Goal: Task Accomplishment & Management: Use online tool/utility

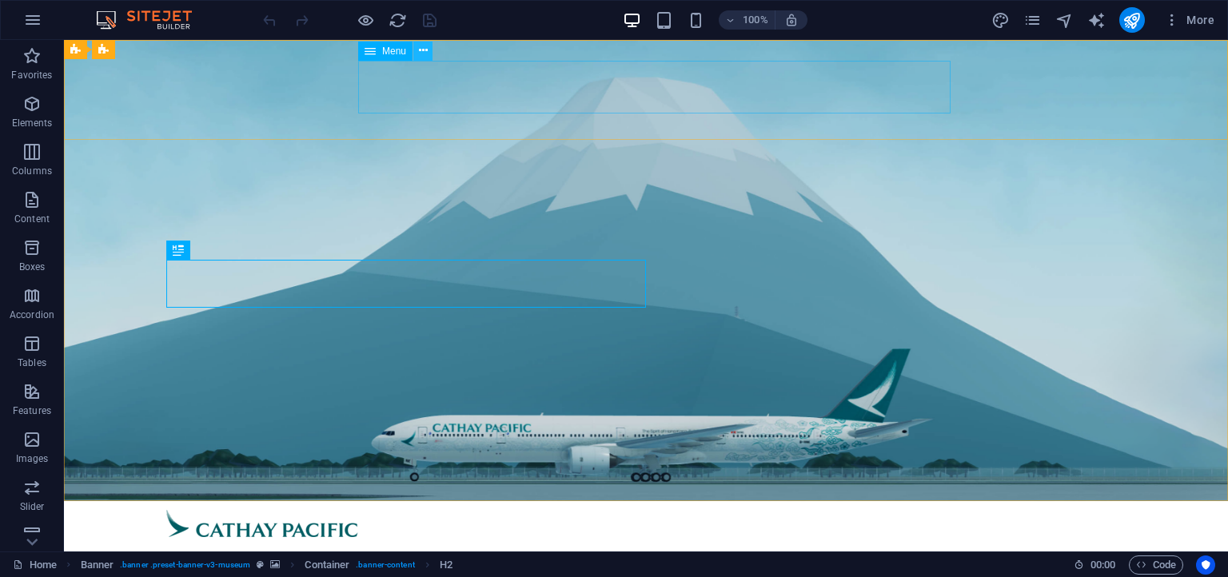
click at [421, 49] on icon at bounding box center [423, 50] width 9 height 17
click at [373, 52] on icon at bounding box center [370, 51] width 11 height 19
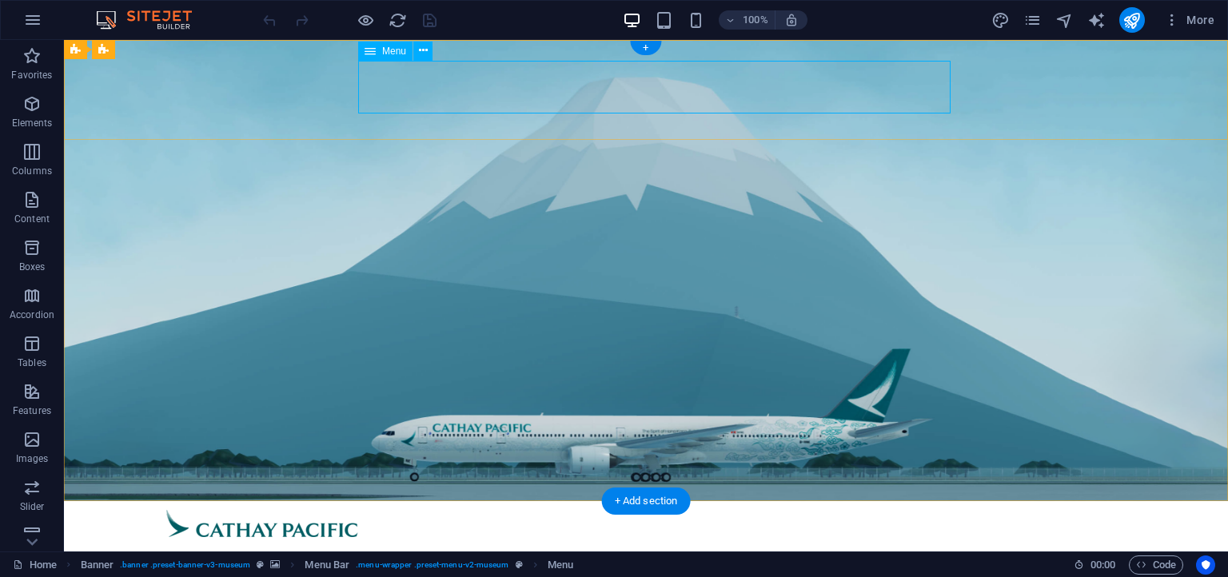
click at [429, 549] on nav "Home About Us Dashboard Ranks Fleet Programs" at bounding box center [645, 575] width 959 height 53
click at [430, 549] on nav "Home About Us Dashboard Ranks Fleet Programs" at bounding box center [645, 575] width 959 height 53
select select
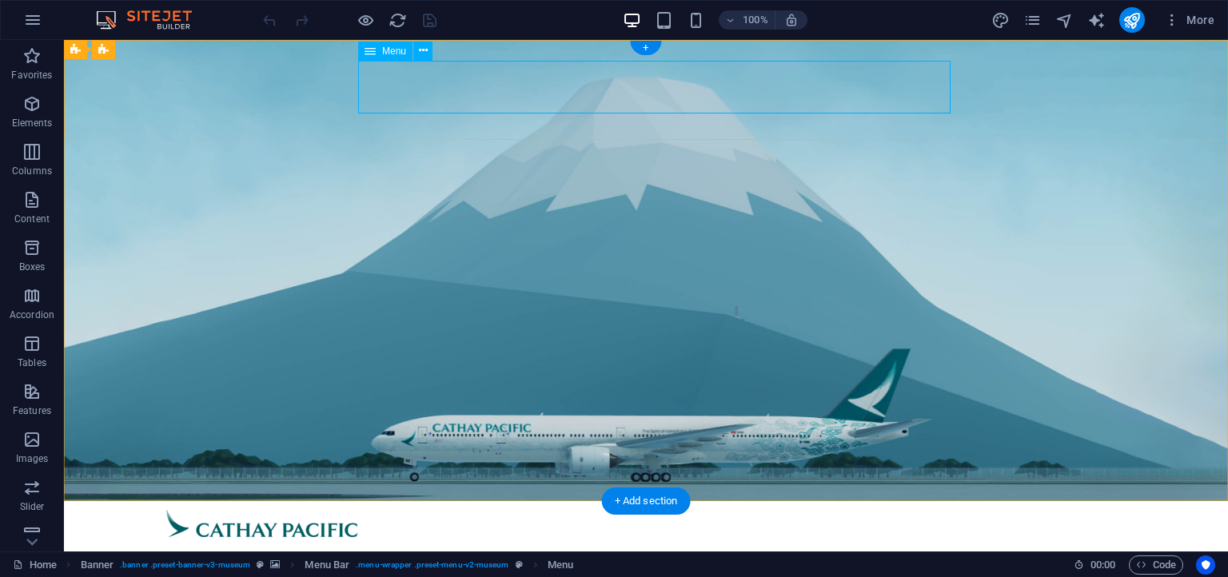
select select
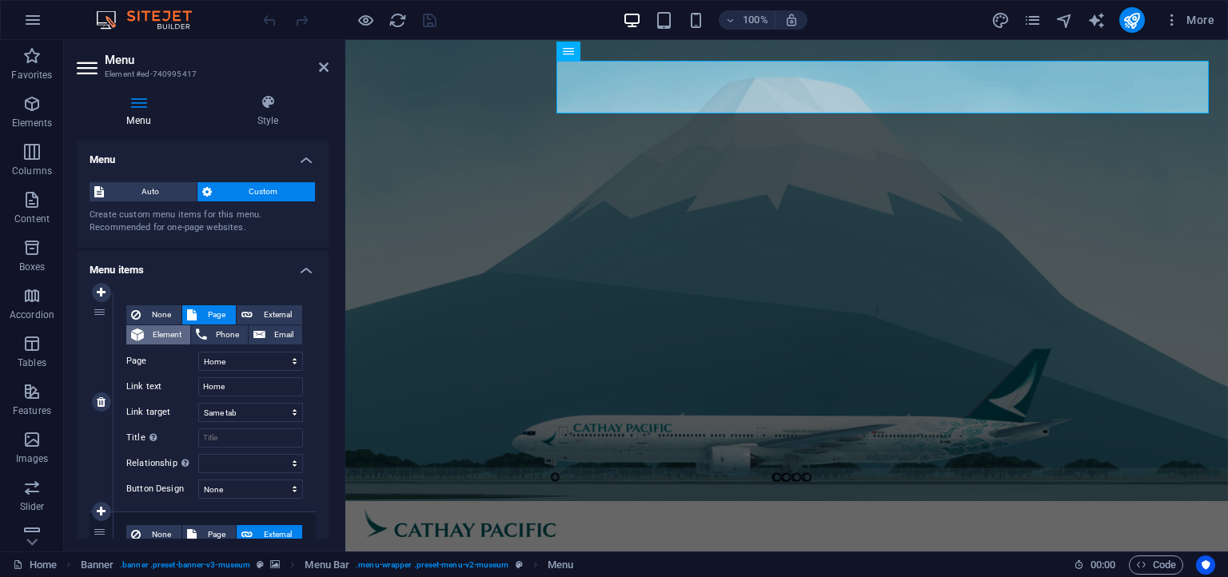
click at [164, 332] on span "Element" at bounding box center [167, 334] width 37 height 19
select select
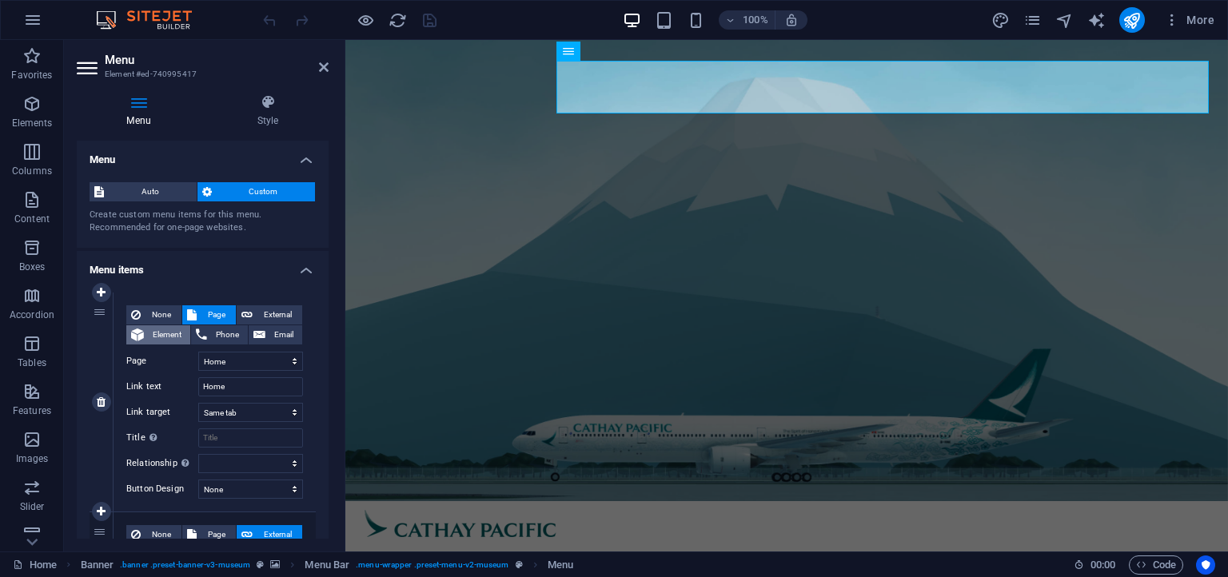
select select
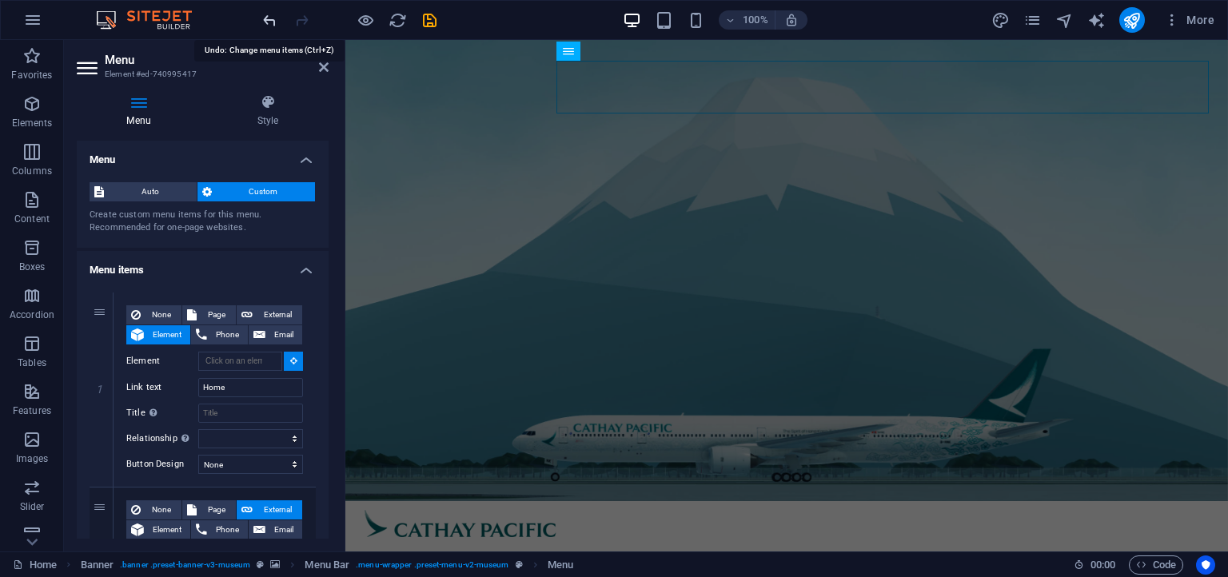
click at [267, 19] on icon "undo" at bounding box center [270, 20] width 18 height 18
select select
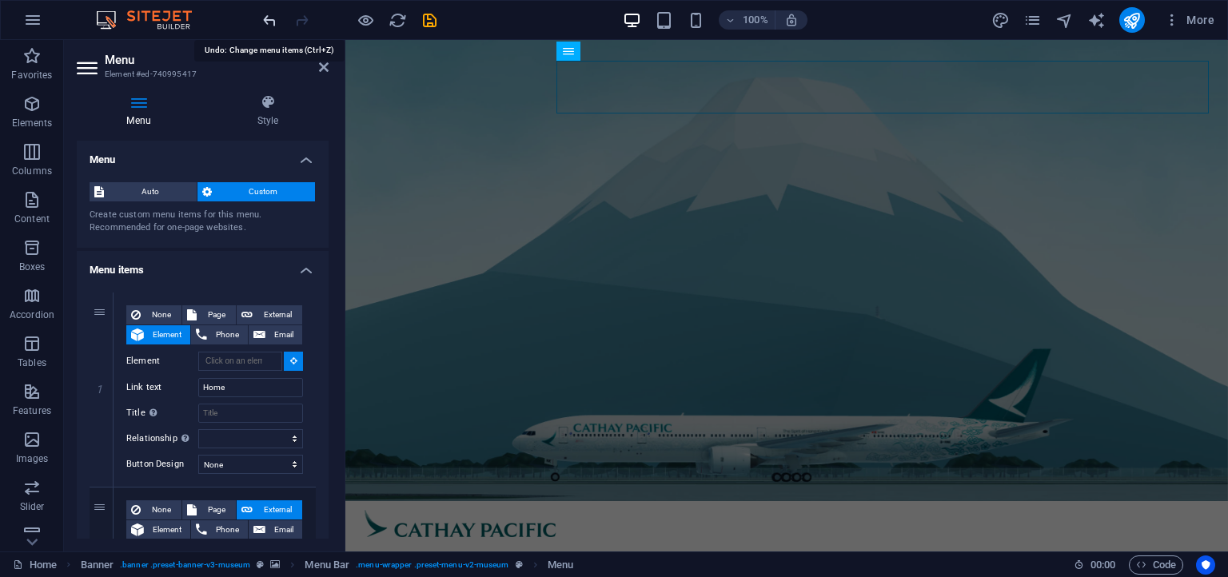
select select
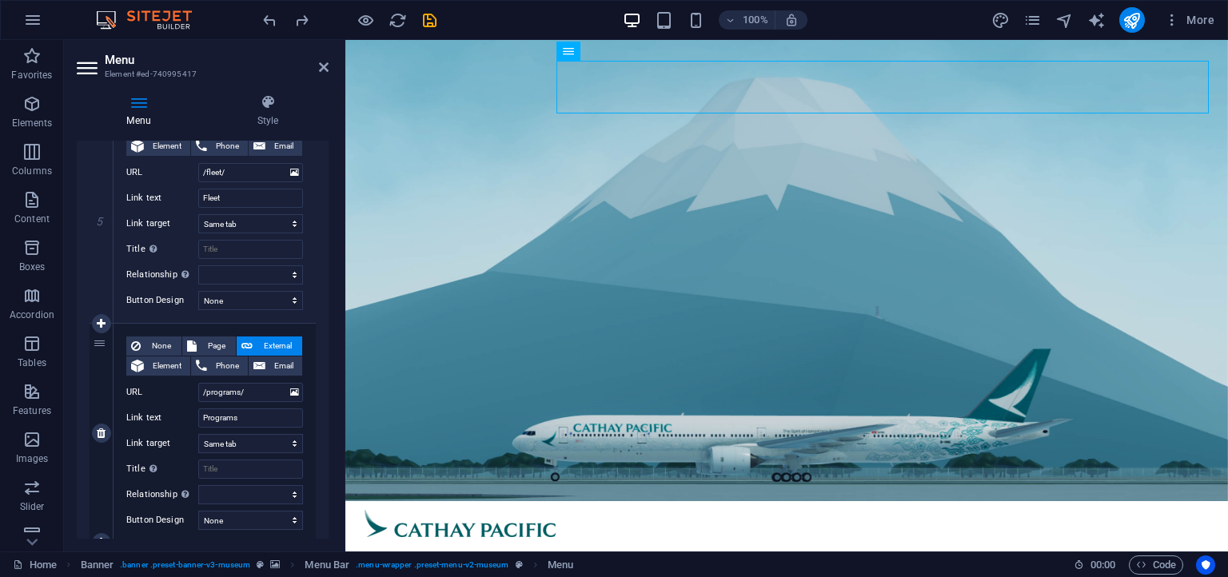
scroll to position [1116, 0]
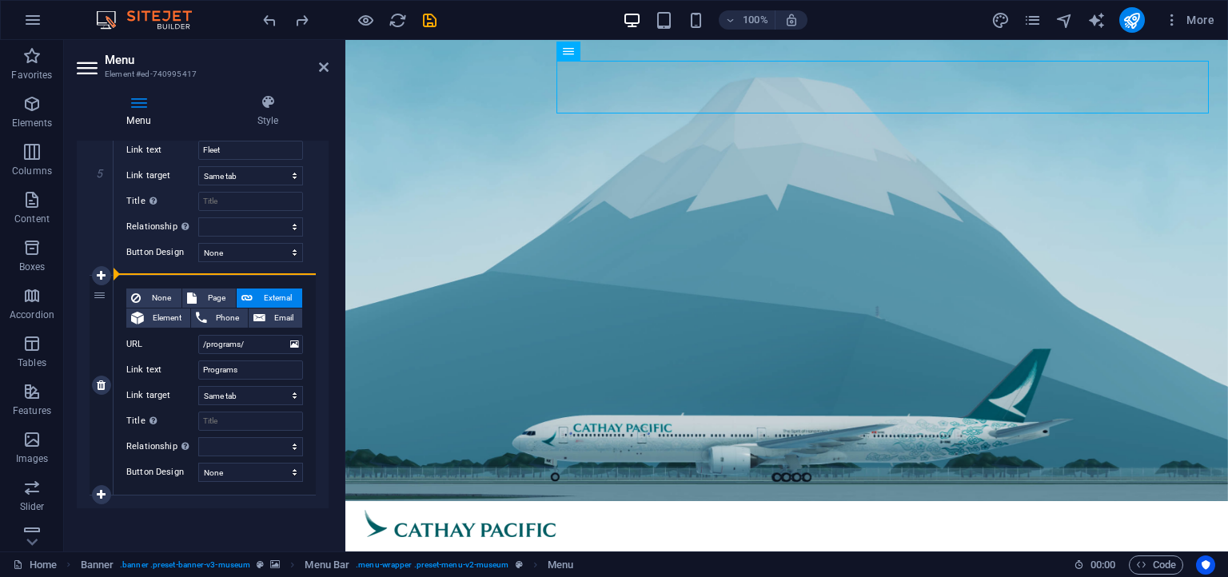
select select
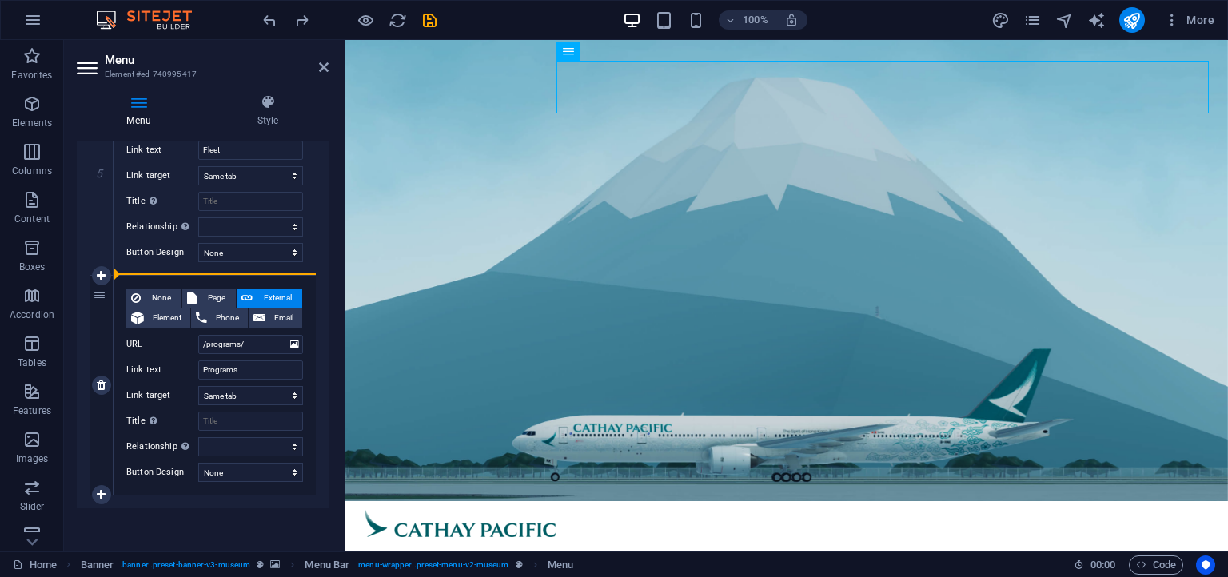
select select
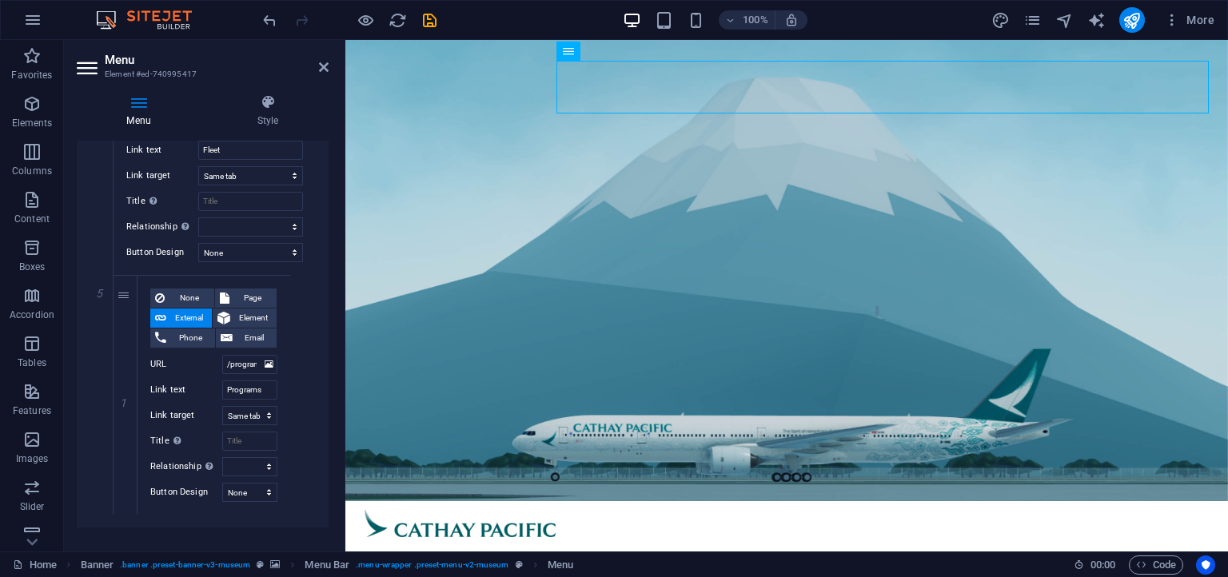
scroll to position [1135, 0]
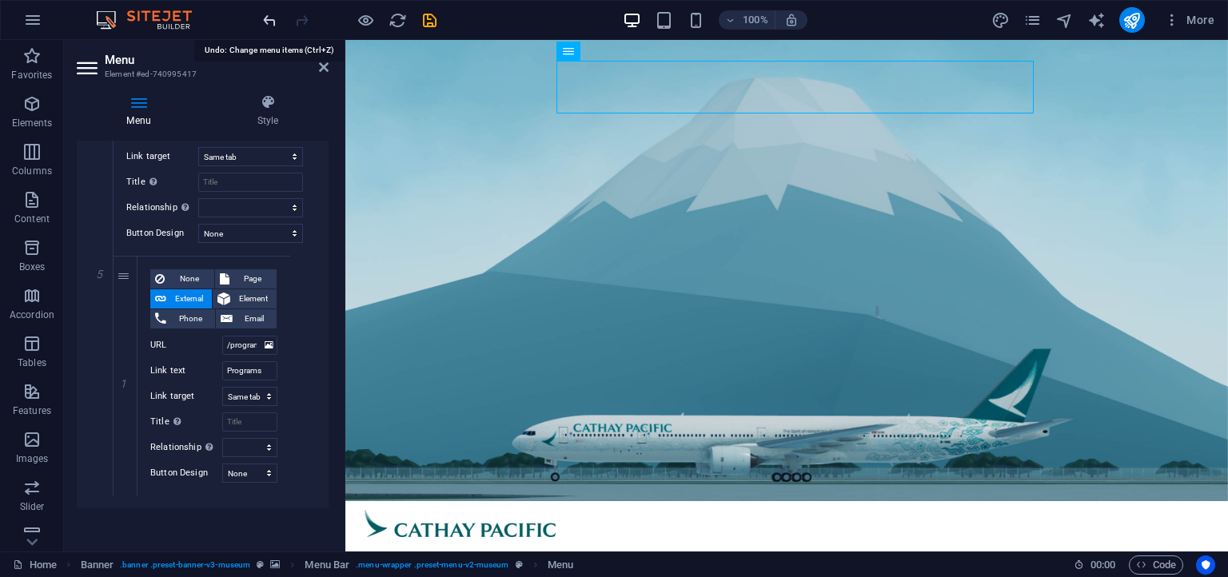
click at [270, 14] on icon "undo" at bounding box center [270, 20] width 18 height 18
select select
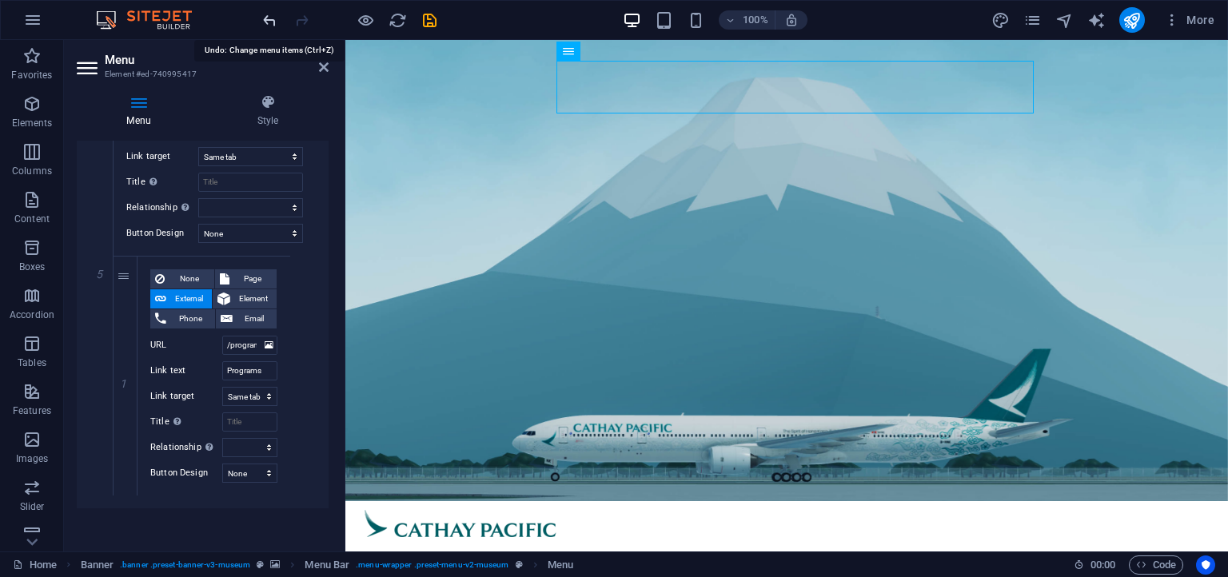
select select
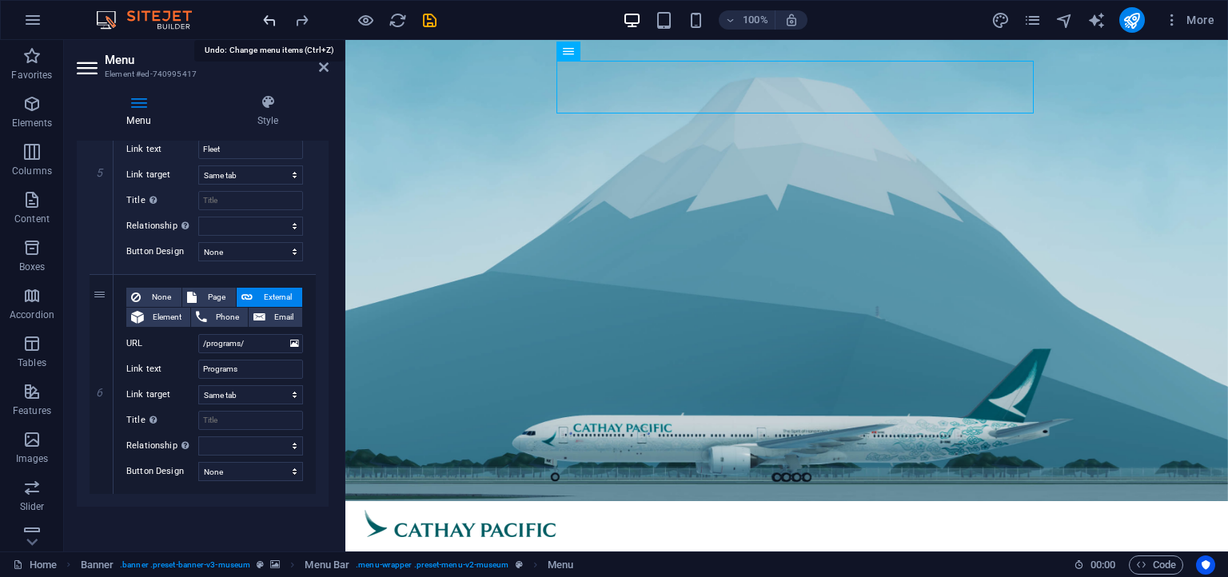
scroll to position [1015, 0]
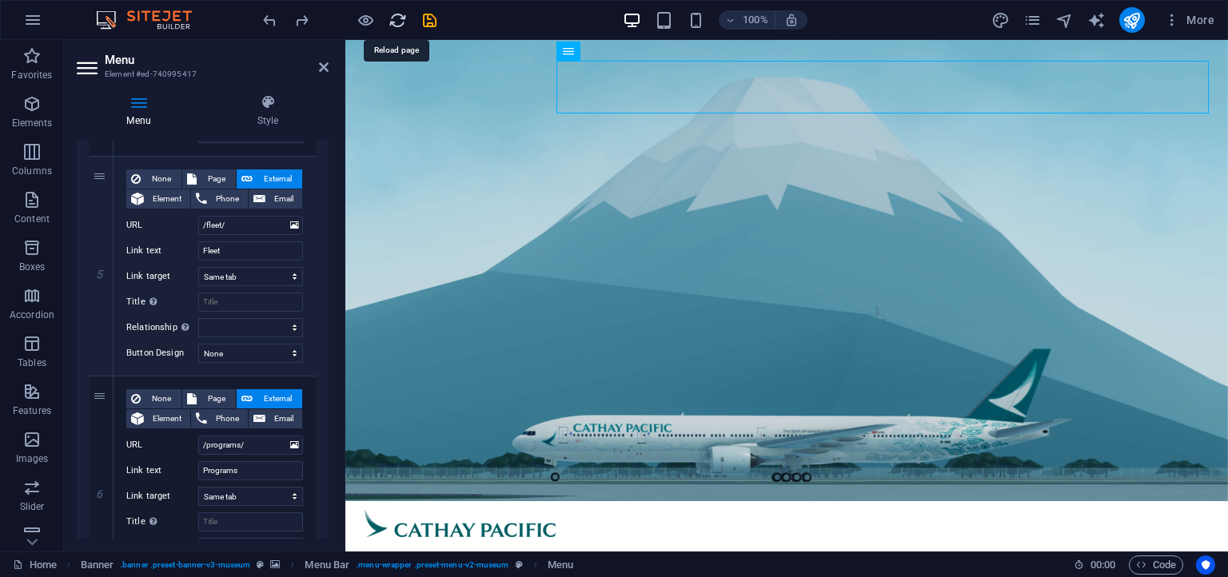
click at [397, 27] on icon "reload" at bounding box center [398, 20] width 18 height 18
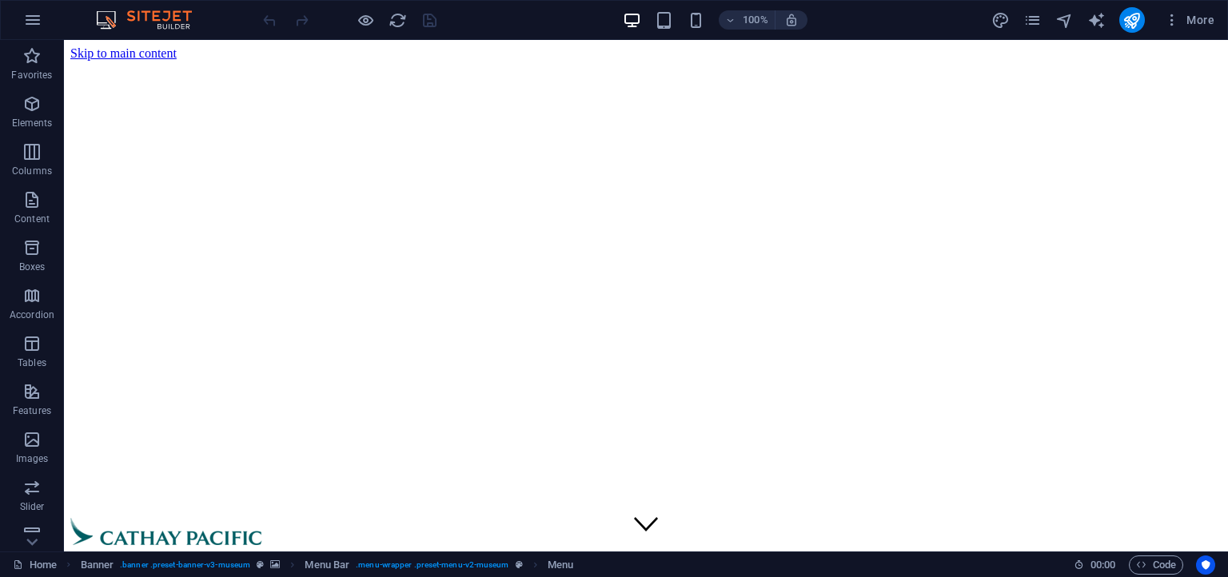
scroll to position [0, 0]
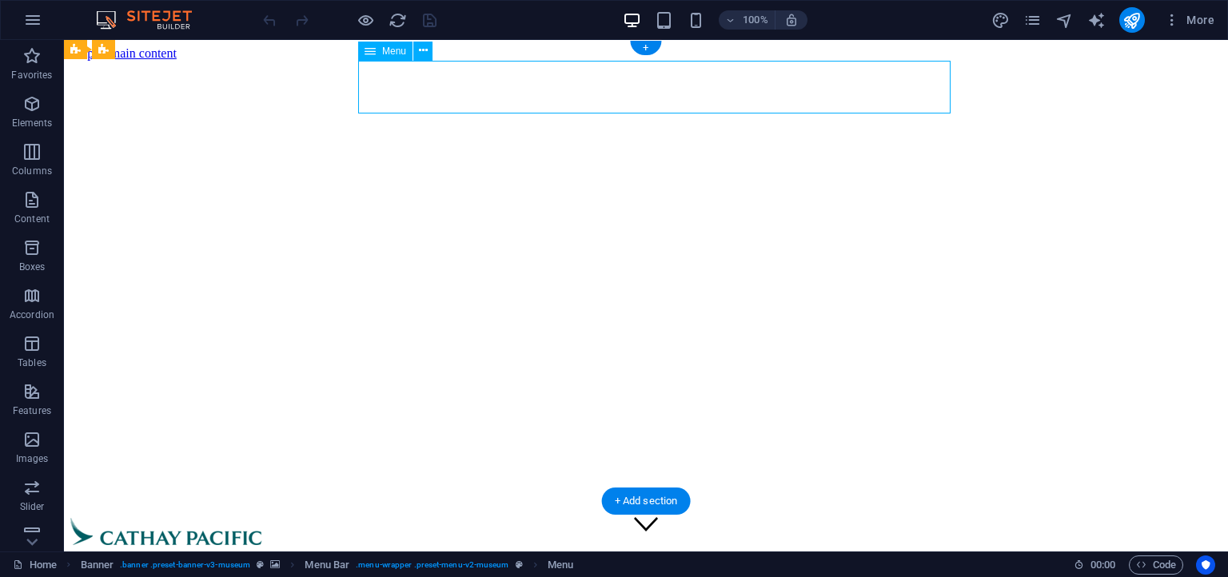
select select
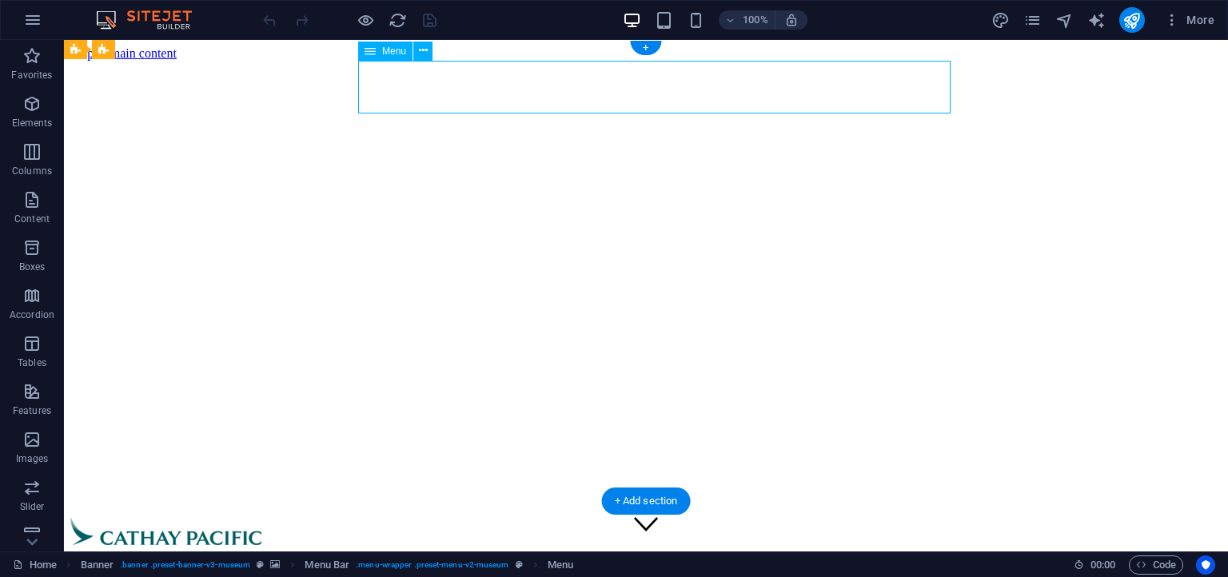
select select
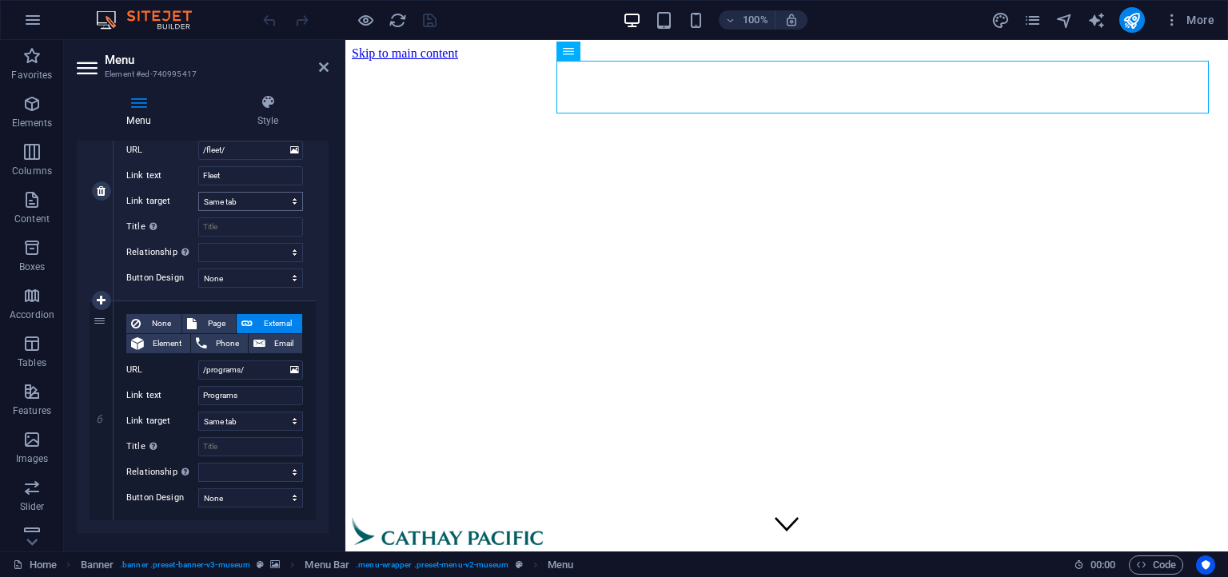
scroll to position [1116, 0]
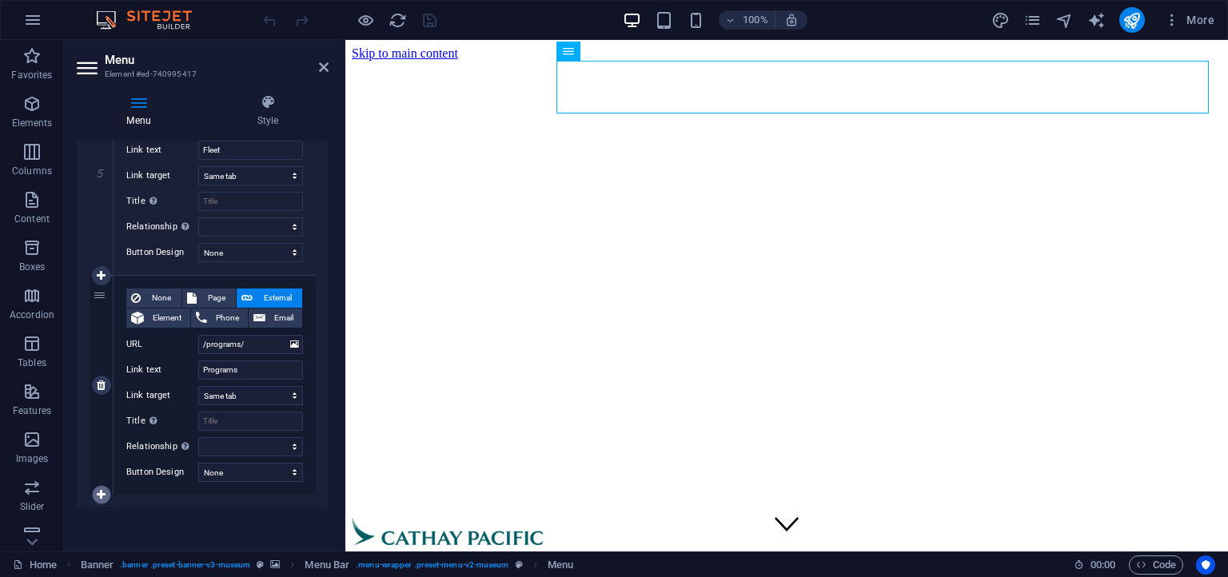
click at [102, 492] on icon at bounding box center [101, 494] width 9 height 11
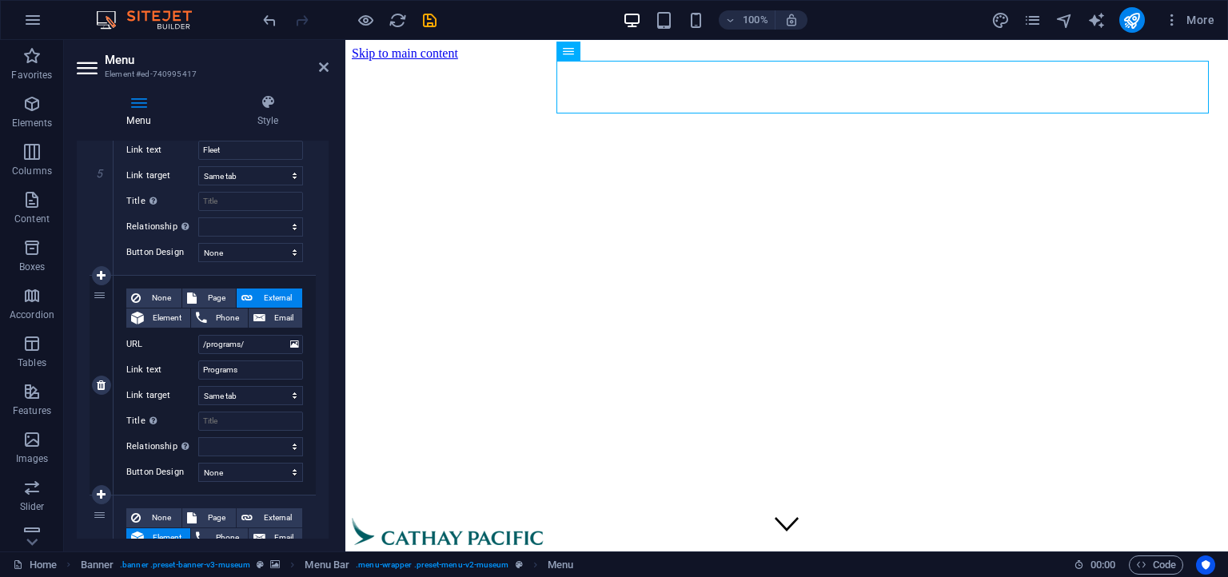
select select
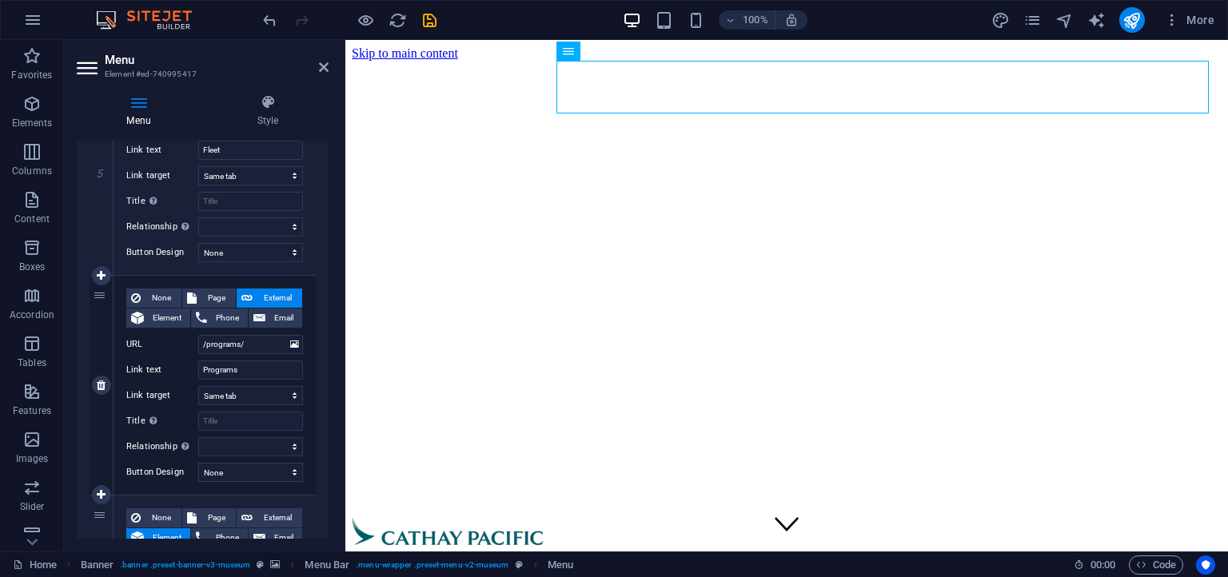
select select
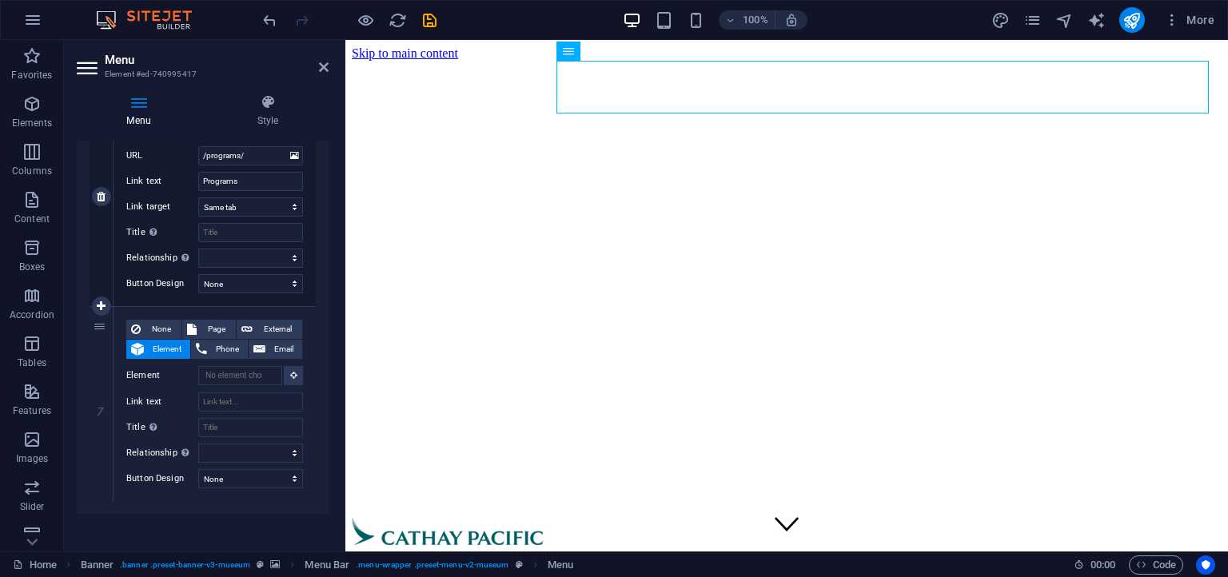
scroll to position [1310, 0]
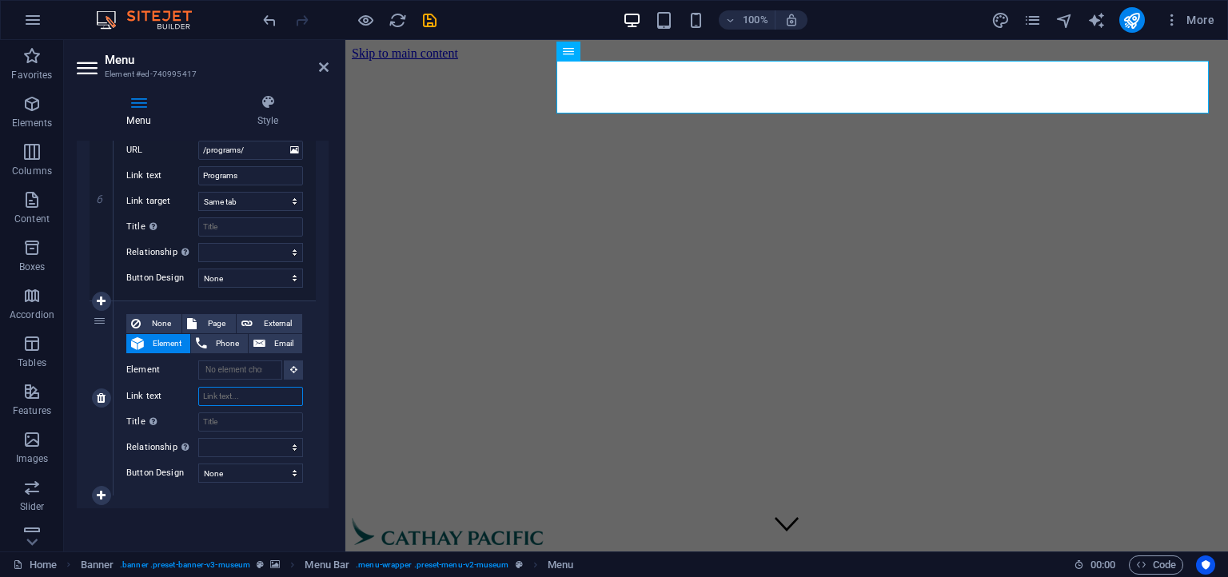
click at [229, 396] on input "Link text" at bounding box center [250, 396] width 105 height 19
type input "More"
select select
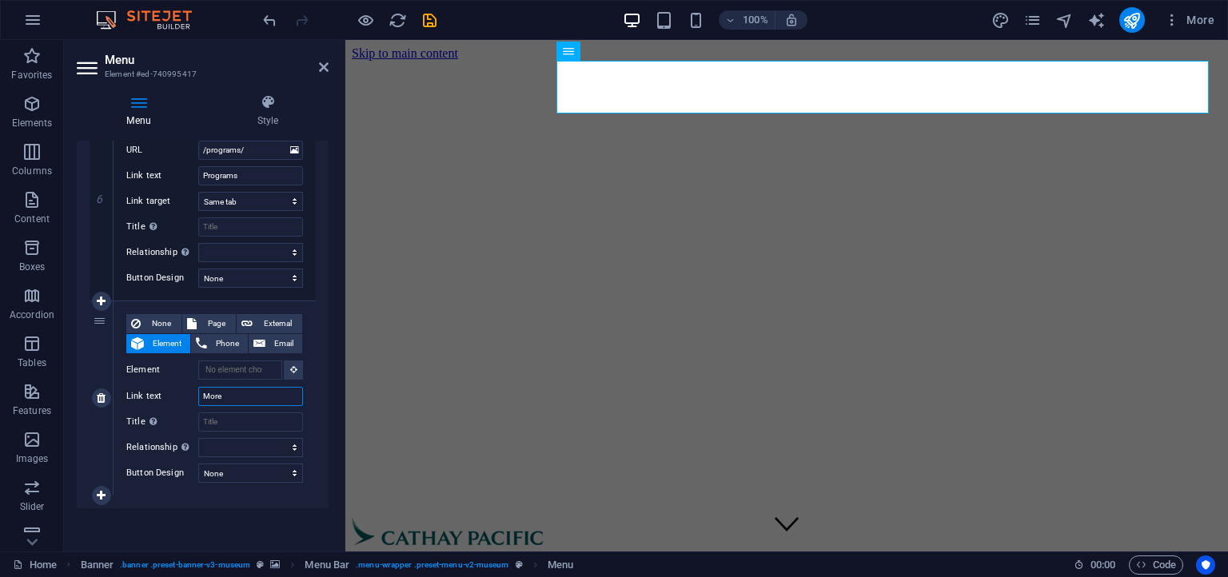
select select
type input "More"
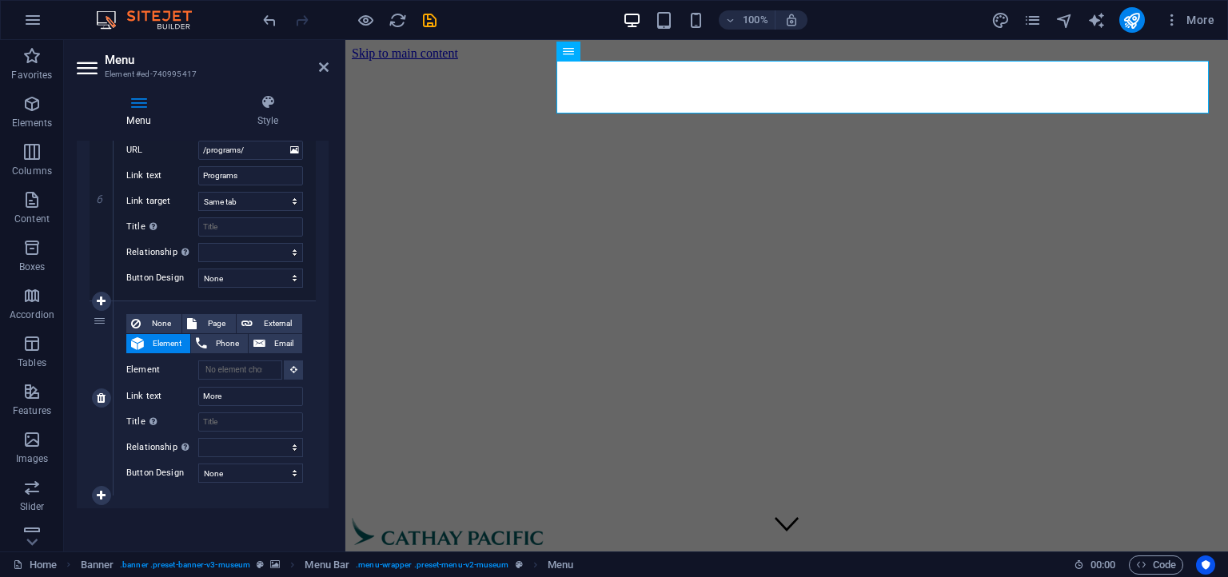
click at [254, 408] on div "None Page External Element Phone Email Page Home About Us Ranks Fleet Programs …" at bounding box center [214, 385] width 177 height 143
click at [244, 414] on input "Title Additional link description, should not be the same as the link text. The…" at bounding box center [250, 422] width 105 height 19
type input "More"
select select
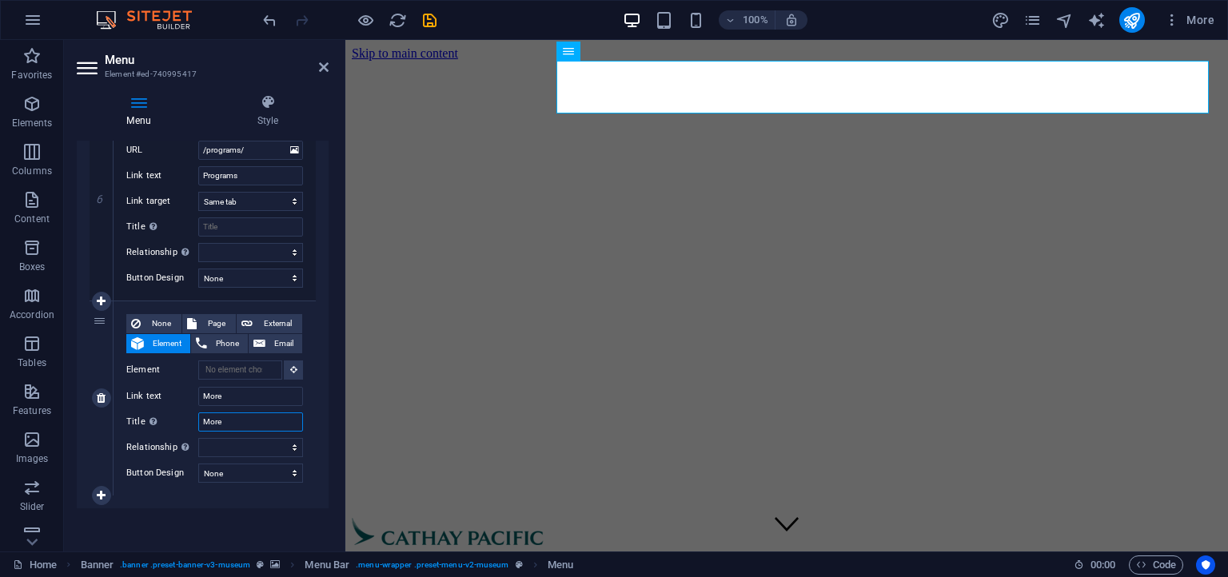
select select
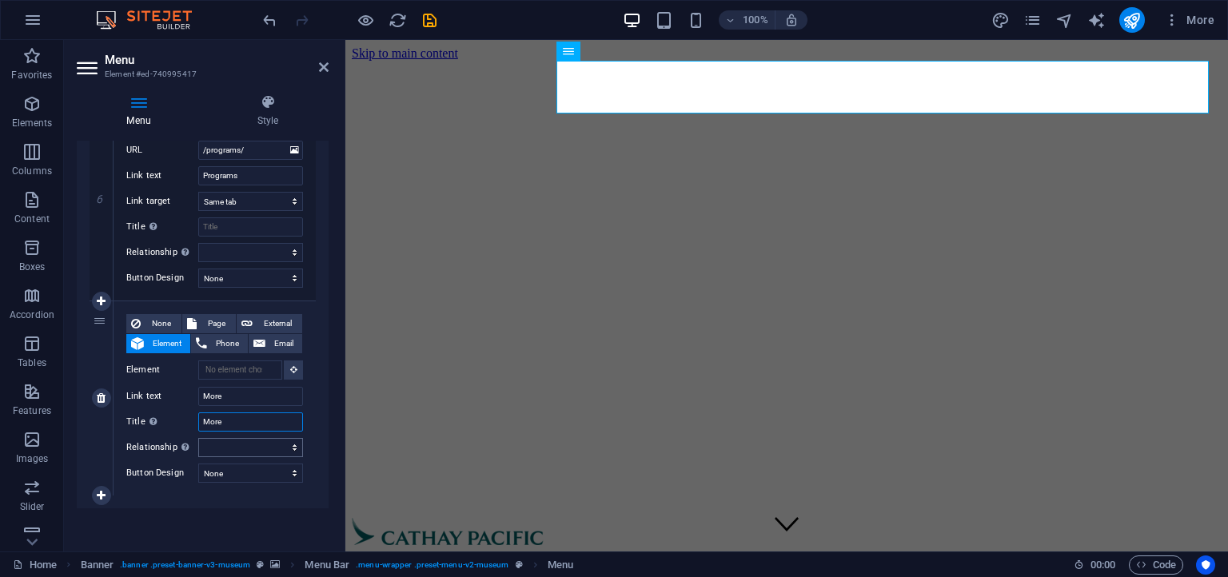
type input "More"
click at [225, 445] on select "alternate author bookmark external help license next nofollow noreferrer noopen…" at bounding box center [250, 447] width 105 height 19
click at [198, 464] on select "None Default Primary Secondary" at bounding box center [250, 473] width 105 height 19
click option "None" at bounding box center [0, 0] width 0 height 0
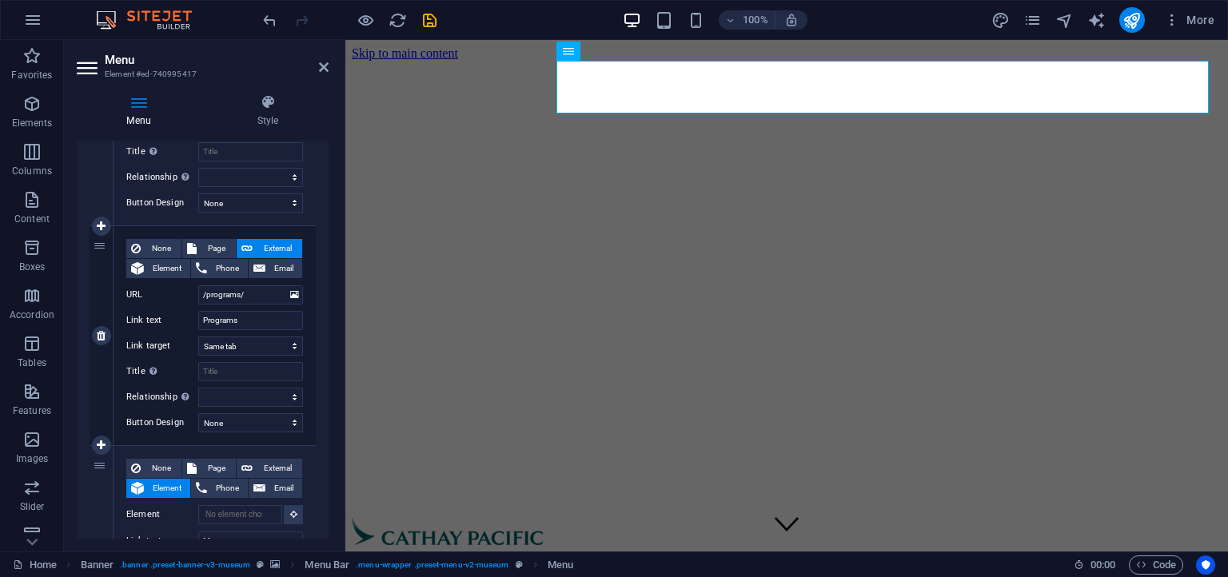
scroll to position [1164, 0]
drag, startPoint x: 105, startPoint y: 246, endPoint x: 106, endPoint y: 261, distance: 14.4
click at [106, 261] on div "6" at bounding box center [102, 337] width 24 height 219
select select
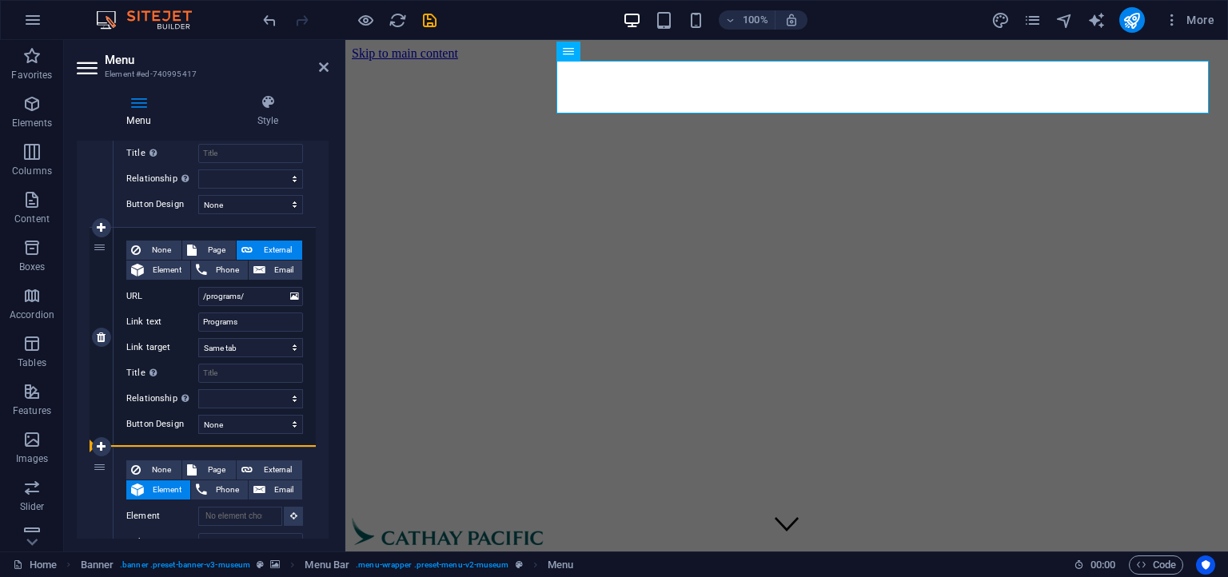
select select
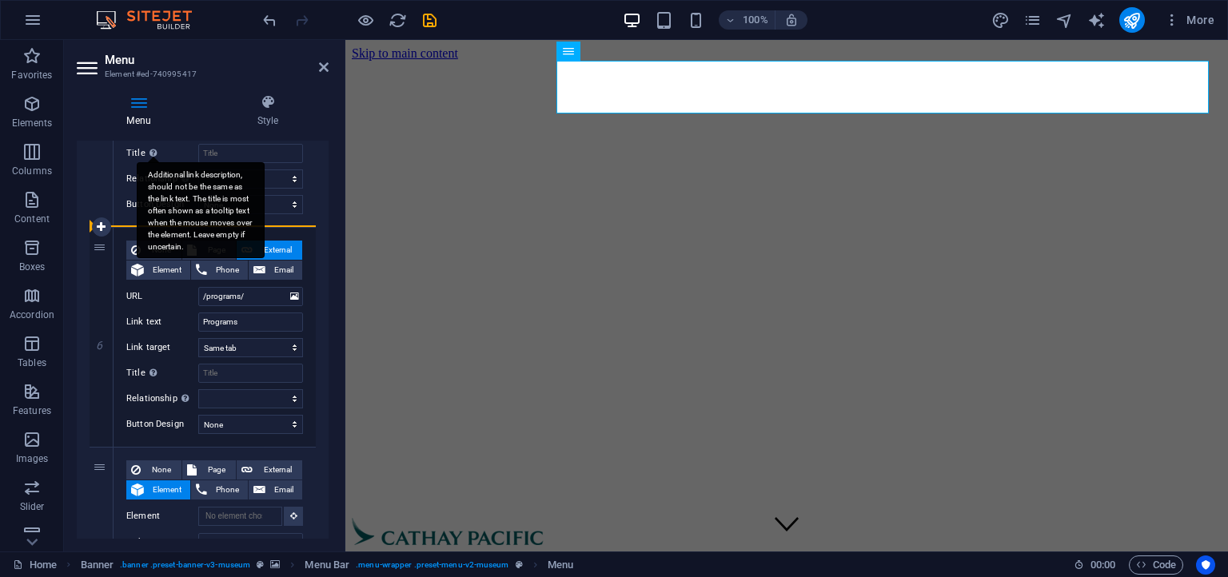
drag, startPoint x: 104, startPoint y: 468, endPoint x: 160, endPoint y: 227, distance: 247.8
select select
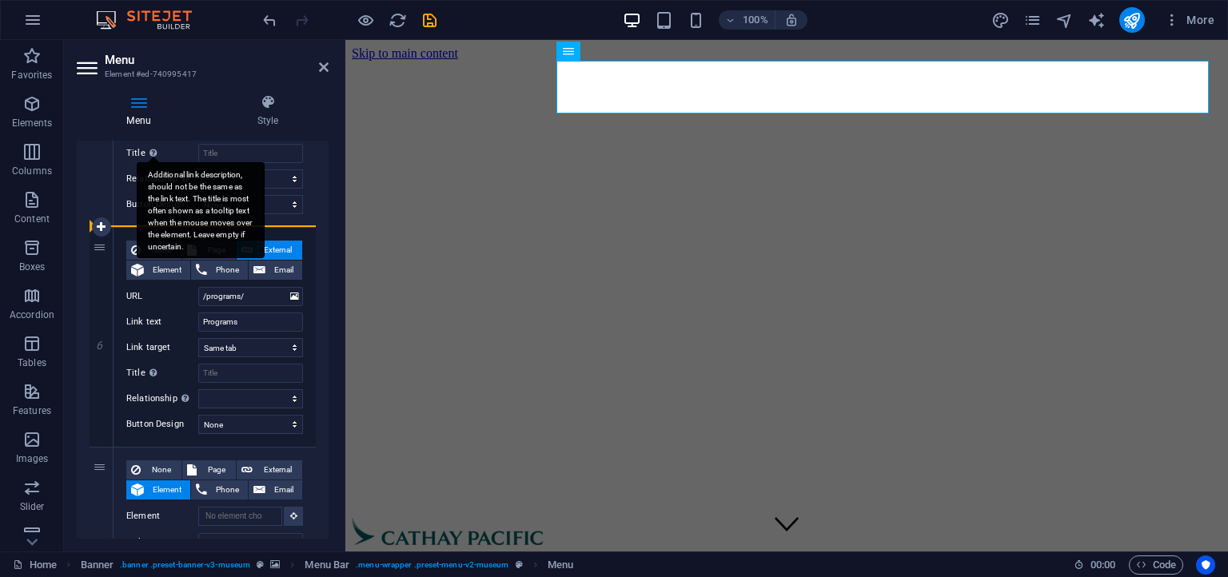
select select
type input "More"
select select
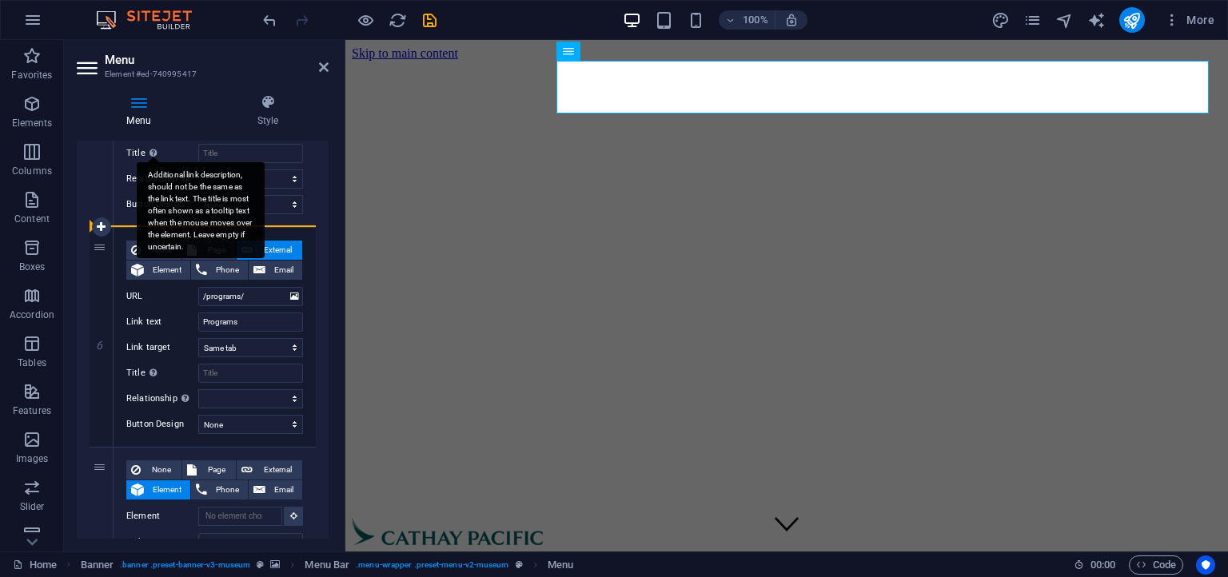
type input "/programs/"
type input "Programs"
select select
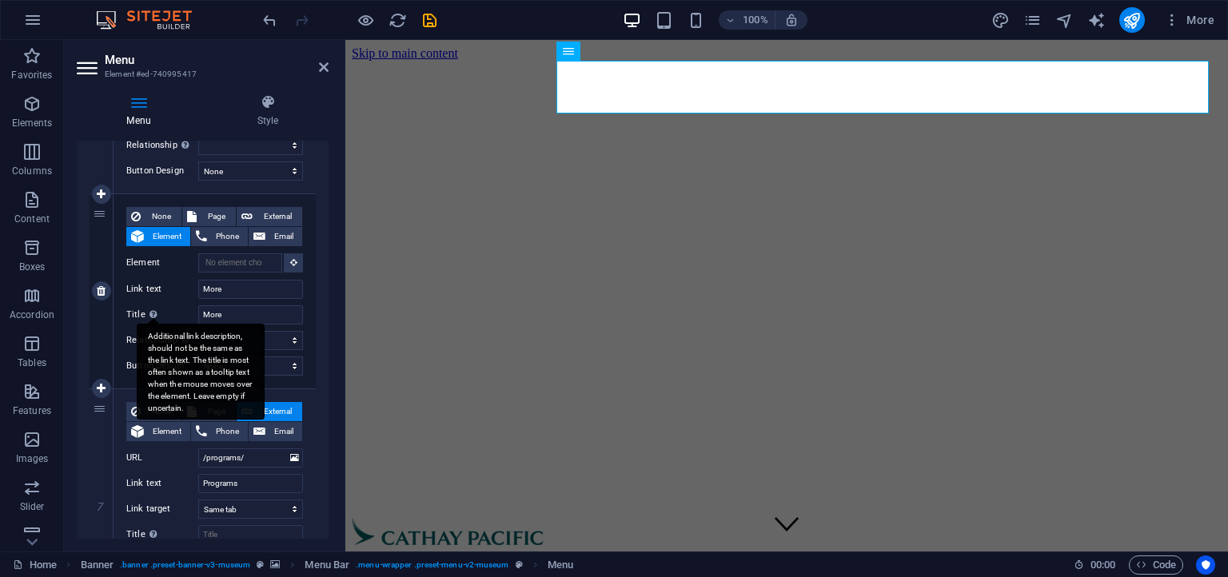
scroll to position [1238, 0]
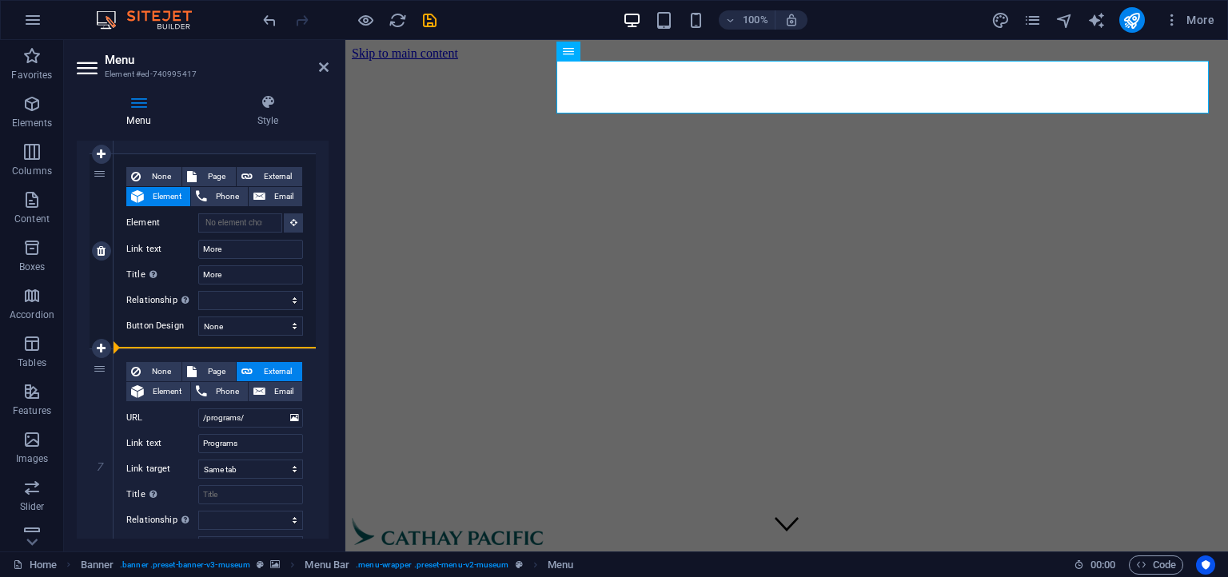
drag, startPoint x: 101, startPoint y: 369, endPoint x: 268, endPoint y: 347, distance: 168.6
select select
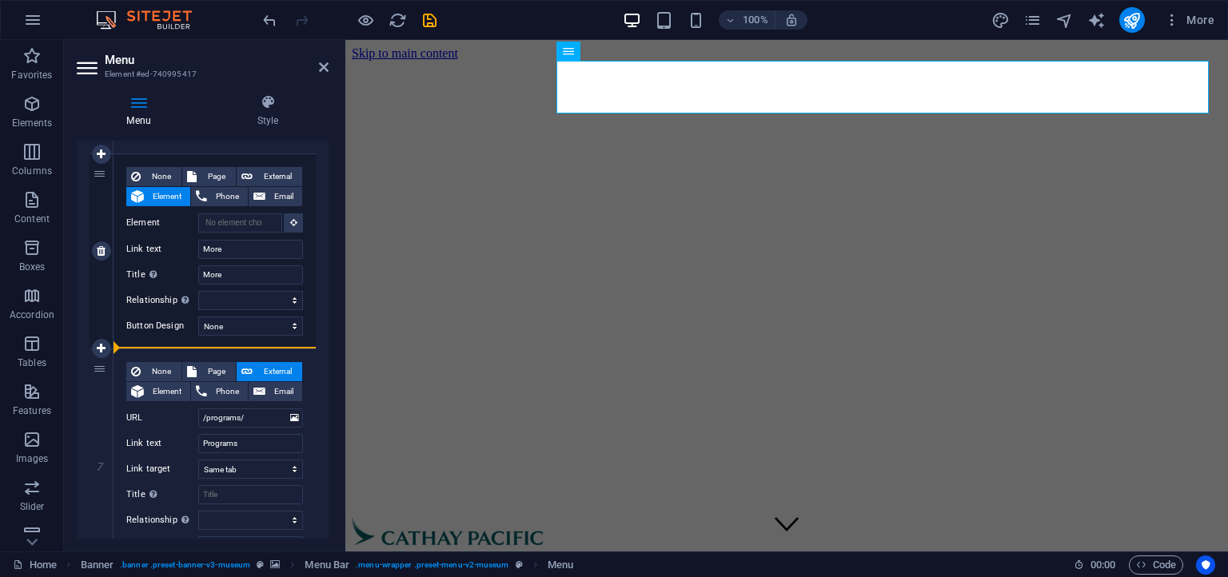
select select
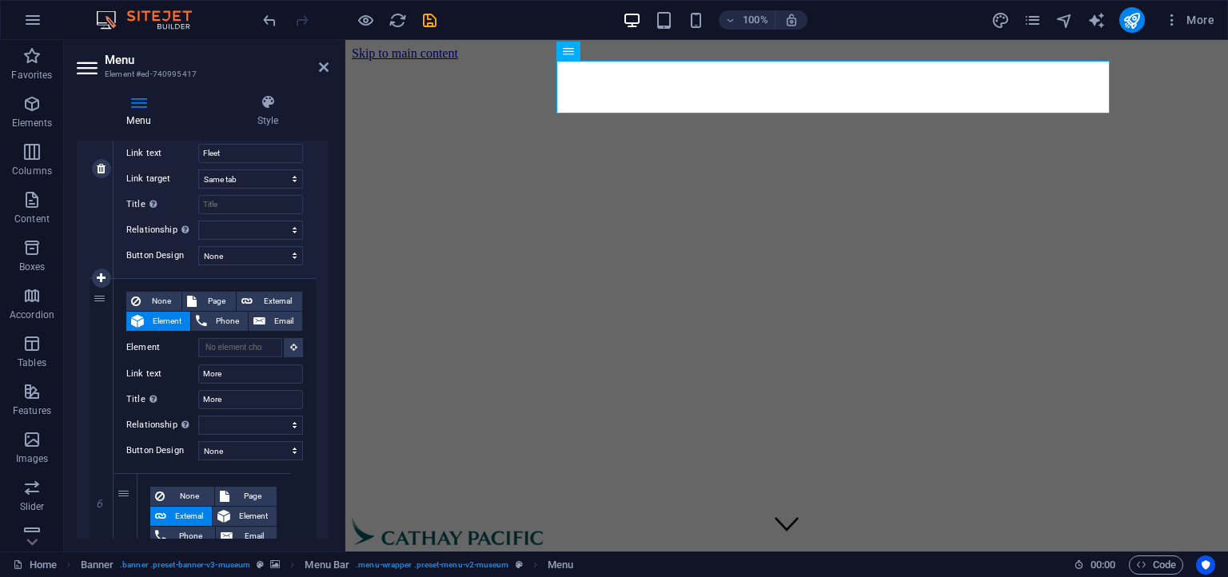
scroll to position [1019, 0]
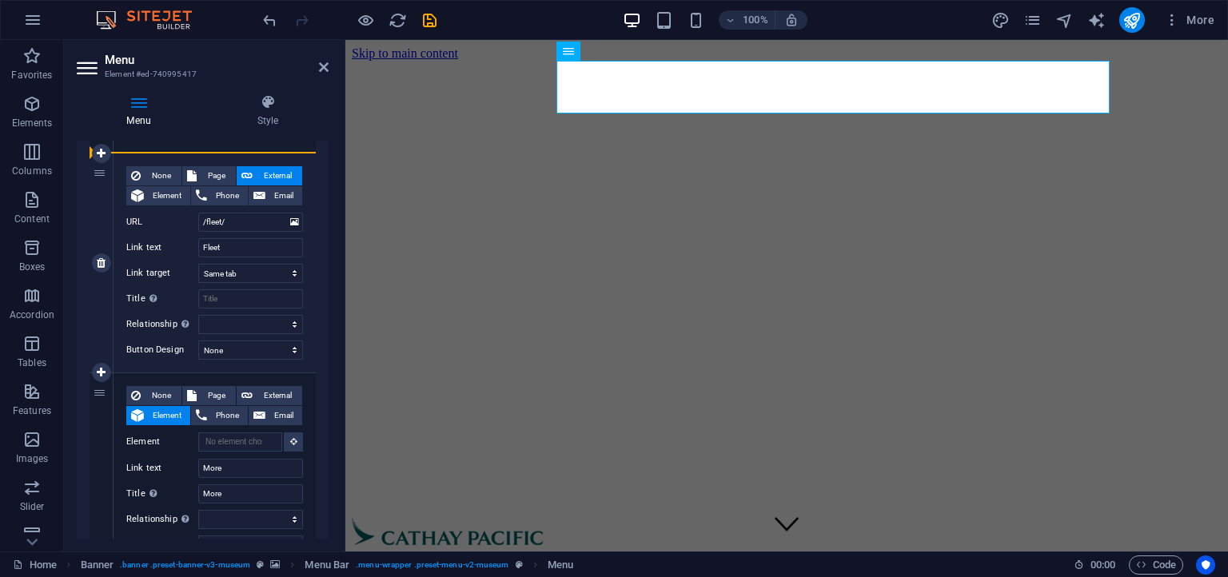
drag, startPoint x: 103, startPoint y: 388, endPoint x: 113, endPoint y: 177, distance: 211.3
click at [113, 177] on div "1 None Page External Element Phone Email Page Home About Us Ranks Fleet Program…" at bounding box center [203, 41] width 226 height 1534
select select
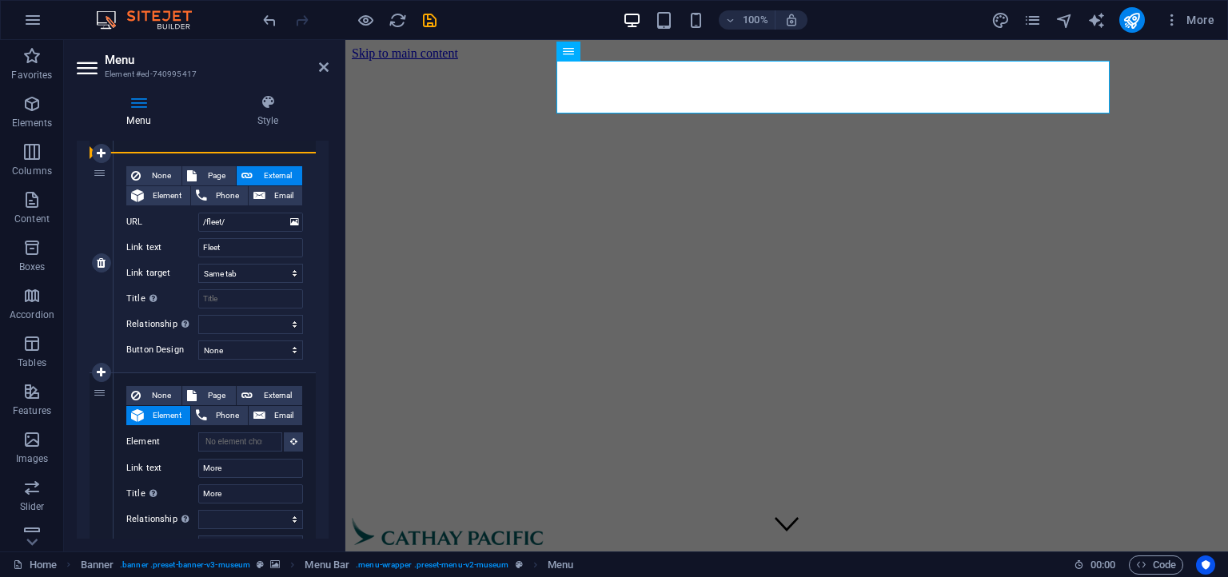
select select
type input "More"
select select
type input "/fleet/"
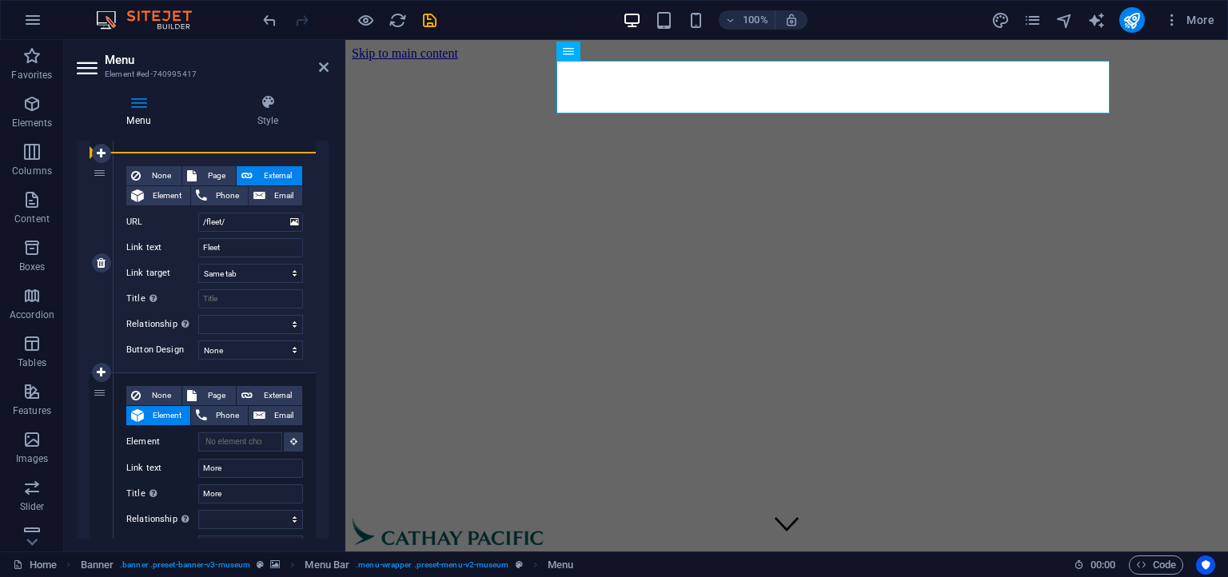
type input "Fleet"
select select
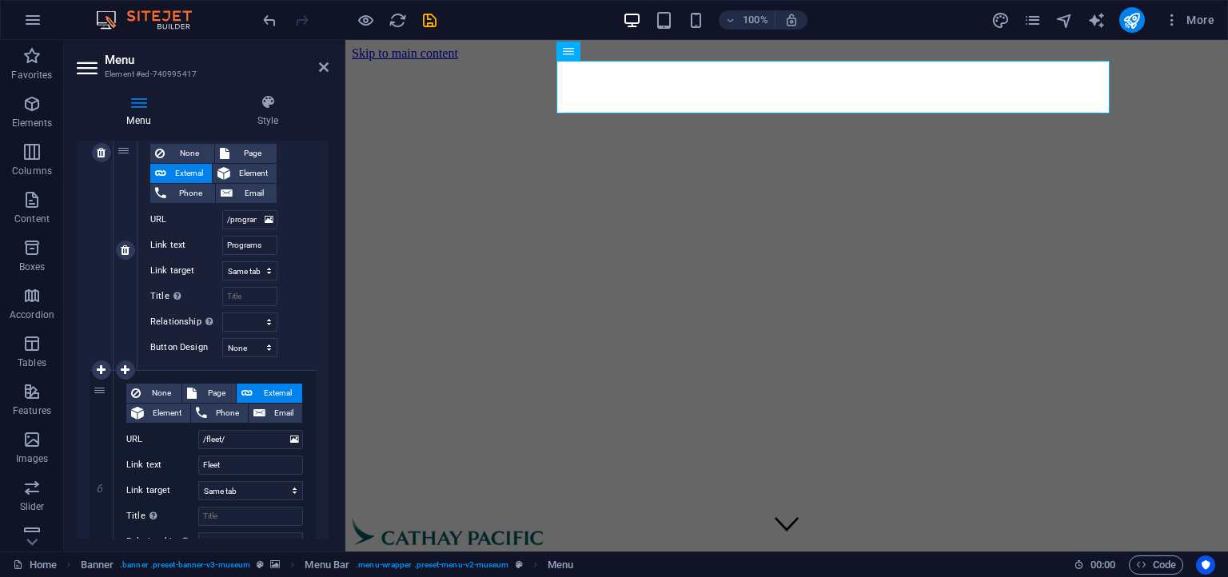
scroll to position [1238, 0]
drag, startPoint x: 102, startPoint y: 388, endPoint x: 213, endPoint y: 374, distance: 112.0
select select
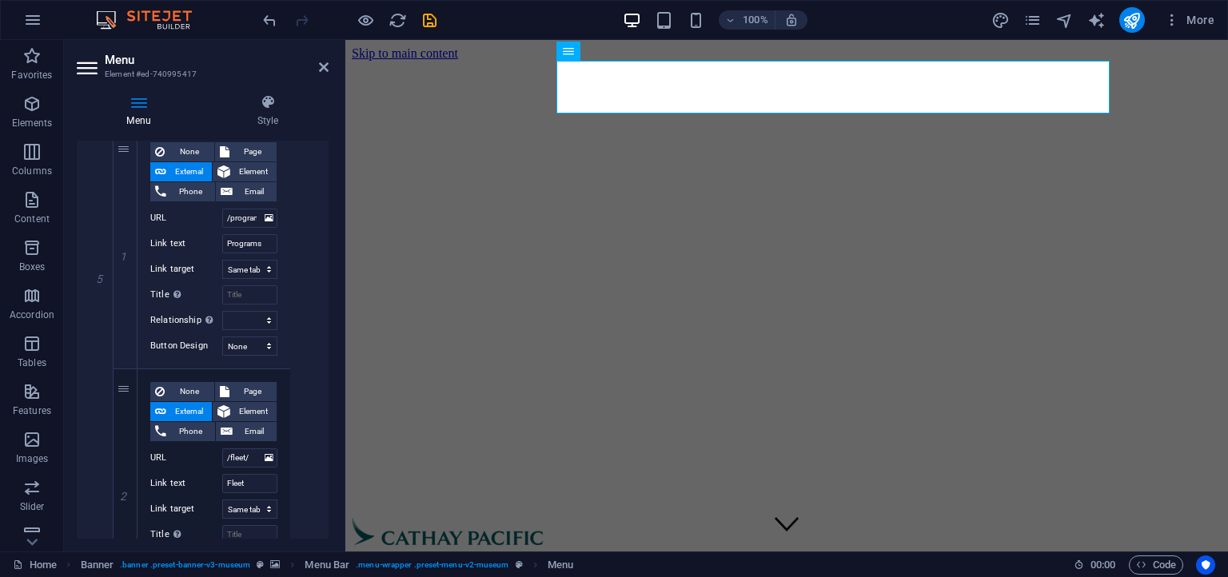
select select
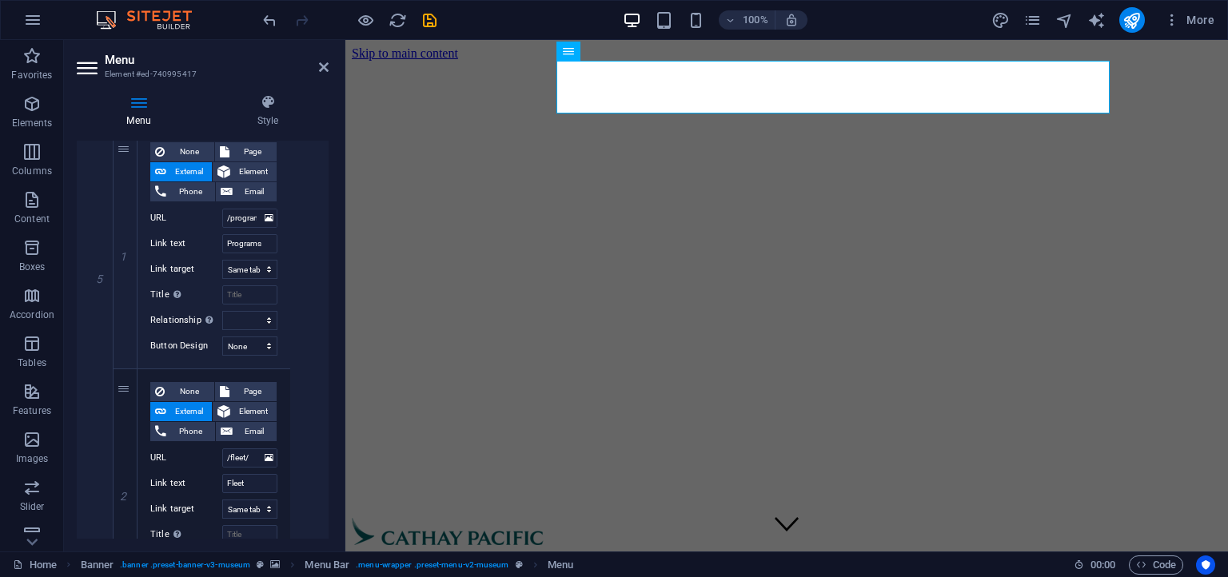
select select
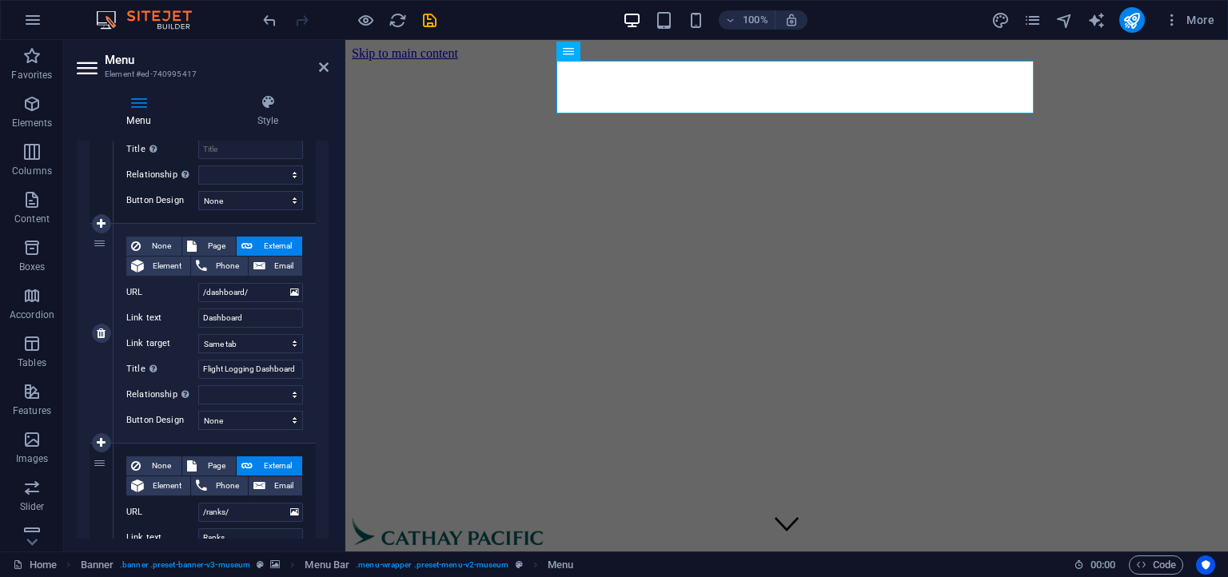
scroll to position [403, 0]
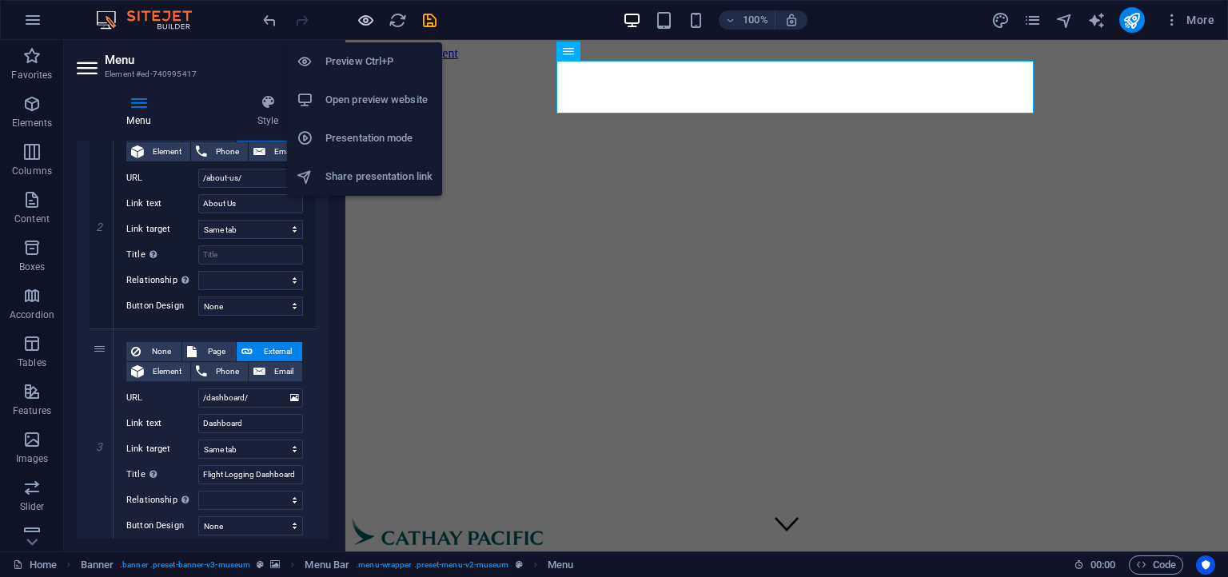
click at [365, 21] on icon "button" at bounding box center [366, 20] width 18 height 18
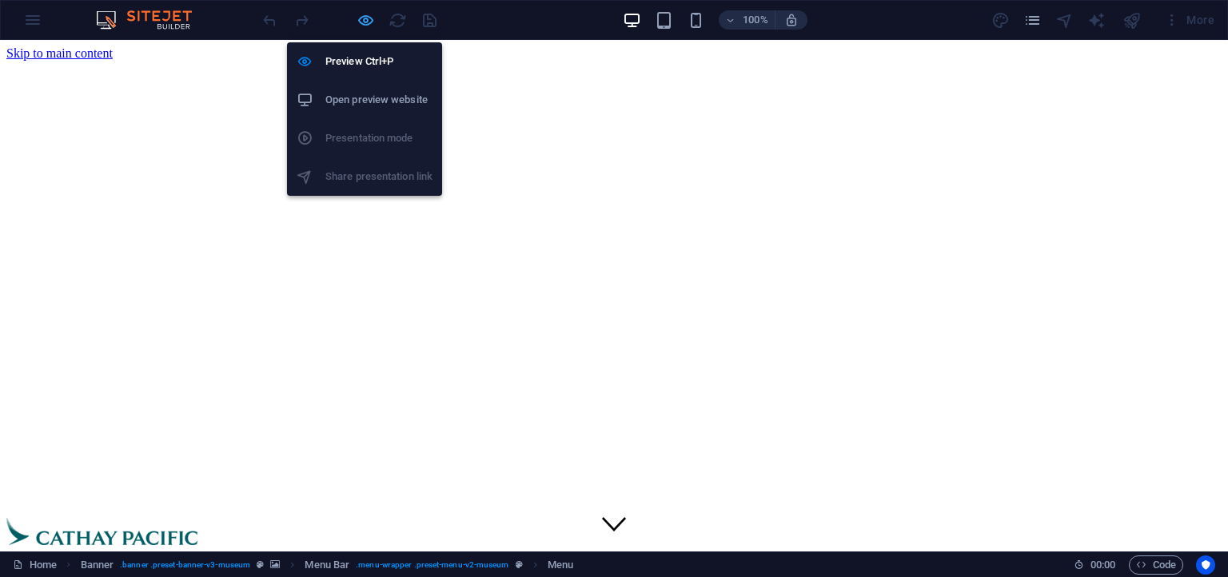
click at [368, 25] on icon "button" at bounding box center [366, 20] width 18 height 18
select select
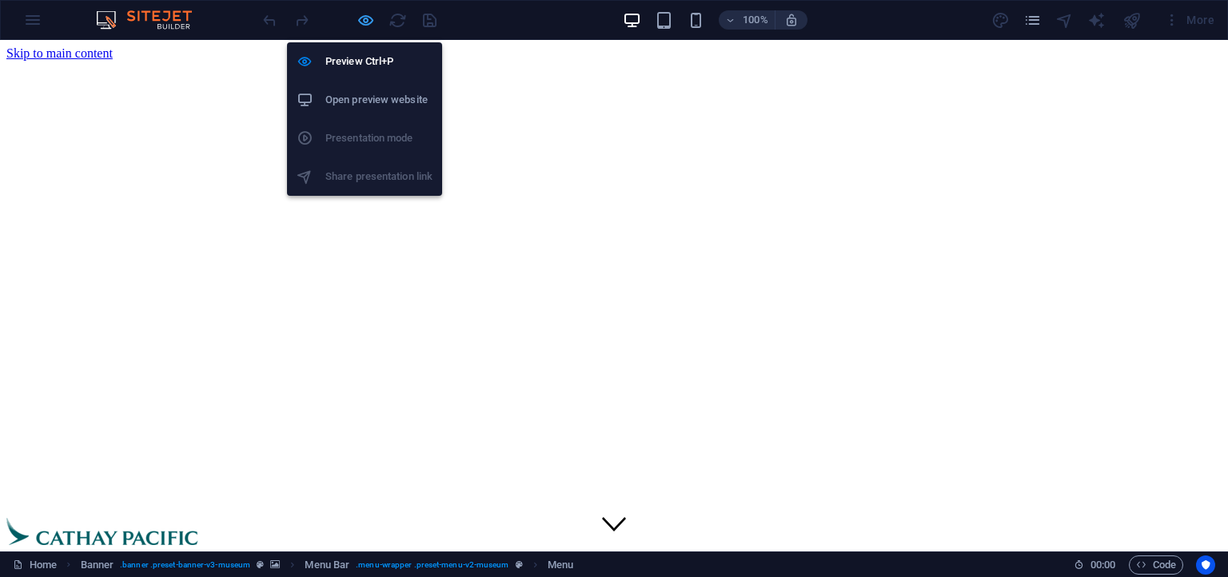
select select
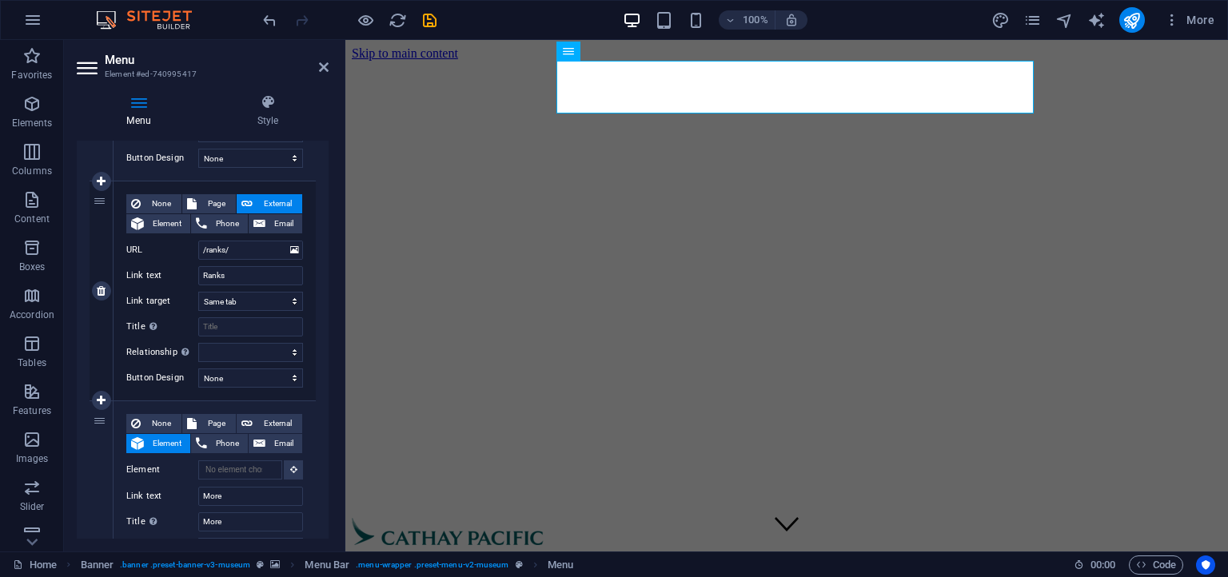
scroll to position [767, 0]
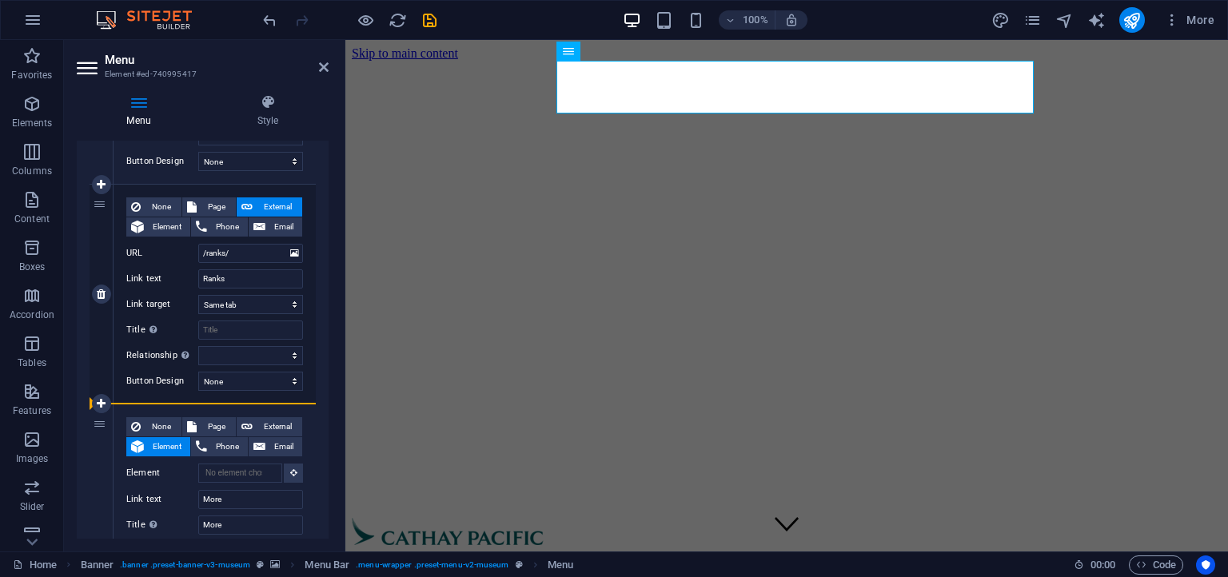
drag, startPoint x: 101, startPoint y: 201, endPoint x: 161, endPoint y: 361, distance: 170.3
click at [161, 361] on div "4 None Page External Element Phone Email Page Home About Us Ranks Fleet Program…" at bounding box center [203, 295] width 226 height 220
select select
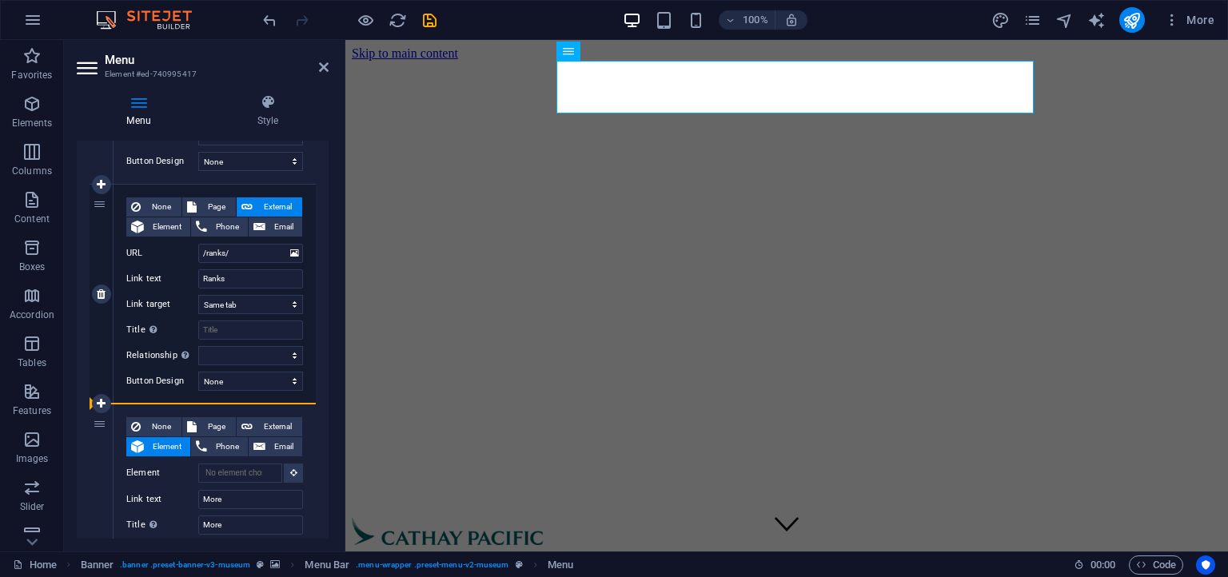
select select
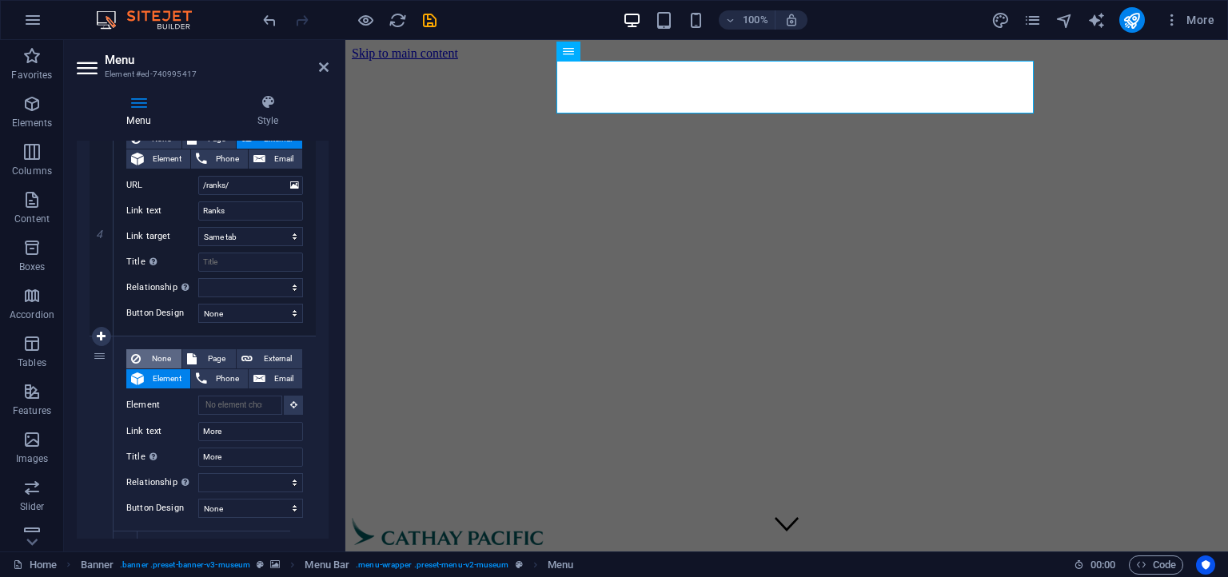
scroll to position [913, 0]
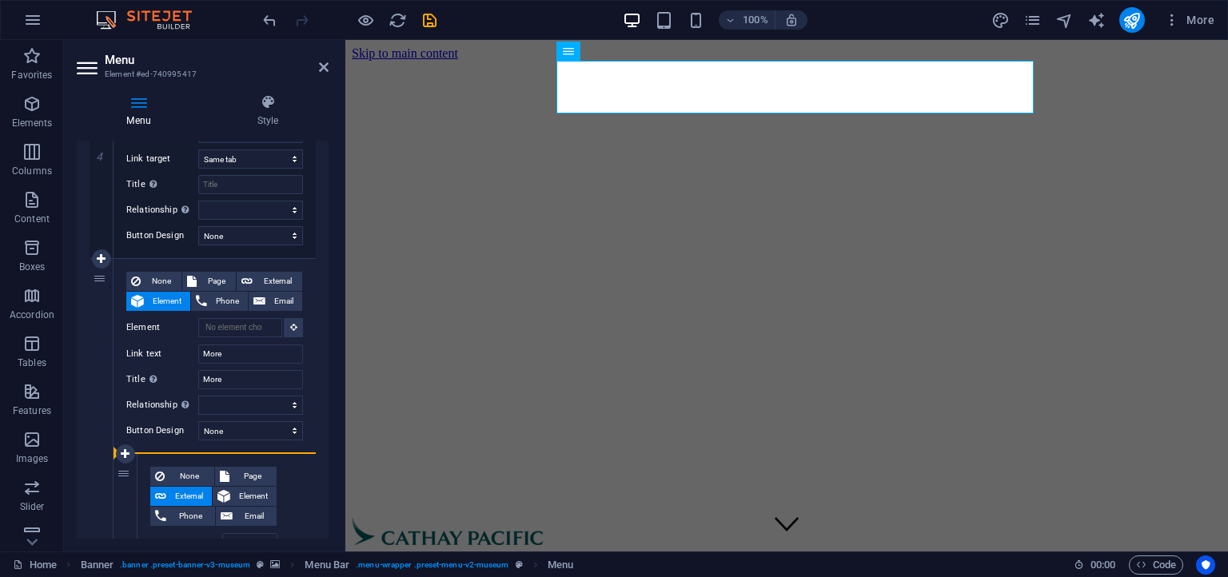
drag, startPoint x: 95, startPoint y: 192, endPoint x: 138, endPoint y: 538, distance: 348.9
click at [138, 538] on div "1 None Page External Element Phone Email Page Home About Us Ranks Fleet Program…" at bounding box center [203, 157] width 226 height 1554
select select
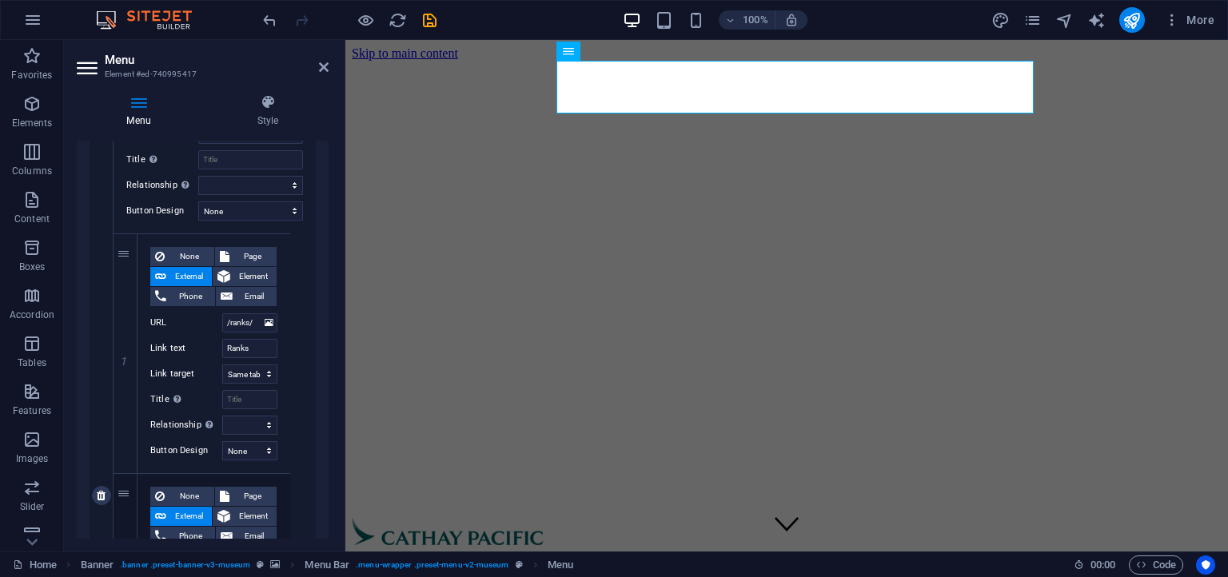
select select
type input "More"
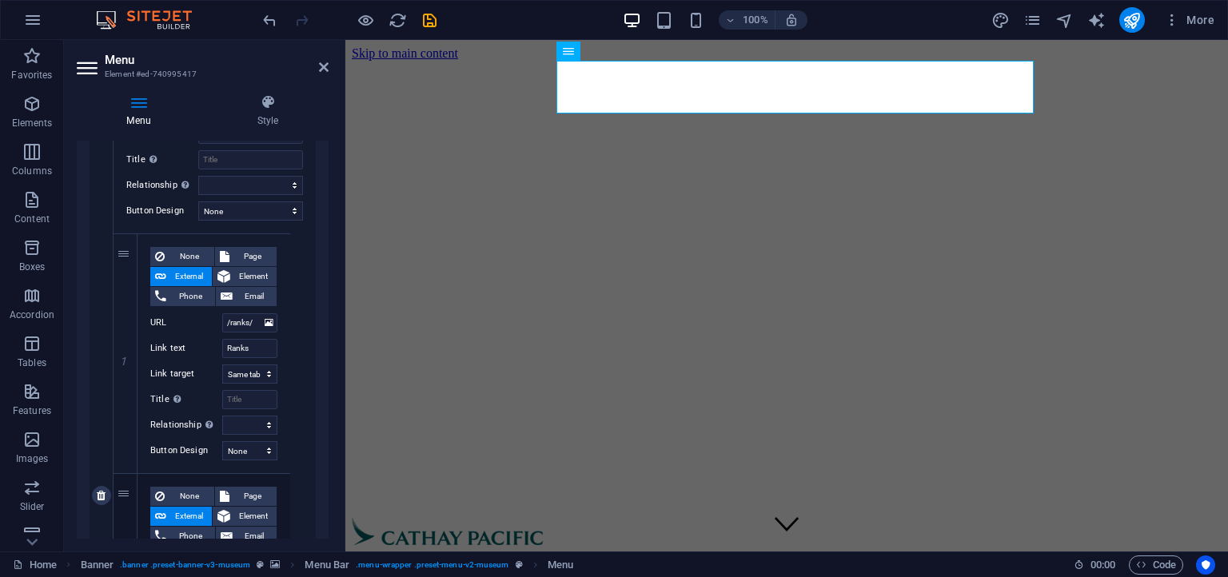
select select
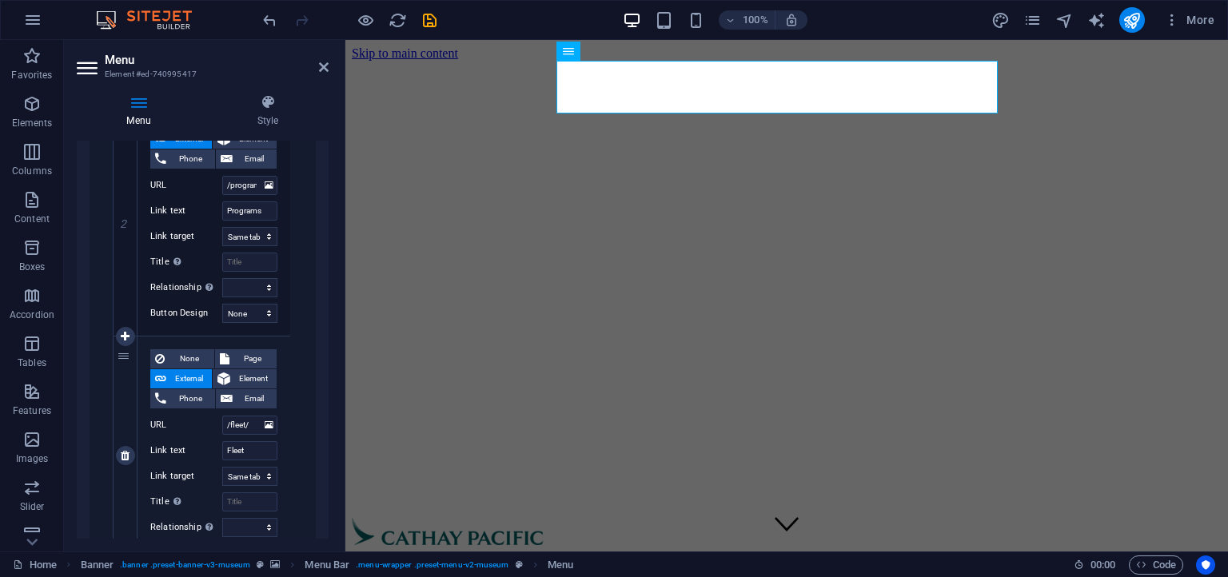
scroll to position [1298, 0]
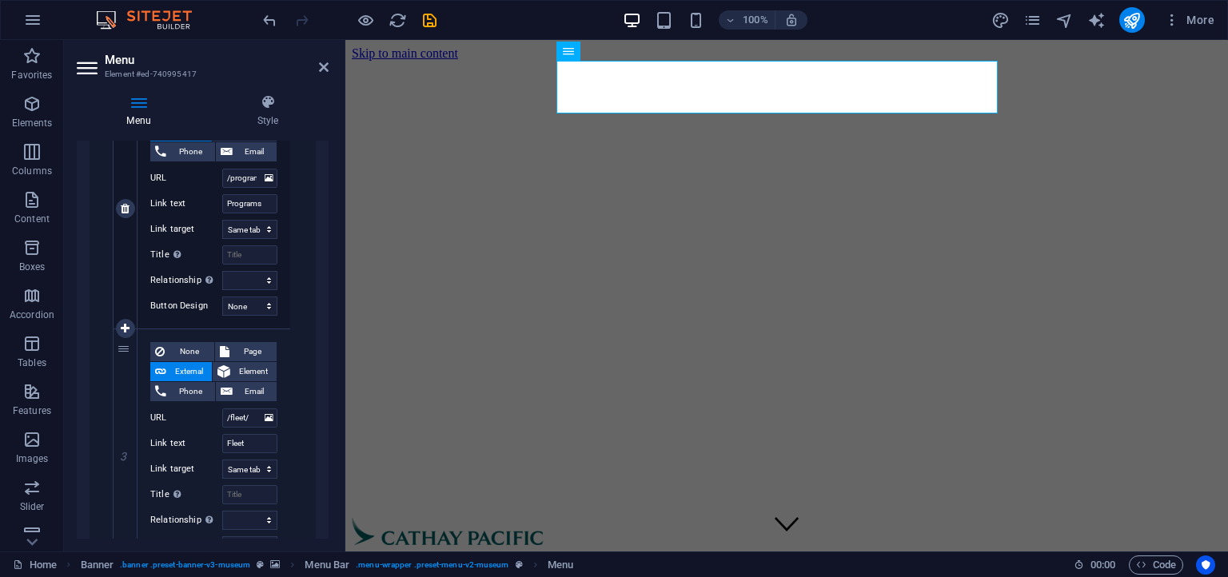
drag, startPoint x: 121, startPoint y: 347, endPoint x: 128, endPoint y: 174, distance: 172.8
click at [128, 174] on div "1 None Page External Element Phone Email Page Home About Us Ranks Fleet Program…" at bounding box center [202, 209] width 177 height 720
select select
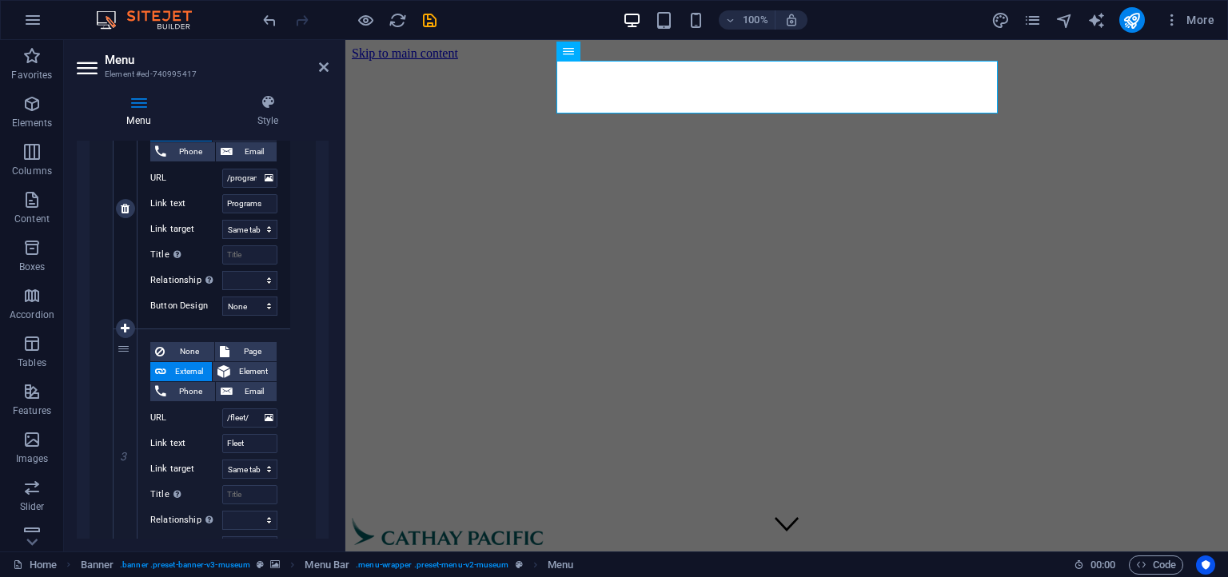
select select
type input "/fleet/"
type input "Fleet"
select select
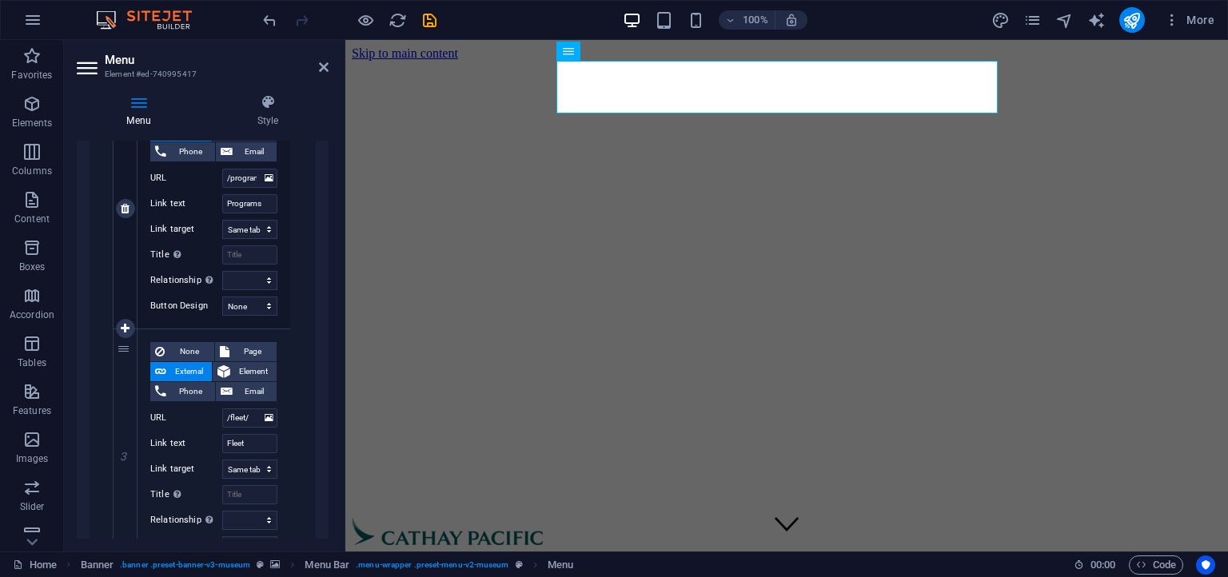
type input "/programs/"
type input "Programs"
select select
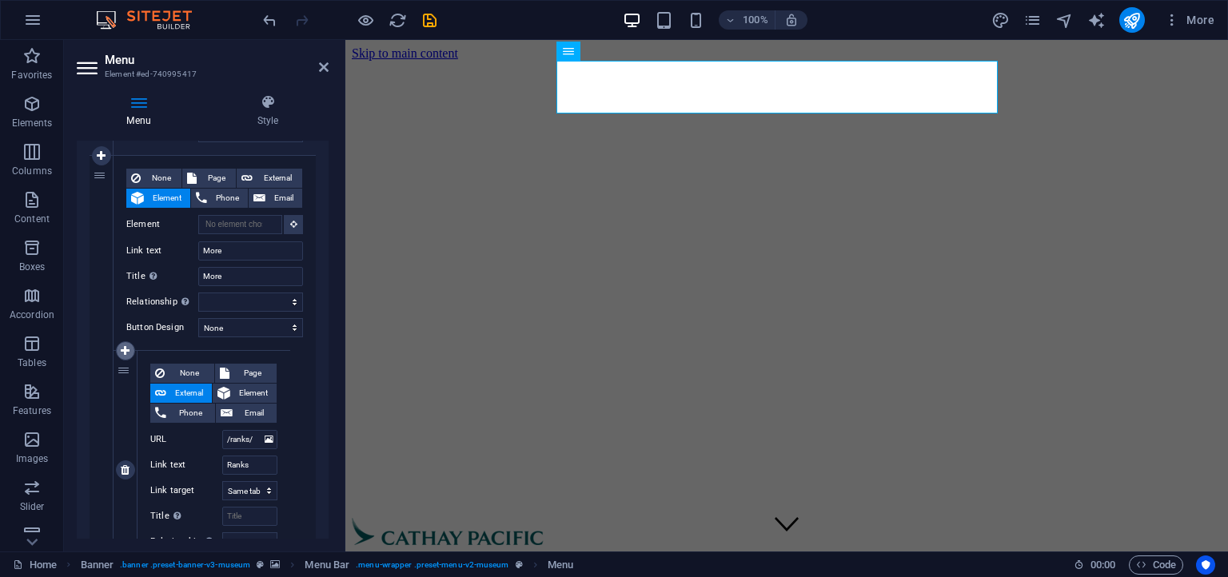
scroll to position [787, 0]
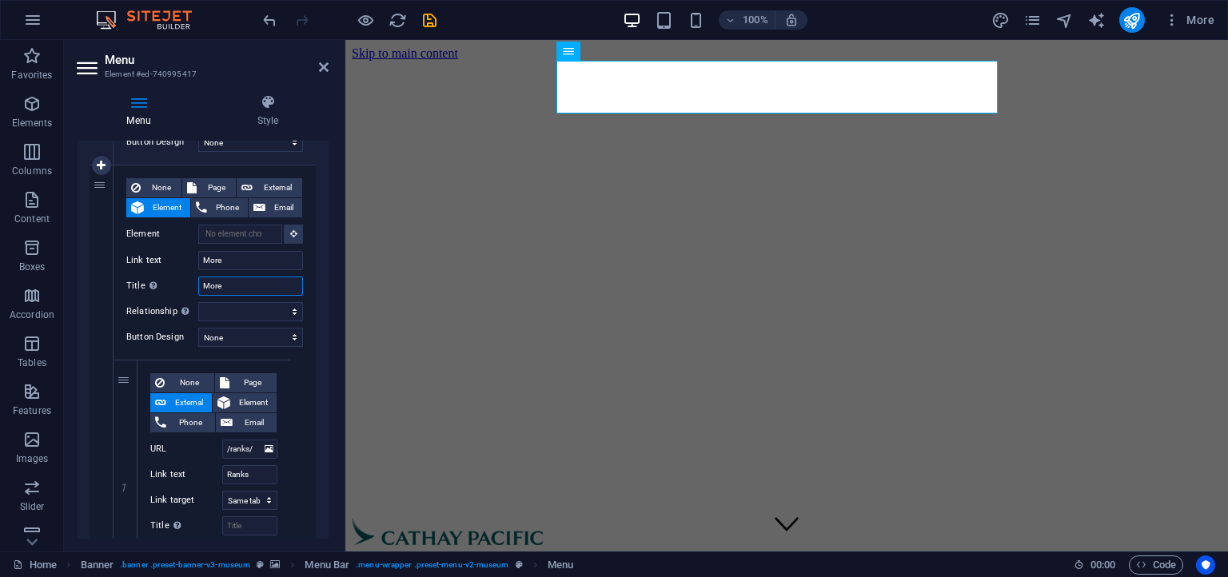
drag, startPoint x: 241, startPoint y: 291, endPoint x: 101, endPoint y: 219, distance: 158.0
click at [198, 277] on input "More" at bounding box center [250, 286] width 105 height 19
select select
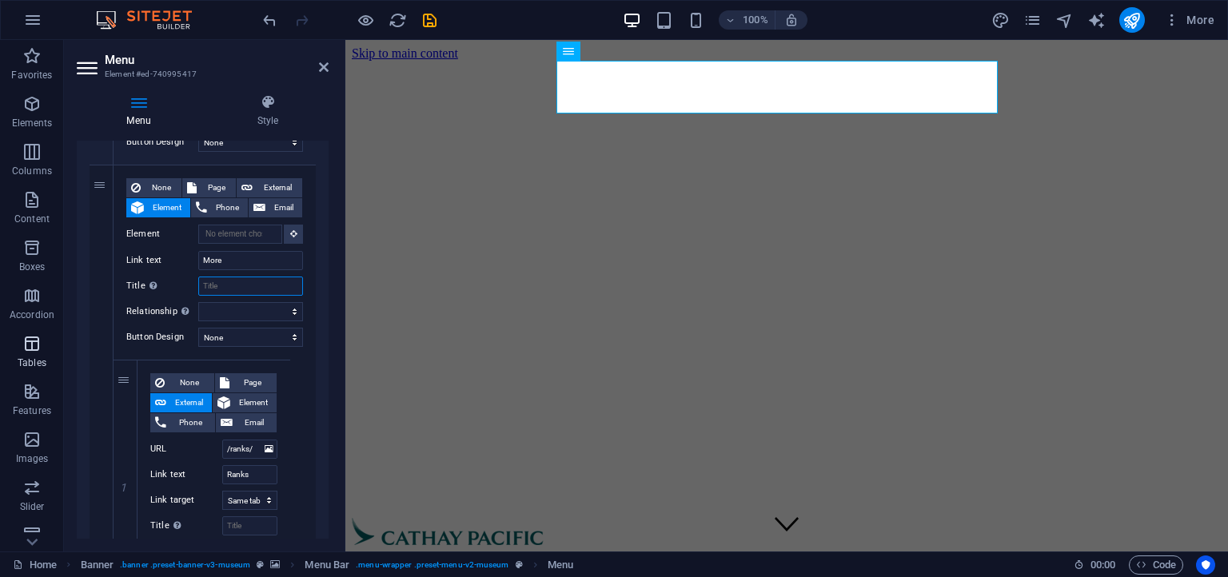
select select
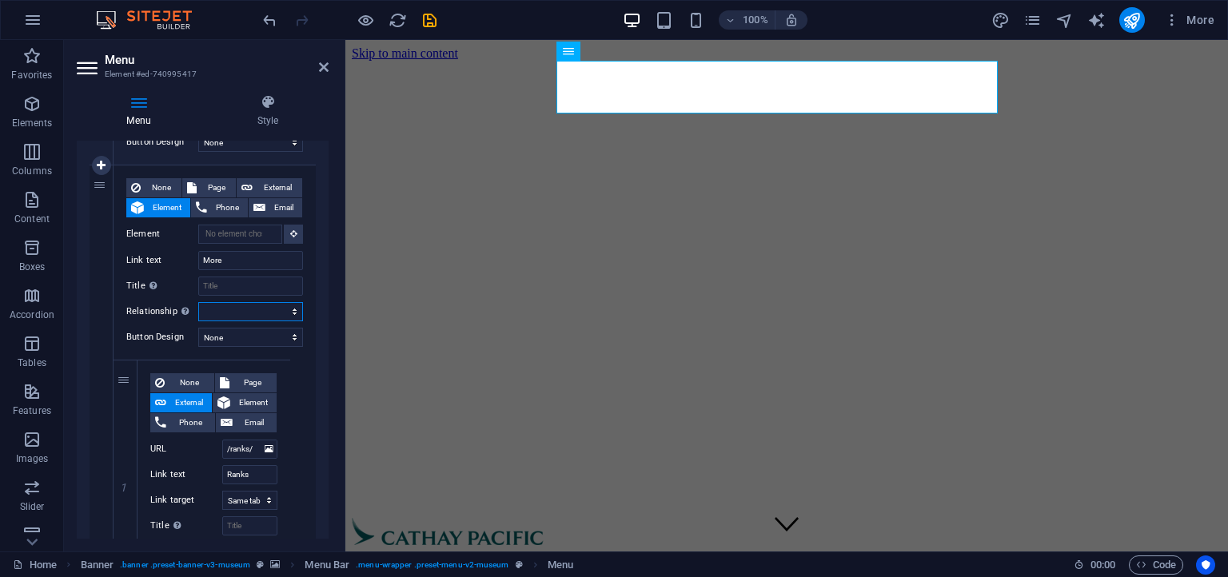
click at [198, 302] on select "alternate author bookmark external help license next nofollow noreferrer noopen…" at bounding box center [250, 311] width 105 height 19
click at [134, 262] on label "Link text" at bounding box center [162, 260] width 72 height 19
click at [198, 262] on input "More" at bounding box center [250, 260] width 105 height 19
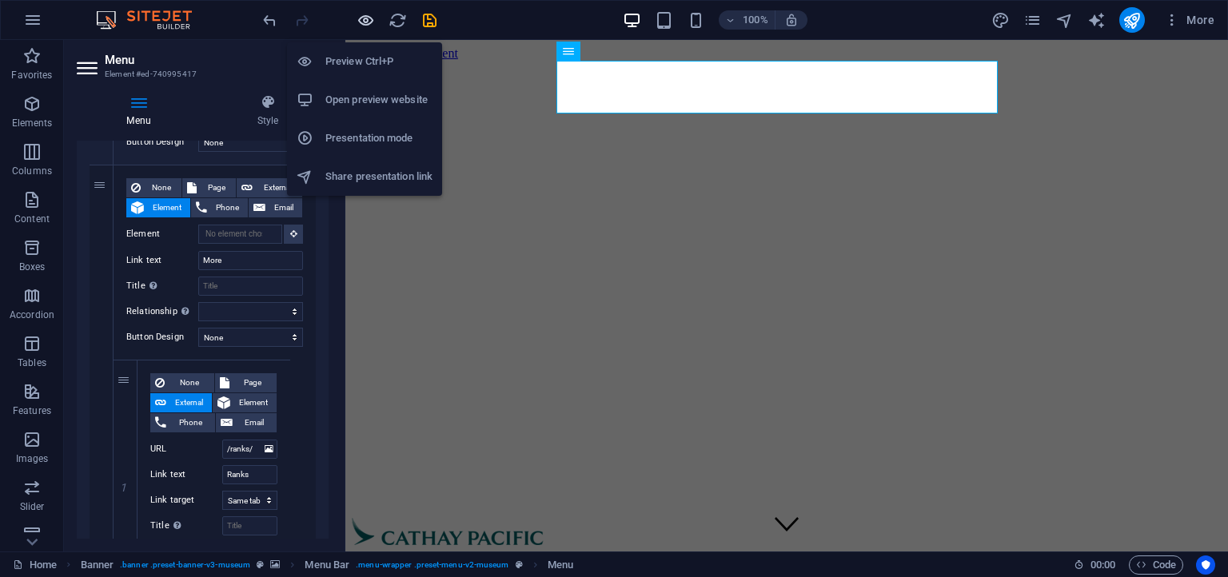
click at [367, 18] on icon "button" at bounding box center [366, 20] width 18 height 18
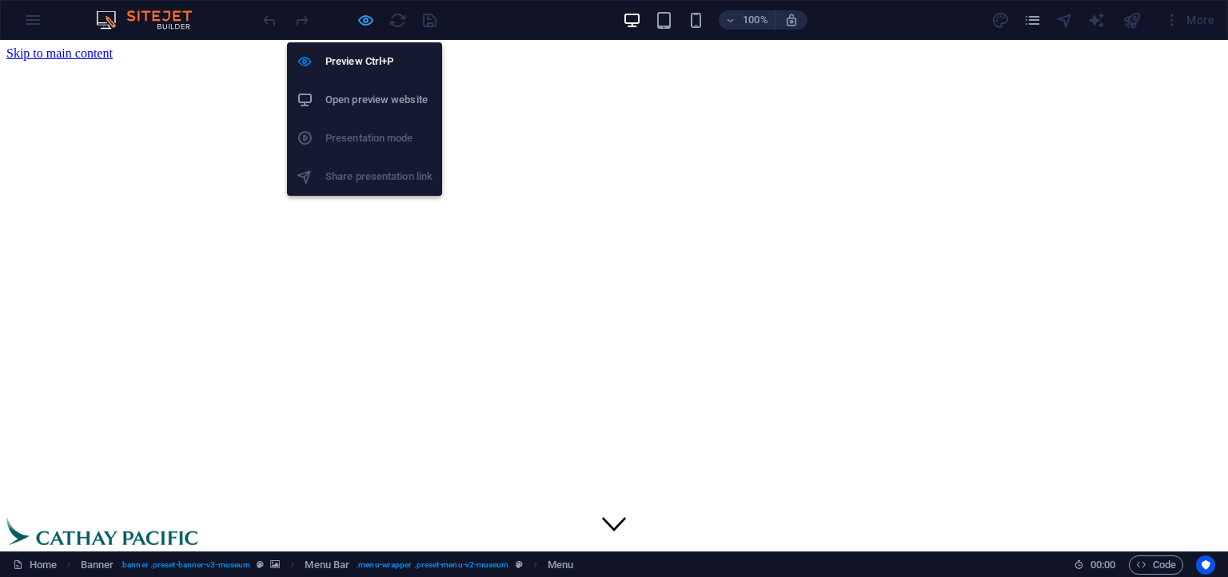
click at [367, 18] on icon "button" at bounding box center [366, 20] width 18 height 18
select select
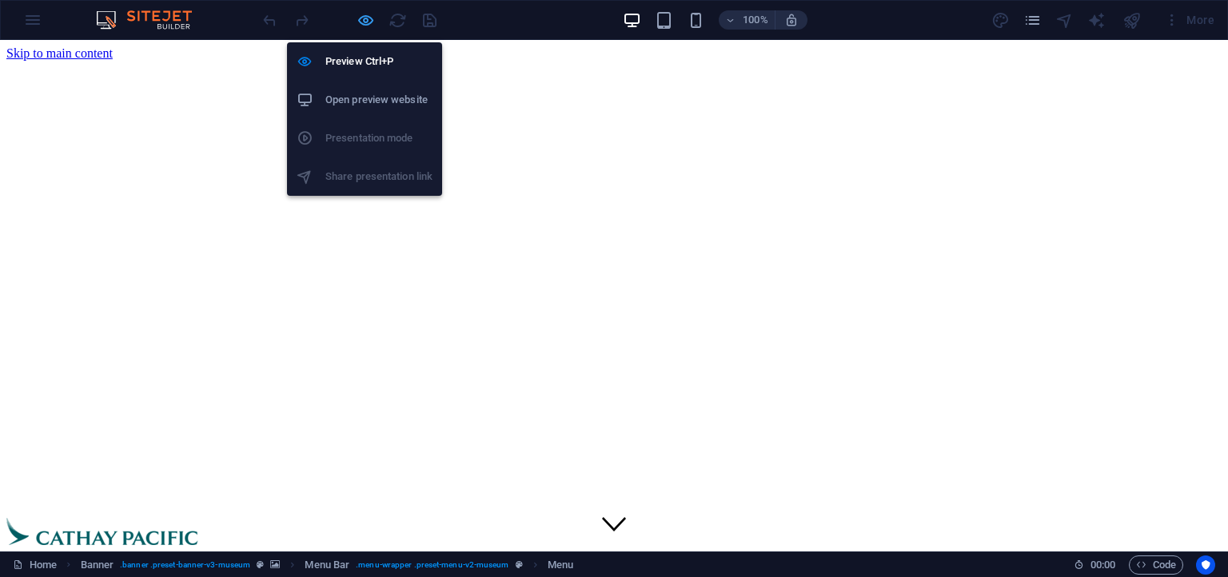
select select
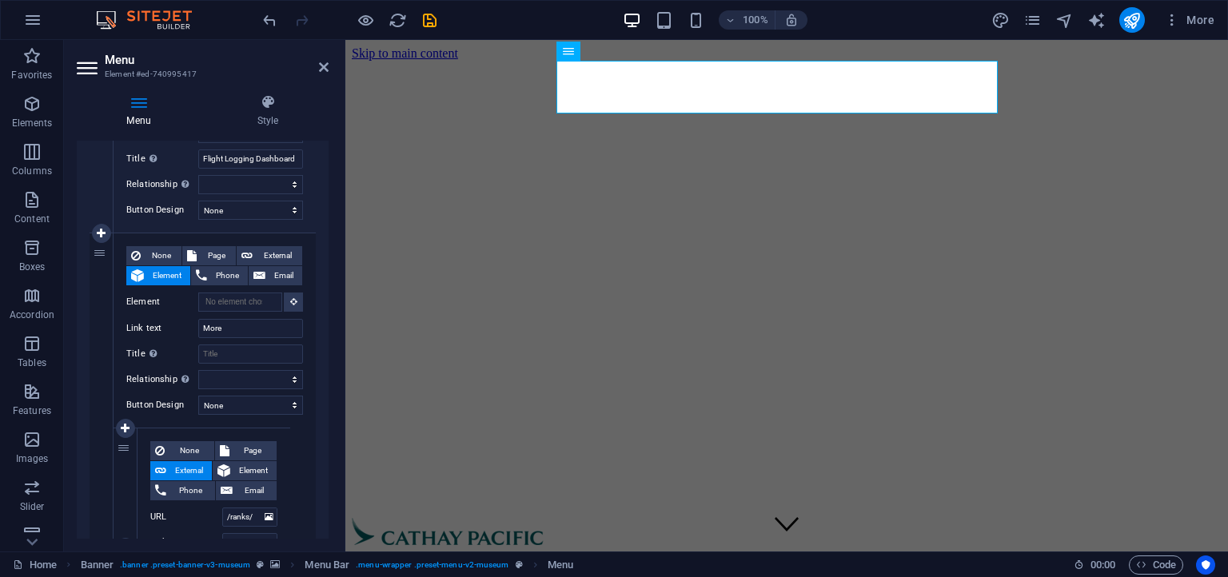
scroll to position [714, 0]
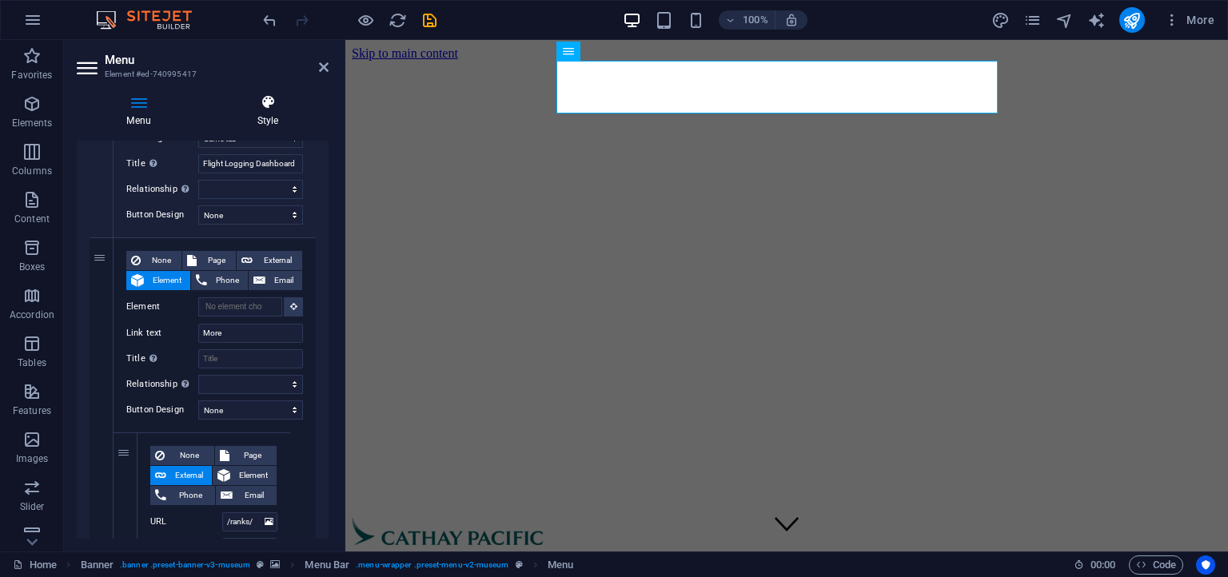
click at [288, 106] on icon at bounding box center [268, 102] width 122 height 16
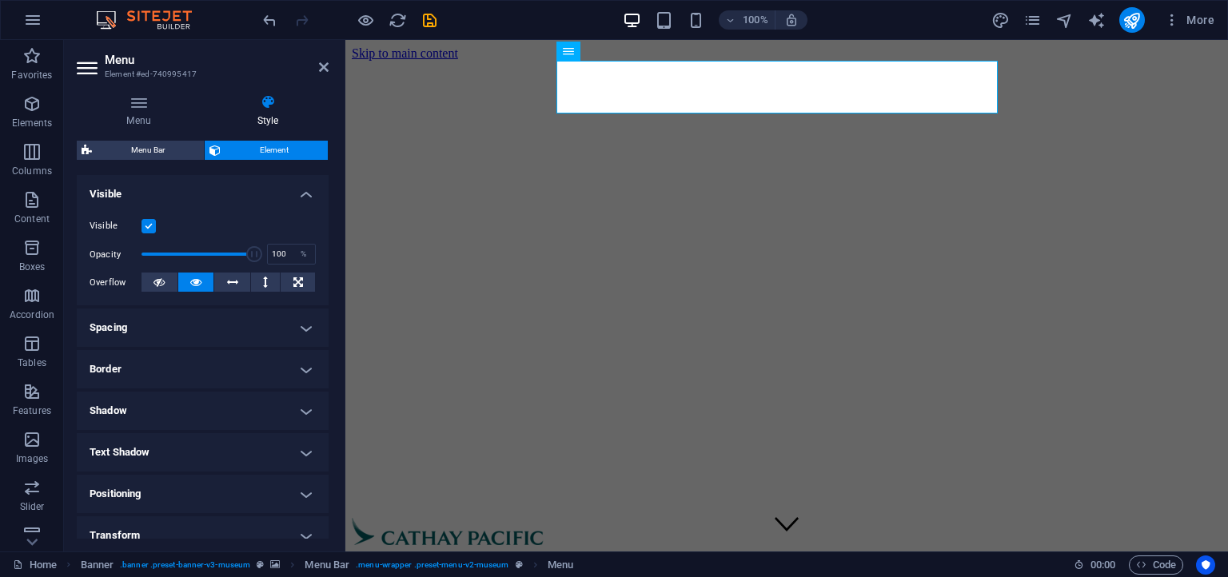
scroll to position [291, 0]
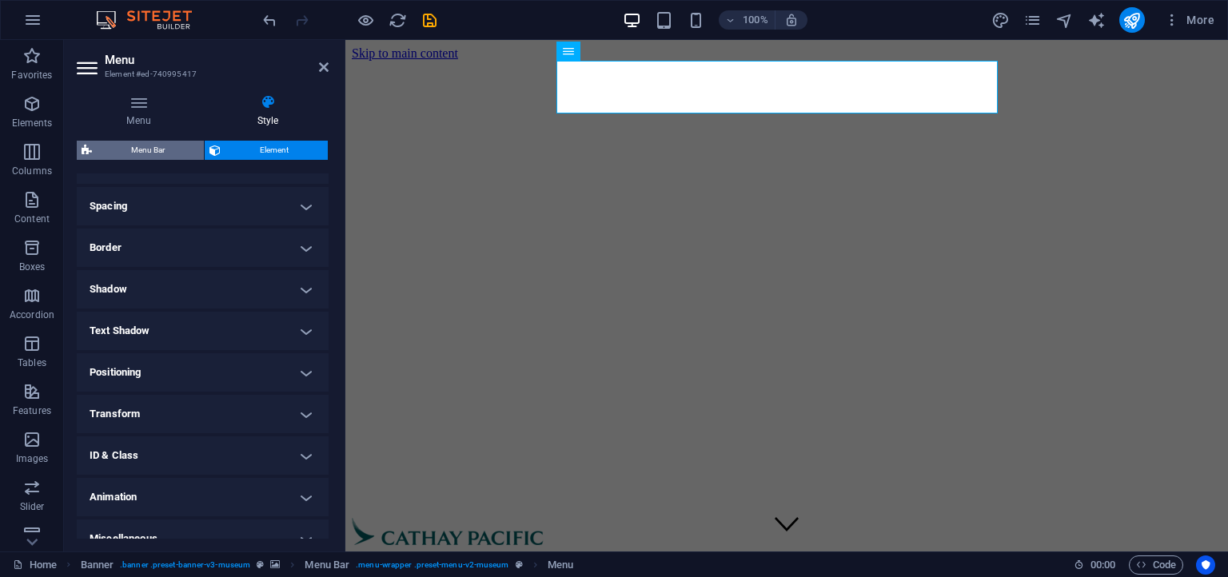
click at [169, 155] on span "Menu Bar" at bounding box center [148, 150] width 102 height 19
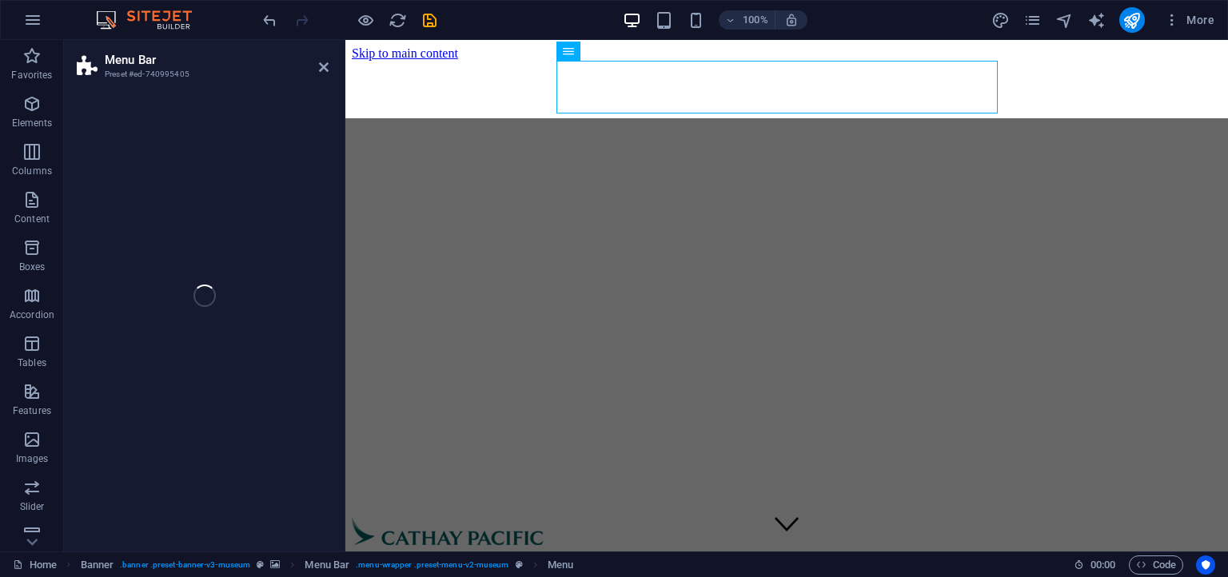
select select "rem"
select select "hover_border_bottom"
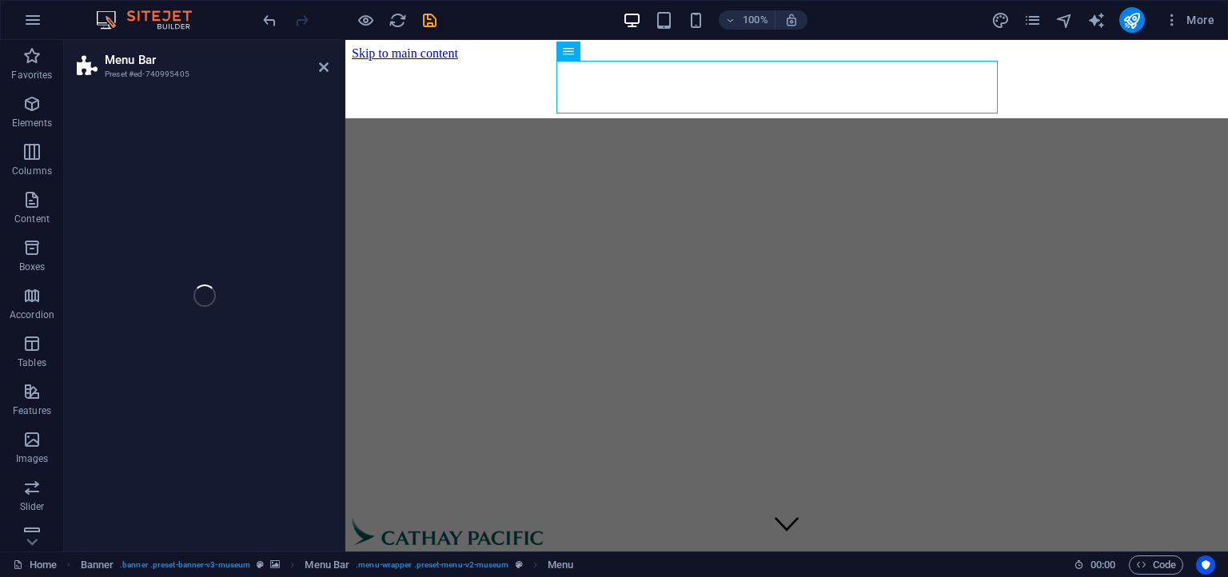
select select "px"
select select "rem"
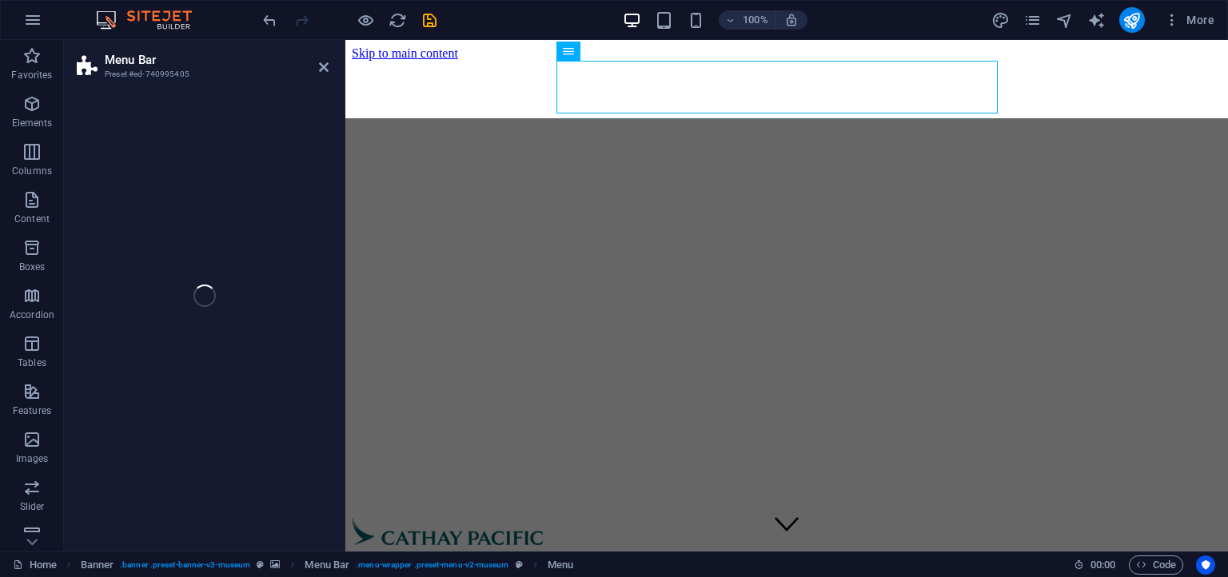
select select "rem"
select select "300"
select select "px"
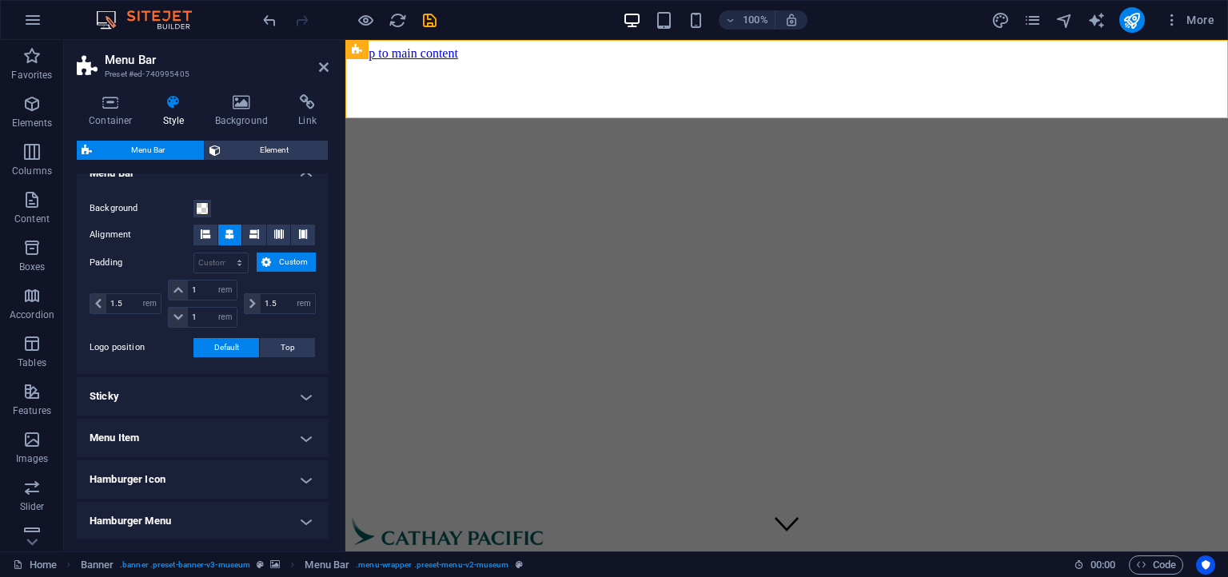
scroll to position [365, 0]
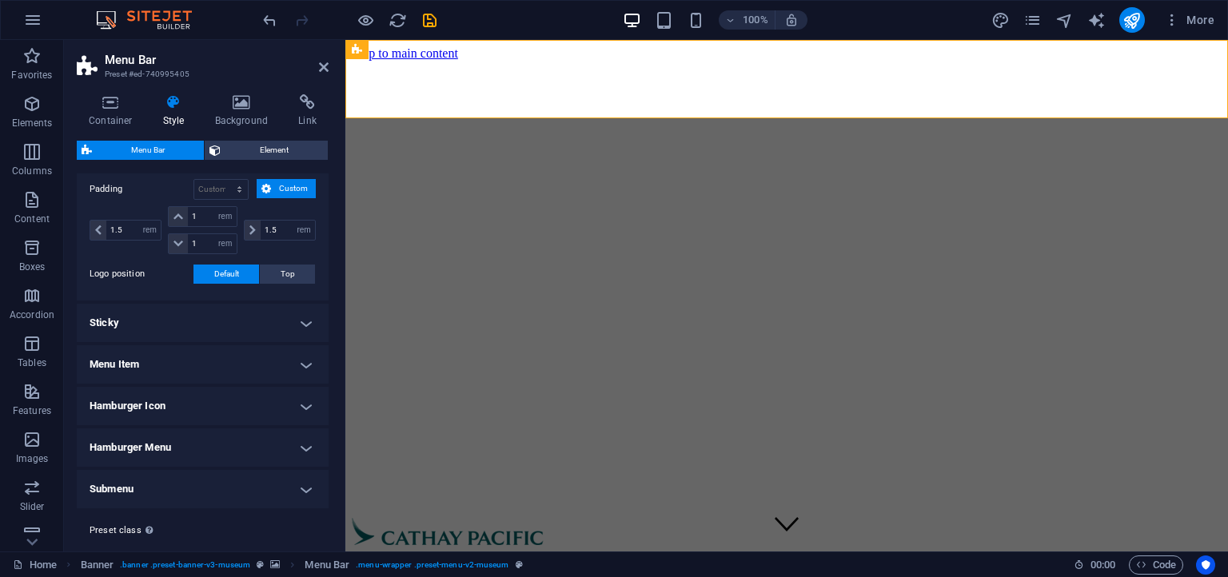
click at [189, 353] on h4 "Menu Item" at bounding box center [203, 364] width 252 height 38
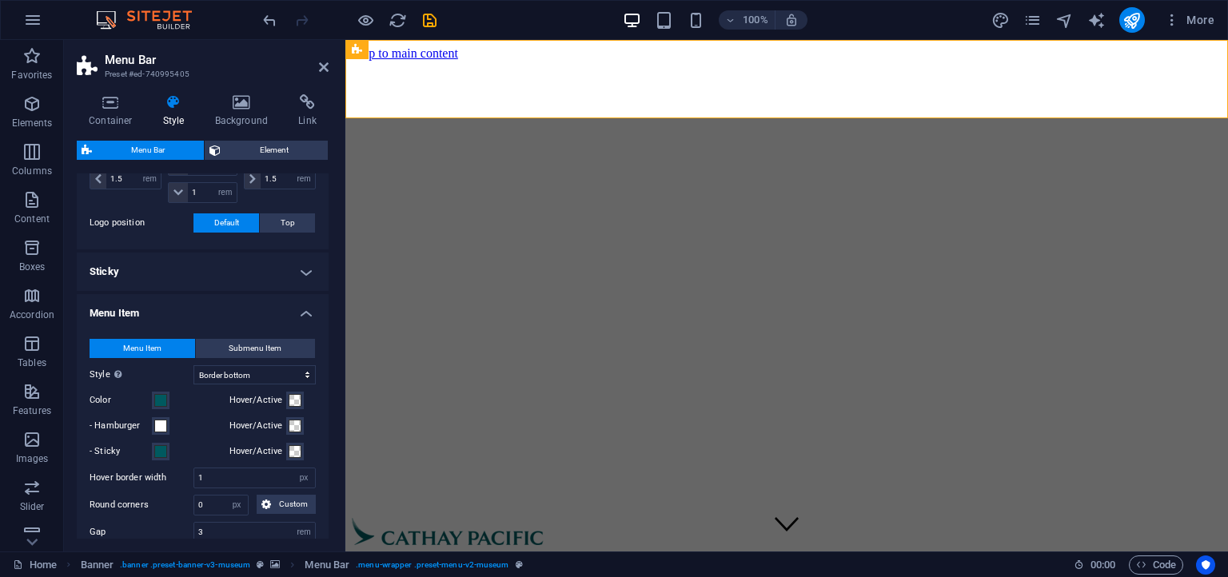
scroll to position [437, 0]
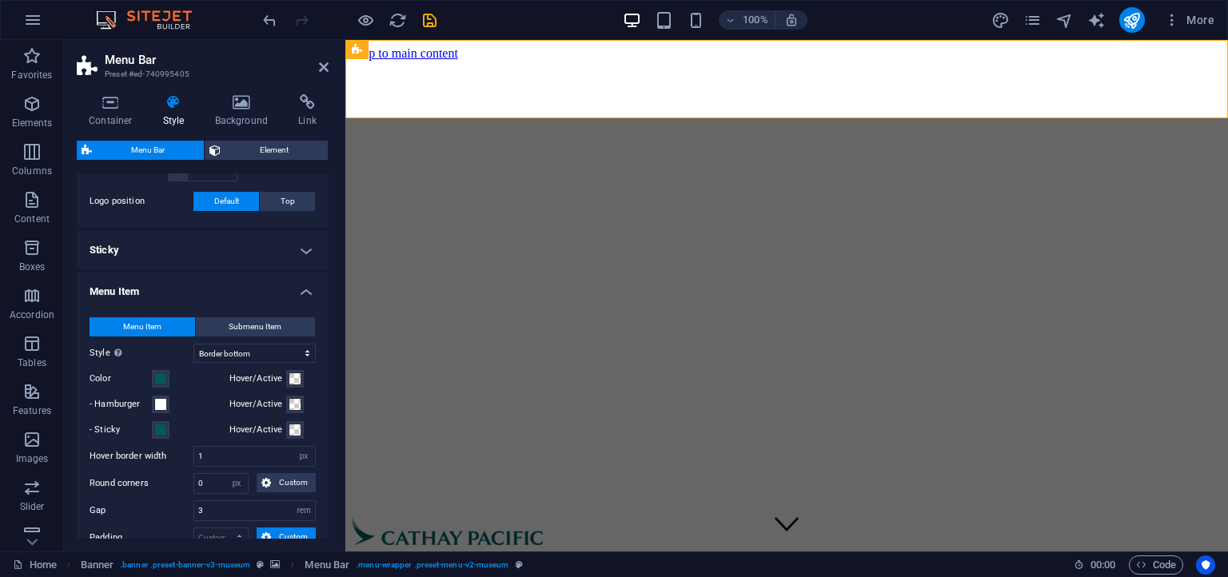
click at [249, 312] on div "Menu Item Submenu Item Style Switch to preview mode and move the mouse over men…" at bounding box center [203, 542] width 258 height 483
click at [251, 319] on span "Submenu Item" at bounding box center [255, 326] width 53 height 19
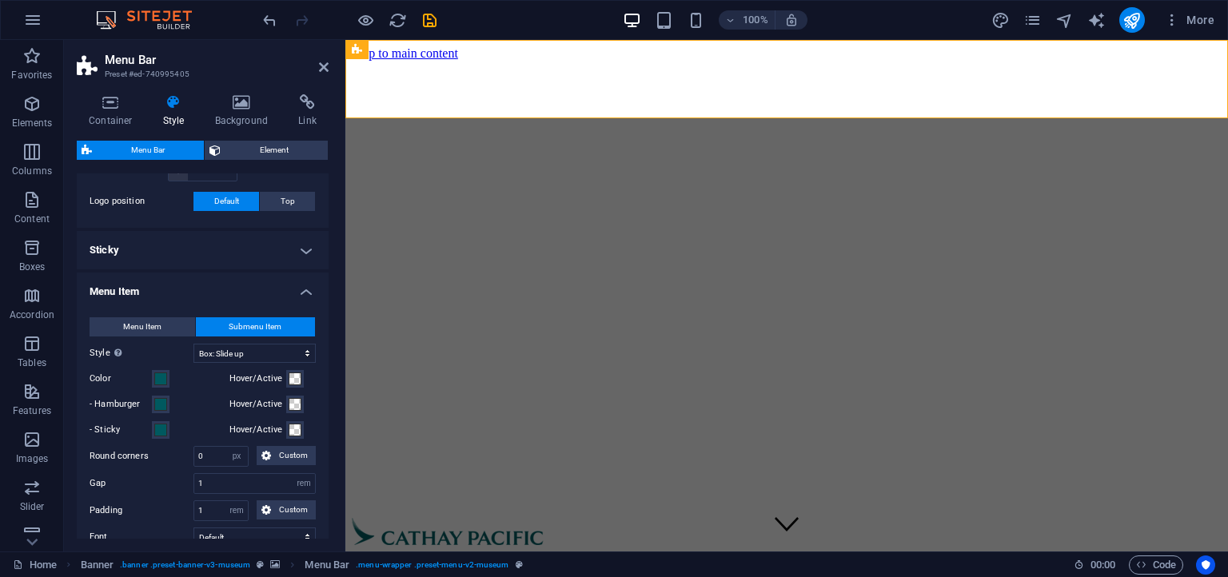
select select
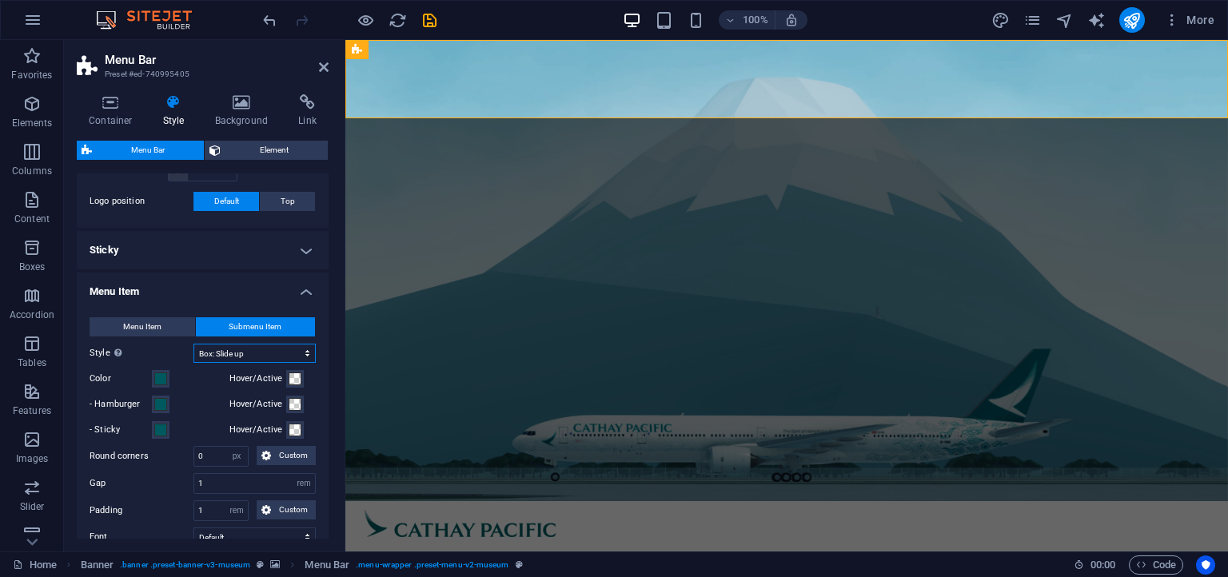
click at [193, 344] on select "Plain Text color Box: Fade Box: Flip vertical Box: Flip horizontal Box: Slide d…" at bounding box center [254, 353] width 122 height 19
select select "hover_box_fade"
click option "Box: Fade" at bounding box center [0, 0] width 0 height 0
select select
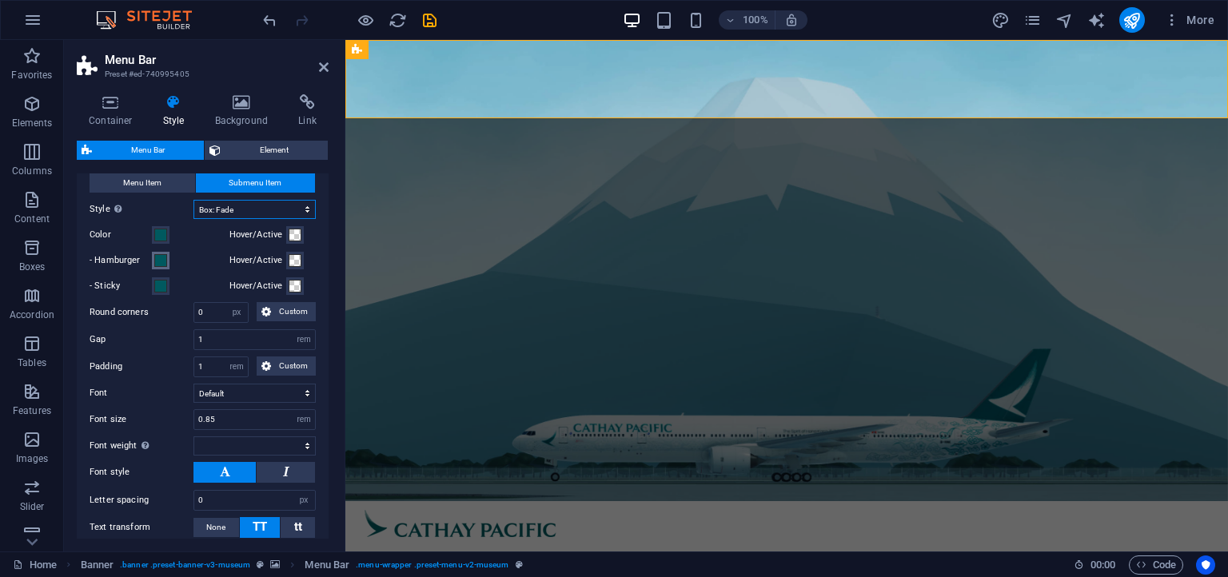
scroll to position [583, 0]
click at [161, 260] on span at bounding box center [160, 259] width 13 height 13
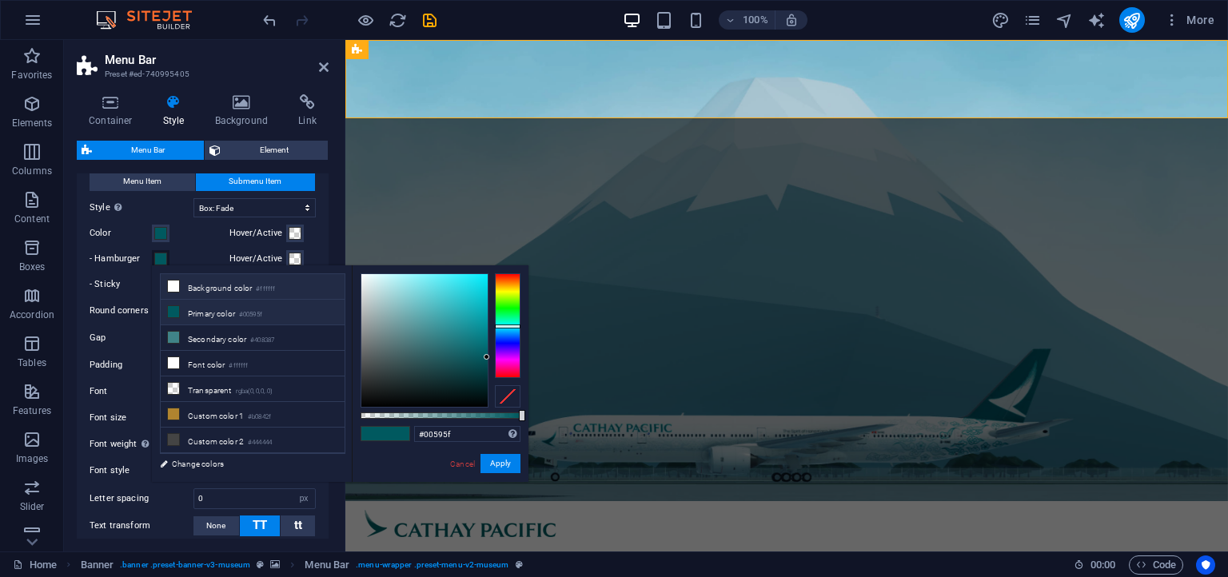
scroll to position [16, 0]
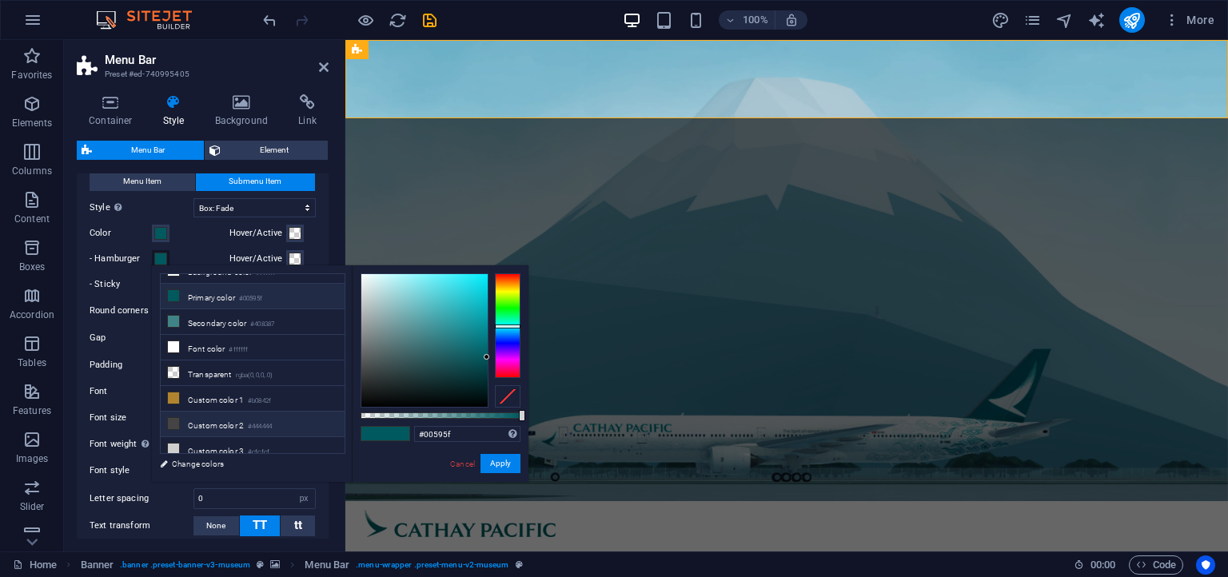
click at [228, 416] on li "Custom color 2 #444444" at bounding box center [253, 425] width 184 height 26
type input "#444444"
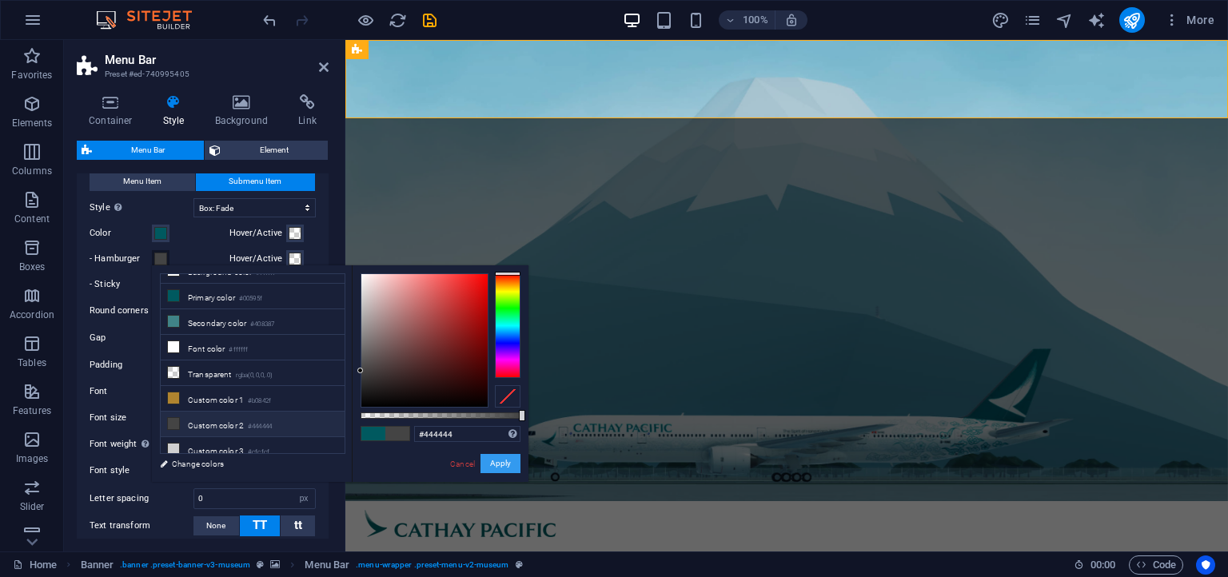
click at [490, 465] on button "Apply" at bounding box center [500, 463] width 40 height 19
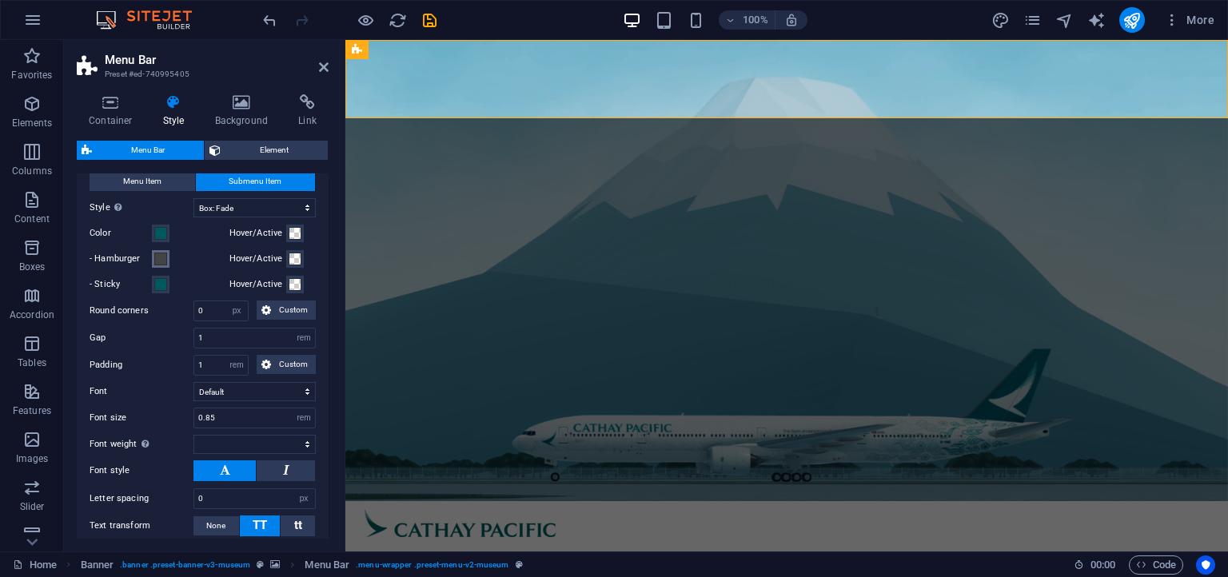
select select
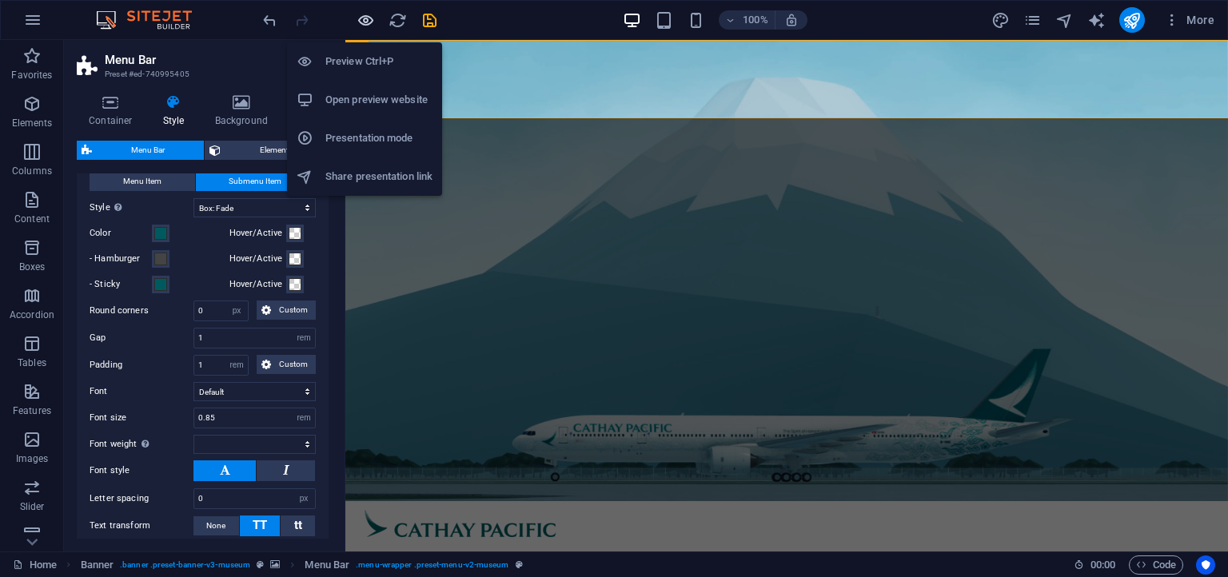
click at [361, 18] on icon "button" at bounding box center [366, 20] width 18 height 18
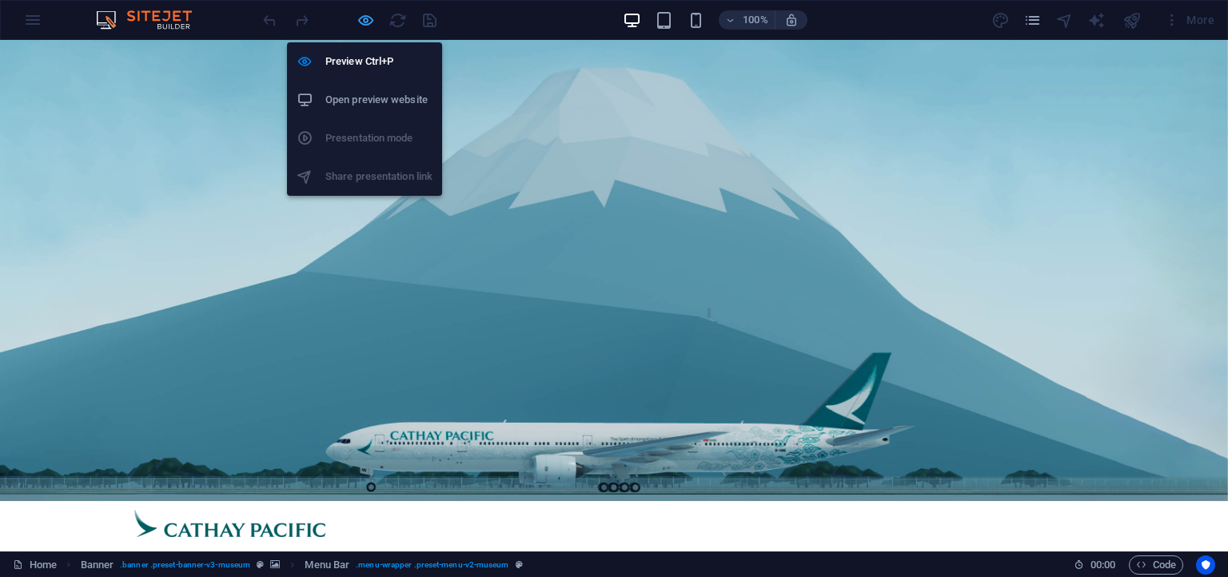
click at [371, 20] on icon "button" at bounding box center [366, 20] width 18 height 18
select select "rem"
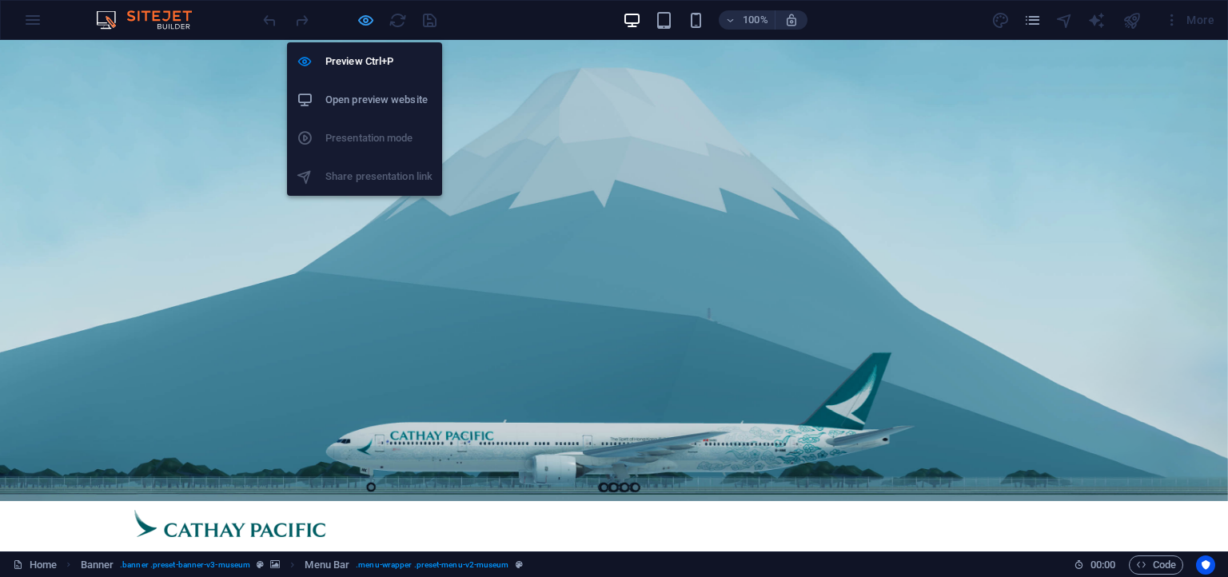
select select "hover_box_fade"
select select "px"
select select "rem"
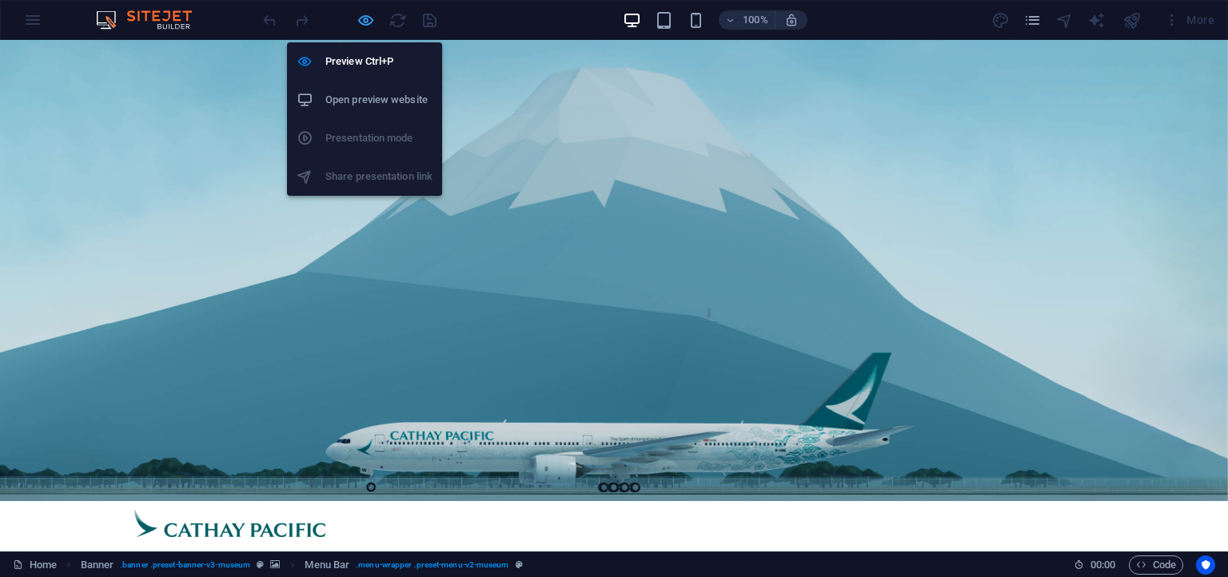
select select
select select "px"
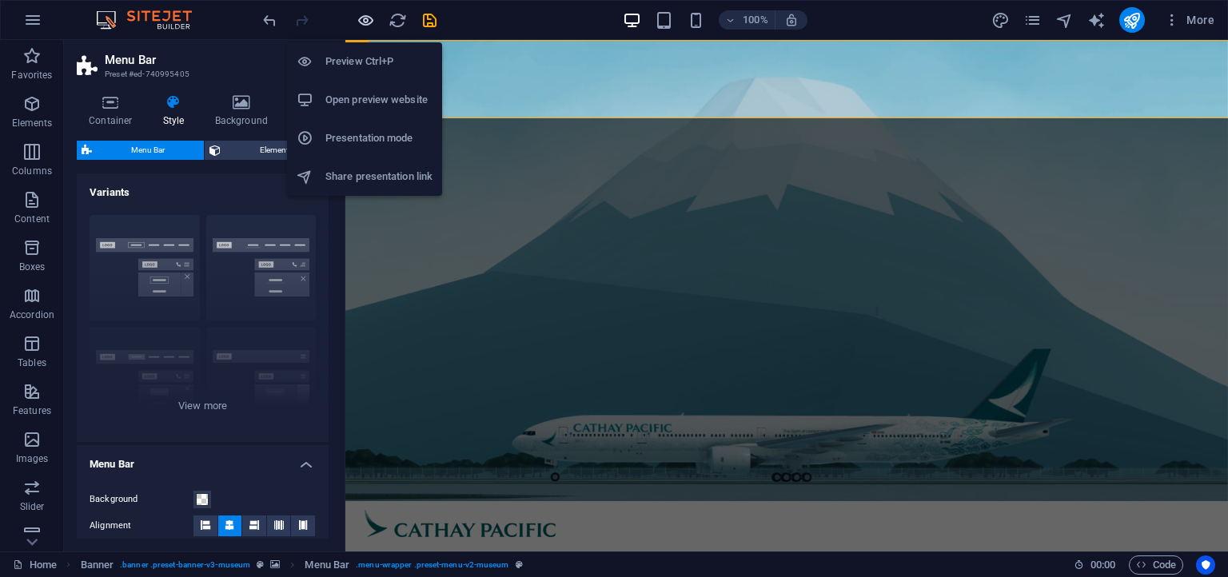
select select
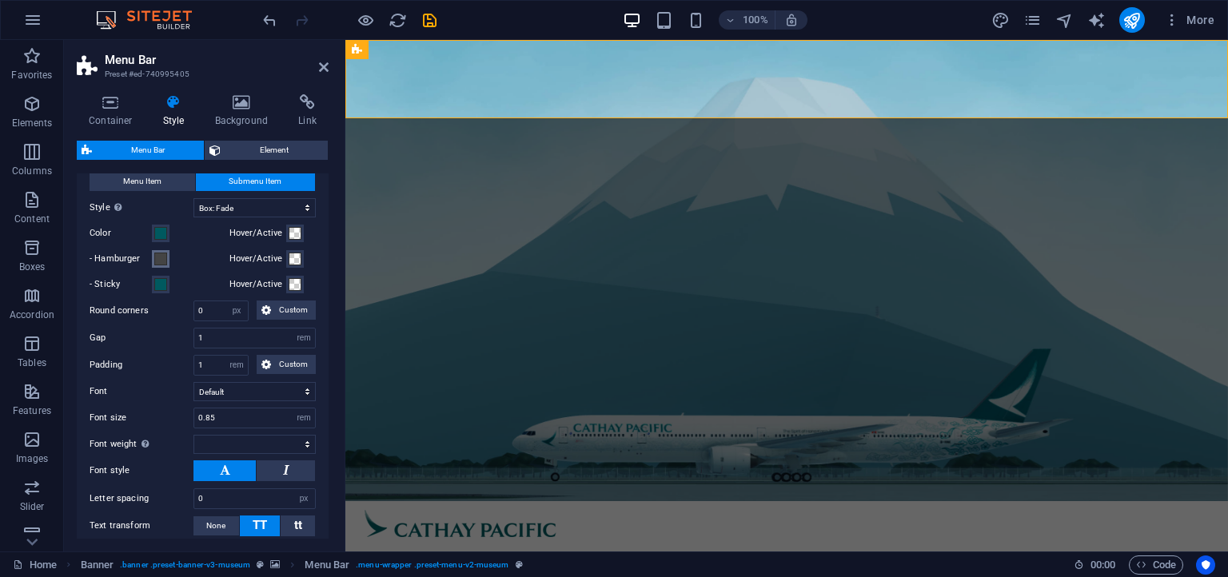
click at [158, 250] on button "- Hamburger" at bounding box center [161, 259] width 18 height 18
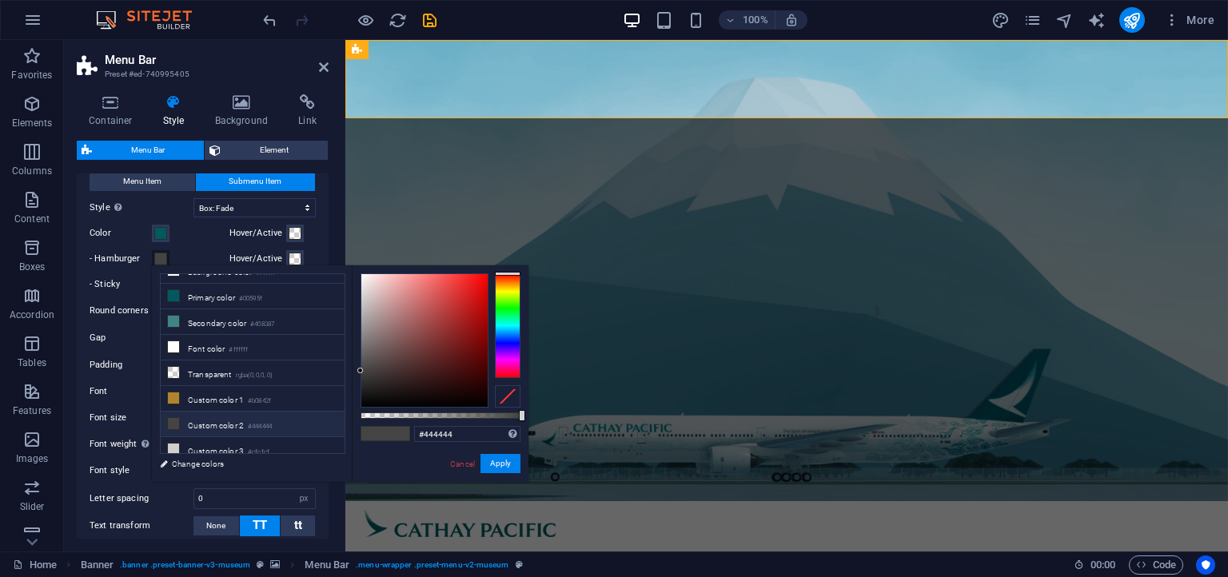
scroll to position [16, 0]
click at [198, 296] on li "Primary color #00595f" at bounding box center [253, 297] width 184 height 26
type input "#00595f"
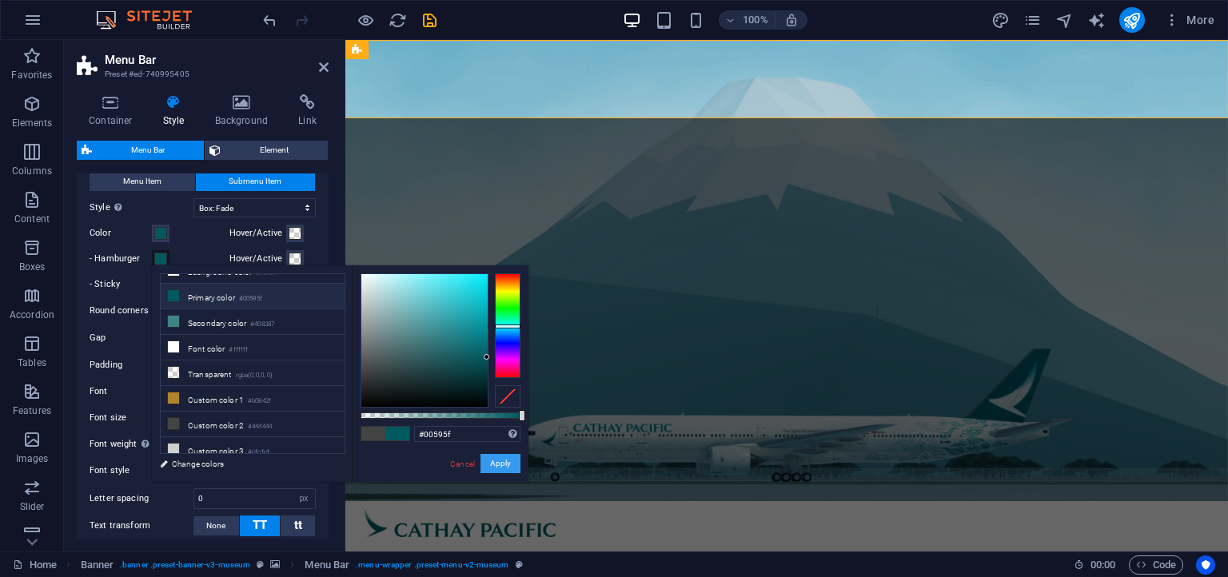
click at [484, 459] on button "Apply" at bounding box center [500, 463] width 40 height 19
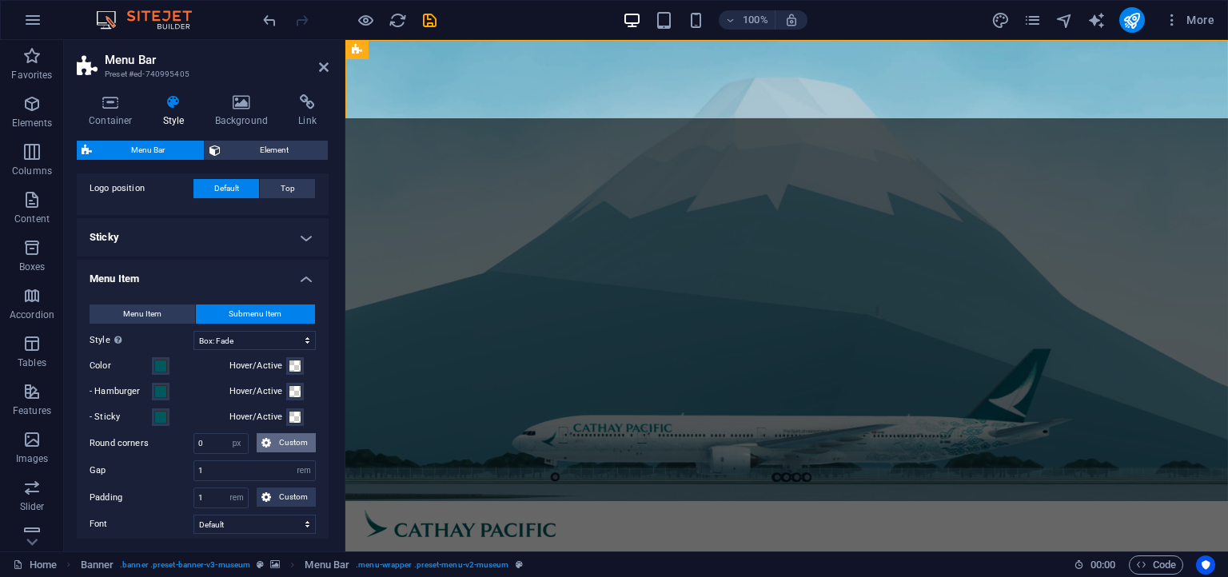
scroll to position [437, 0]
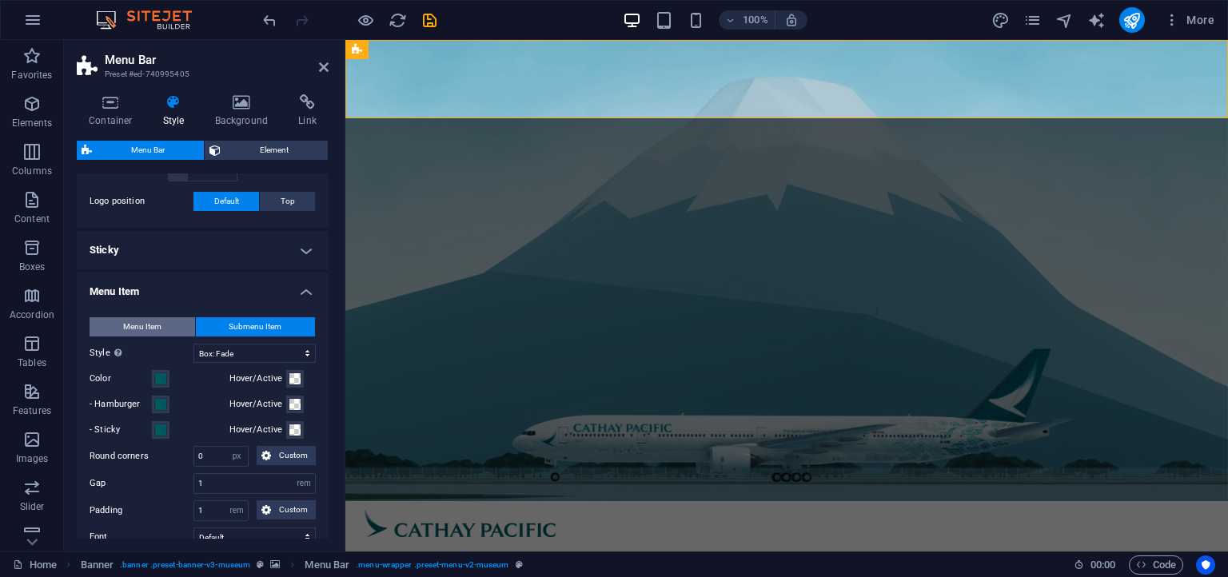
select select
click at [193, 344] on select "Plain Text color Box: Fade Box: Flip vertical Box: Flip horizontal Box: Slide d…" at bounding box center [254, 353] width 122 height 19
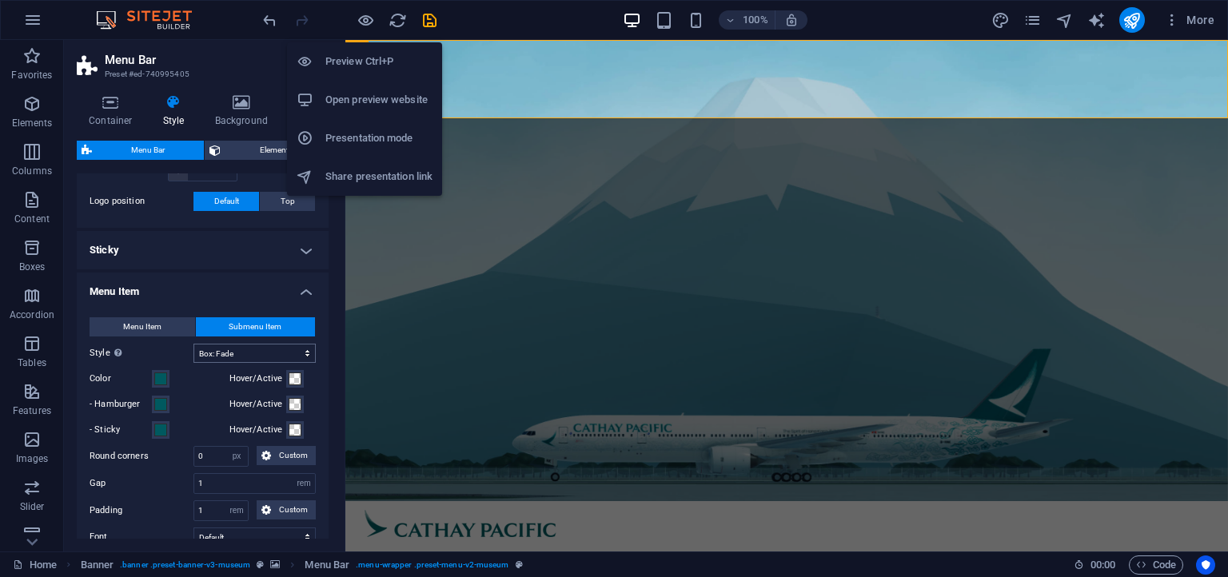
click at [371, 21] on icon "button" at bounding box center [366, 20] width 18 height 18
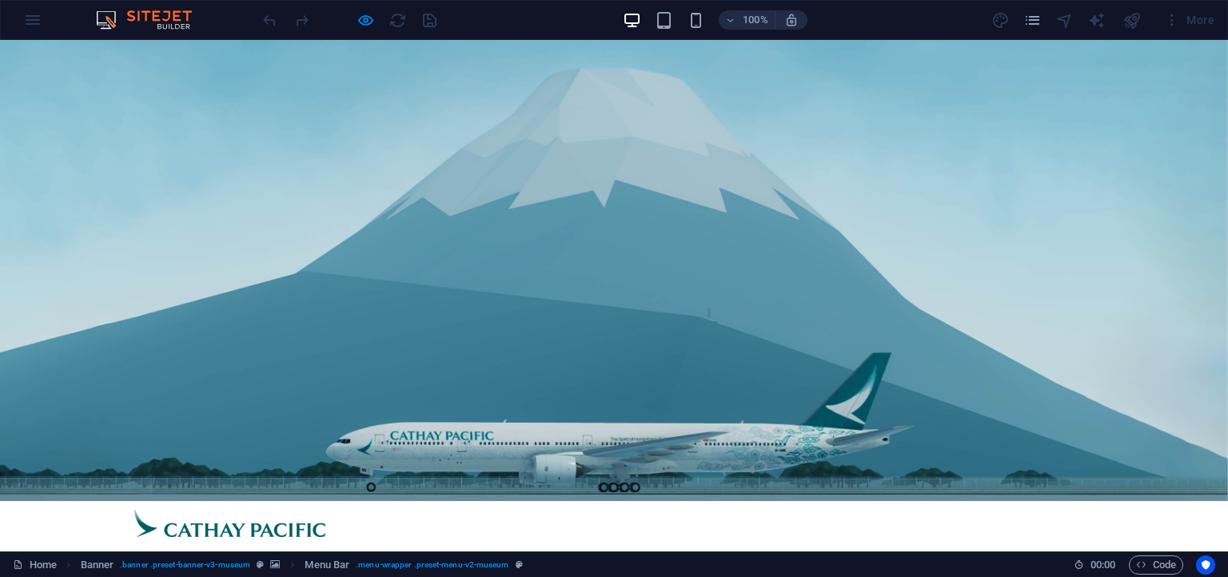
click at [787, 549] on link "More" at bounding box center [768, 569] width 38 height 40
click at [357, 21] on div at bounding box center [349, 20] width 179 height 26
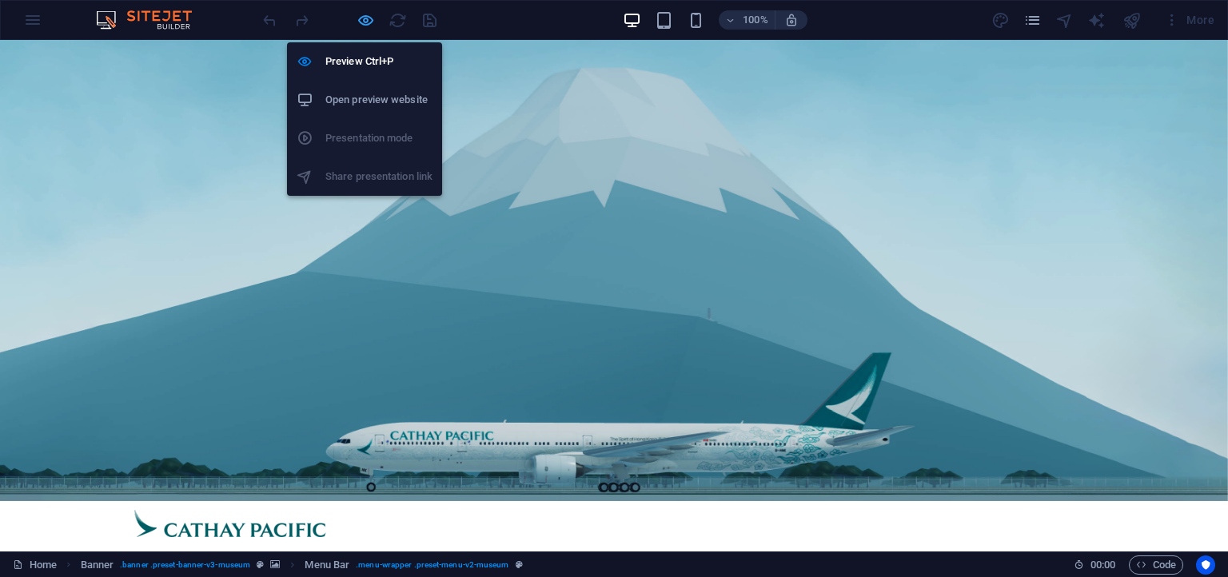
click at [357, 19] on icon "button" at bounding box center [366, 20] width 18 height 18
select select "rem"
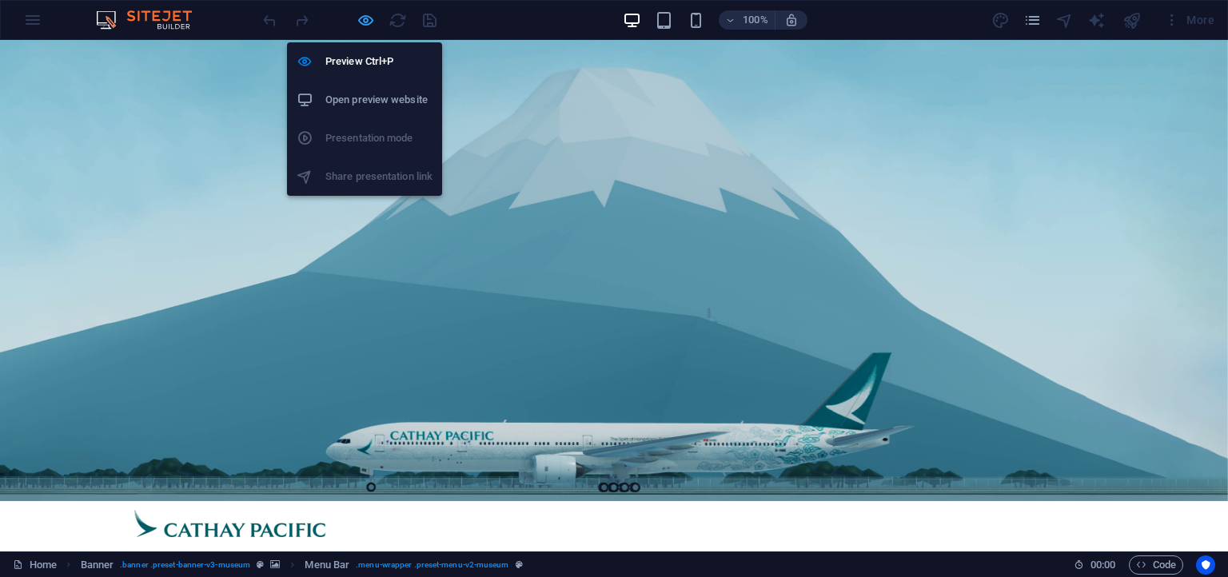
select select "hover_box_fade"
select select "px"
select select "rem"
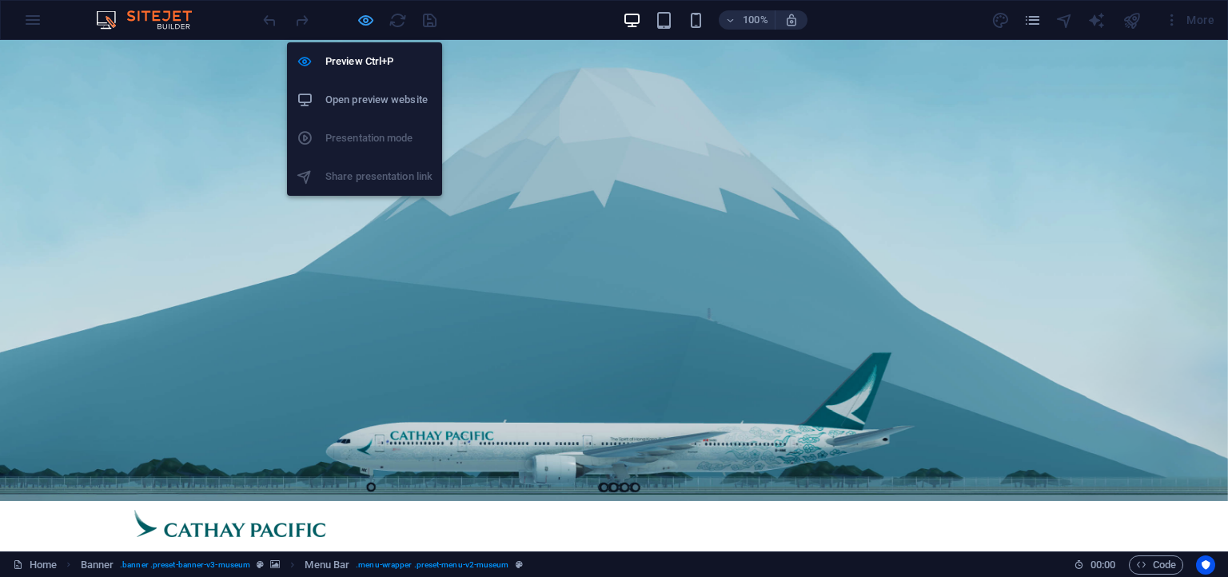
select select
select select "px"
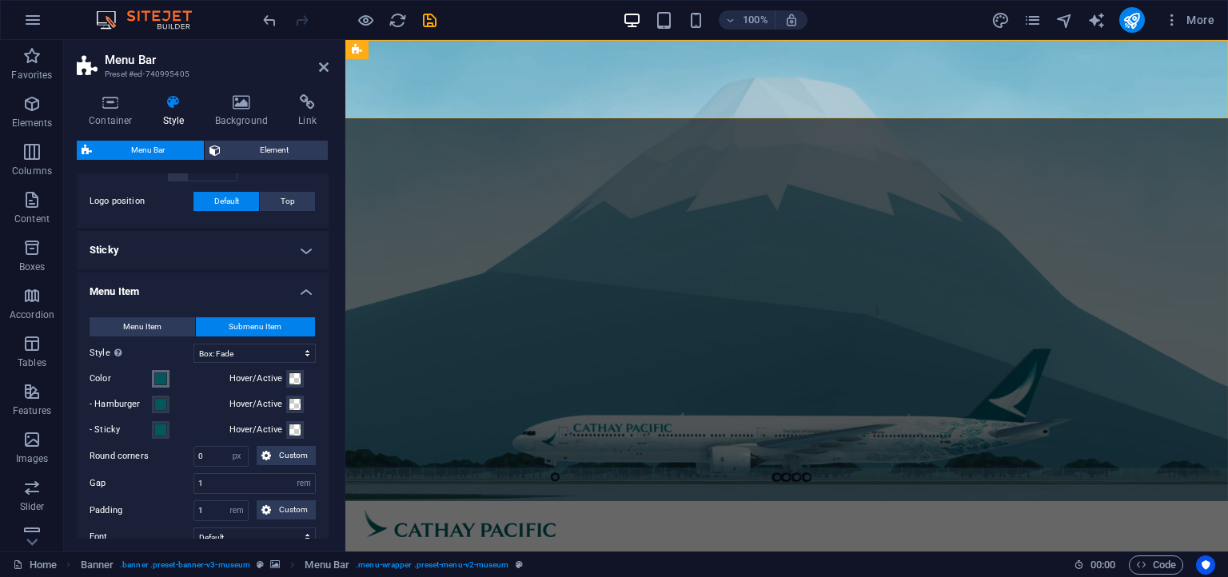
click at [157, 373] on span at bounding box center [160, 379] width 13 height 13
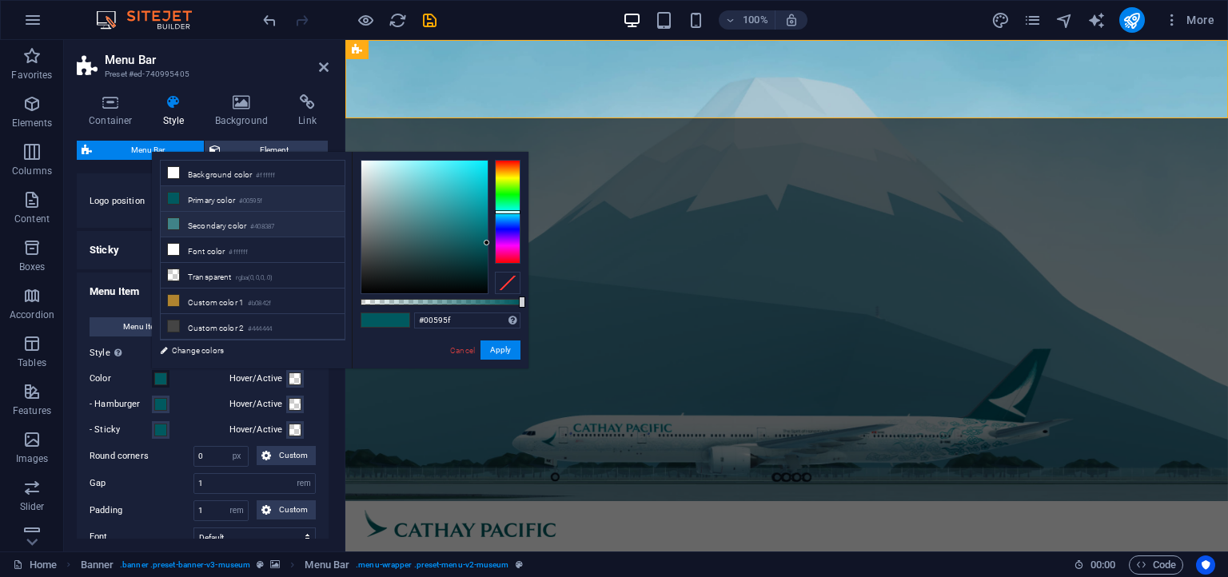
click at [230, 222] on li "Secondary color #408387" at bounding box center [253, 225] width 184 height 26
type input "#408387"
click at [496, 350] on button "Apply" at bounding box center [500, 350] width 40 height 19
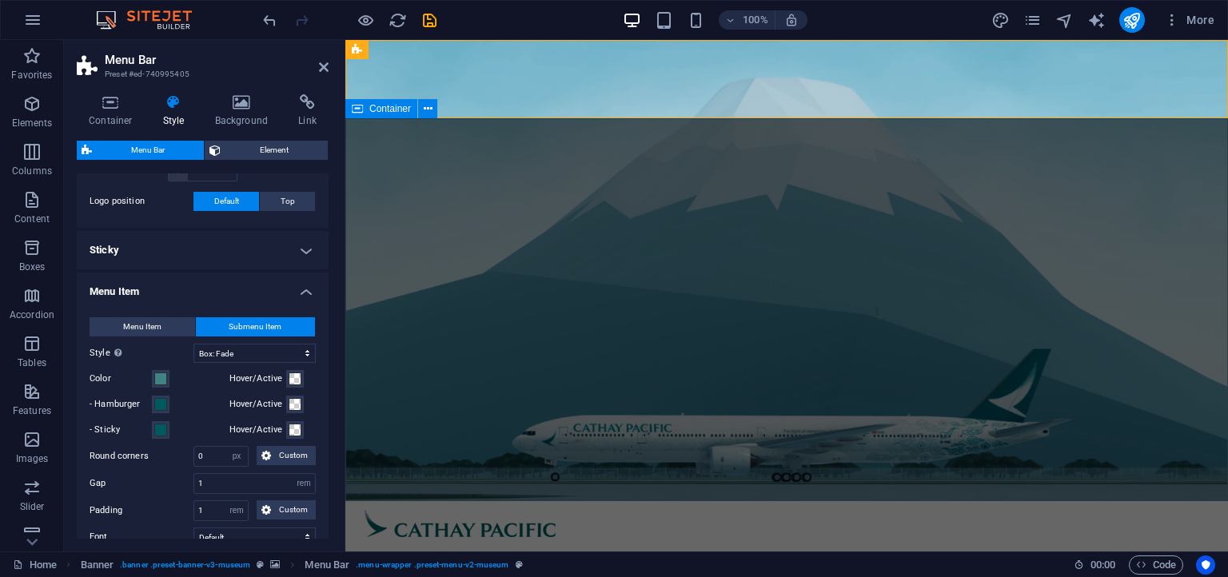
select select
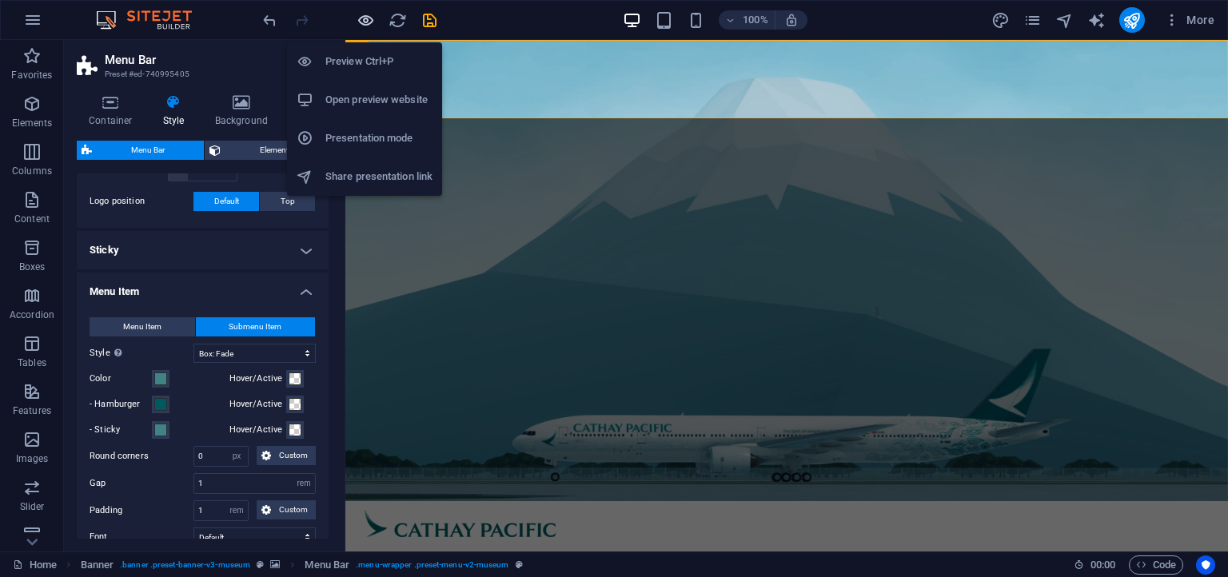
click at [358, 16] on icon "button" at bounding box center [366, 20] width 18 height 18
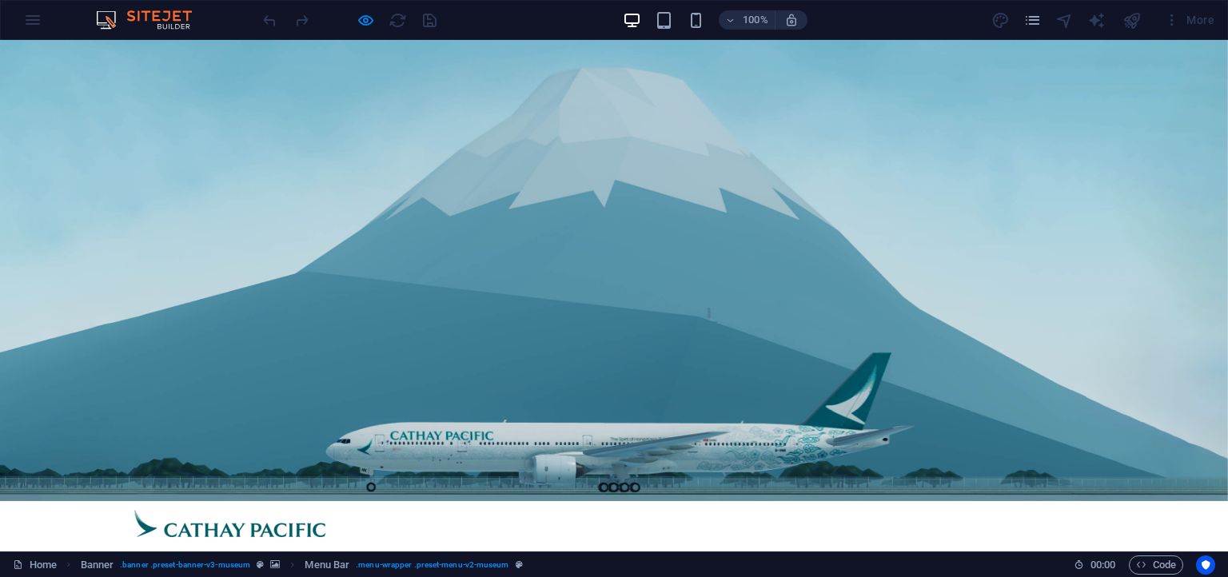
click at [332, 14] on div at bounding box center [333, 19] width 19 height 19
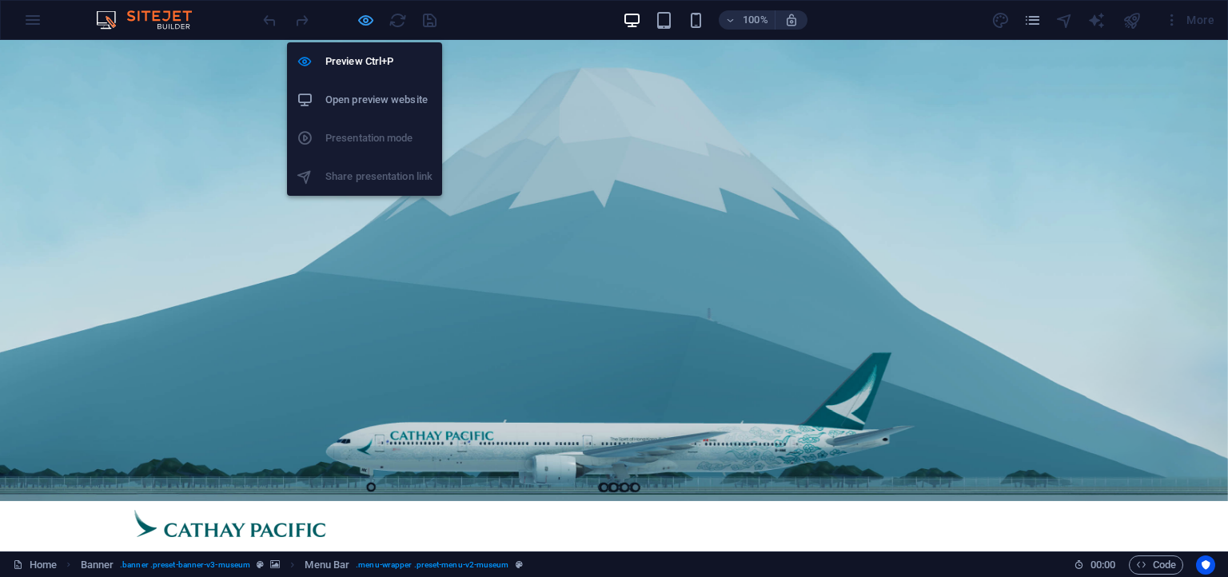
click at [365, 21] on icon "button" at bounding box center [366, 20] width 18 height 18
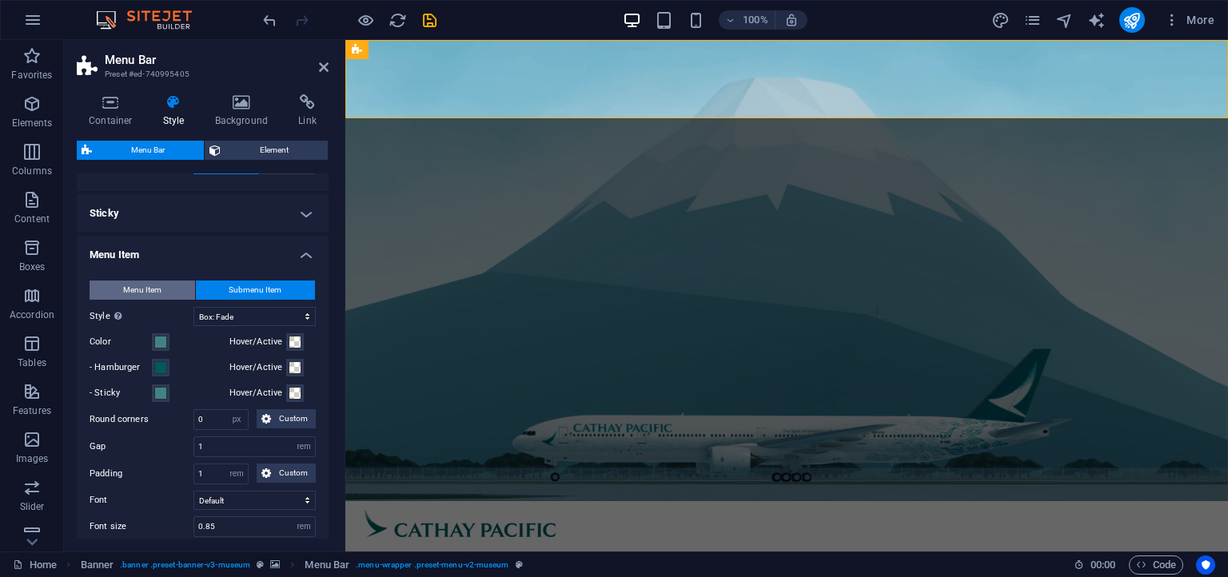
scroll to position [510, 0]
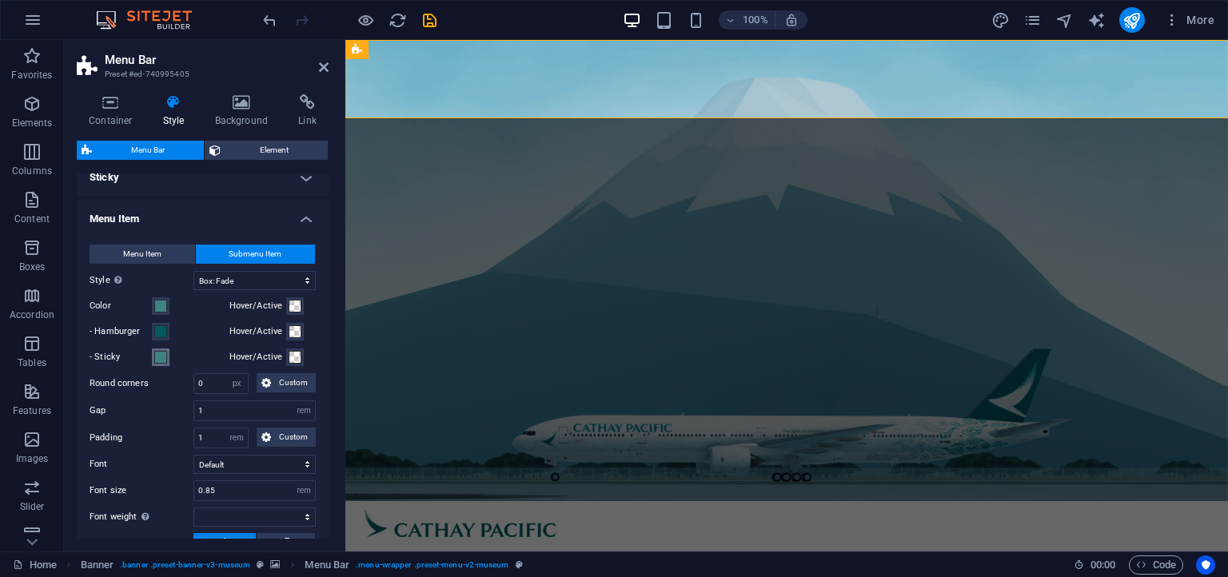
click at [165, 355] on span at bounding box center [160, 357] width 13 height 13
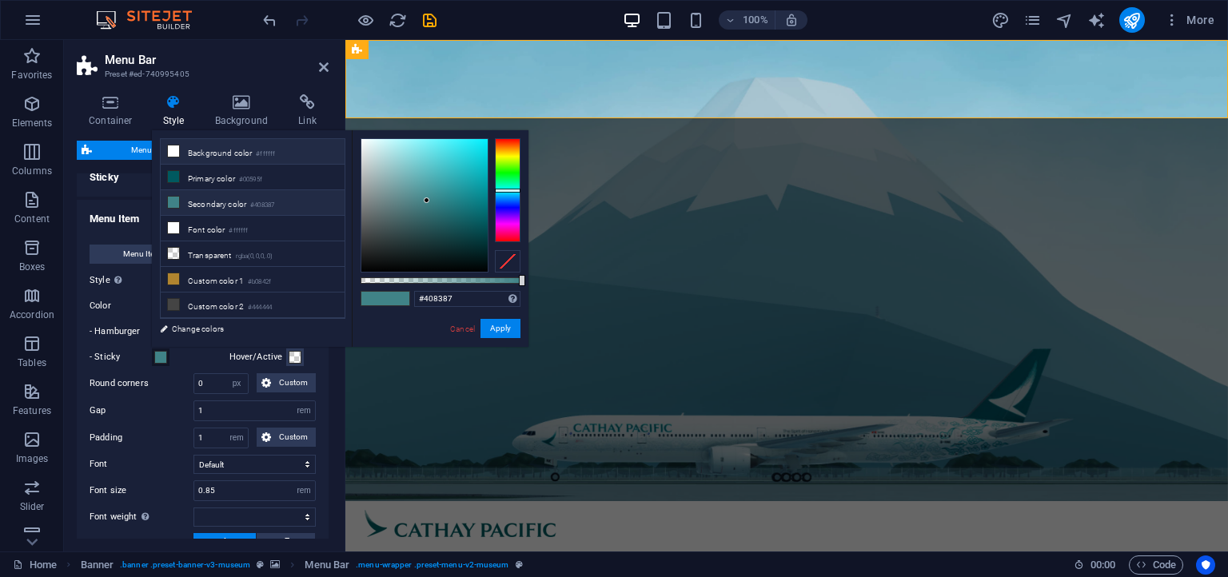
click at [237, 146] on li "Background color #ffffff" at bounding box center [253, 152] width 184 height 26
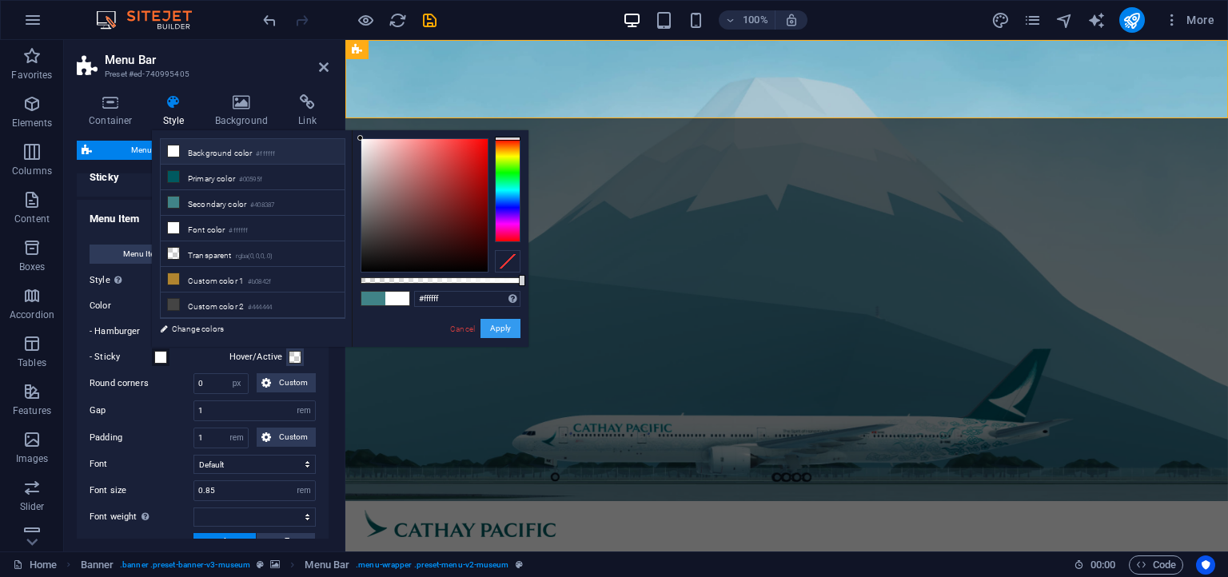
click at [494, 332] on button "Apply" at bounding box center [500, 328] width 40 height 19
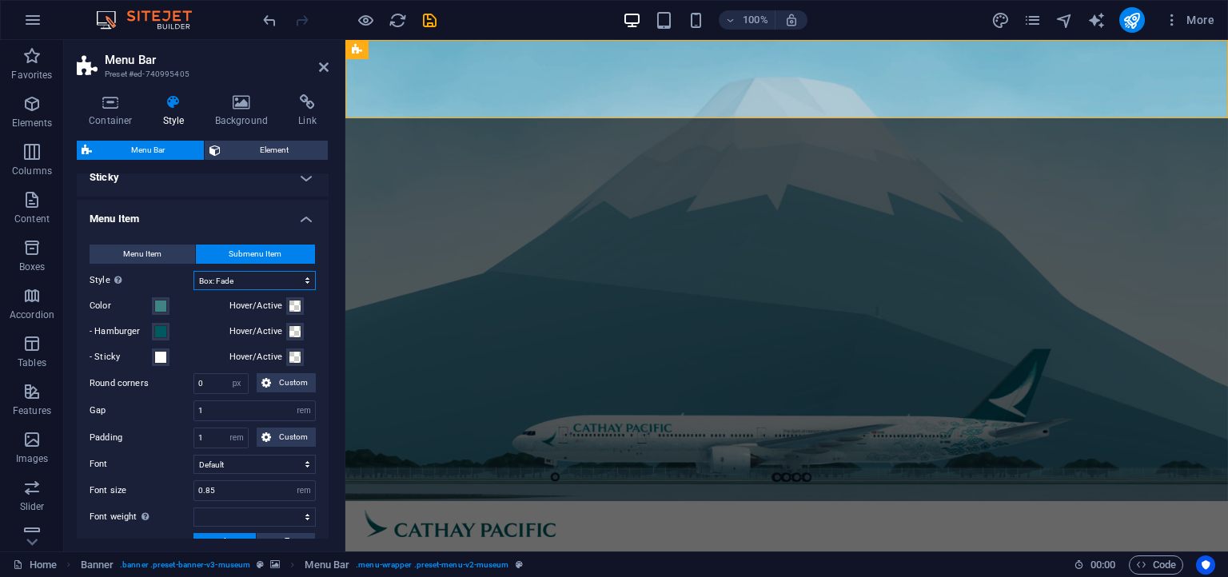
click at [193, 271] on select "Plain Text color Box: Fade Box: Flip vertical Box: Flip horizontal Box: Slide d…" at bounding box center [254, 280] width 122 height 19
click option "Border top" at bounding box center [0, 0] width 0 height 0
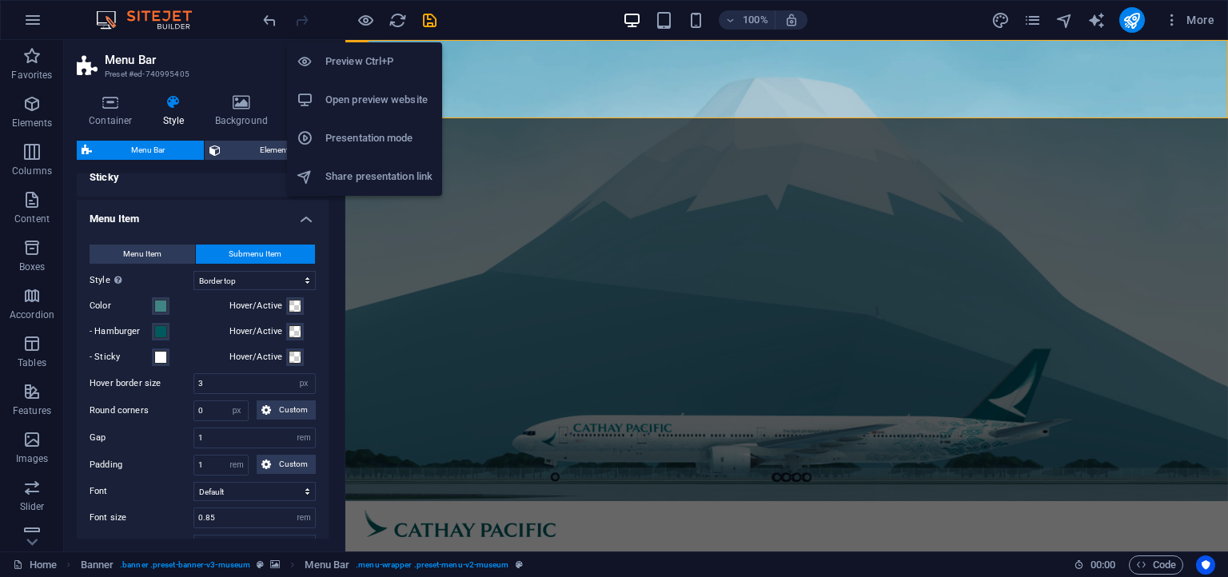
click at [361, 58] on h6 "Preview Ctrl+P" at bounding box center [378, 61] width 107 height 19
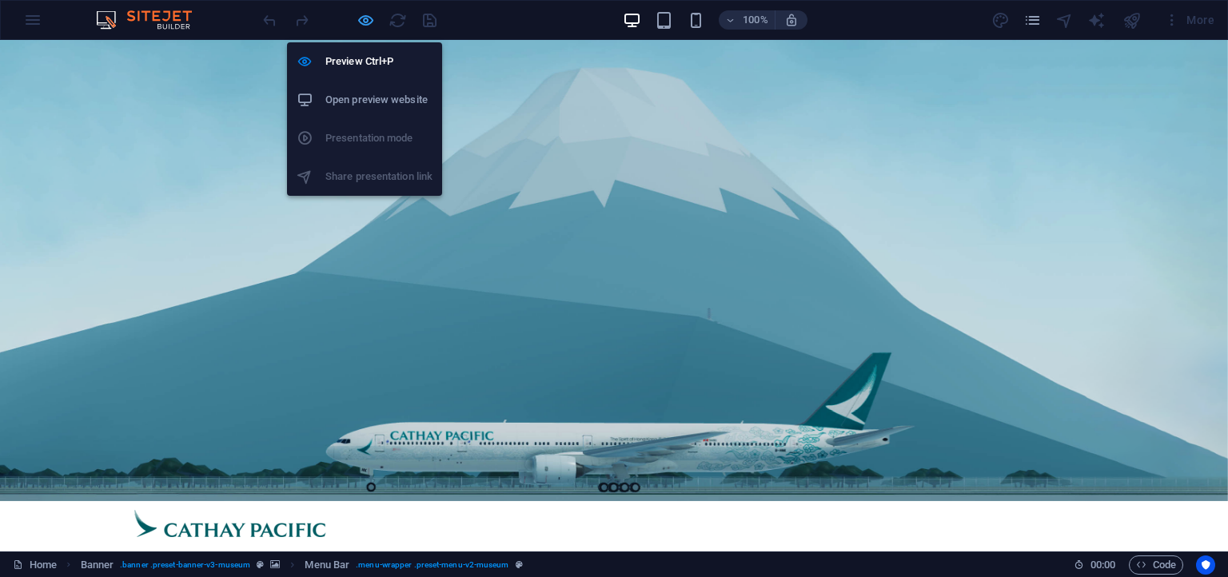
click at [366, 21] on icon "button" at bounding box center [366, 20] width 18 height 18
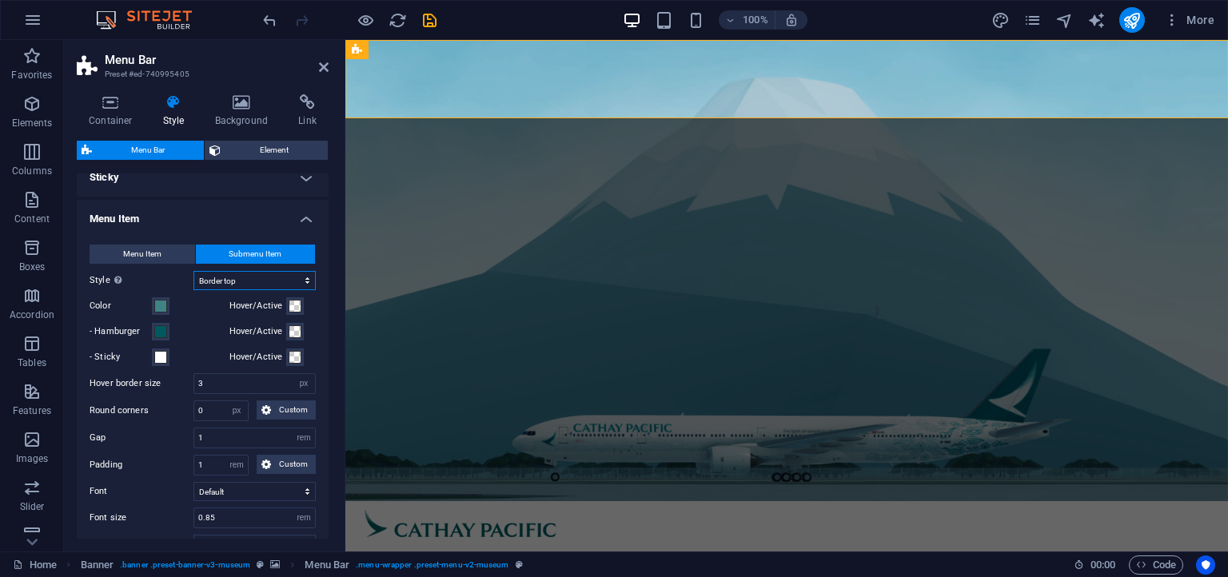
click at [193, 271] on select "Plain Text color Box: Fade Box: Flip vertical Box: Flip horizontal Box: Slide d…" at bounding box center [254, 280] width 122 height 19
click option "Box: Fade" at bounding box center [0, 0] width 0 height 0
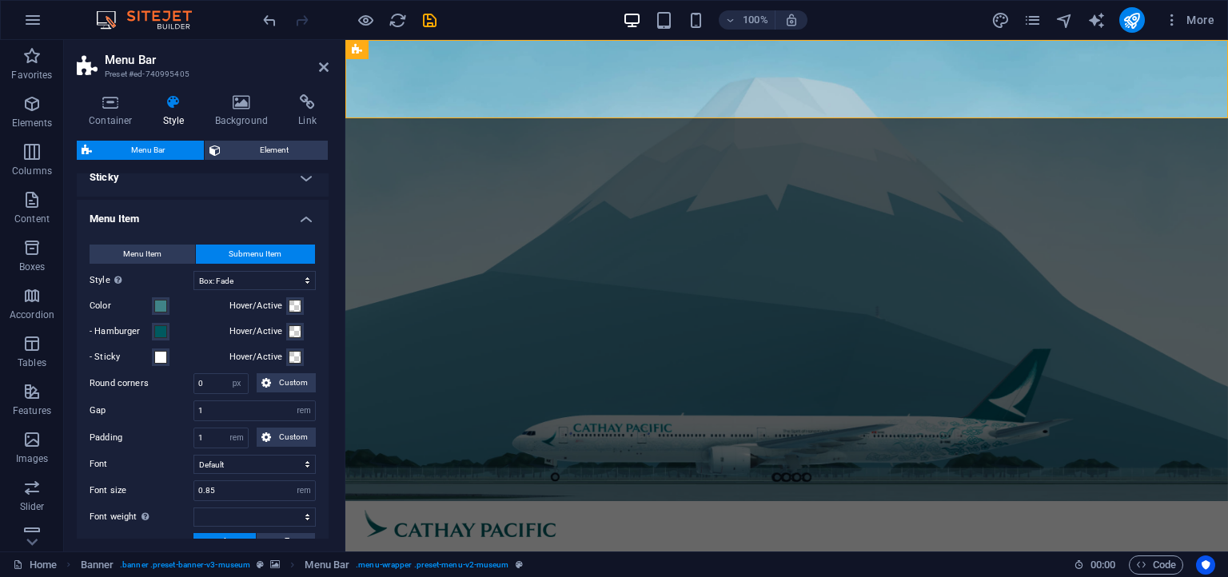
click at [157, 193] on h4 "Sticky" at bounding box center [203, 177] width 252 height 38
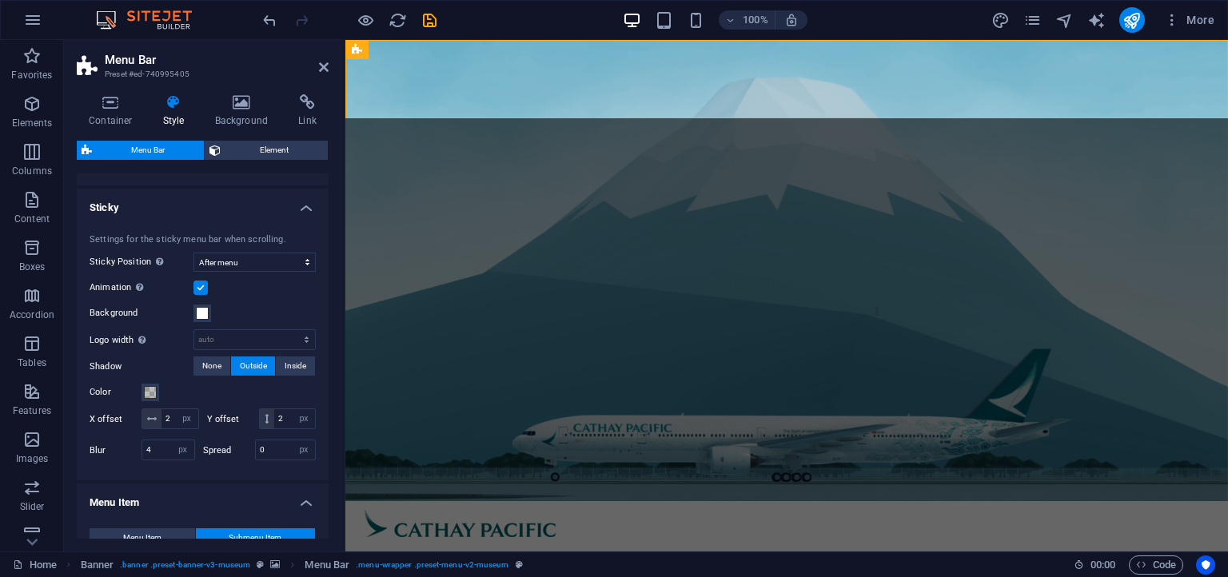
scroll to position [729, 0]
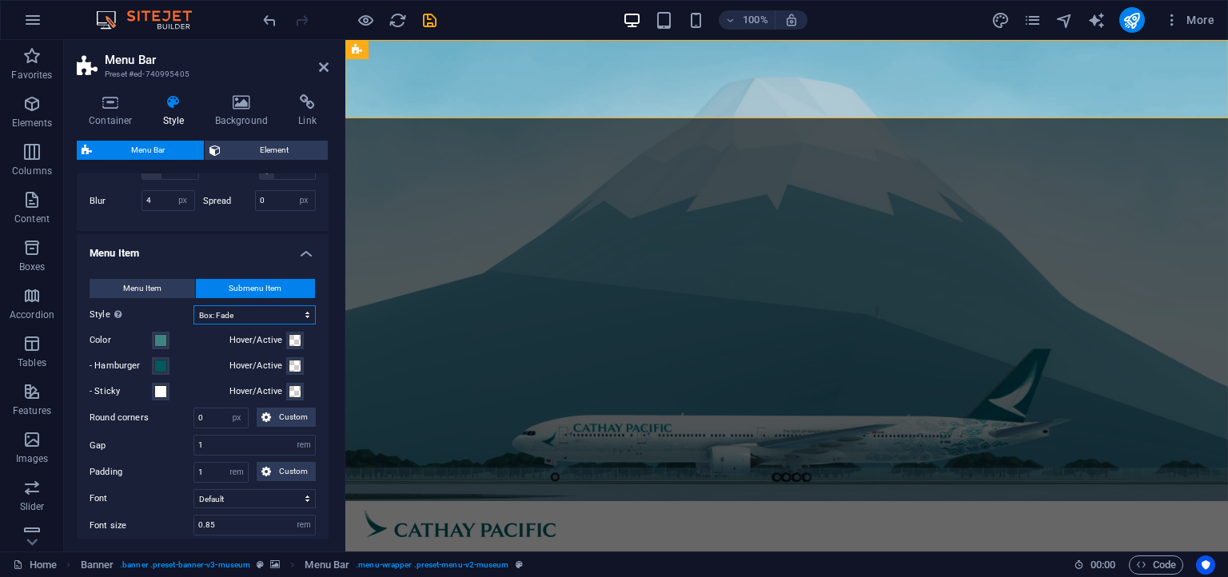
click at [193, 305] on select "Plain Text color Box: Fade Box: Flip vertical Box: Flip horizontal Box: Slide d…" at bounding box center [254, 314] width 122 height 19
click option "Box: Slide right" at bounding box center [0, 0] width 0 height 0
click at [155, 361] on span at bounding box center [160, 366] width 13 height 13
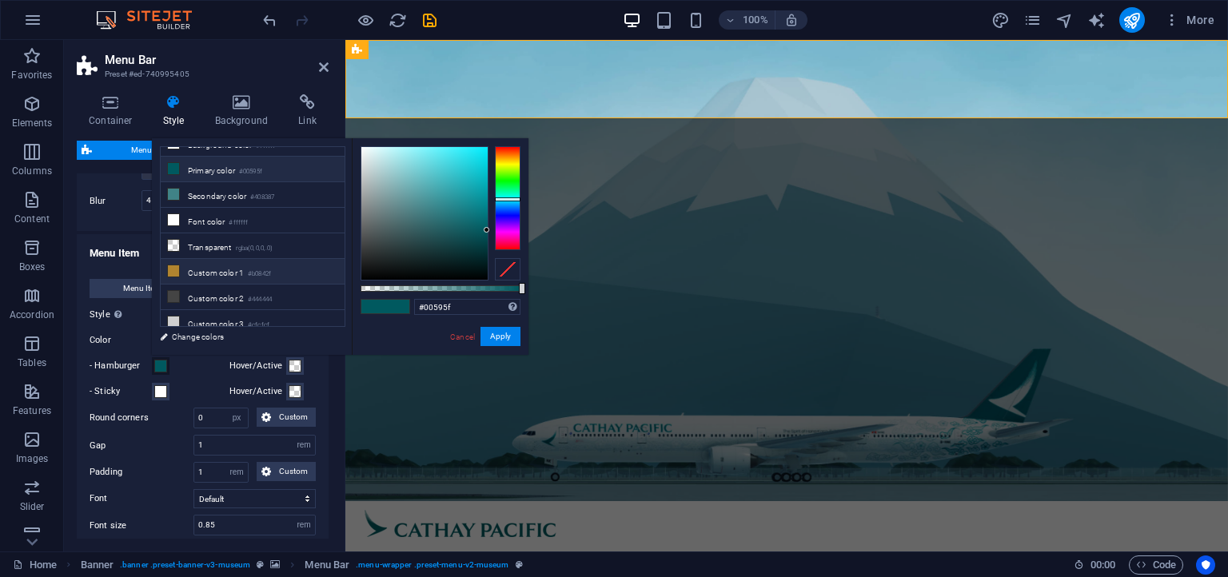
click at [253, 269] on small "#b0842f" at bounding box center [259, 274] width 23 height 11
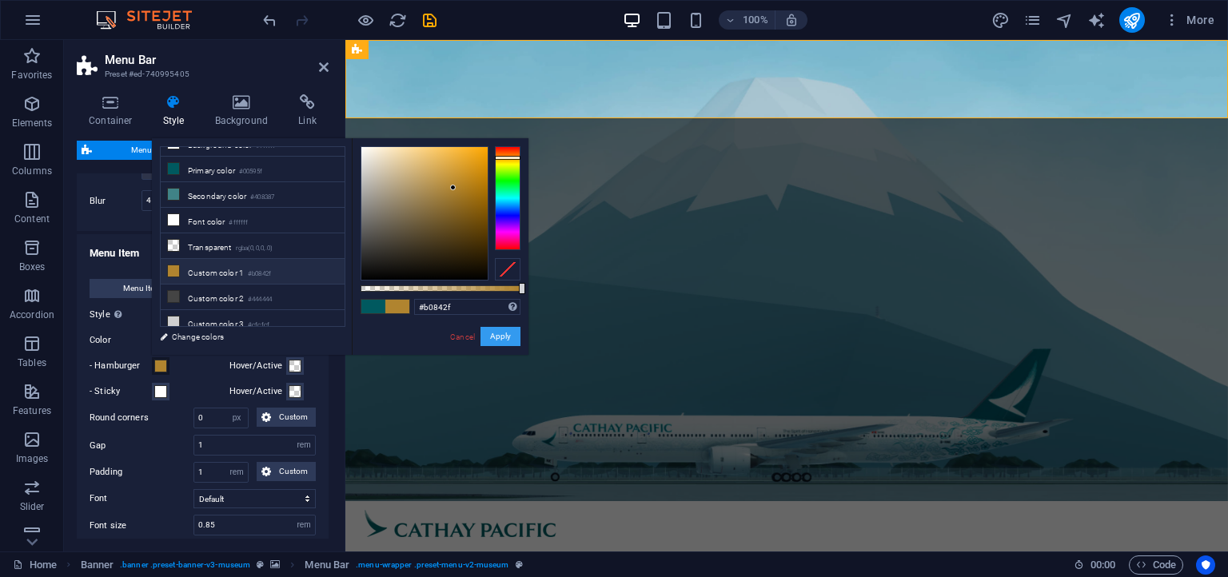
click at [481, 337] on div "Cancel Apply" at bounding box center [485, 337] width 72 height 20
click at [494, 337] on button "Apply" at bounding box center [500, 336] width 40 height 19
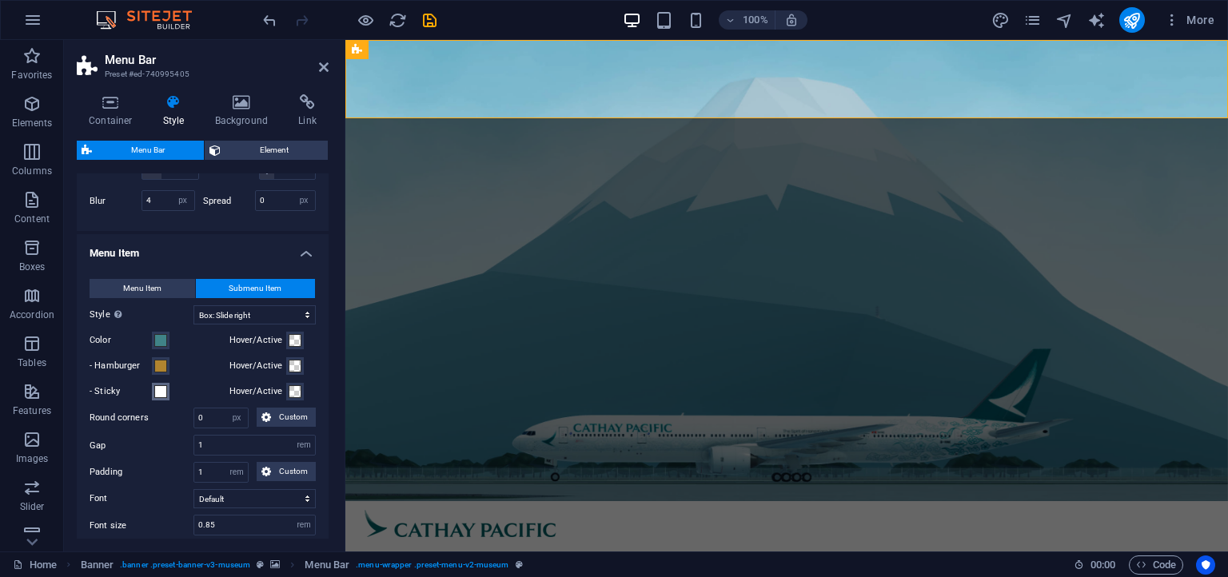
click at [157, 389] on span at bounding box center [160, 391] width 13 height 13
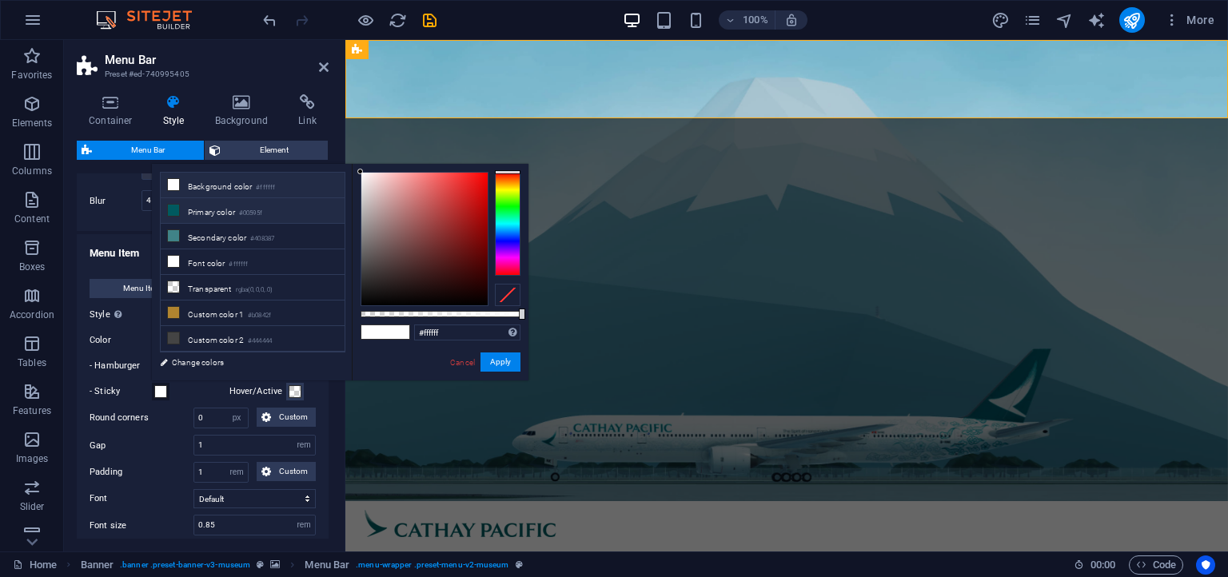
click at [229, 213] on li "Primary color #00595f" at bounding box center [253, 211] width 184 height 26
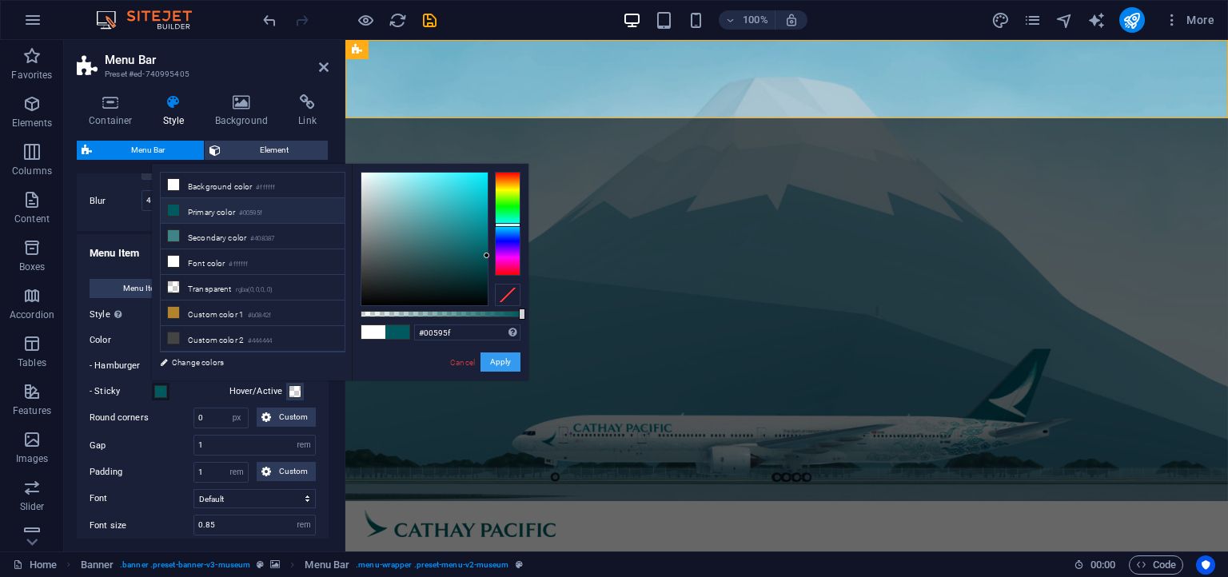
click at [510, 359] on button "Apply" at bounding box center [500, 362] width 40 height 19
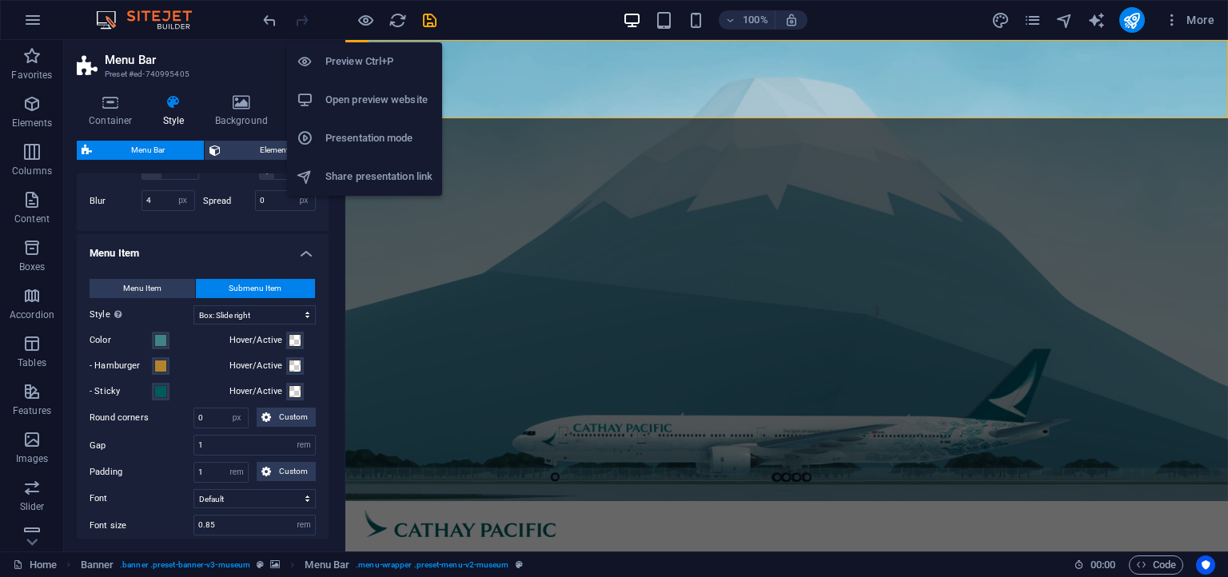
click at [361, 66] on h6 "Preview Ctrl+P" at bounding box center [378, 61] width 107 height 19
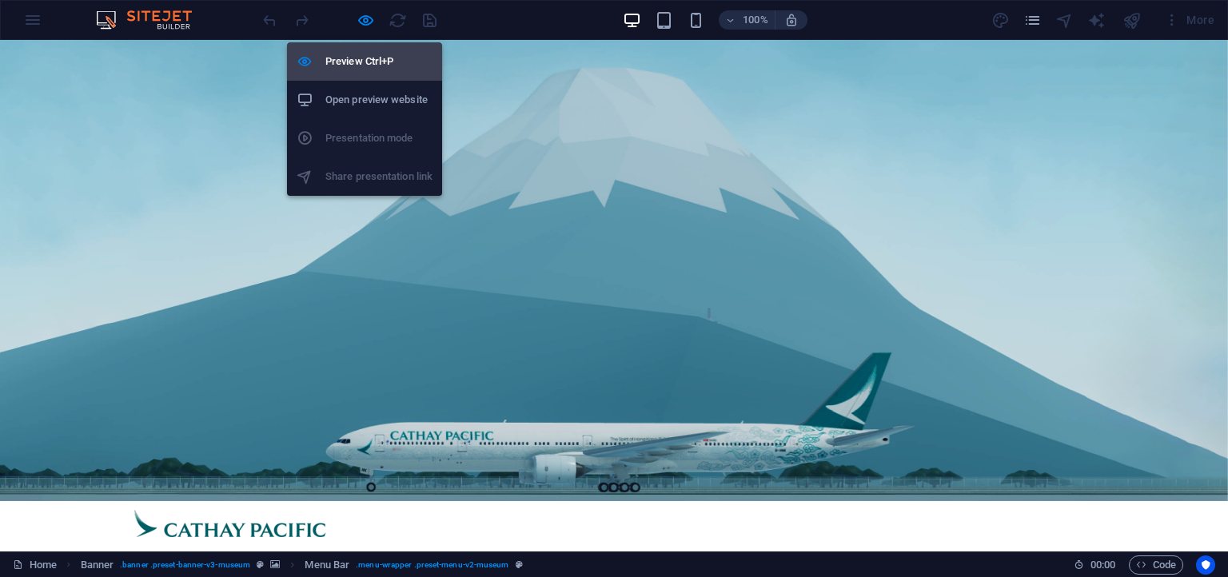
click at [345, 62] on h6 "Preview Ctrl+P" at bounding box center [378, 61] width 107 height 19
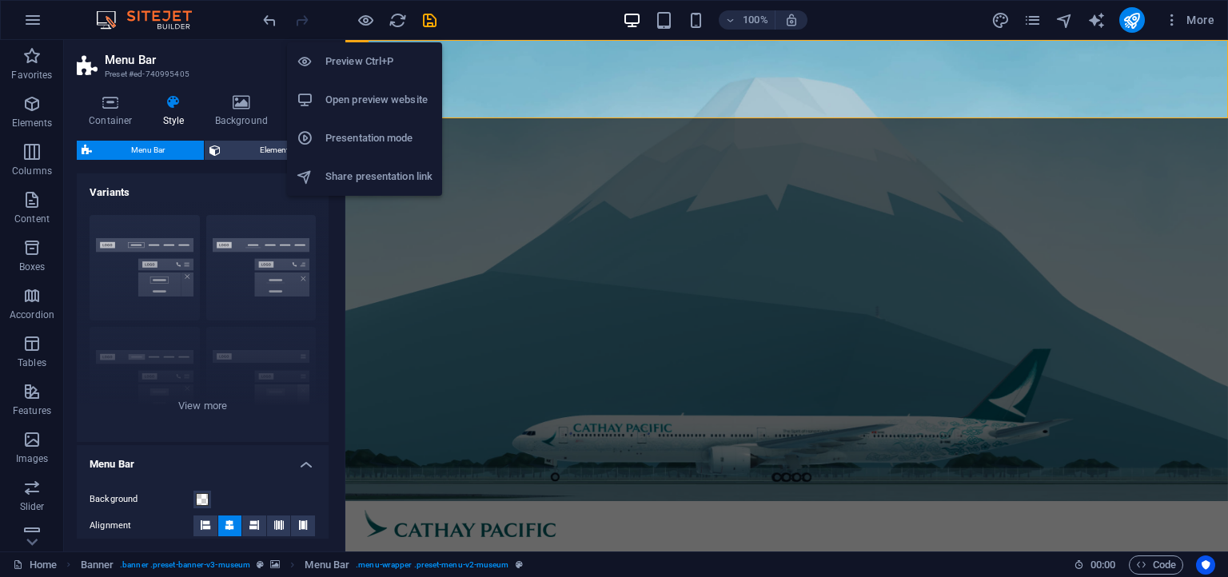
scroll to position [729, 0]
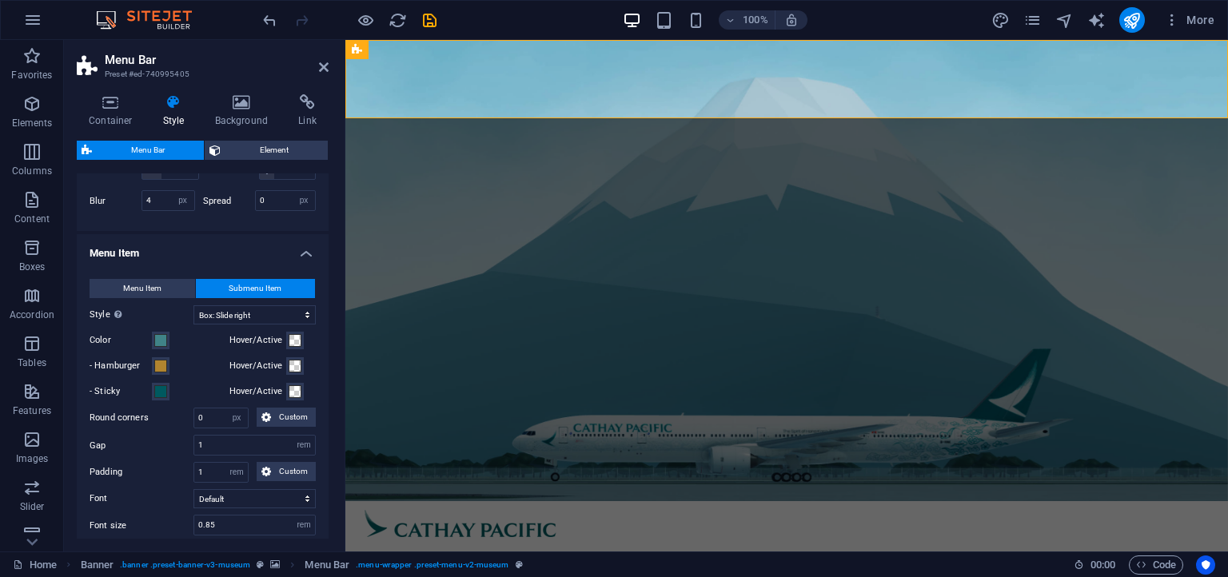
click at [157, 275] on div "Menu Item Submenu Item Style Switch to preview mode and move the mouse over men…" at bounding box center [203, 475] width 258 height 425
click at [151, 287] on span "Menu Item" at bounding box center [142, 288] width 38 height 19
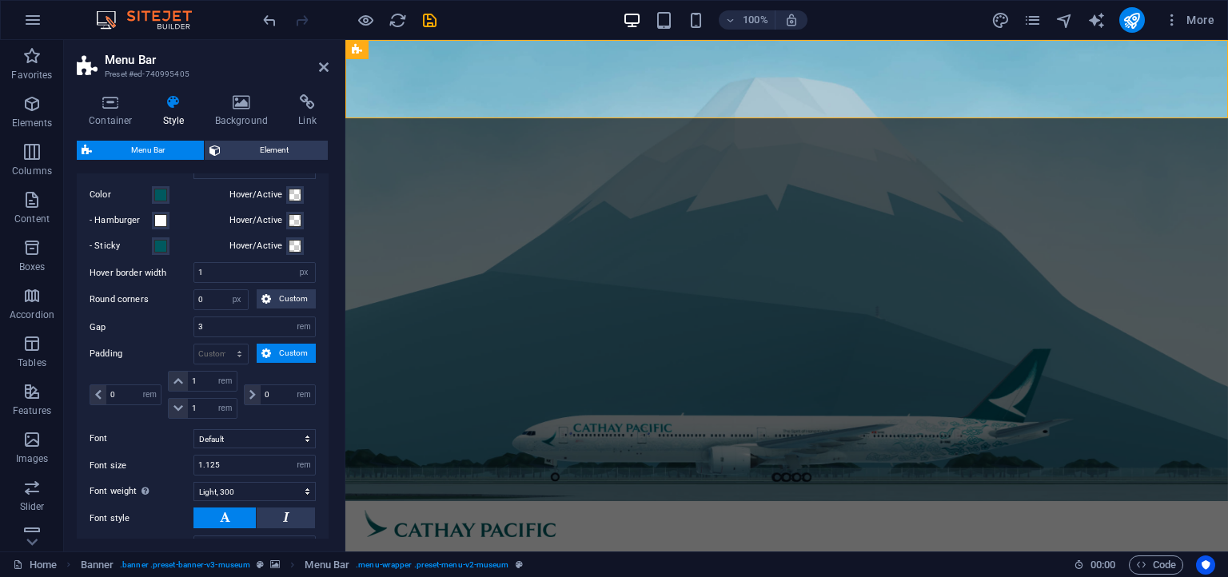
scroll to position [802, 0]
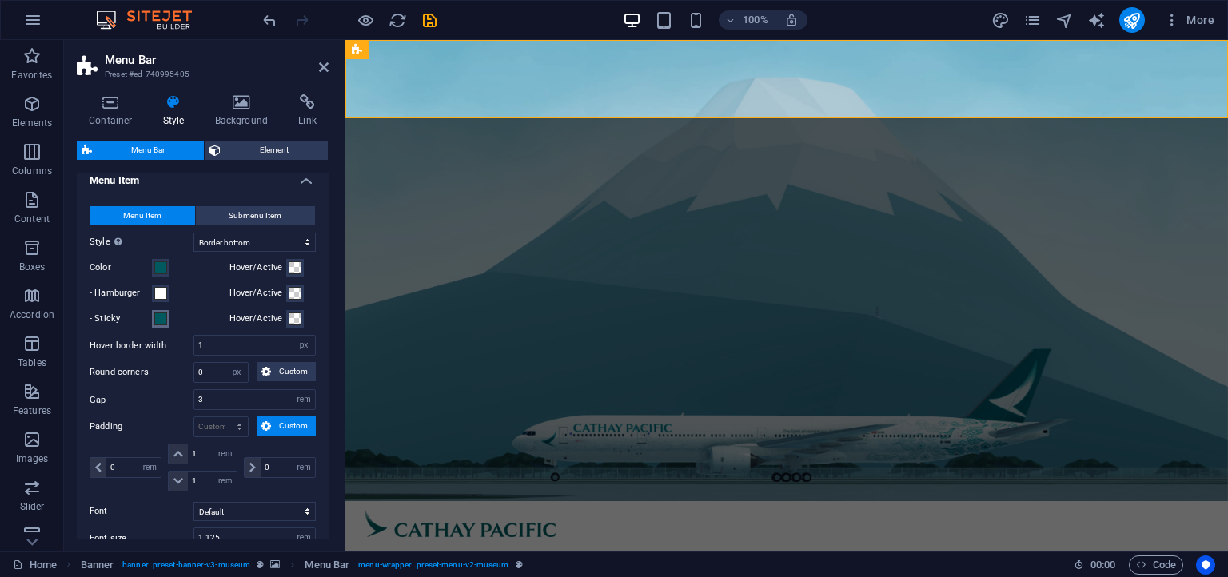
click at [168, 323] on button "- Sticky" at bounding box center [161, 319] width 18 height 18
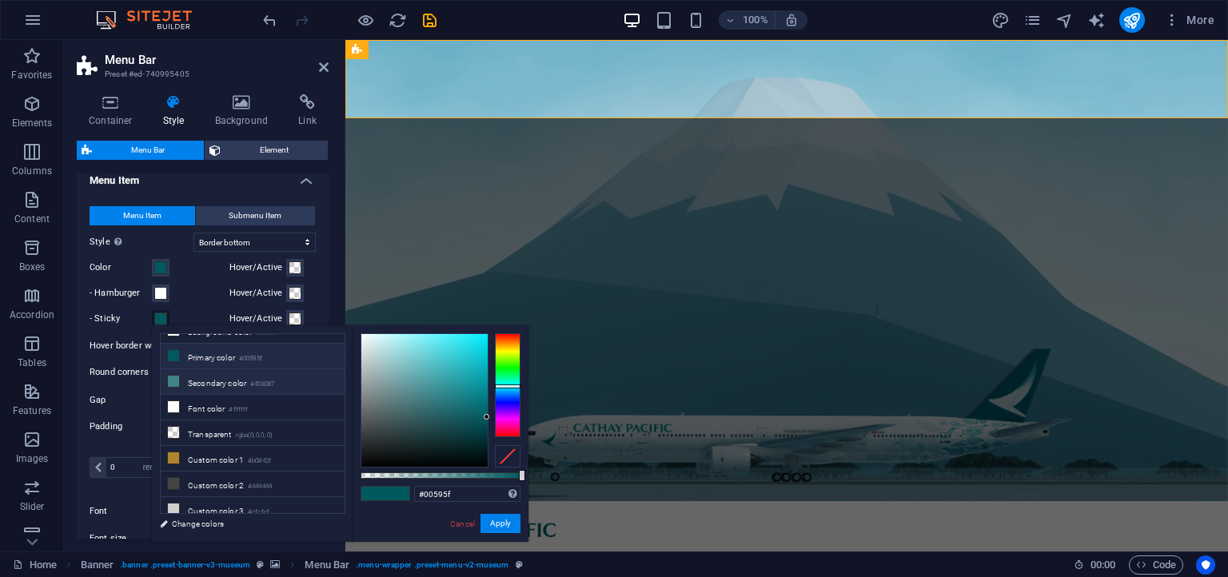
scroll to position [0, 0]
click at [225, 342] on li "Background color #ffffff" at bounding box center [253, 347] width 184 height 26
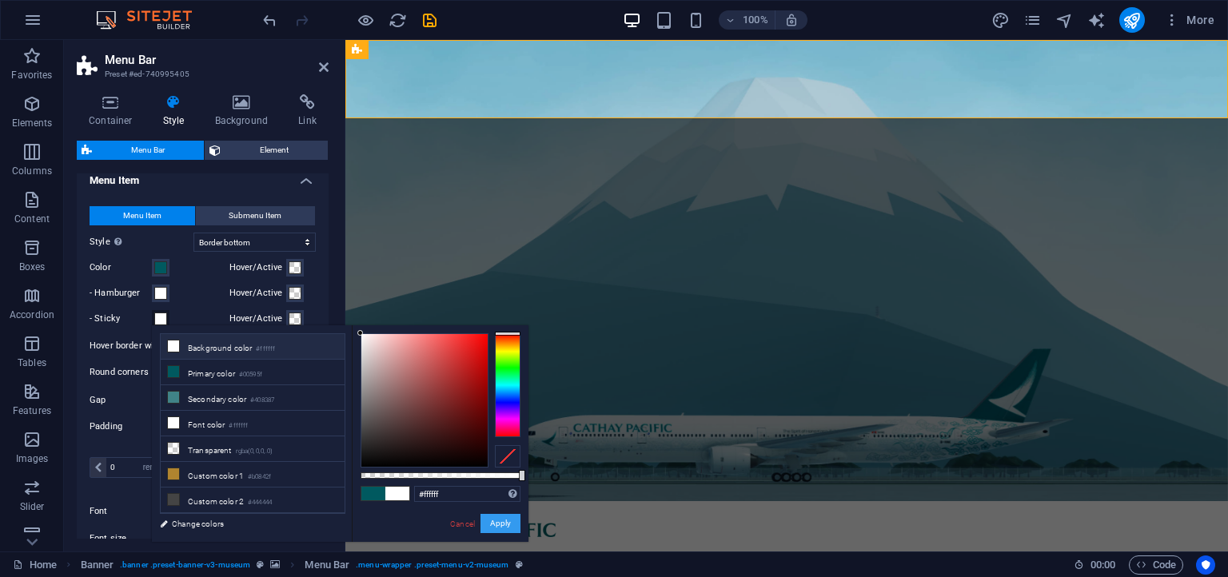
click at [503, 520] on button "Apply" at bounding box center [500, 523] width 40 height 19
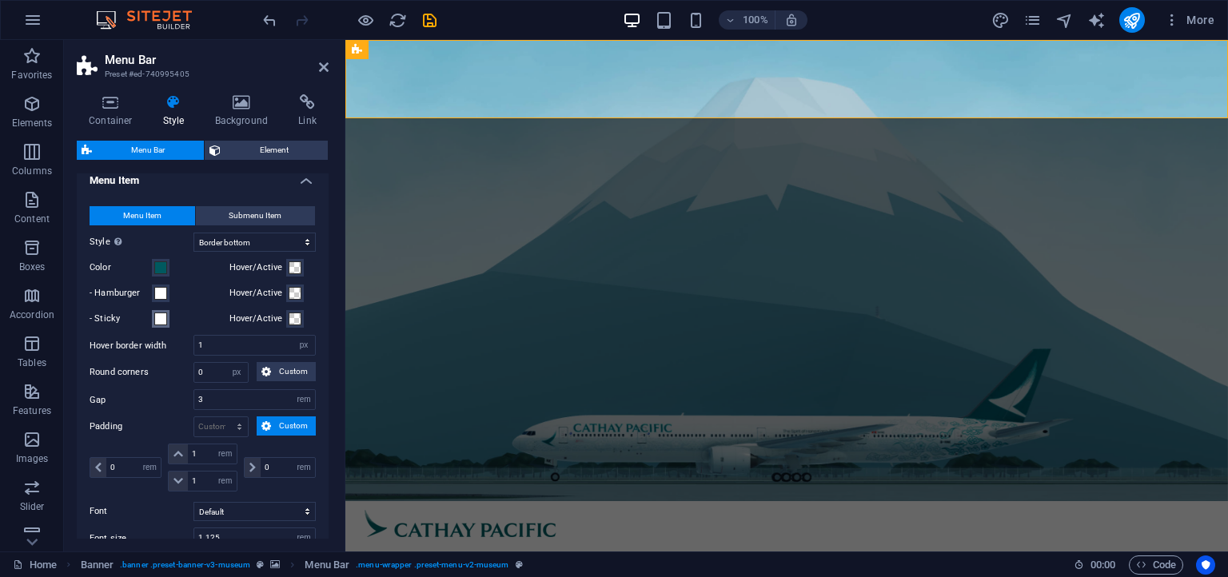
click at [161, 321] on span at bounding box center [160, 319] width 13 height 13
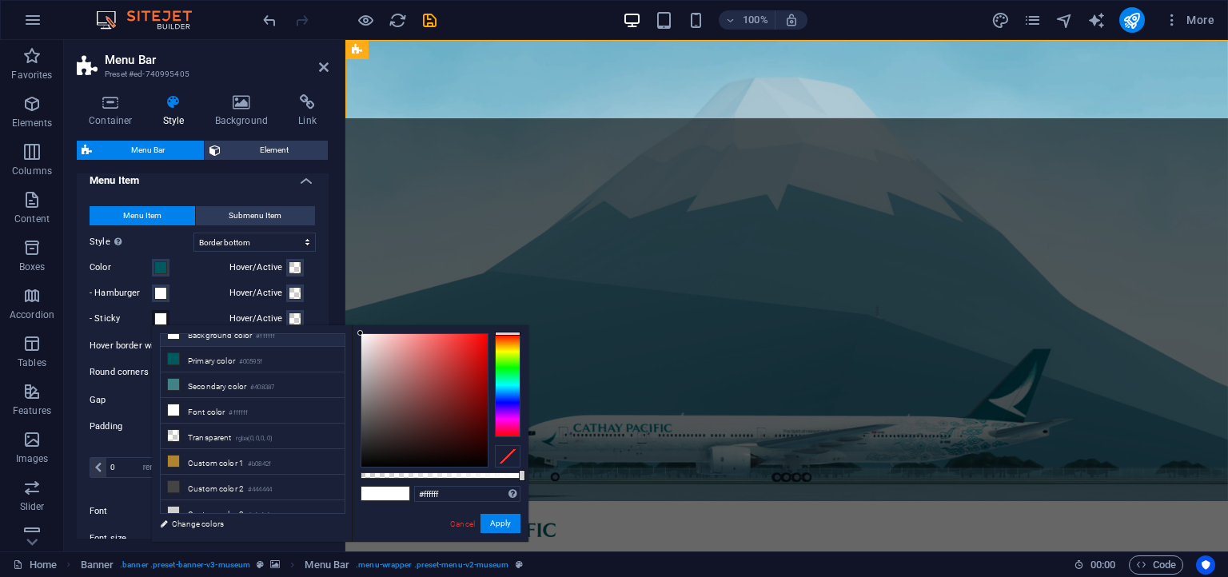
scroll to position [16, 0]
click at [201, 357] on li "Primary color #00595f" at bounding box center [253, 357] width 184 height 26
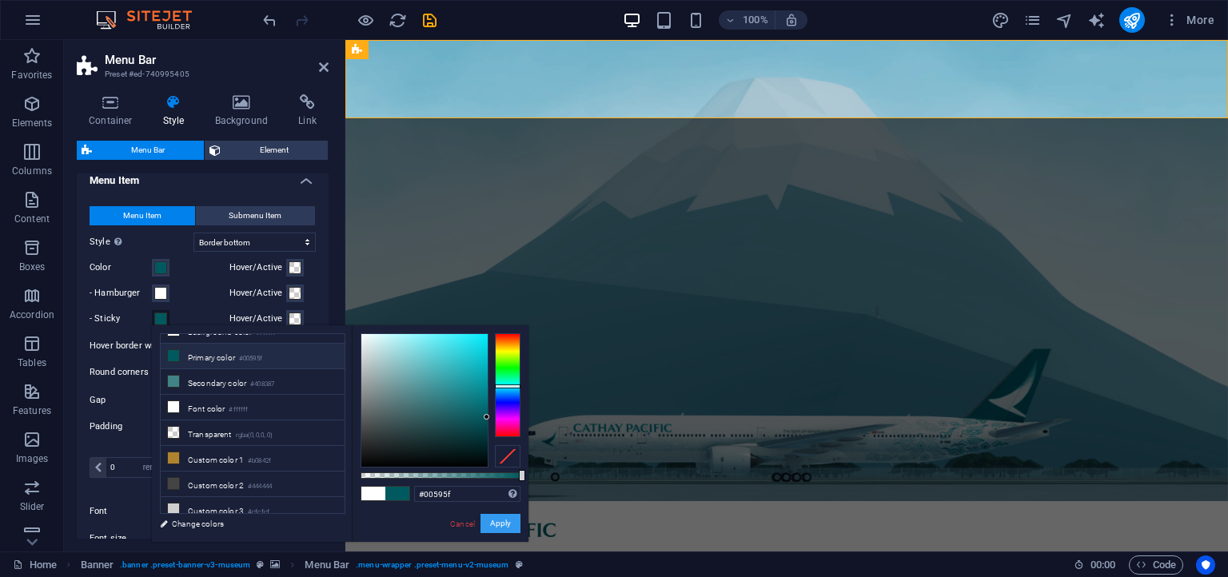
drag, startPoint x: 506, startPoint y: 516, endPoint x: 150, endPoint y: 470, distance: 359.6
click at [506, 517] on button "Apply" at bounding box center [500, 523] width 40 height 19
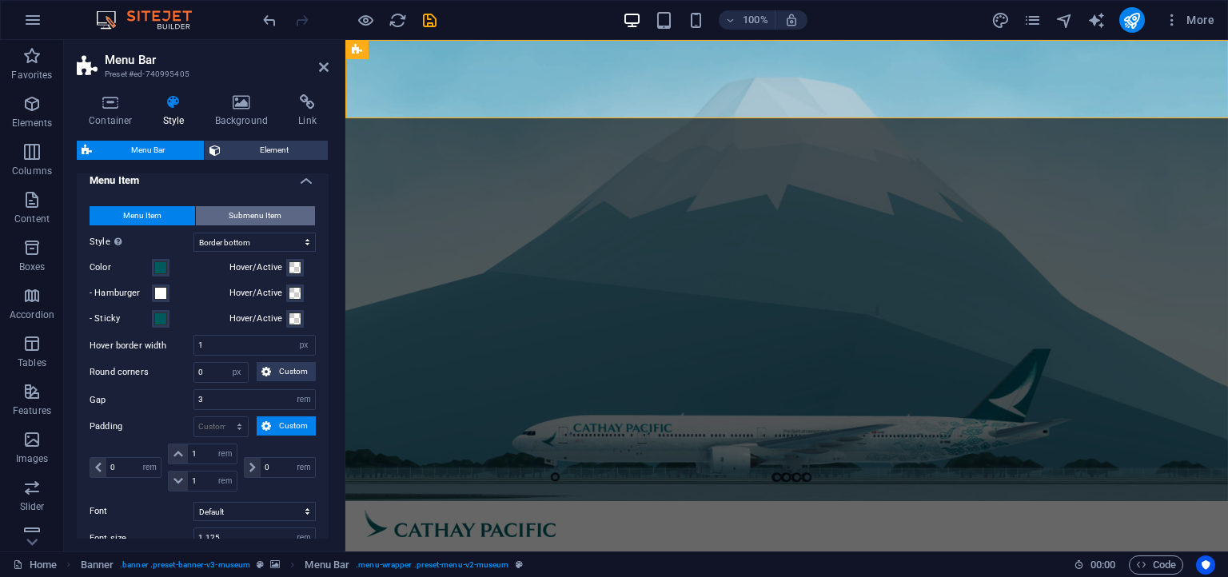
click at [233, 209] on span "Submenu Item" at bounding box center [255, 215] width 53 height 19
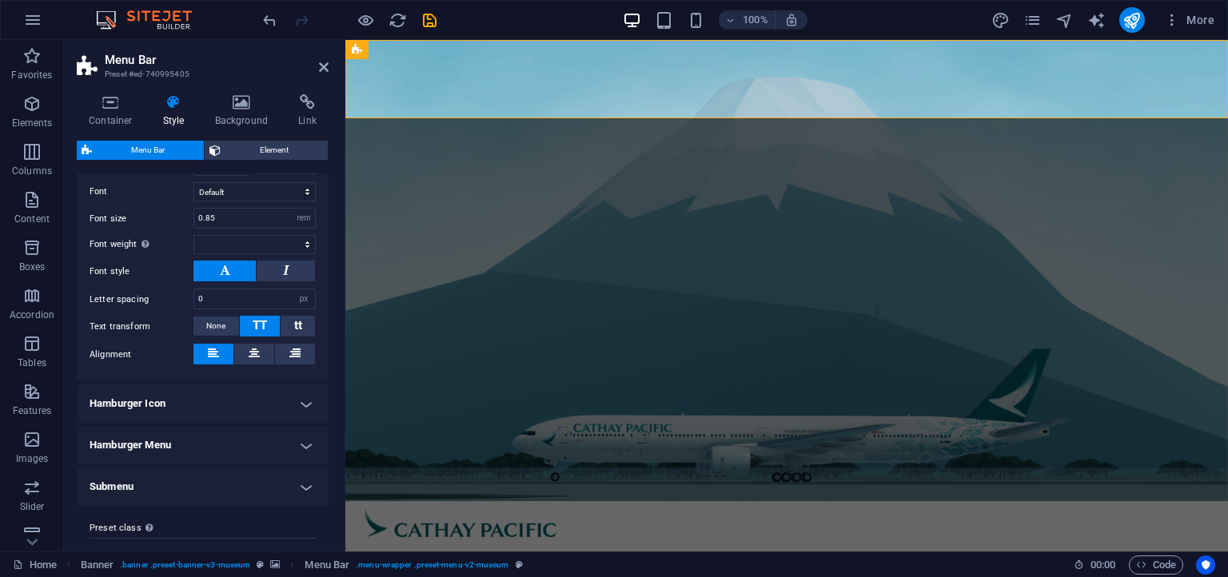
scroll to position [1062, 0]
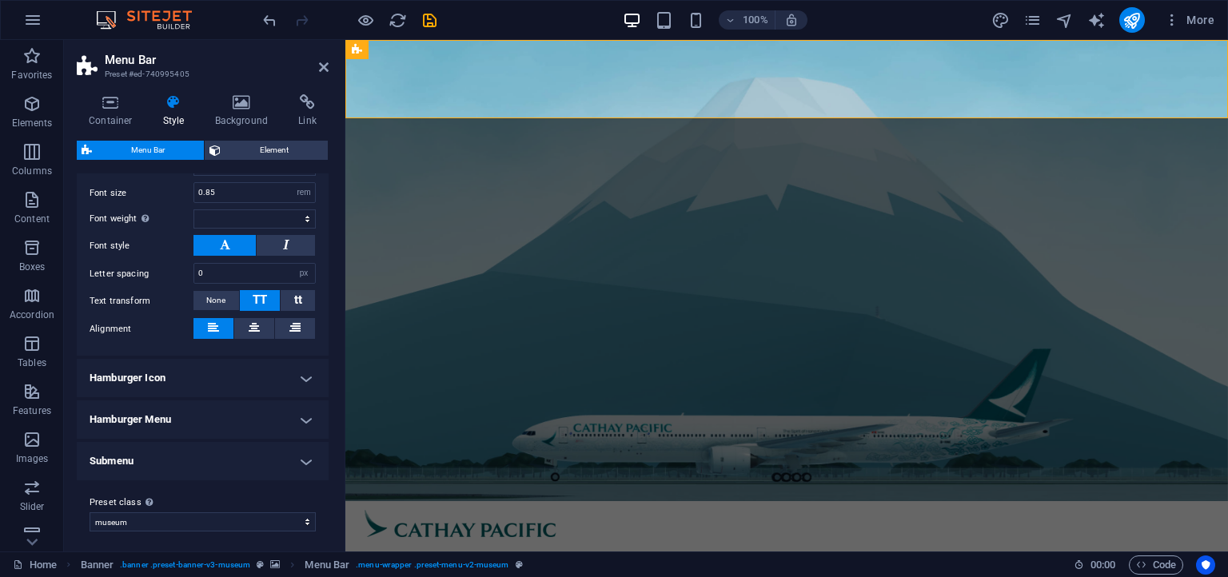
drag, startPoint x: 135, startPoint y: 397, endPoint x: 135, endPoint y: 405, distance: 8.8
click at [135, 401] on h4 "Hamburger Menu" at bounding box center [203, 420] width 252 height 38
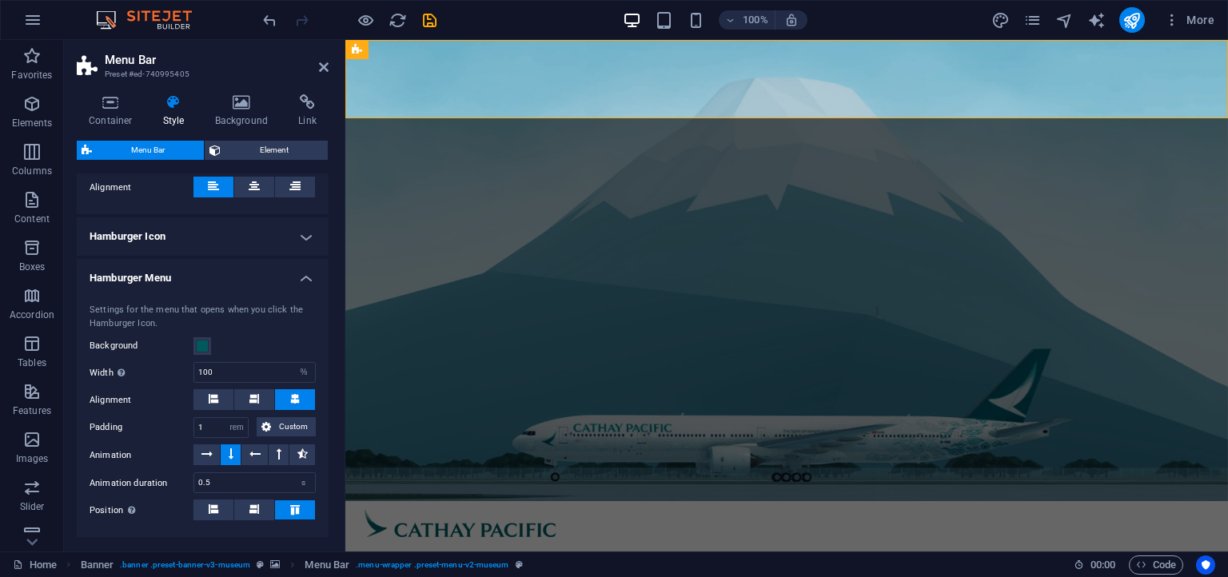
scroll to position [1207, 0]
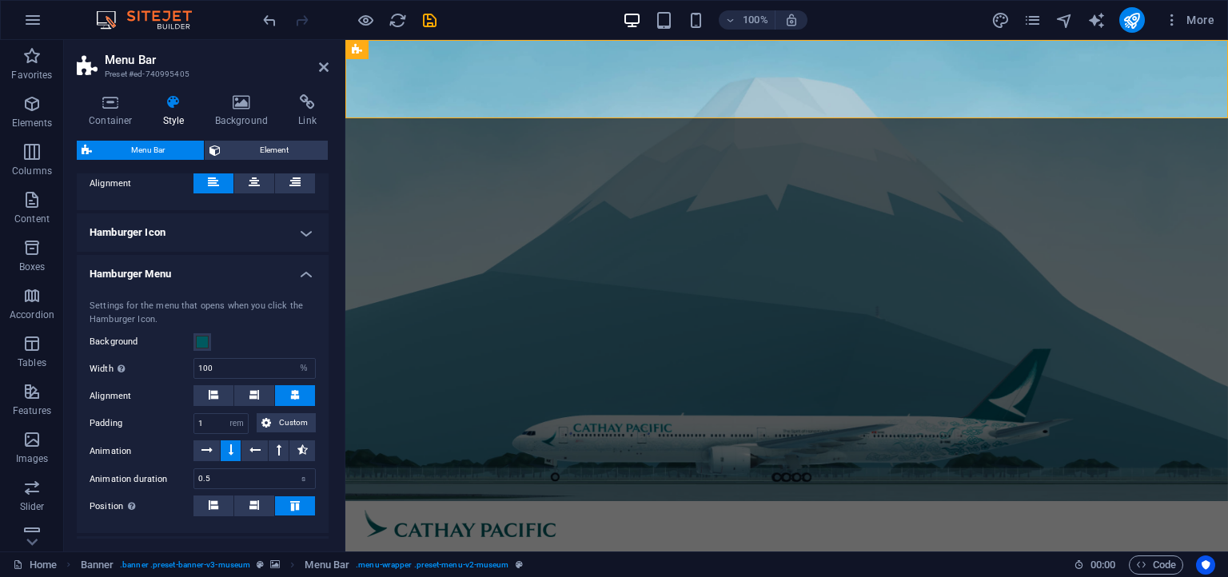
click at [198, 349] on div "Settings for the menu that opens when you click the Hamburger Icon. Background …" at bounding box center [203, 408] width 258 height 249
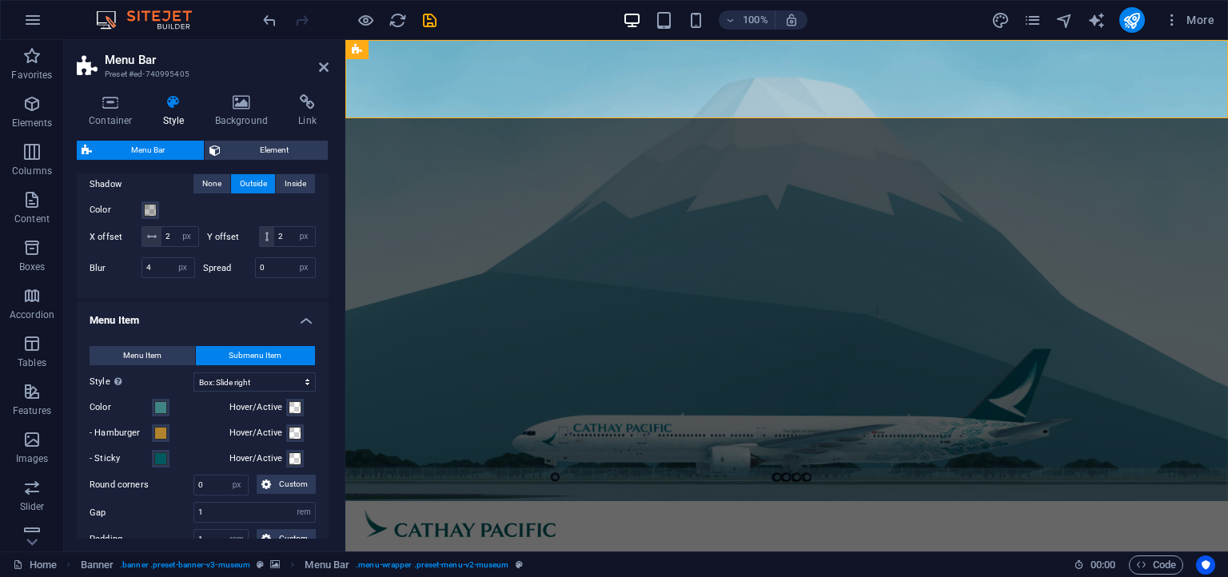
scroll to position [729, 0]
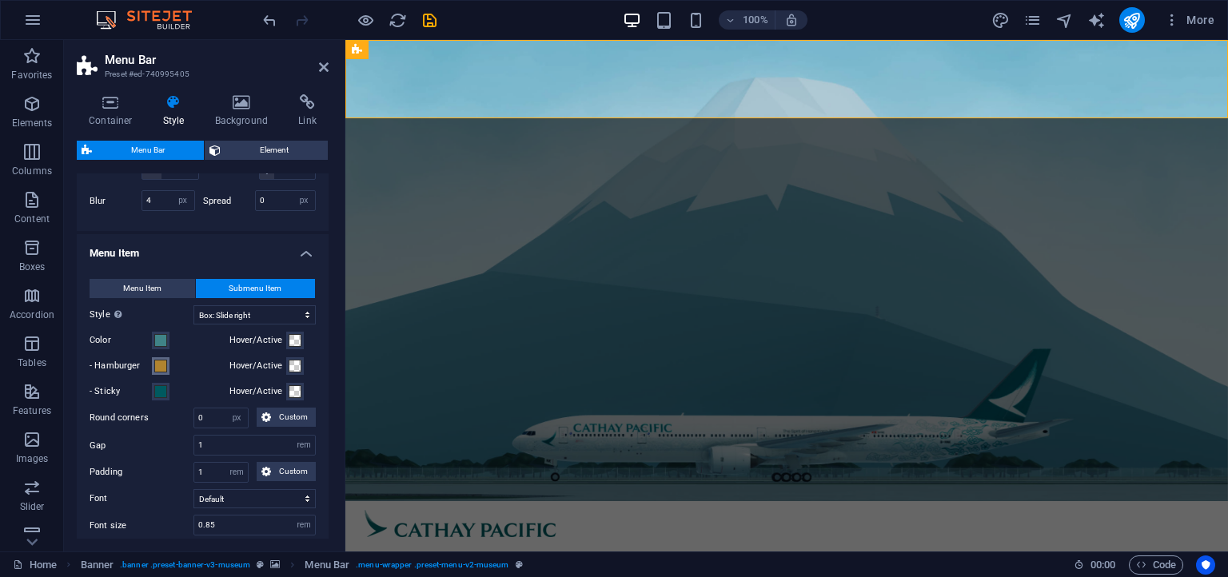
click at [165, 369] on span at bounding box center [160, 366] width 13 height 13
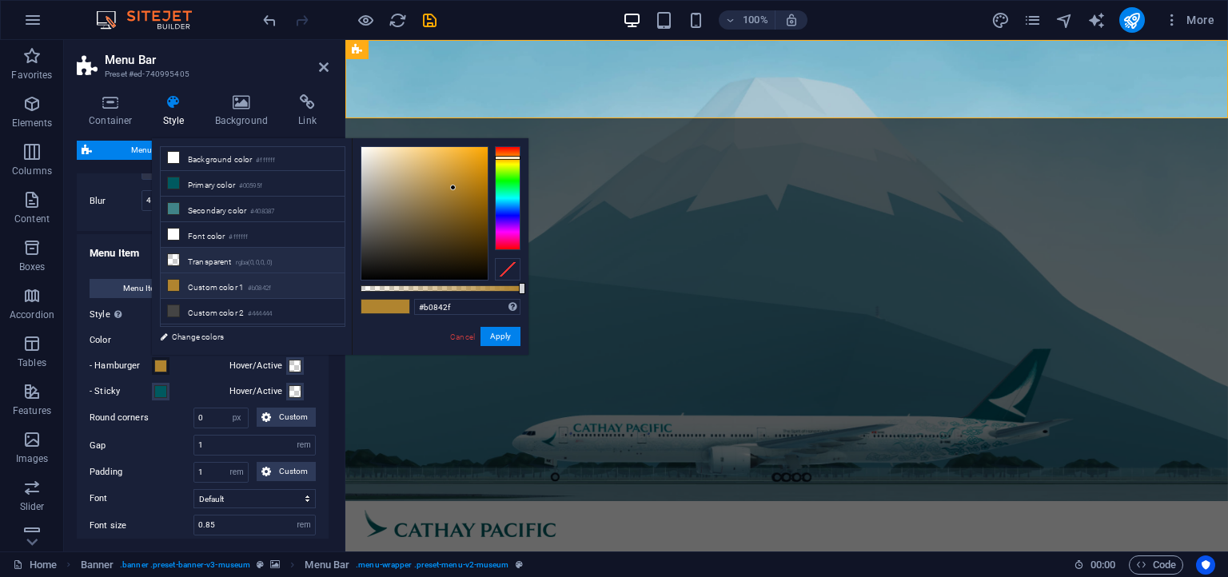
scroll to position [0, 0]
click at [229, 161] on li "Background color #ffffff" at bounding box center [253, 160] width 184 height 26
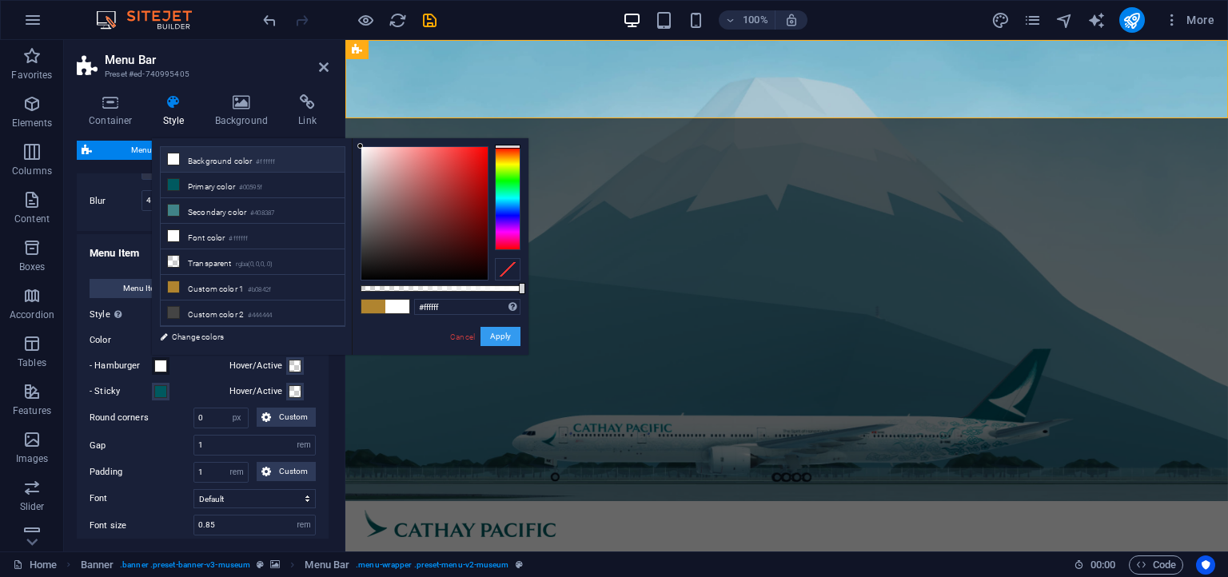
click at [489, 341] on button "Apply" at bounding box center [500, 336] width 40 height 19
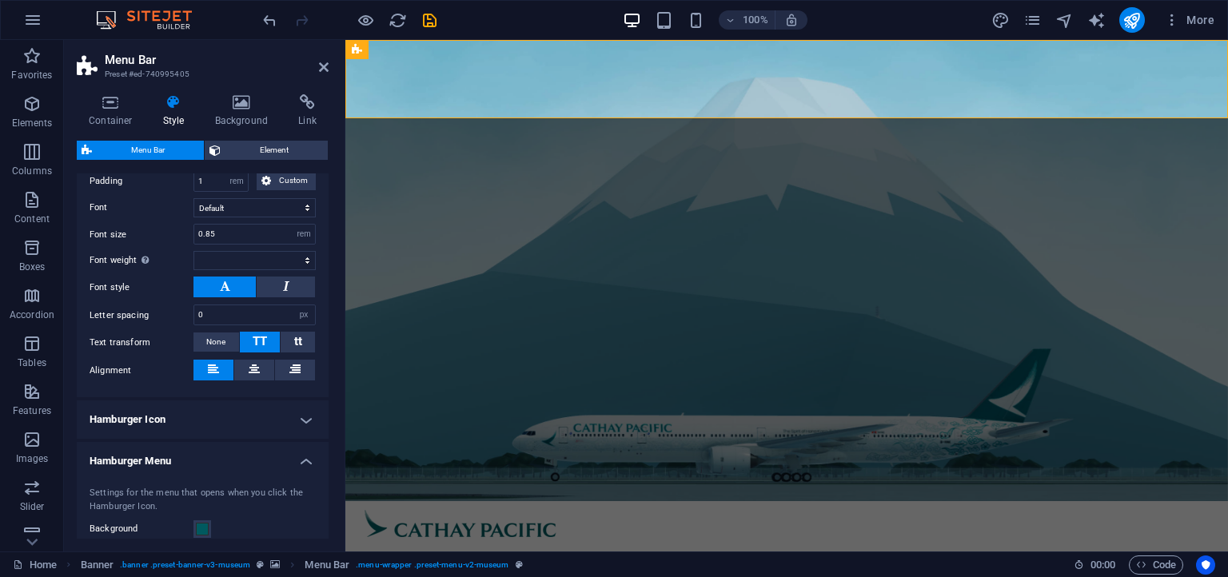
scroll to position [1094, 0]
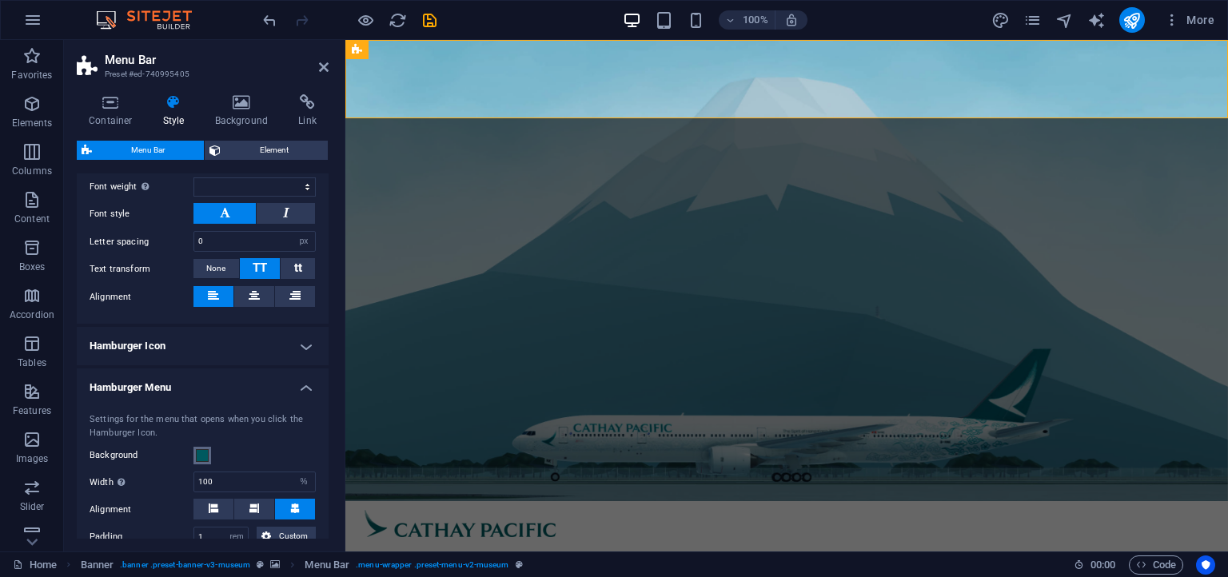
click at [201, 449] on span at bounding box center [202, 455] width 13 height 13
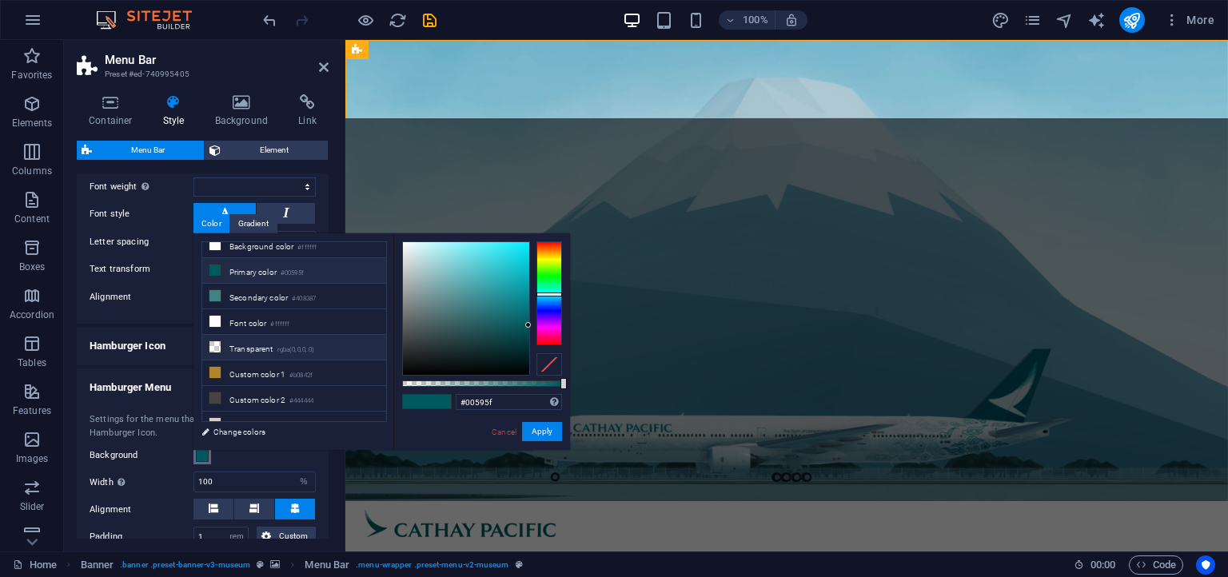
scroll to position [16, 0]
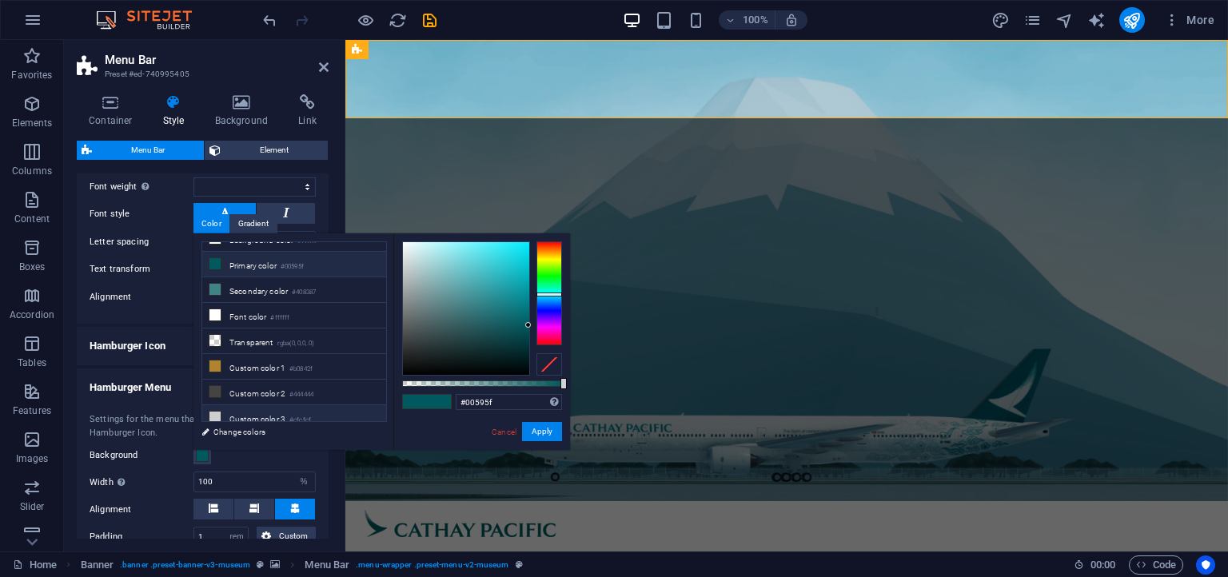
click at [233, 413] on li "Custom color 3 #cfcfcf" at bounding box center [294, 418] width 184 height 26
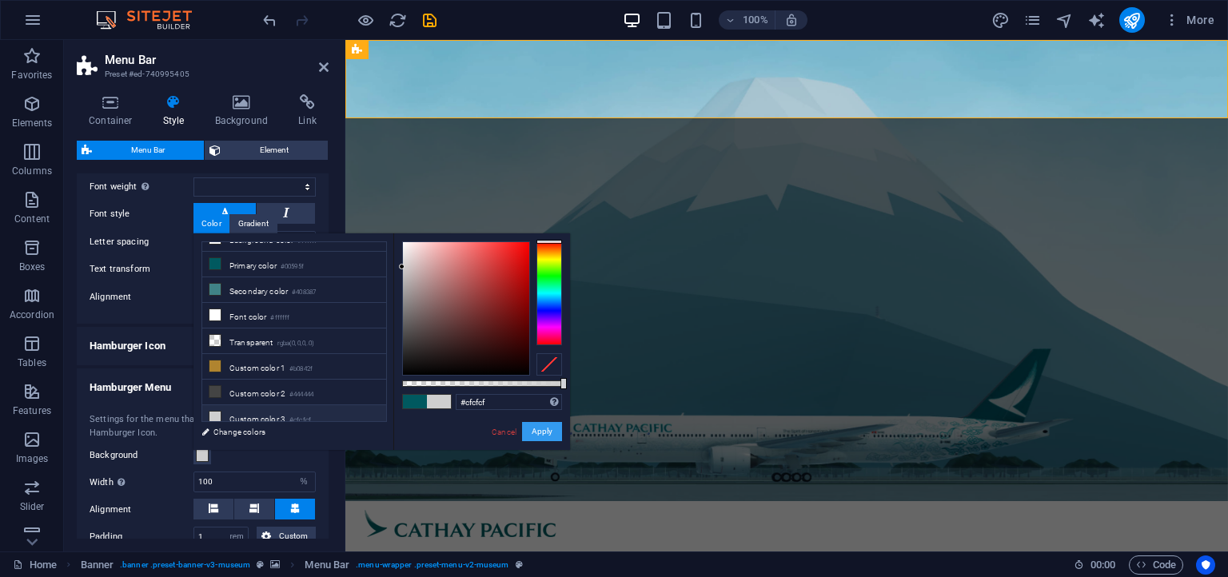
click at [552, 433] on button "Apply" at bounding box center [542, 431] width 40 height 19
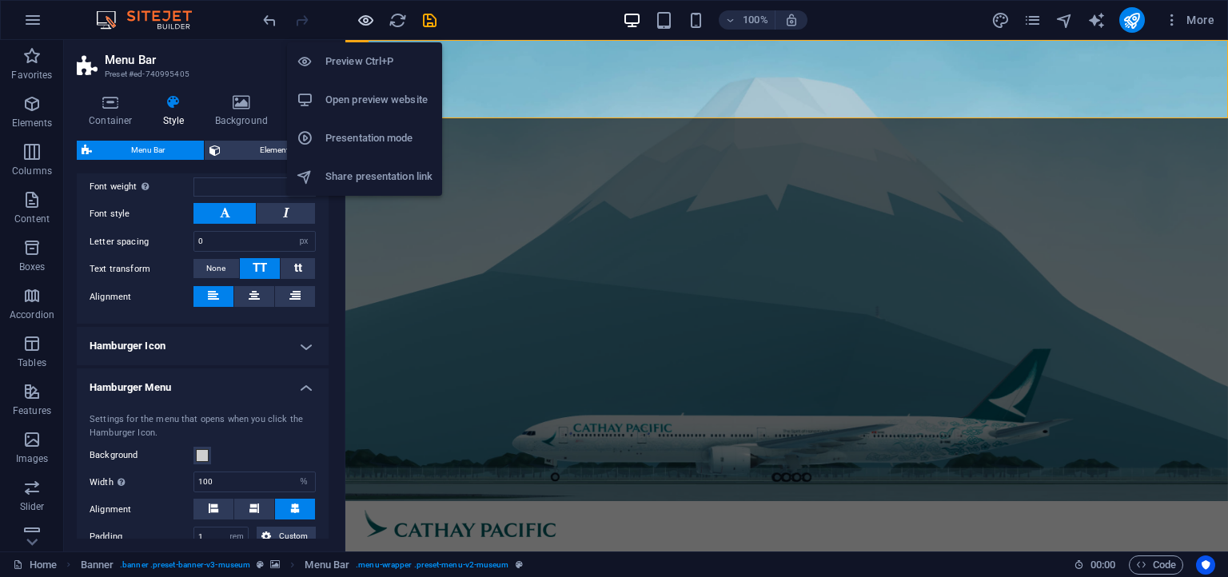
click at [360, 23] on icon "button" at bounding box center [366, 20] width 18 height 18
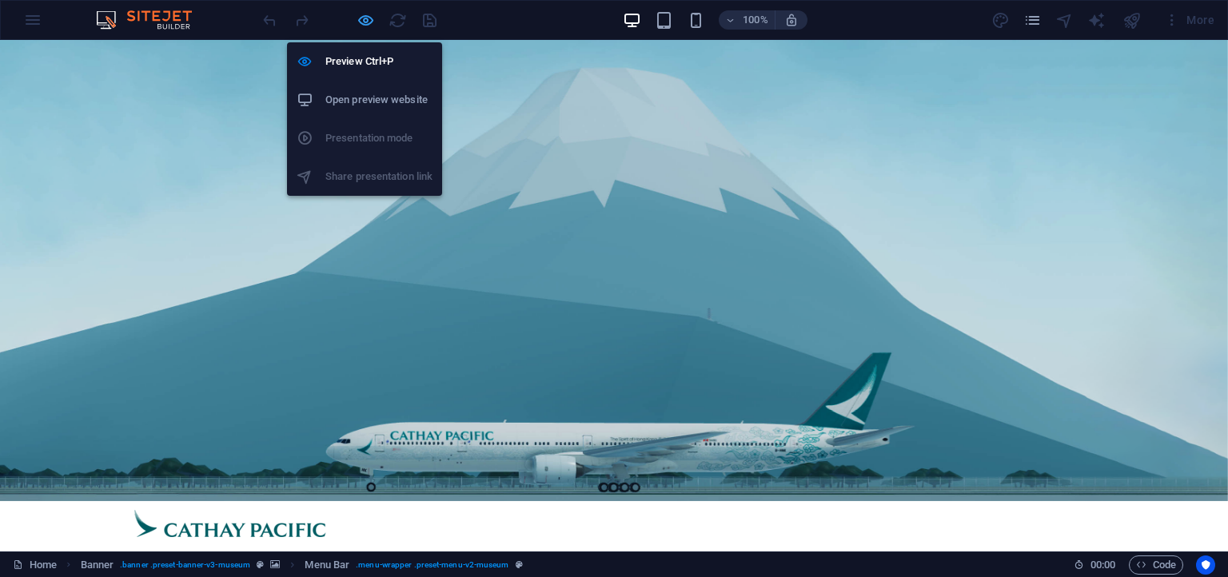
click at [358, 18] on icon "button" at bounding box center [366, 20] width 18 height 18
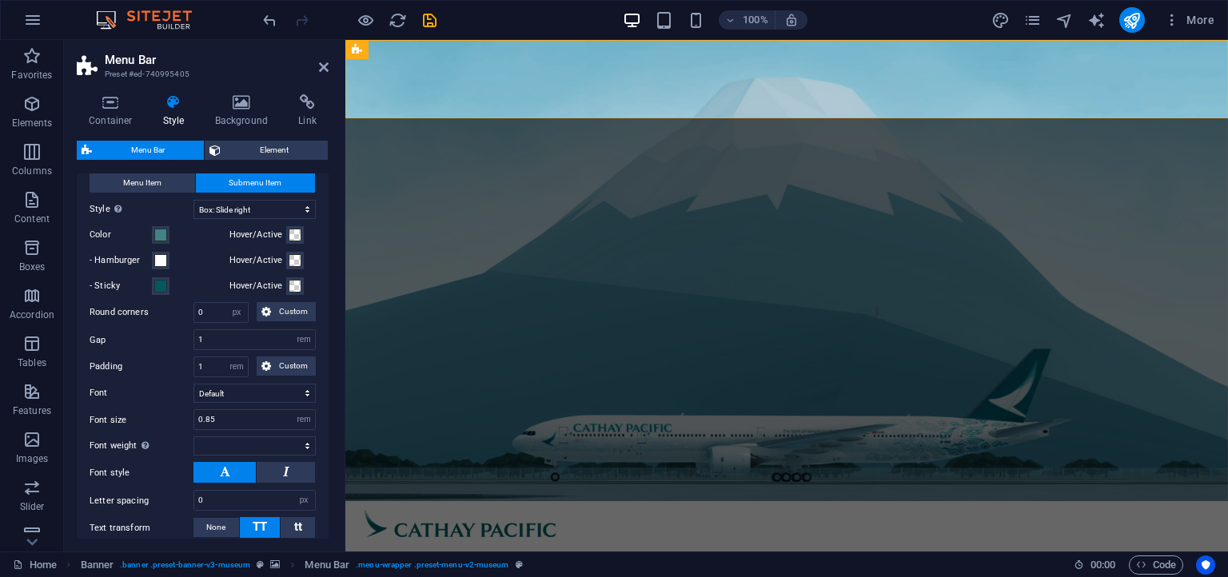
scroll to position [875, 0]
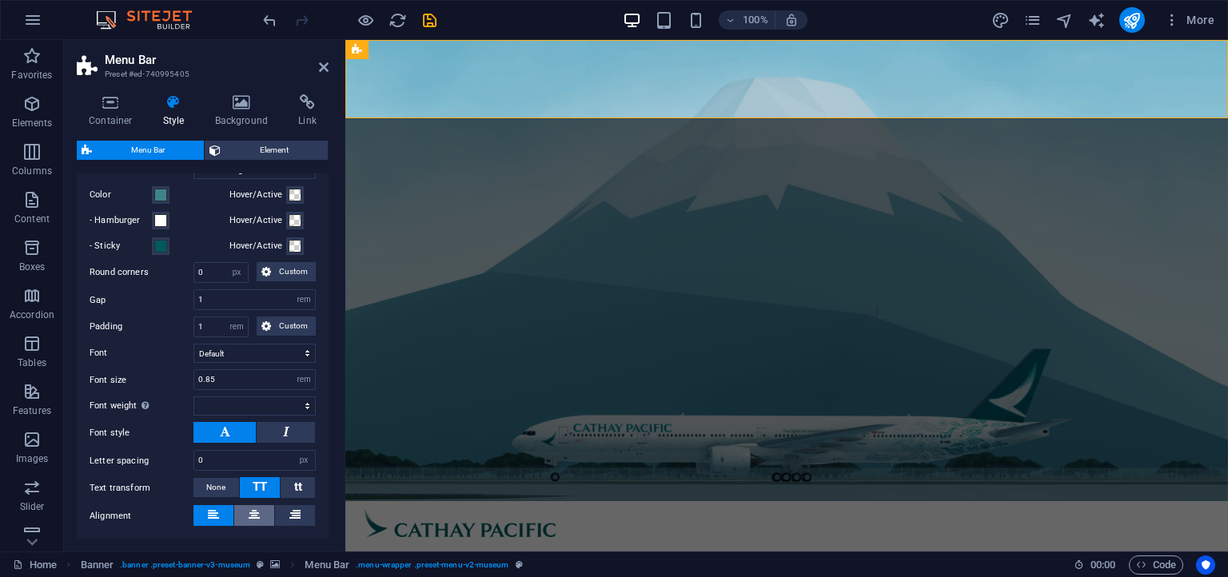
click at [241, 508] on button at bounding box center [254, 515] width 40 height 21
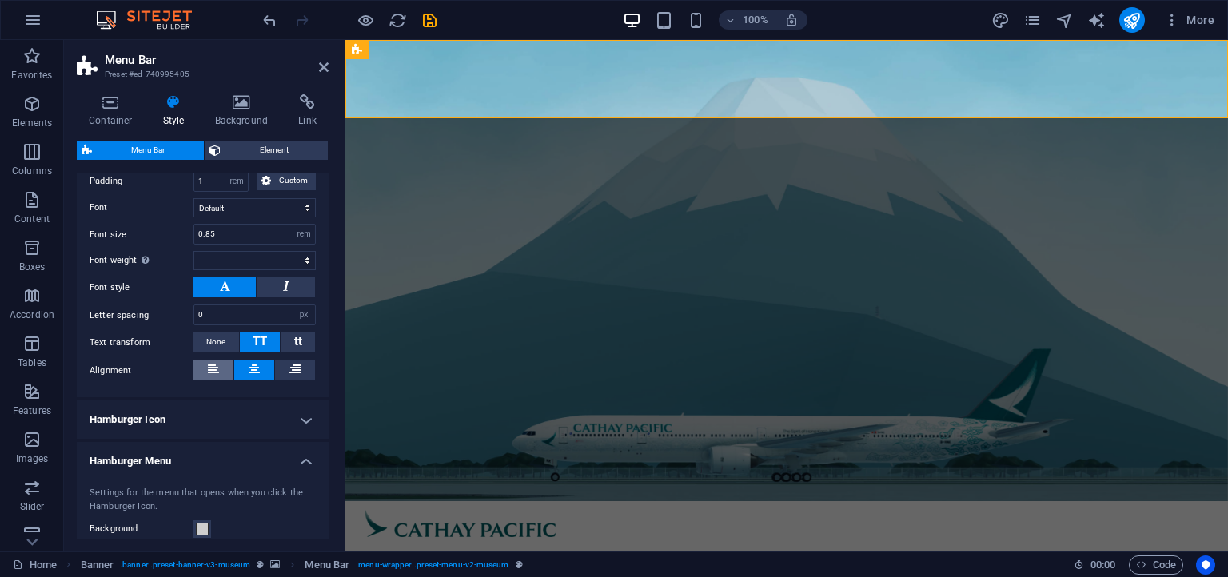
scroll to position [1166, 0]
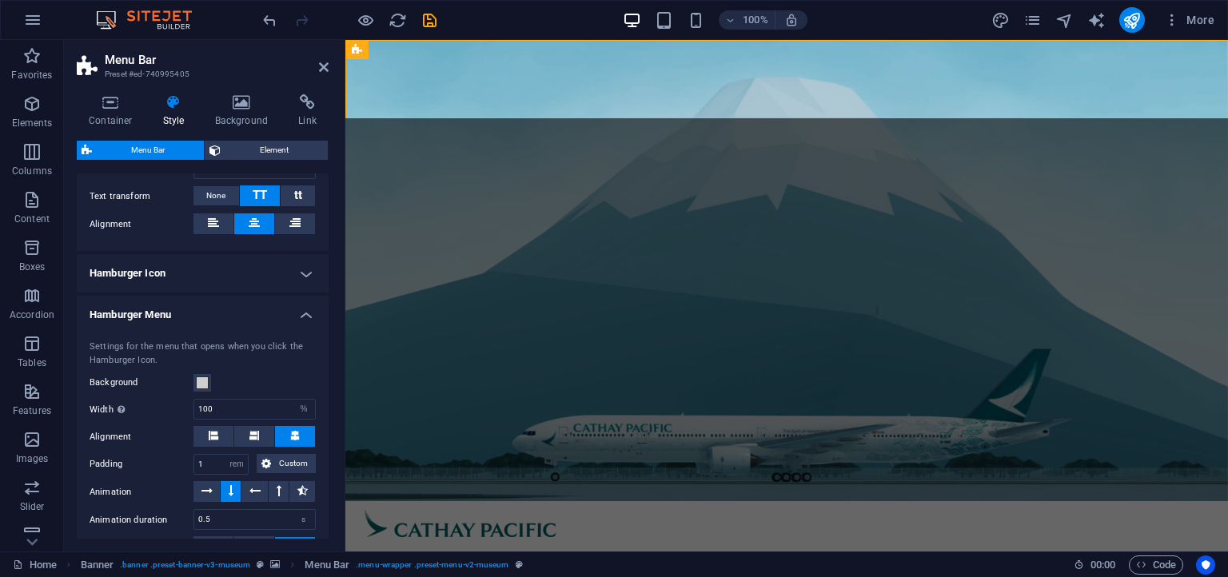
click at [269, 273] on h4 "Hamburger Icon" at bounding box center [203, 273] width 252 height 38
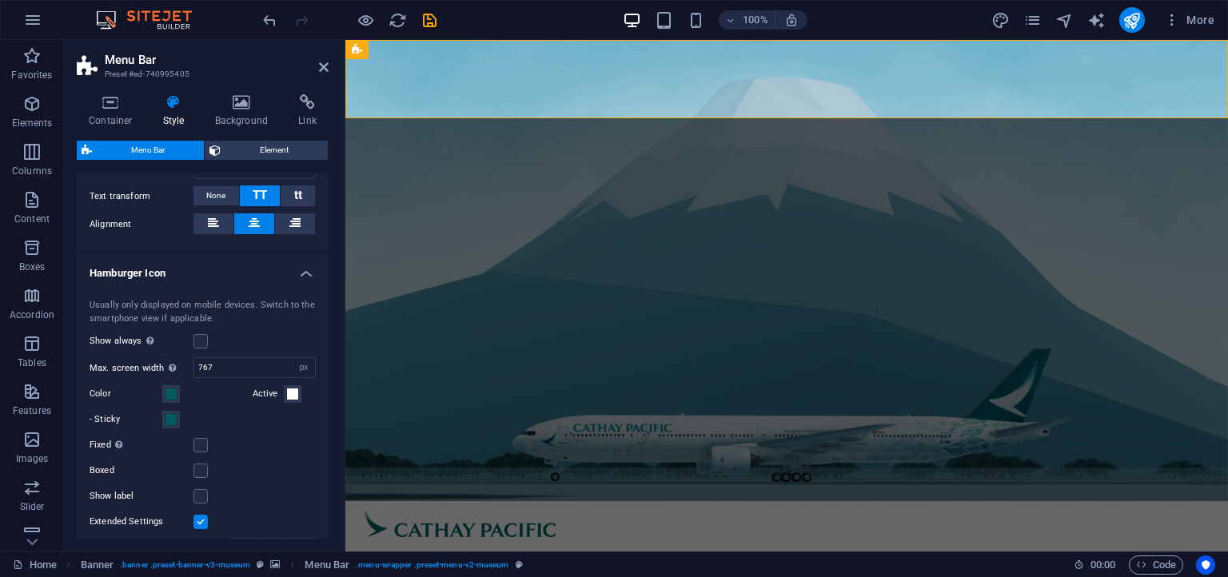
click at [219, 268] on h4 "Hamburger Icon" at bounding box center [203, 268] width 252 height 29
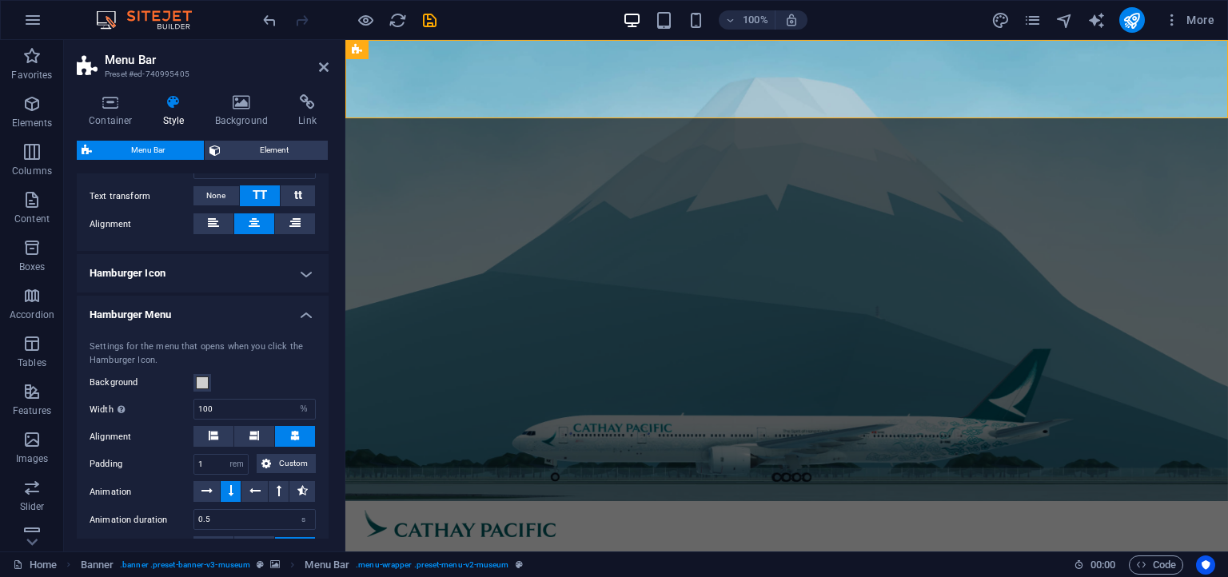
click at [221, 269] on h4 "Hamburger Icon" at bounding box center [203, 273] width 252 height 38
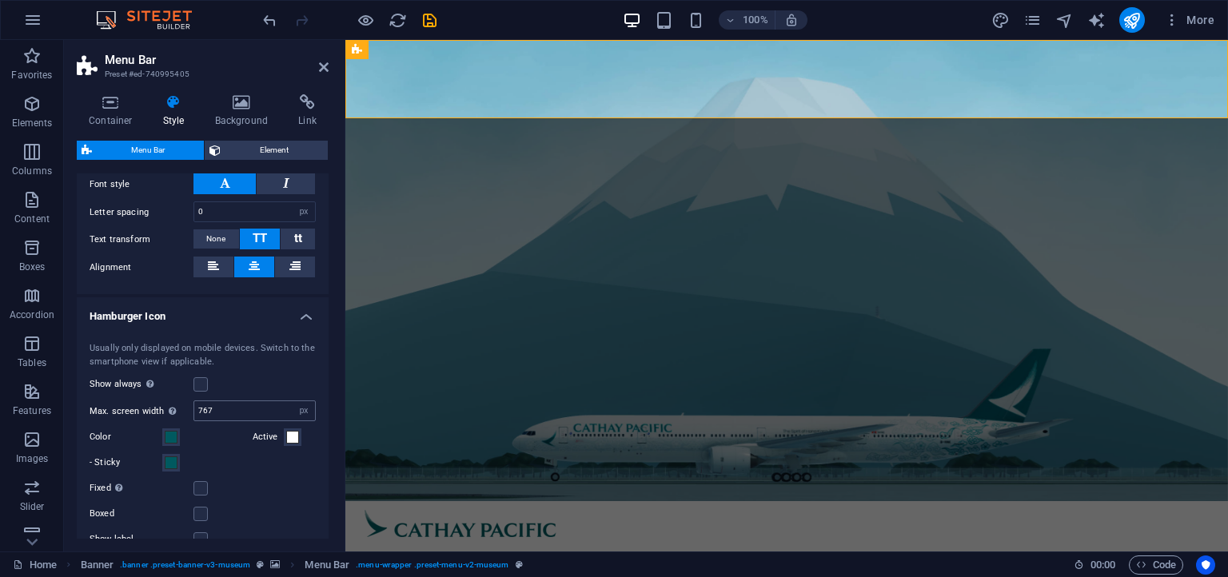
scroll to position [1094, 0]
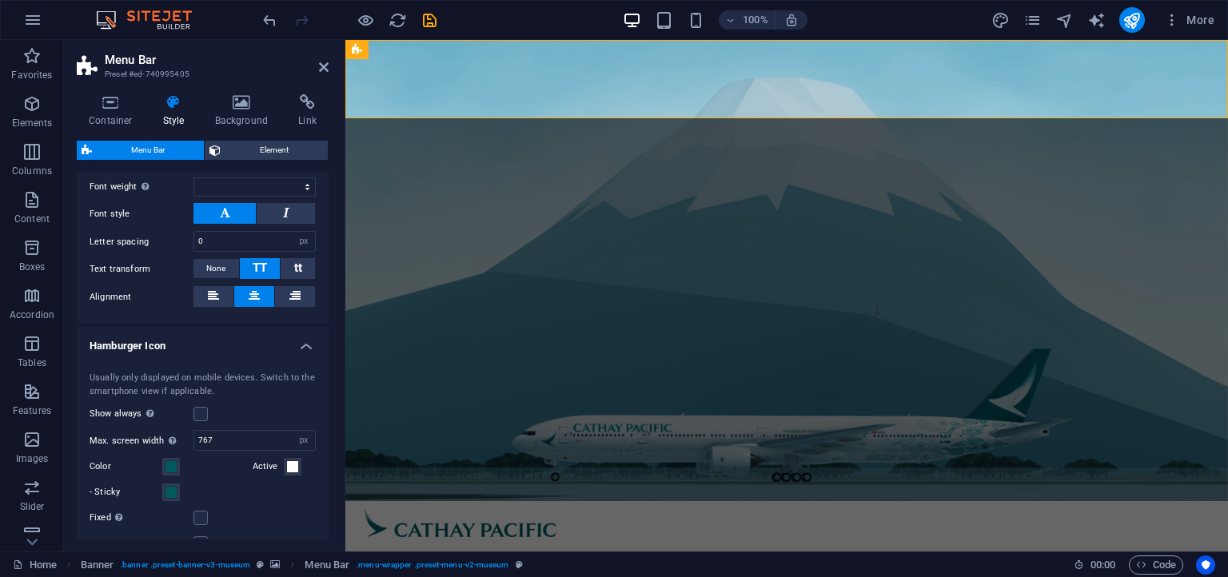
click at [197, 330] on h4 "Hamburger Icon" at bounding box center [203, 341] width 252 height 29
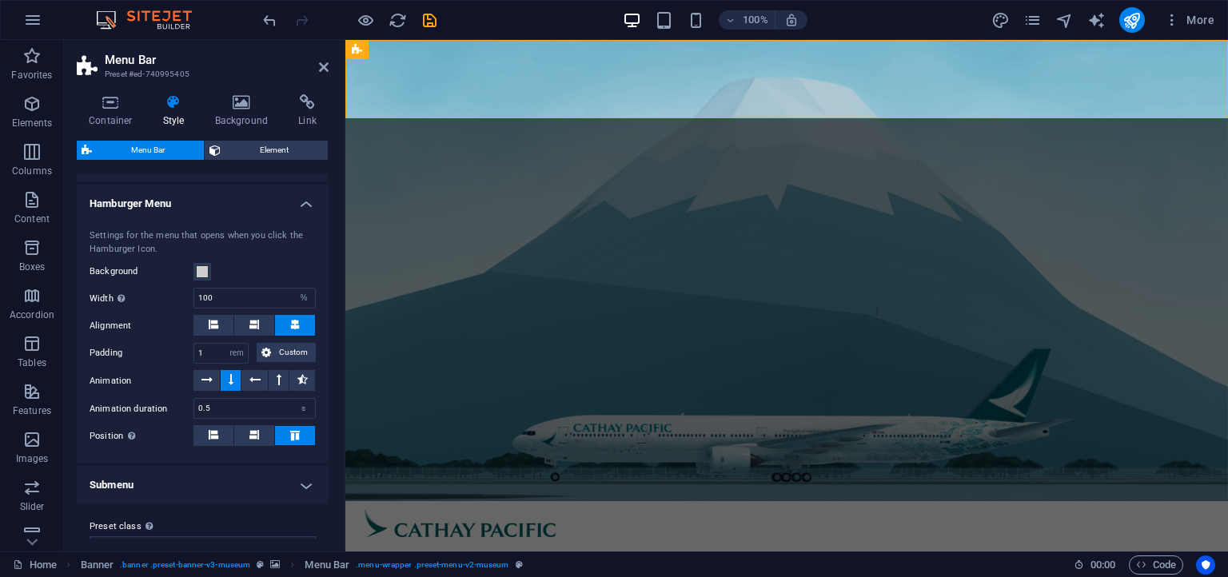
scroll to position [1298, 0]
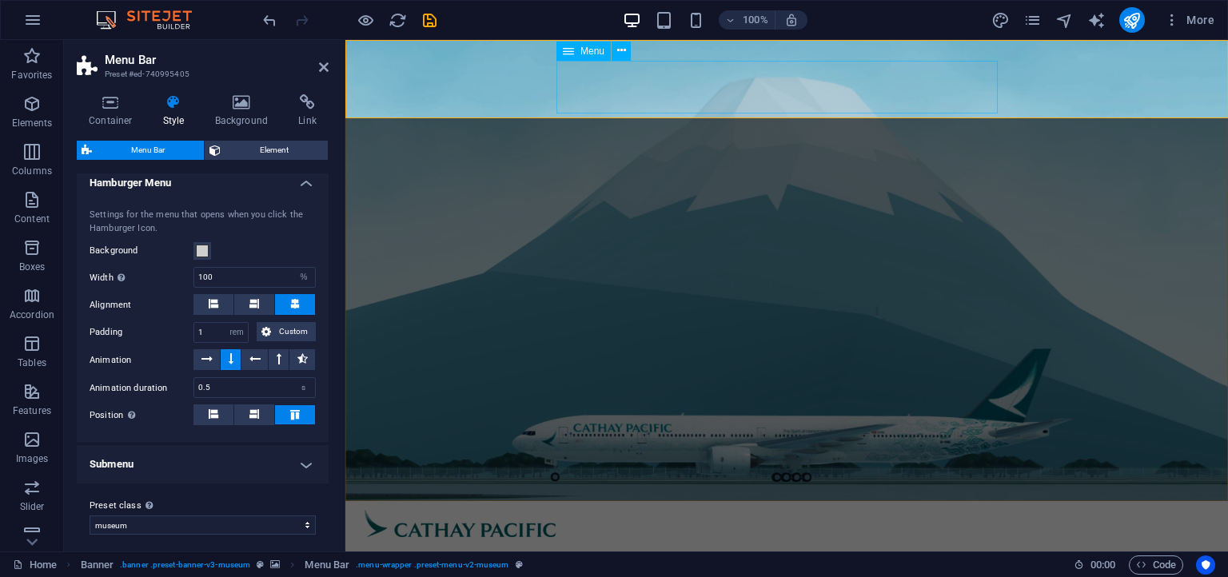
click at [606, 54] on div "Menu" at bounding box center [583, 51] width 54 height 19
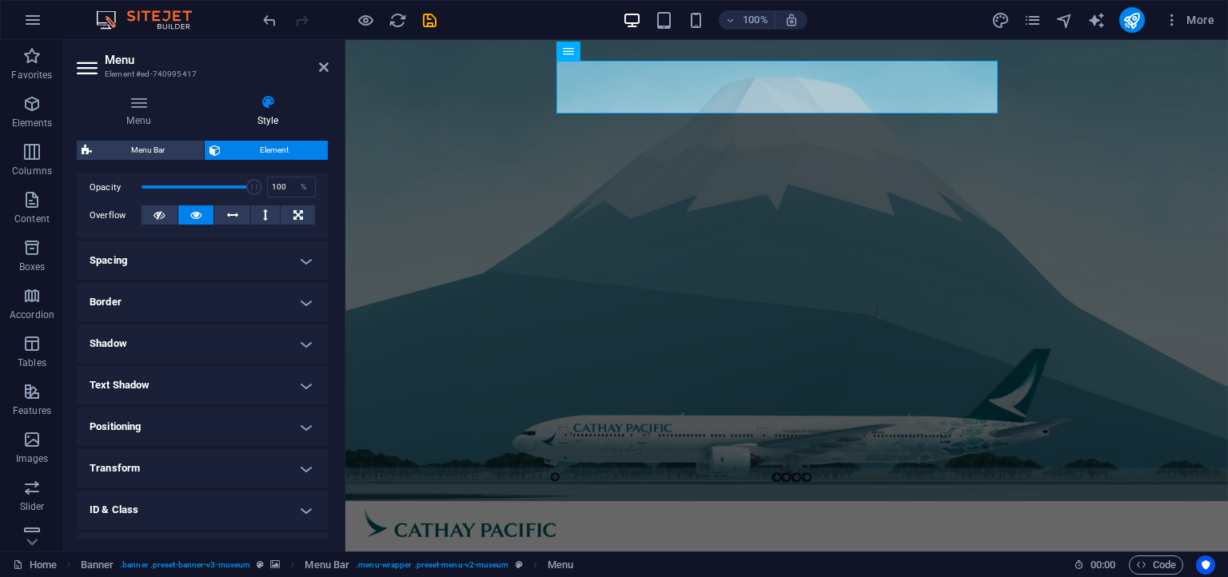
scroll to position [309, 0]
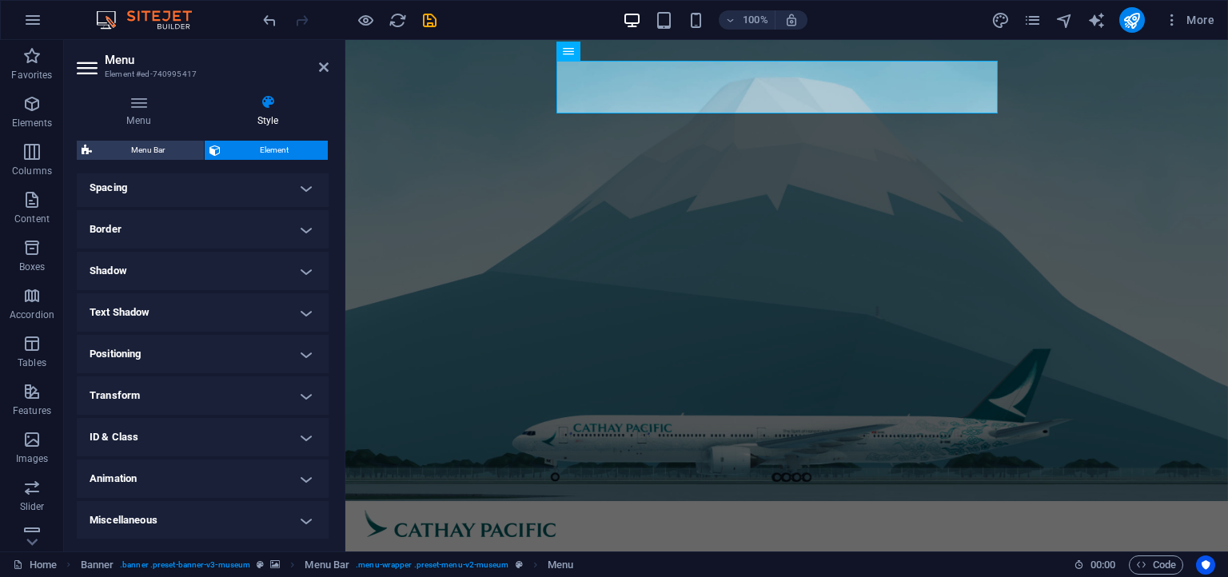
click at [189, 504] on h4 "Miscellaneous" at bounding box center [203, 520] width 252 height 38
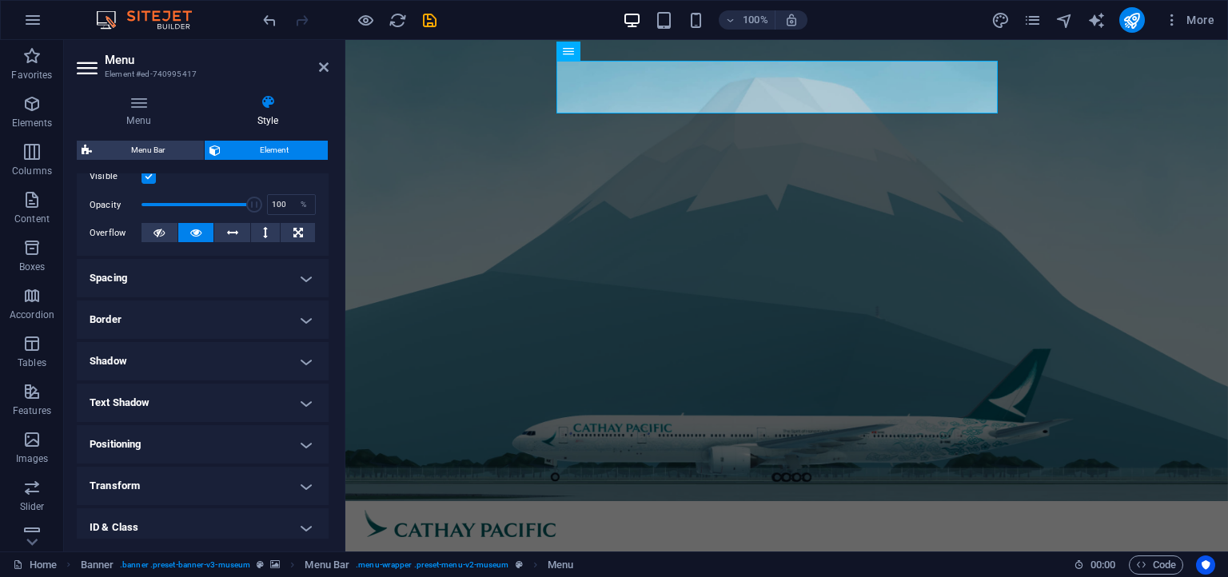
scroll to position [189, 0]
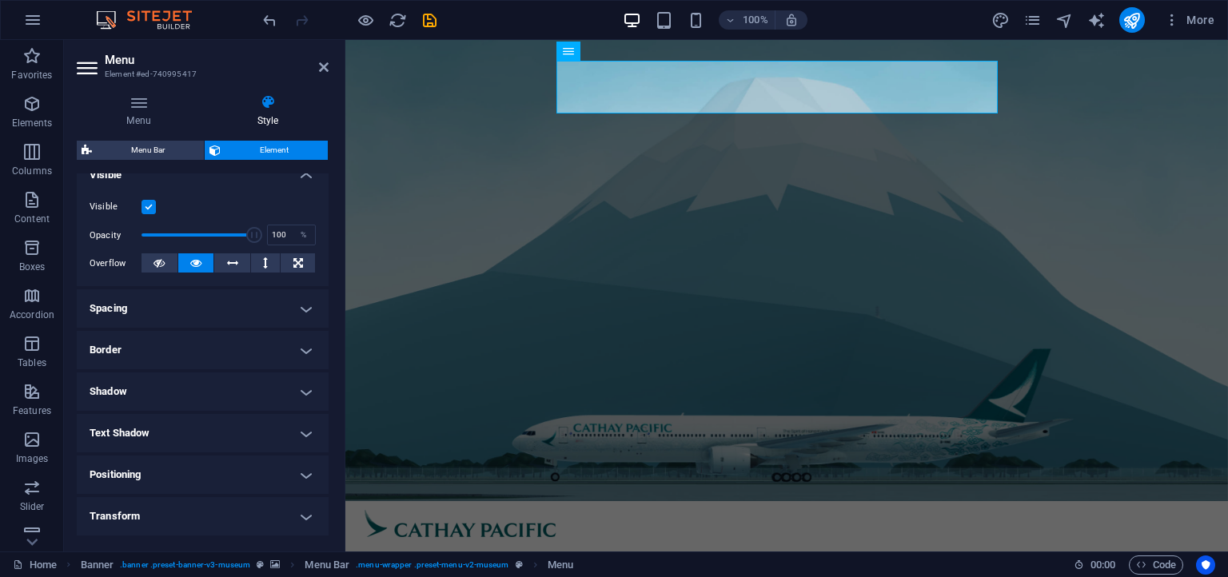
click at [192, 369] on h4 "Border" at bounding box center [203, 350] width 252 height 38
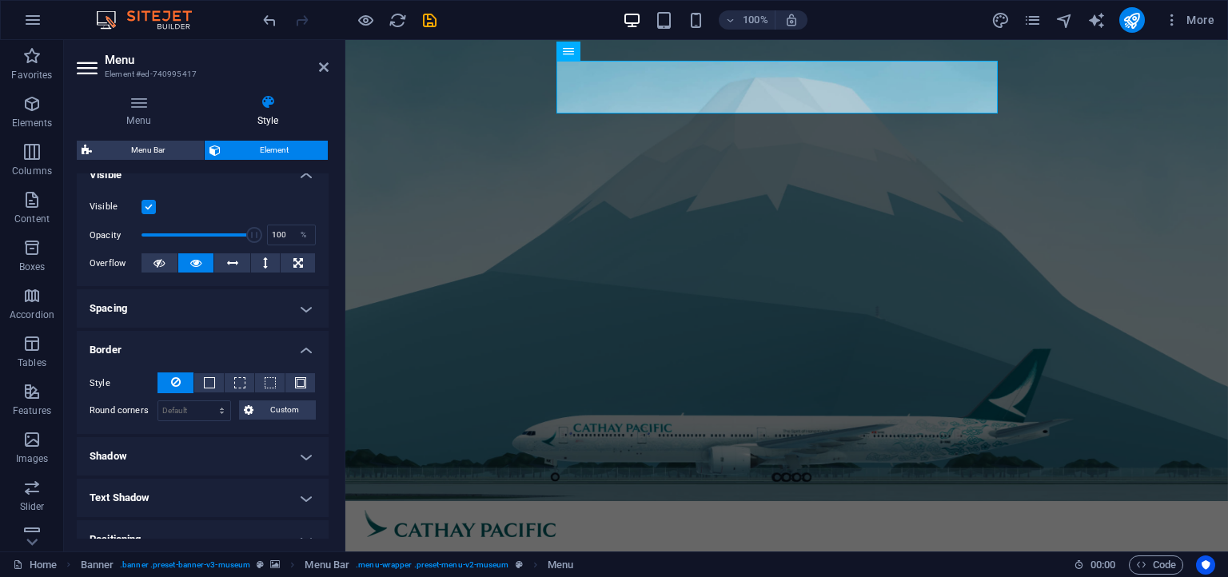
click at [193, 321] on h4 "Spacing" at bounding box center [203, 308] width 252 height 38
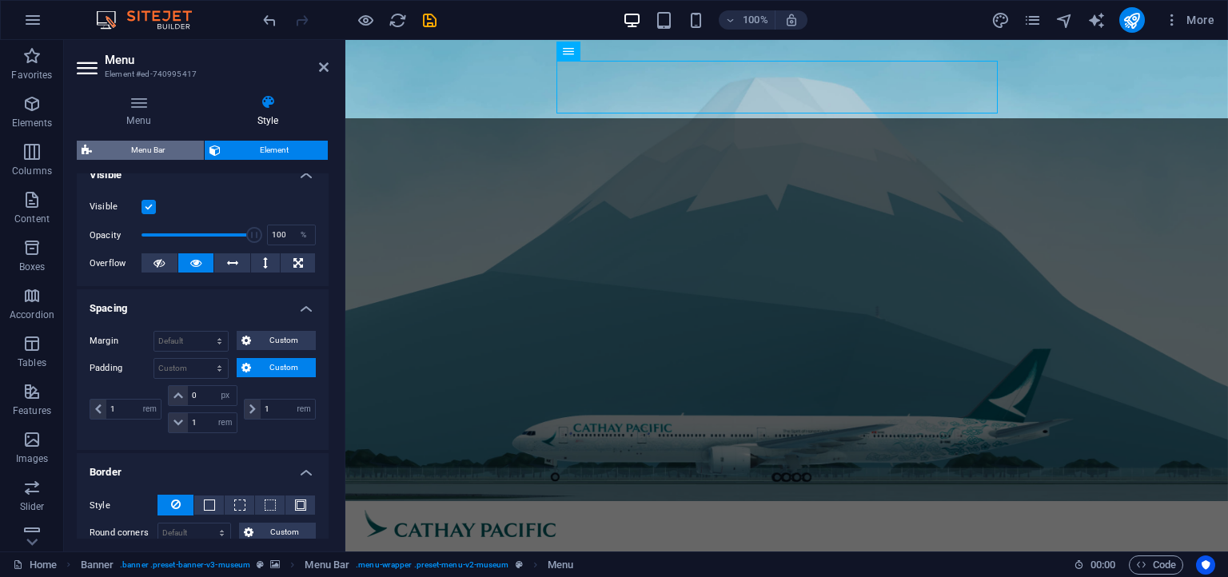
click at [162, 150] on span "Menu Bar" at bounding box center [148, 150] width 102 height 19
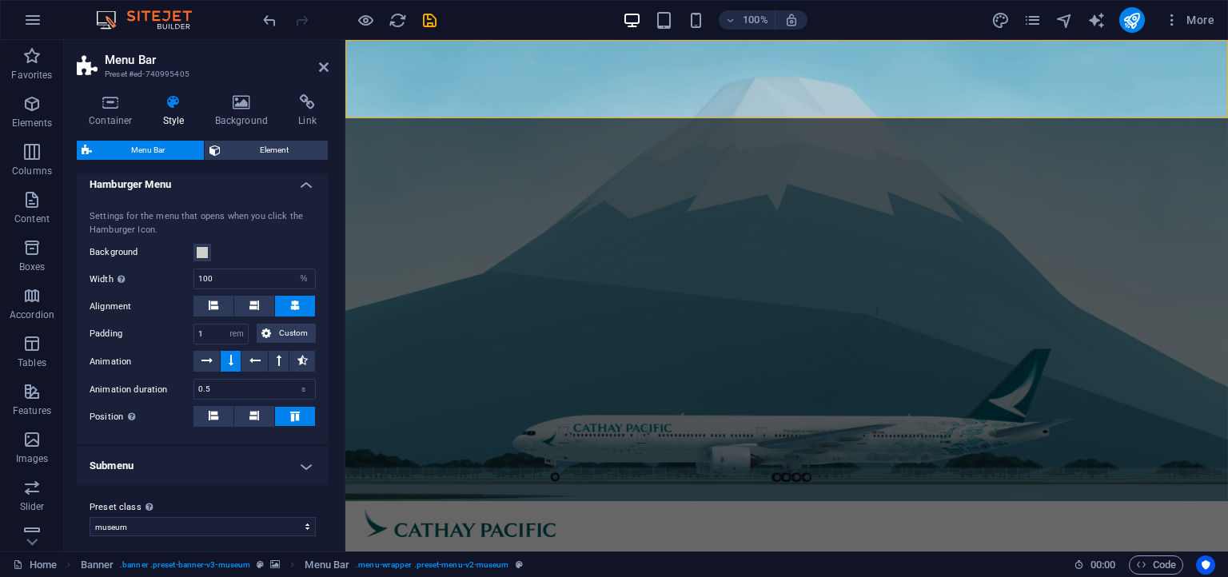
scroll to position [1298, 0]
click at [171, 454] on h4 "Submenu" at bounding box center [203, 464] width 252 height 38
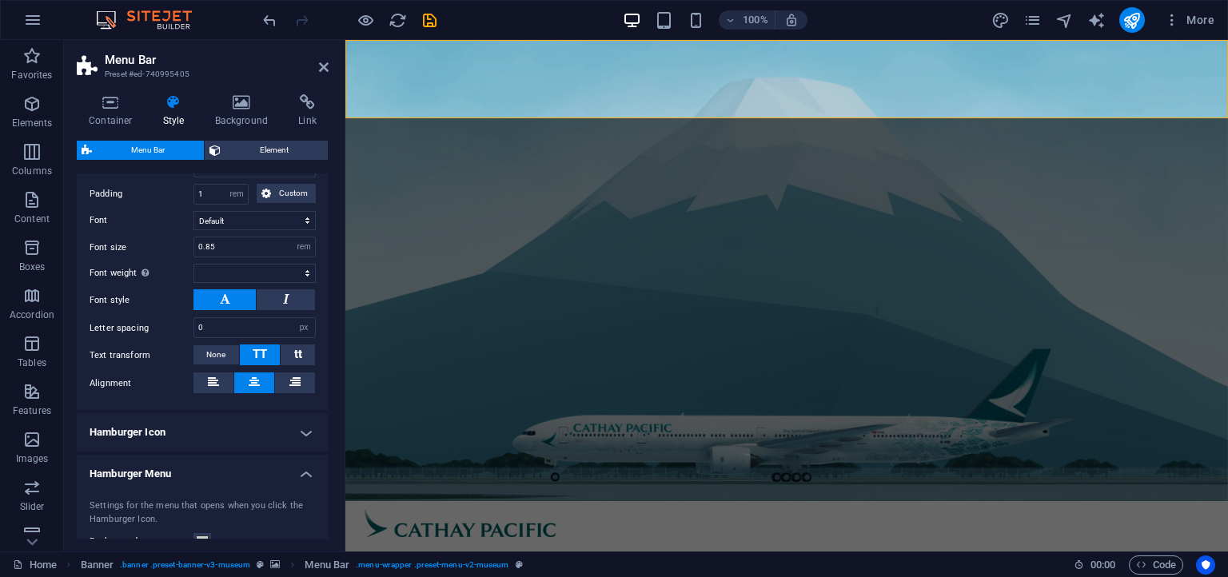
scroll to position [1080, 0]
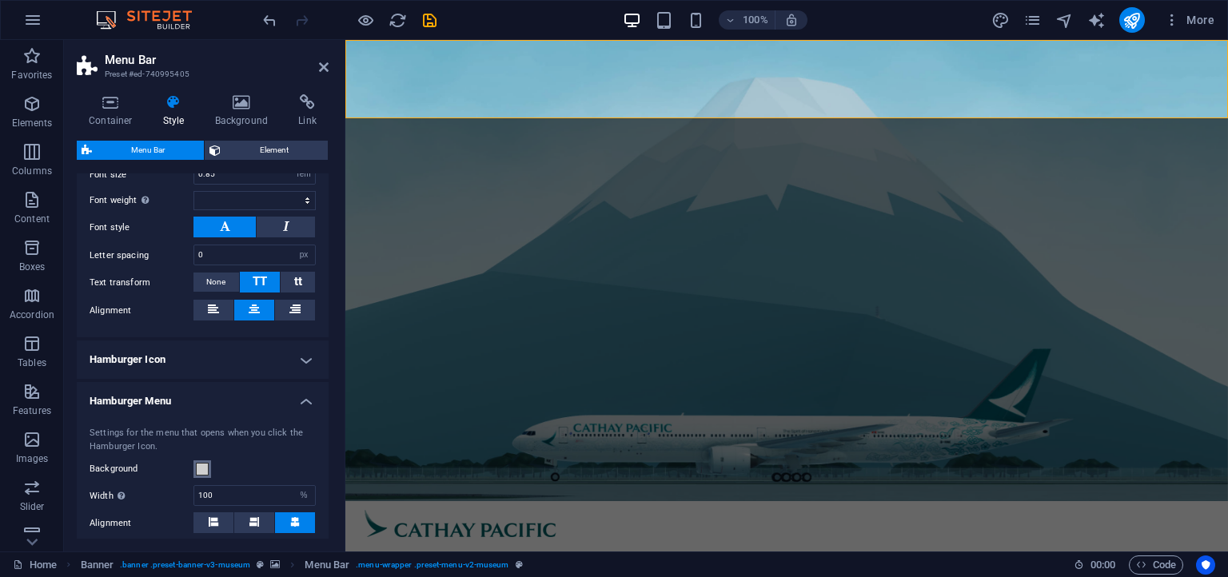
click at [204, 465] on span at bounding box center [202, 469] width 13 height 13
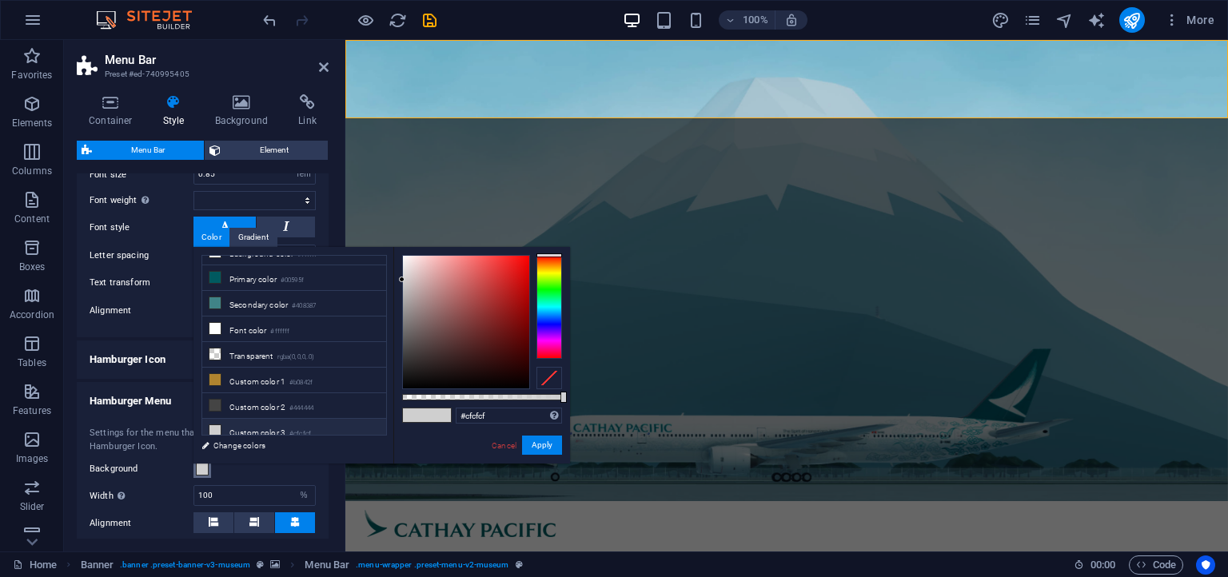
scroll to position [16, 0]
click at [270, 277] on li "Primary color #00595f" at bounding box center [294, 278] width 184 height 26
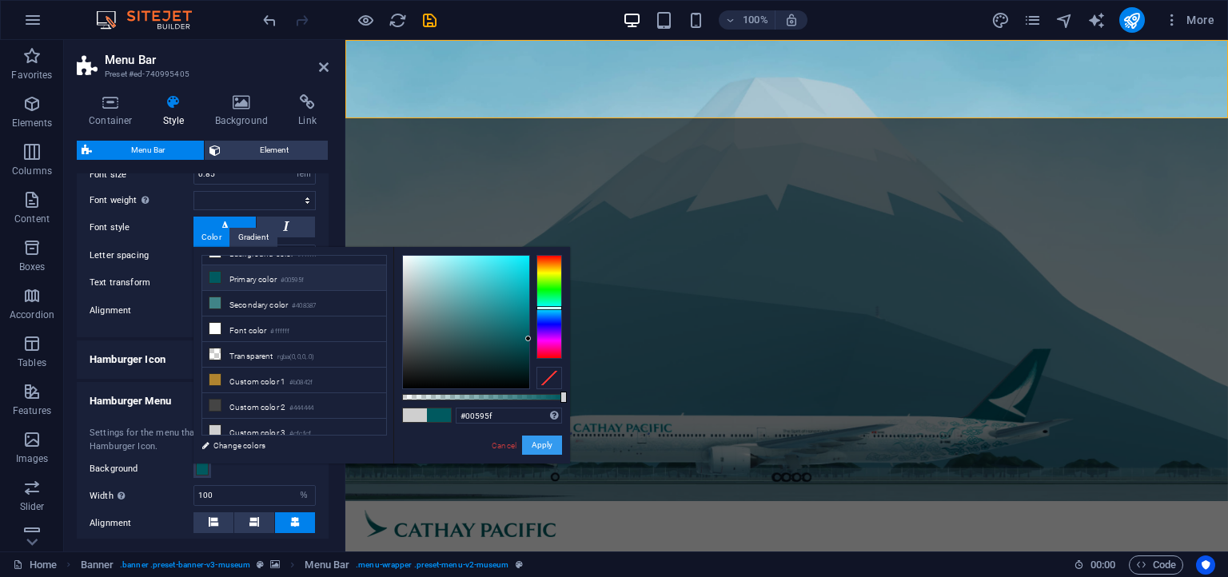
click at [538, 443] on button "Apply" at bounding box center [542, 445] width 40 height 19
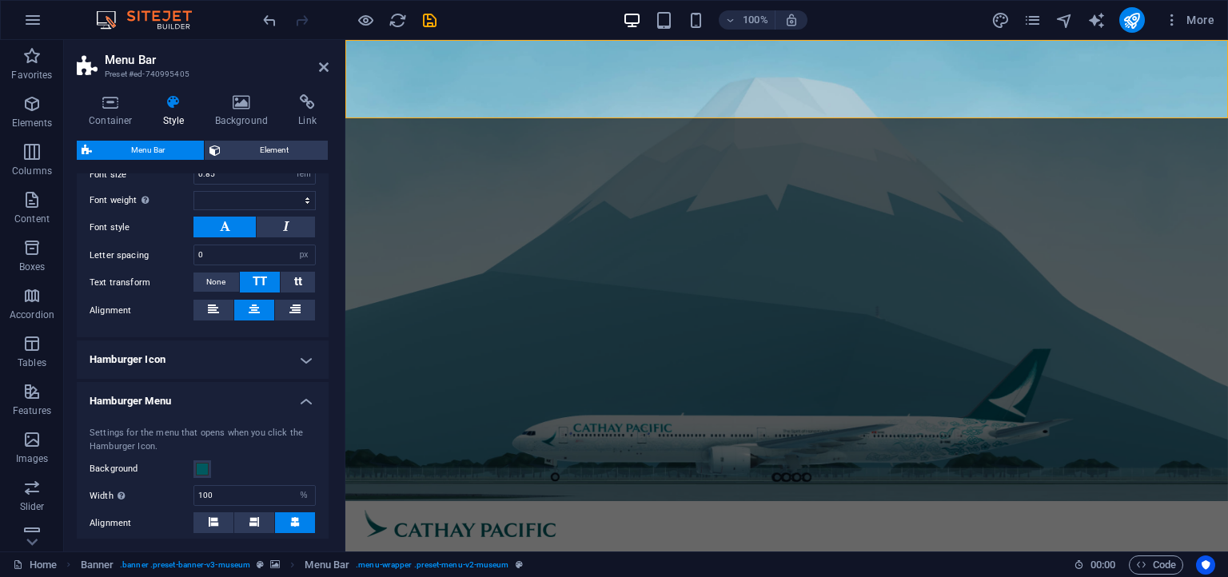
click at [241, 401] on h4 "Hamburger Menu" at bounding box center [203, 396] width 252 height 29
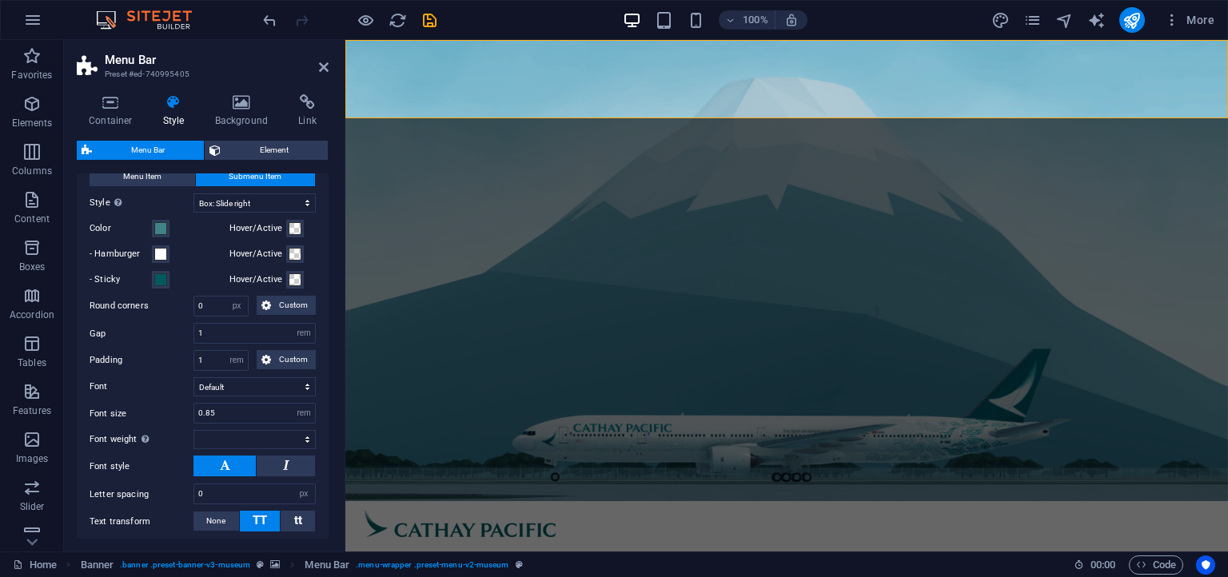
scroll to position [788, 0]
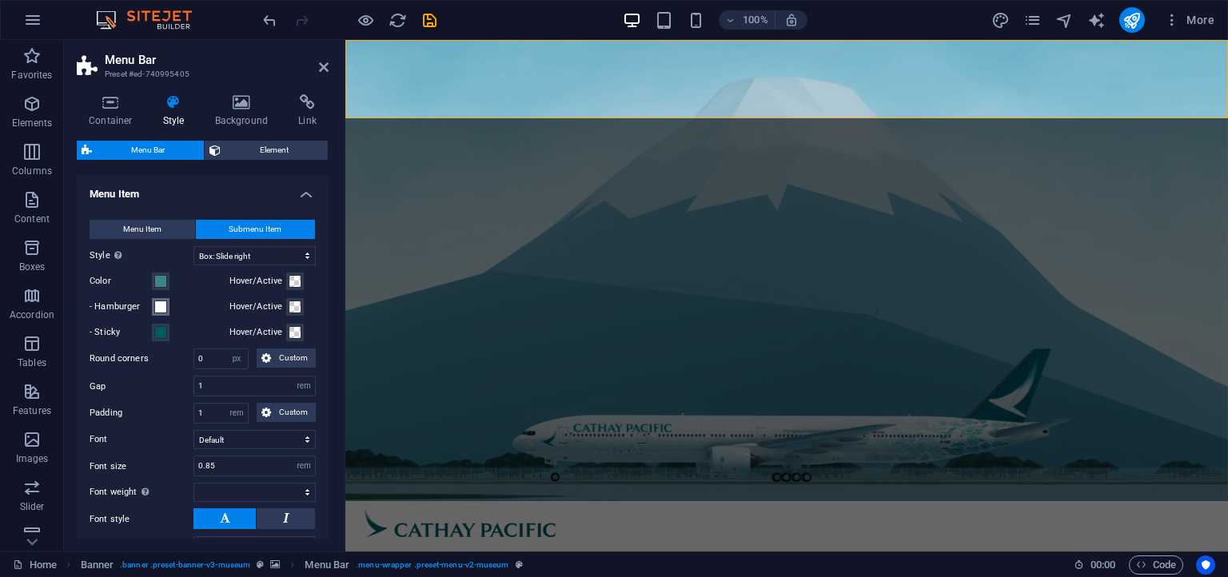
click at [152, 303] on button "- Hamburger" at bounding box center [161, 307] width 18 height 18
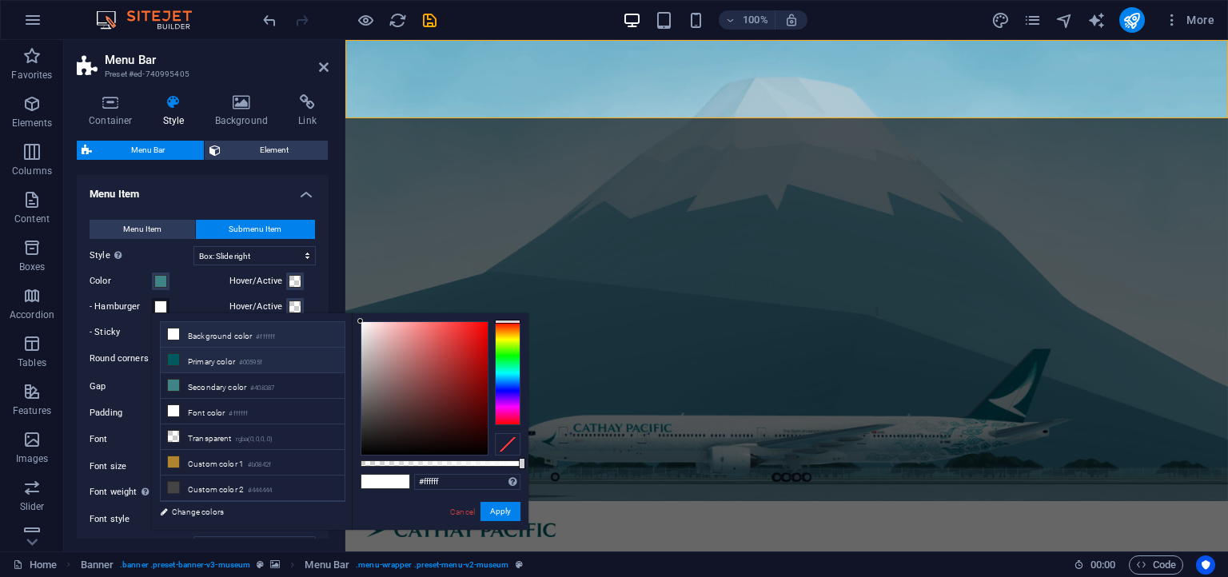
click at [262, 366] on small "#00595f" at bounding box center [250, 362] width 23 height 11
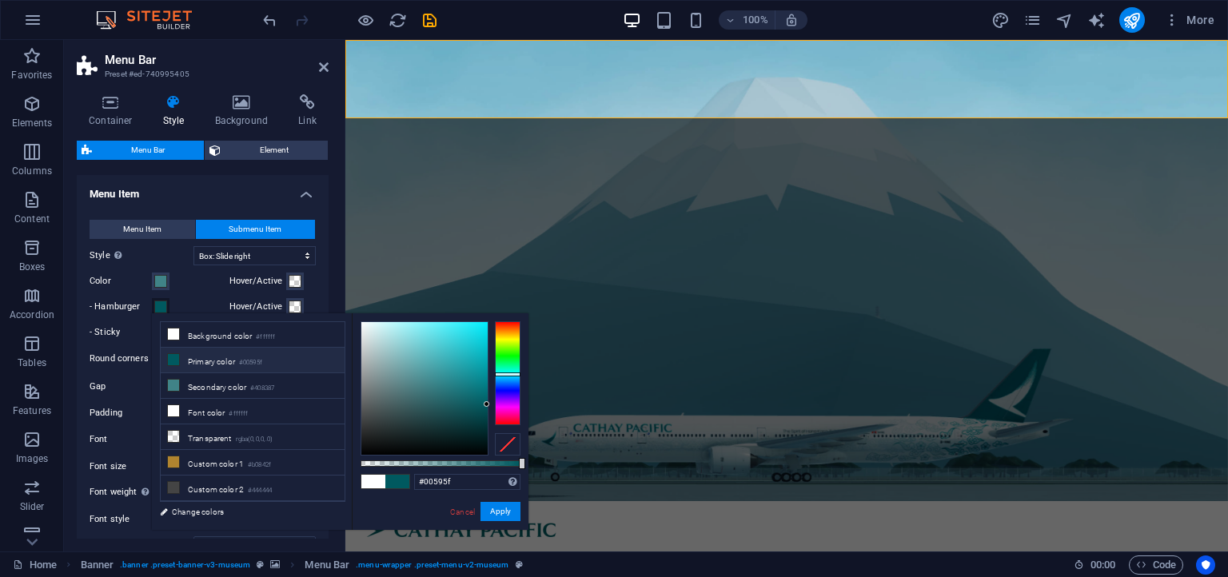
click at [177, 272] on div "Color" at bounding box center [157, 281] width 134 height 19
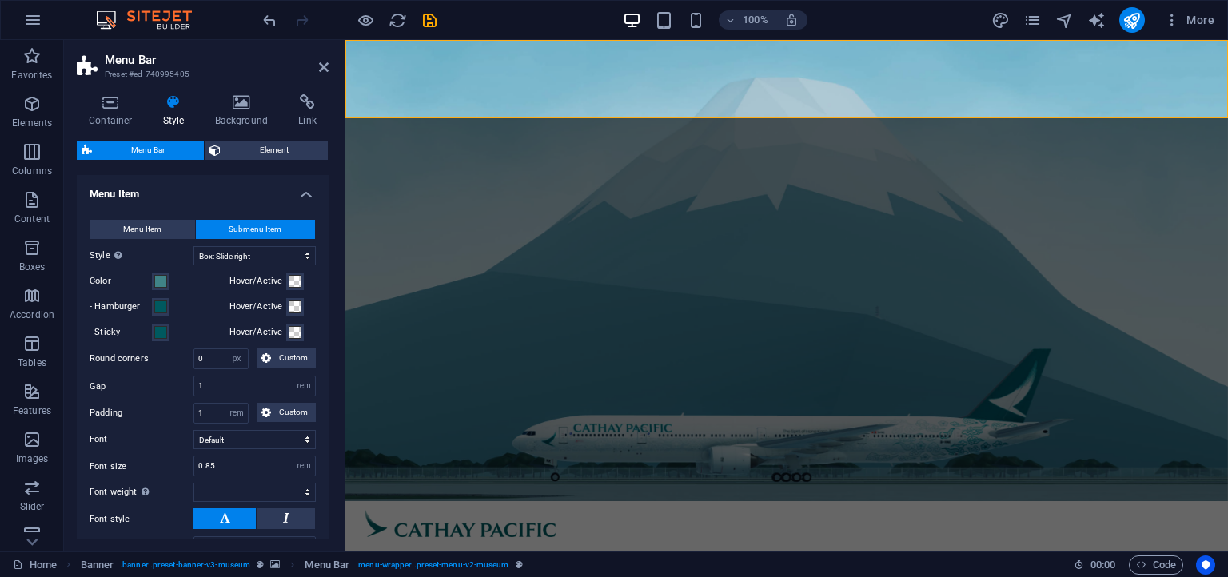
click at [273, 199] on h4 "Menu Item" at bounding box center [203, 189] width 252 height 29
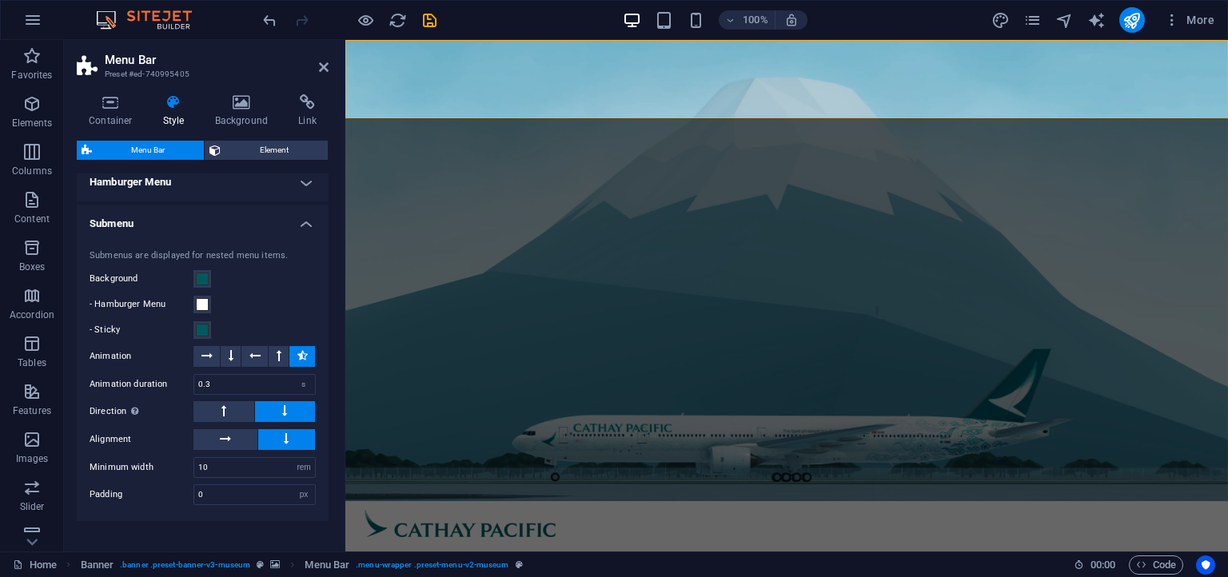
scroll to position [924, 0]
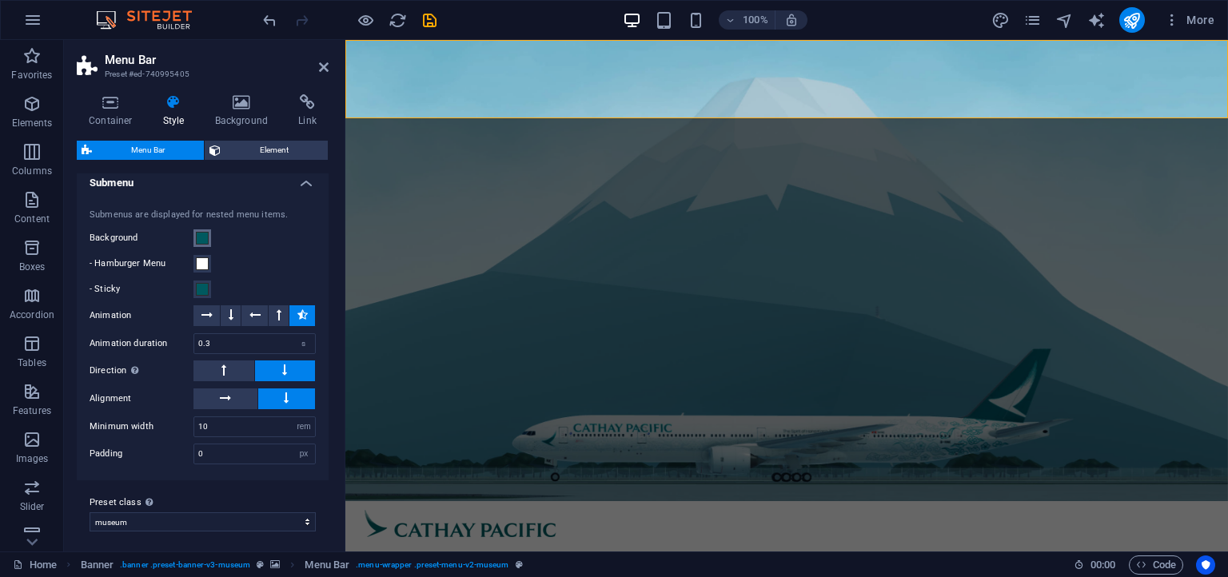
click at [199, 236] on span at bounding box center [202, 238] width 13 height 13
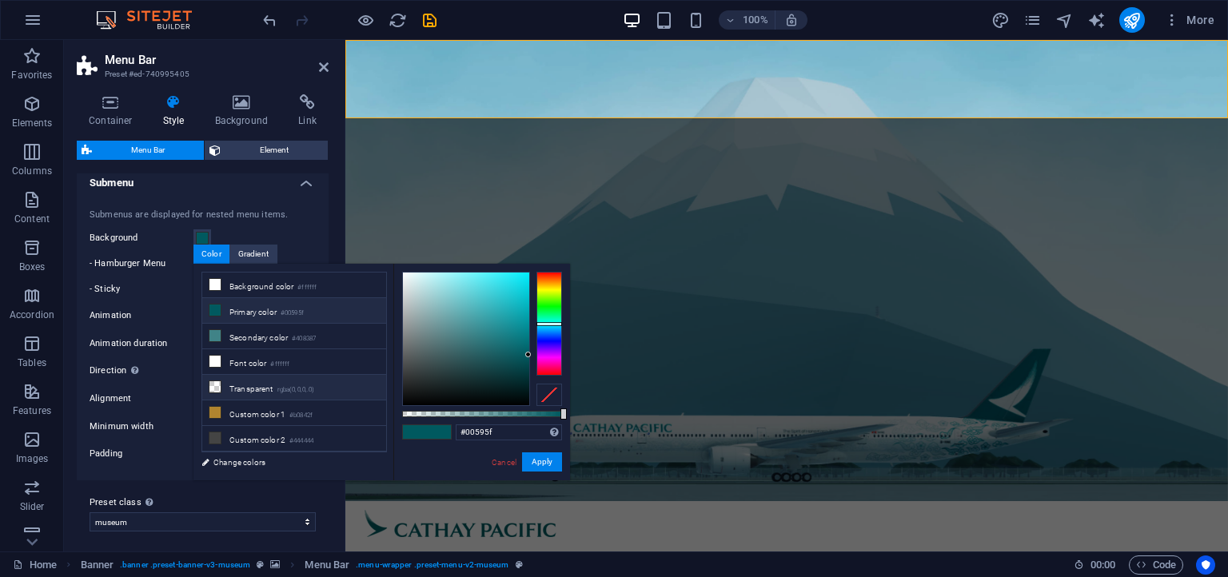
click at [291, 385] on small "rgba(0,0,0,.0)" at bounding box center [296, 390] width 38 height 11
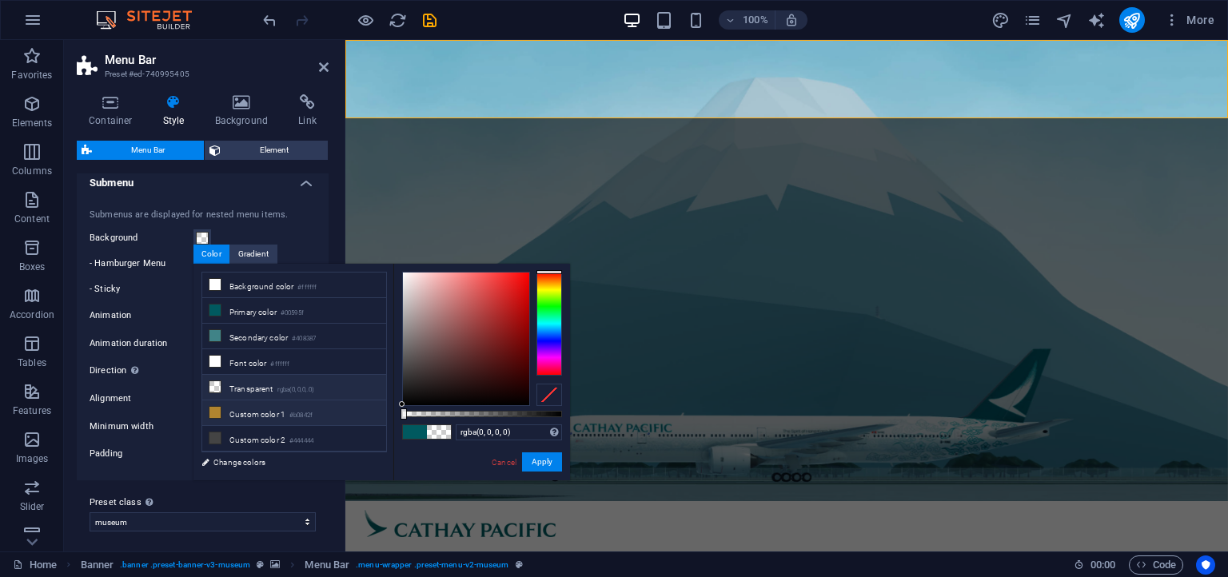
scroll to position [16, 0]
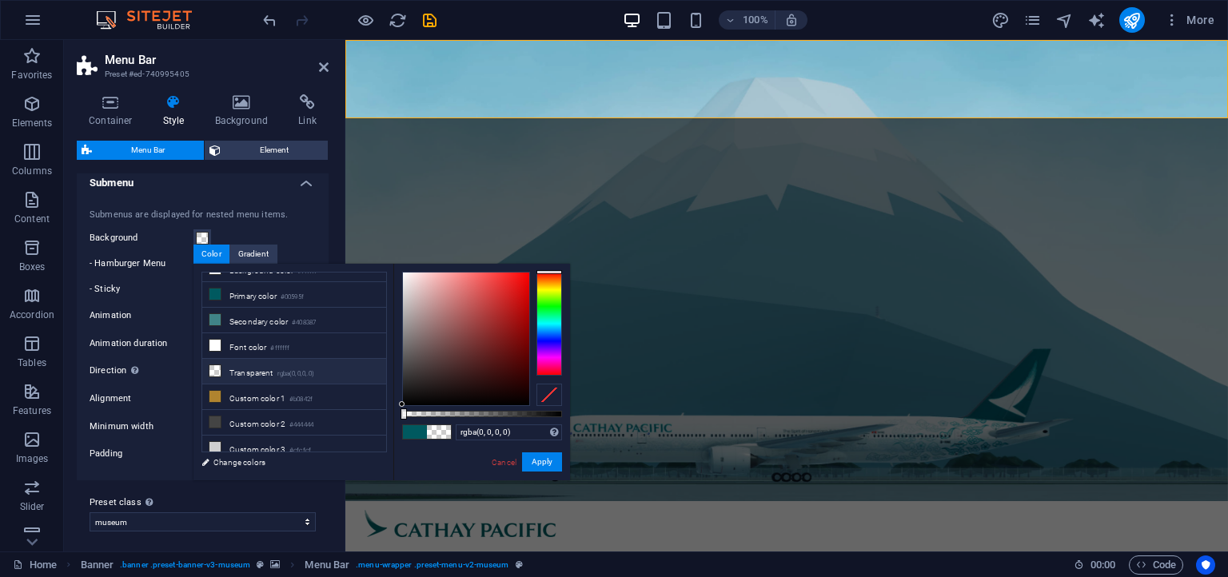
click at [488, 413] on div "rgba(0, 0, 0, 0) Supported formats #0852ed rgb(8, 82, 237) rgba(8, 82, 237, 90%…" at bounding box center [481, 488] width 177 height 449
click at [488, 413] on div at bounding box center [482, 414] width 160 height 6
click at [520, 437] on input "rgba(0, 0, 0, 0.536)" at bounding box center [509, 433] width 106 height 16
click at [532, 463] on button "Apply" at bounding box center [542, 462] width 40 height 19
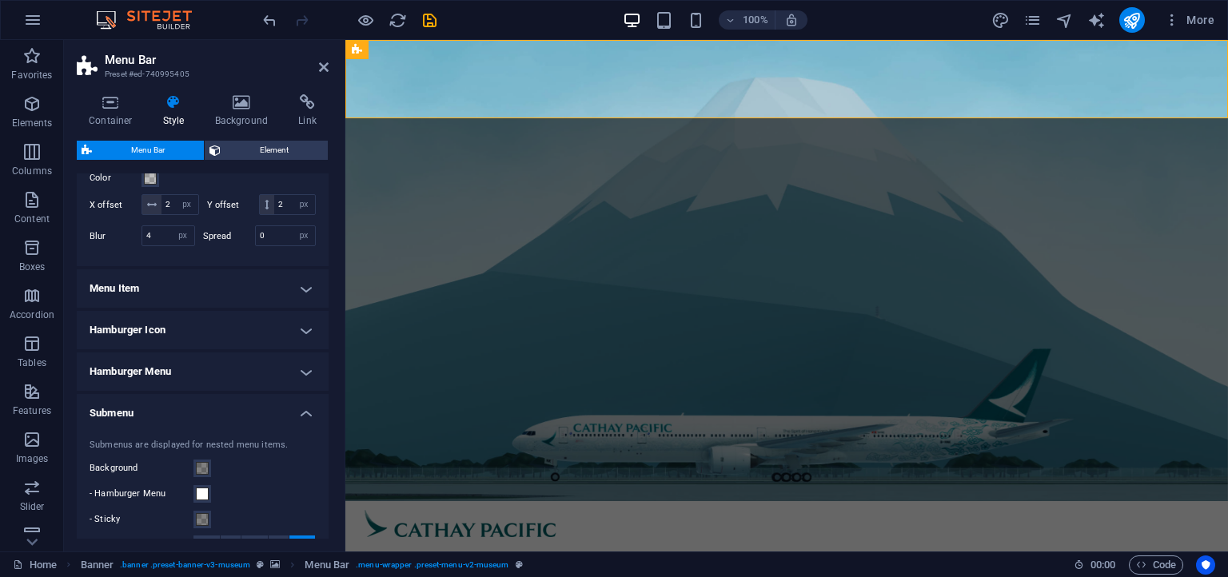
scroll to position [851, 0]
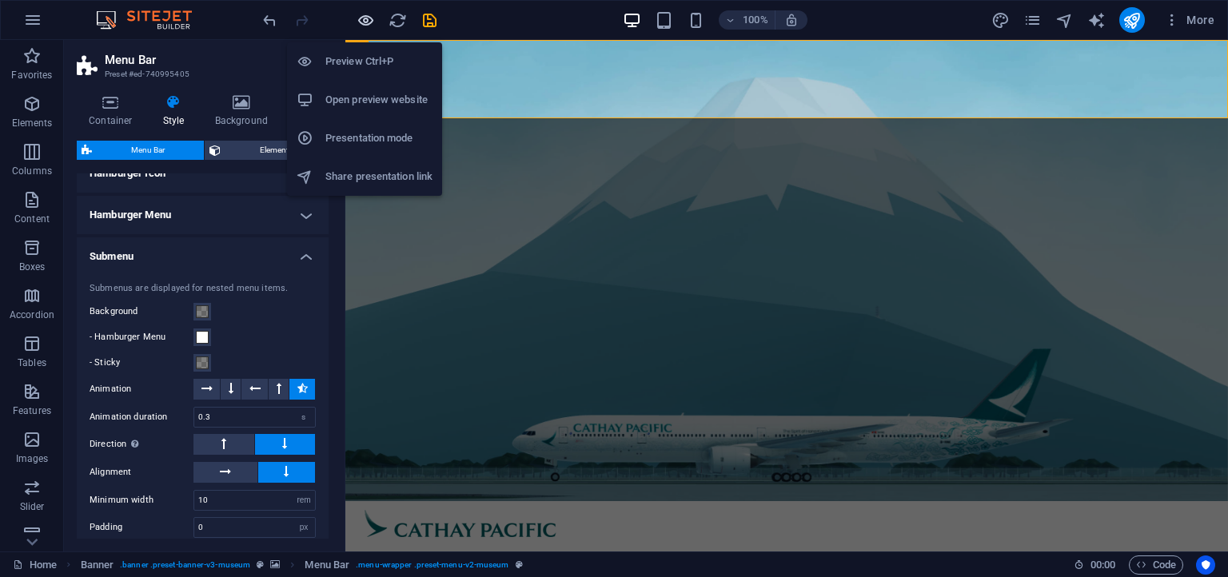
click at [363, 18] on icon "button" at bounding box center [366, 20] width 18 height 18
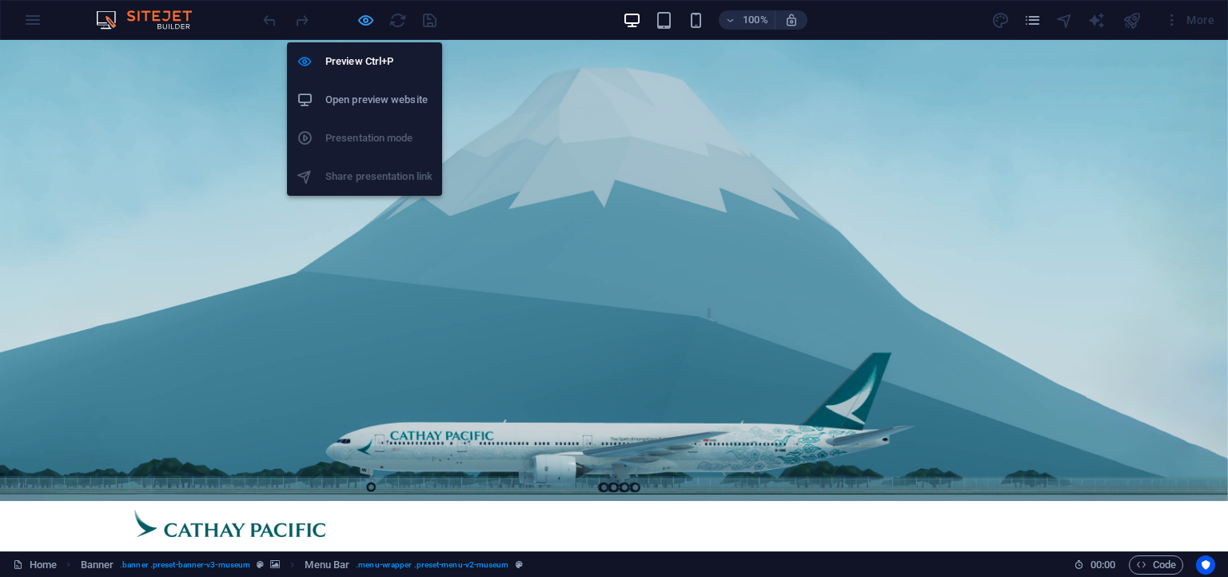
click at [357, 13] on icon "button" at bounding box center [366, 20] width 18 height 18
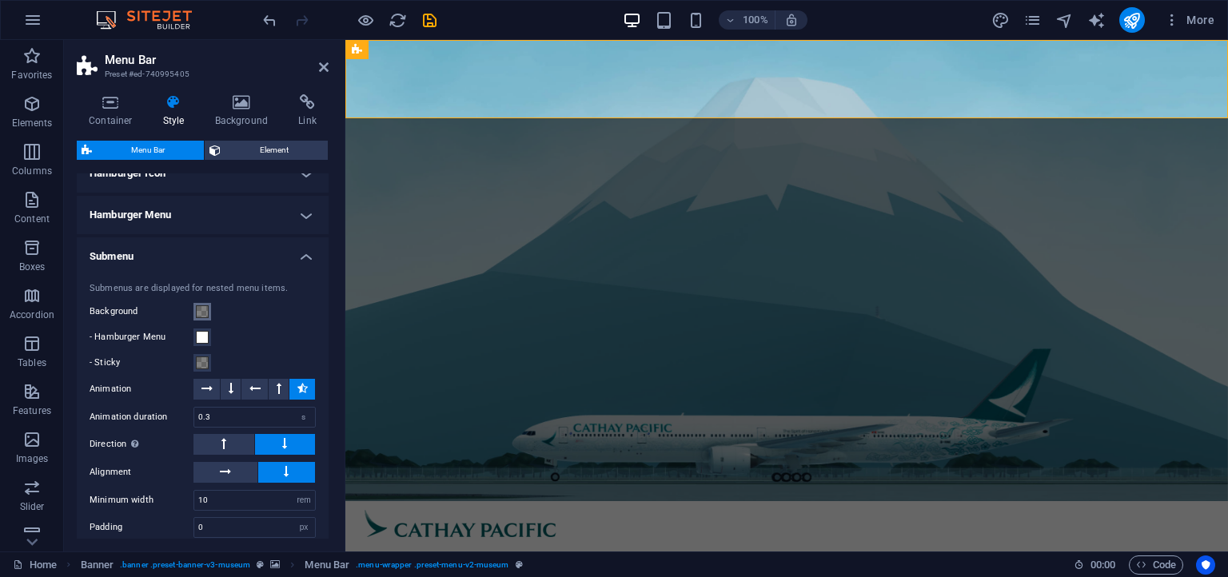
click at [209, 309] on button "Background" at bounding box center [202, 312] width 18 height 18
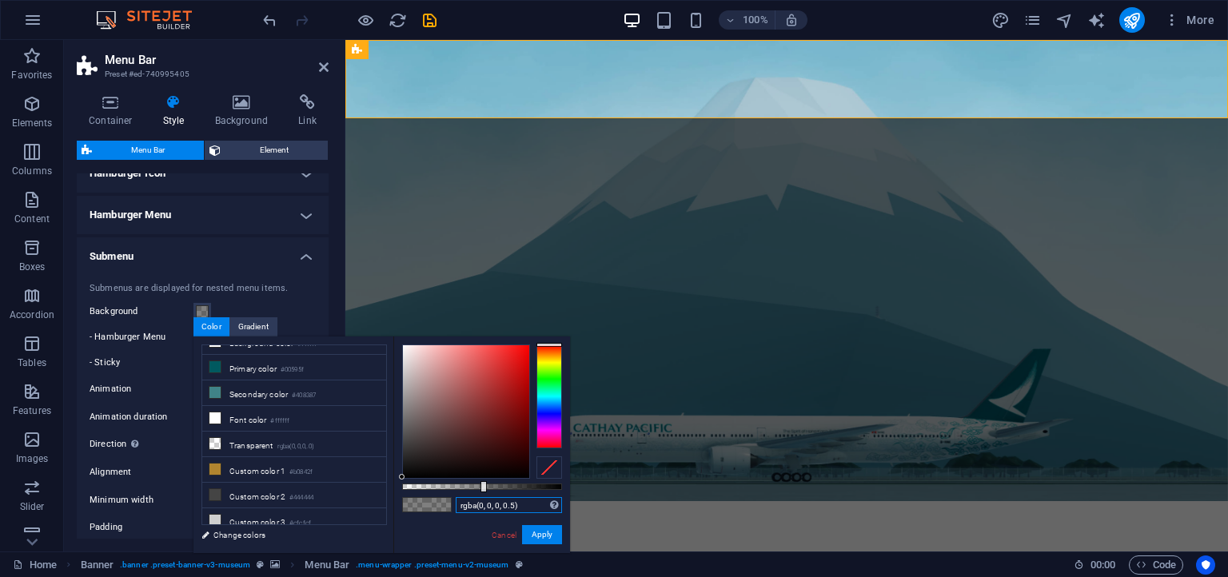
click at [516, 504] on input "rgba(0, 0, 0, 0.5)" at bounding box center [509, 505] width 106 height 16
click at [545, 532] on button "Apply" at bounding box center [542, 534] width 40 height 19
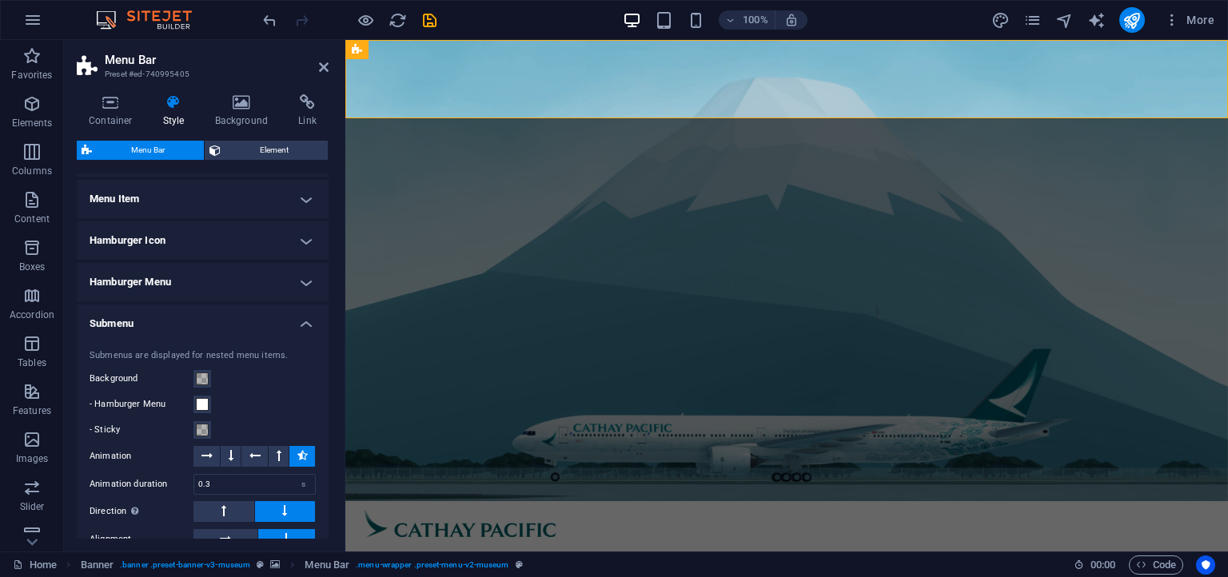
scroll to position [778, 0]
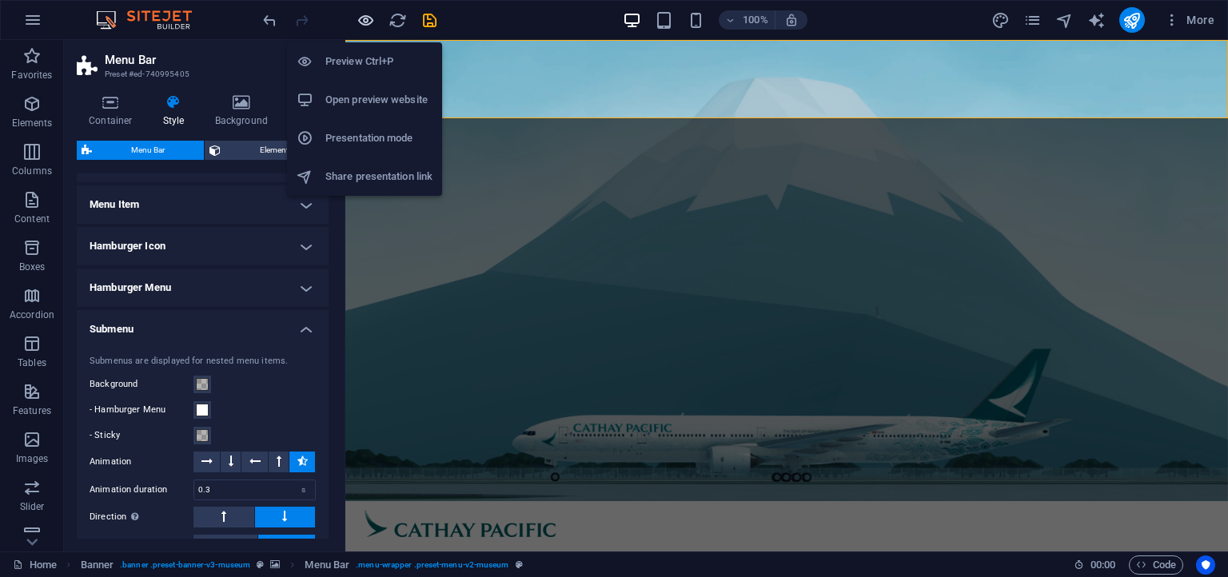
click at [365, 27] on icon "button" at bounding box center [366, 20] width 18 height 18
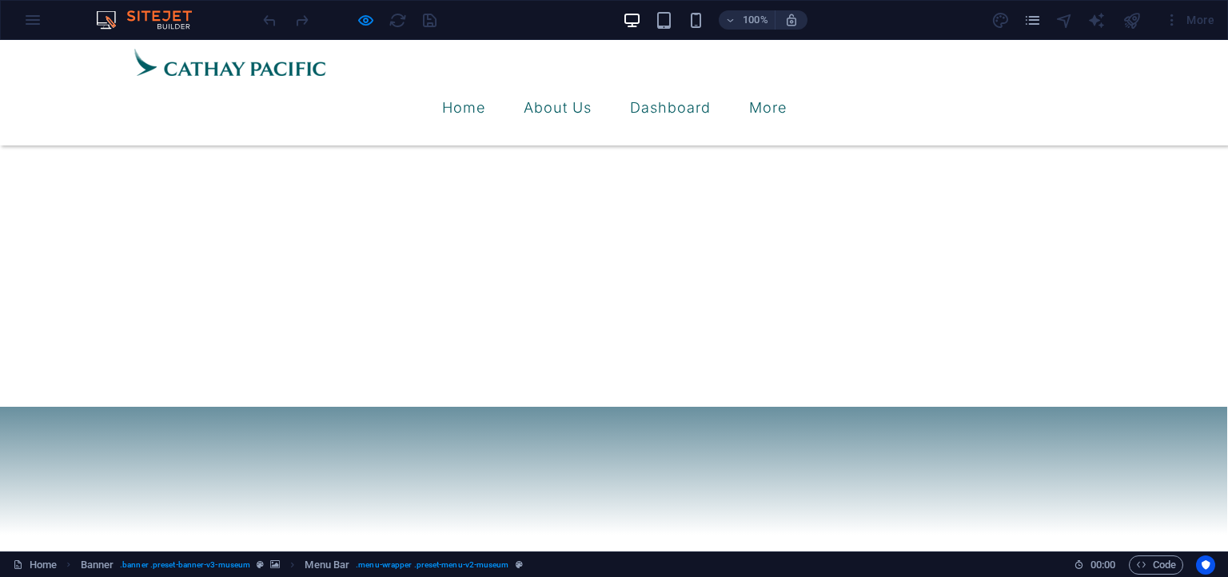
scroll to position [0, 0]
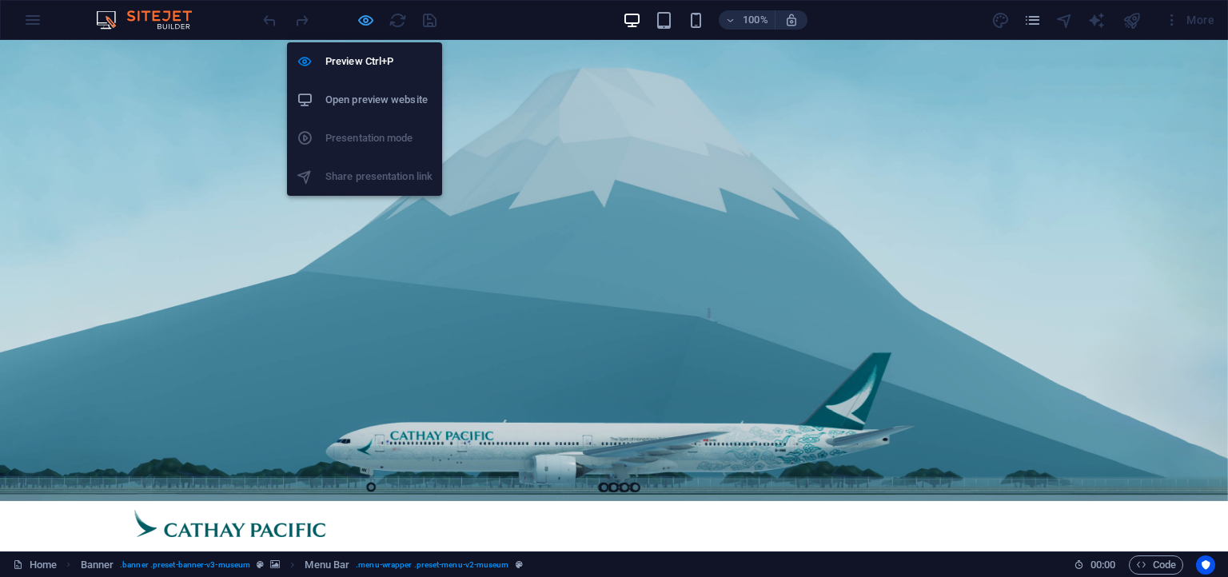
click at [366, 27] on icon "button" at bounding box center [366, 20] width 18 height 18
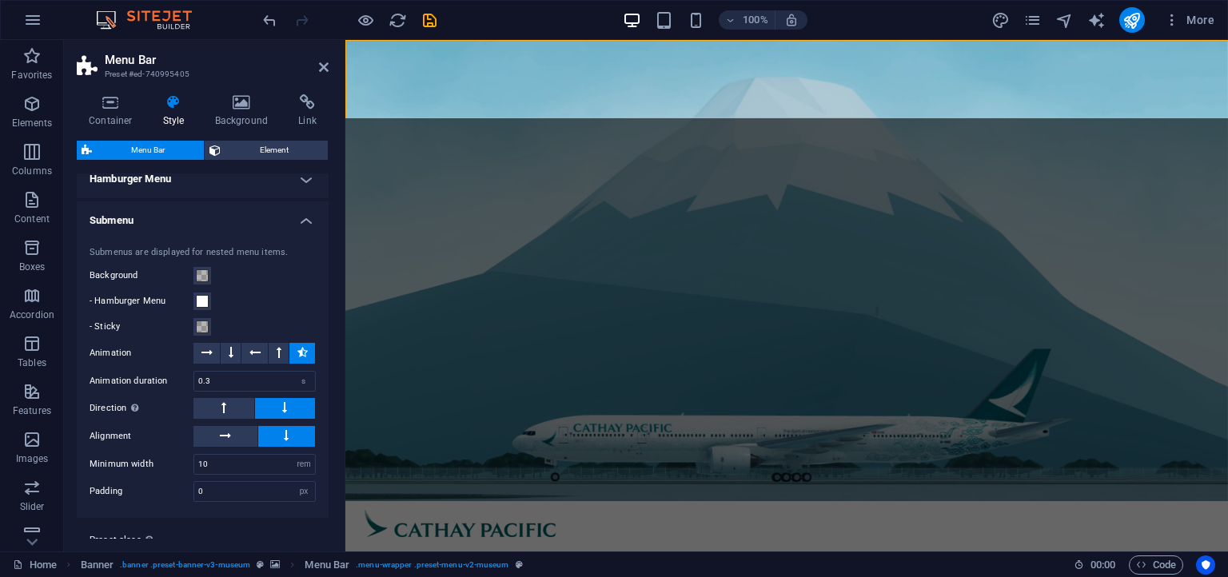
scroll to position [924, 0]
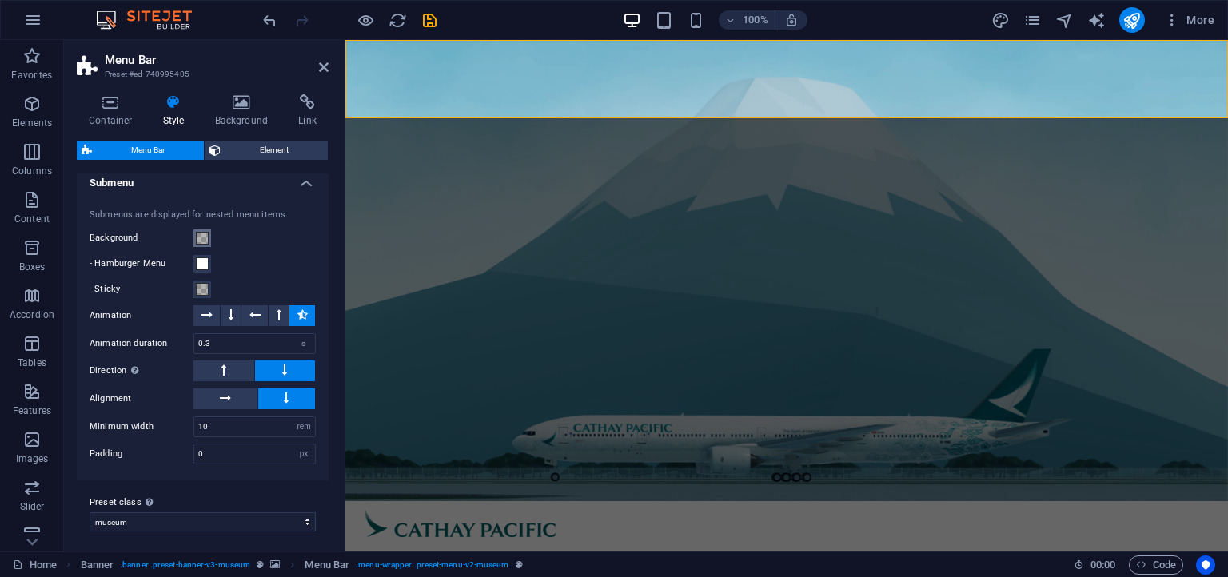
click at [203, 238] on span at bounding box center [202, 238] width 13 height 13
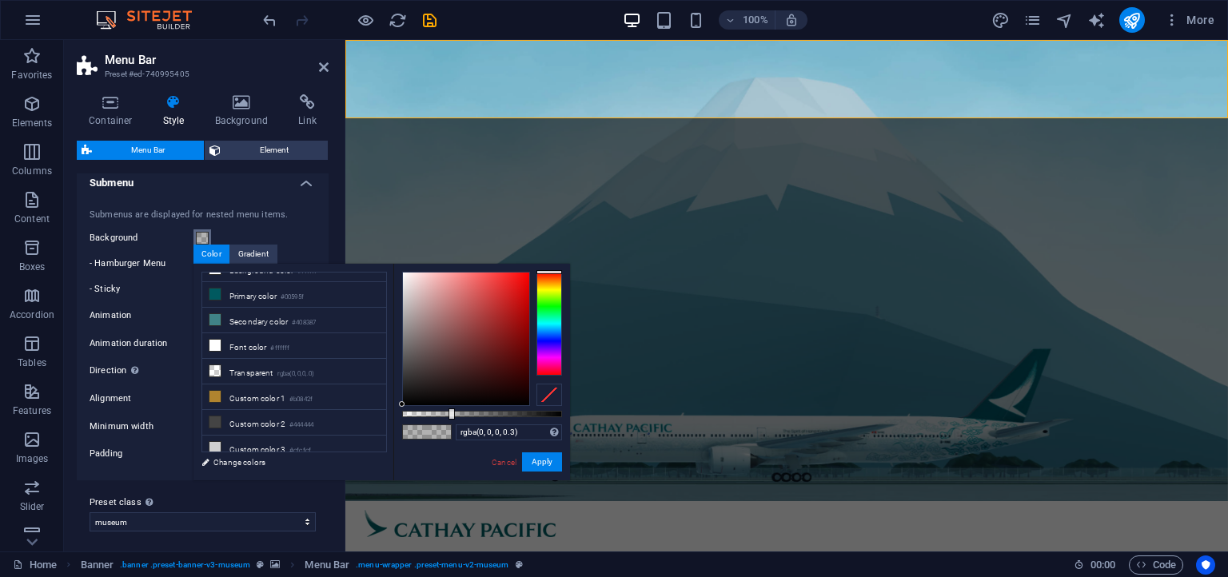
scroll to position [16, 0]
click at [280, 229] on div "Background" at bounding box center [203, 238] width 226 height 19
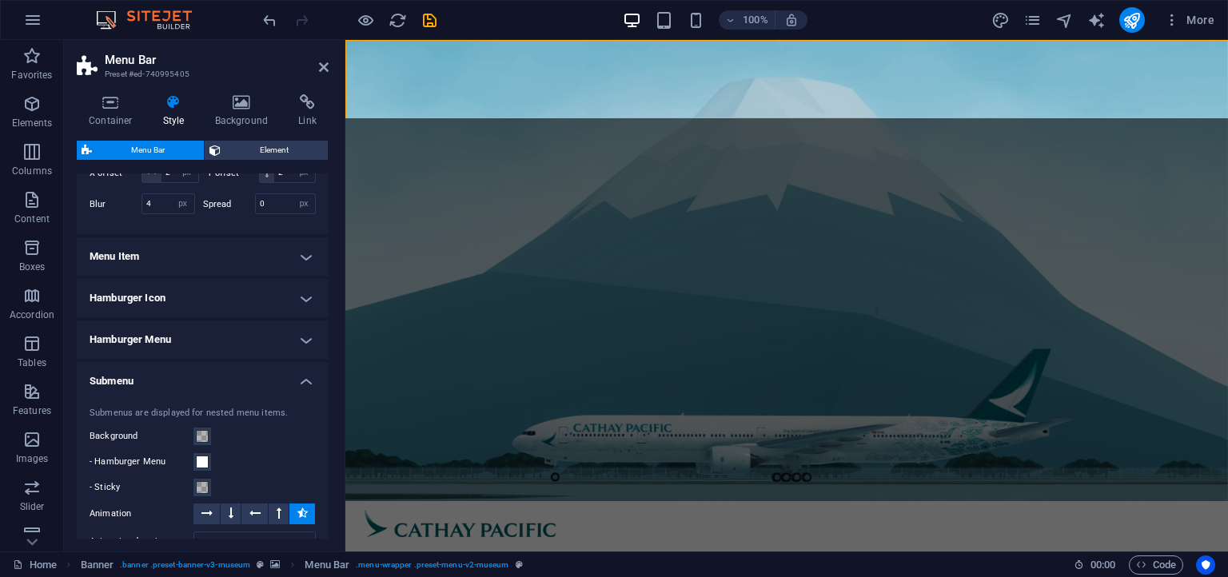
scroll to position [802, 0]
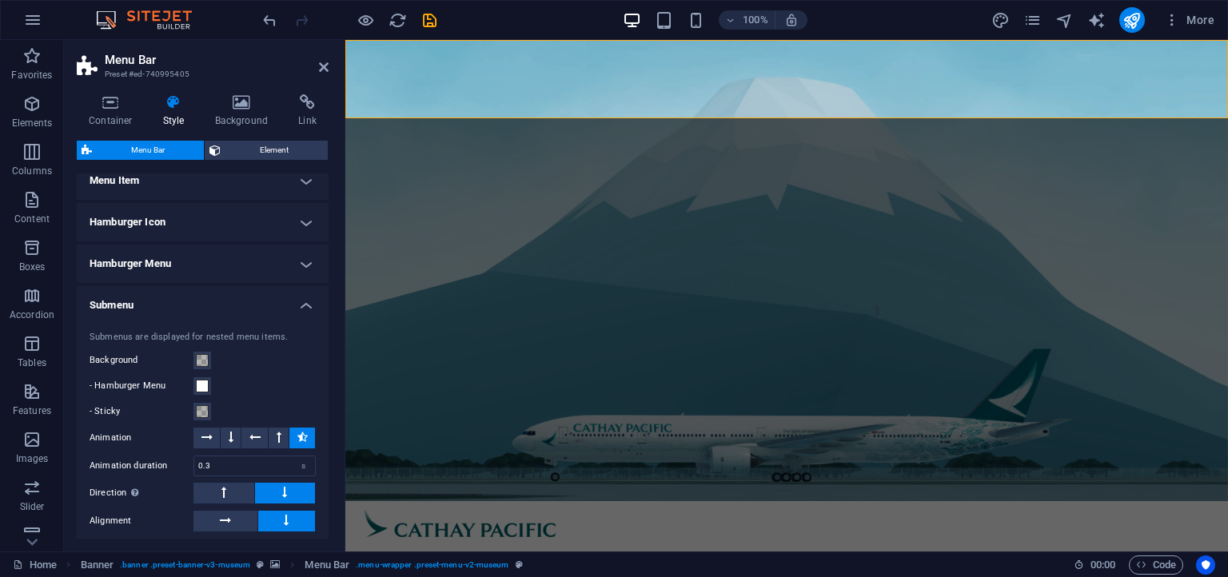
click at [209, 190] on h4 "Menu Item" at bounding box center [203, 180] width 252 height 38
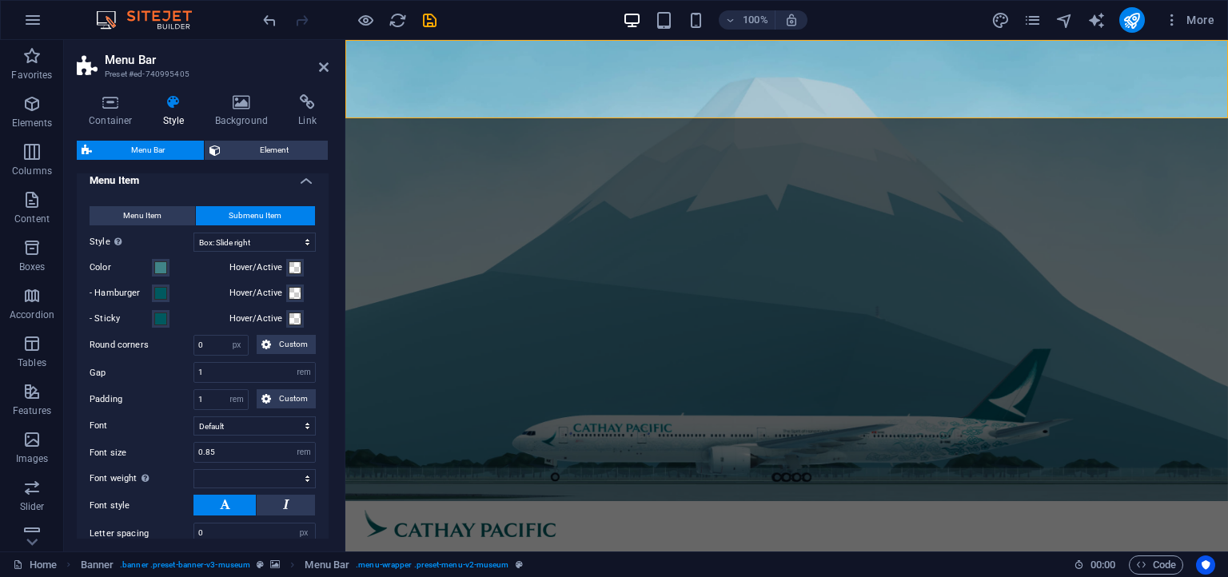
click at [209, 183] on h4 "Menu Item" at bounding box center [203, 175] width 252 height 29
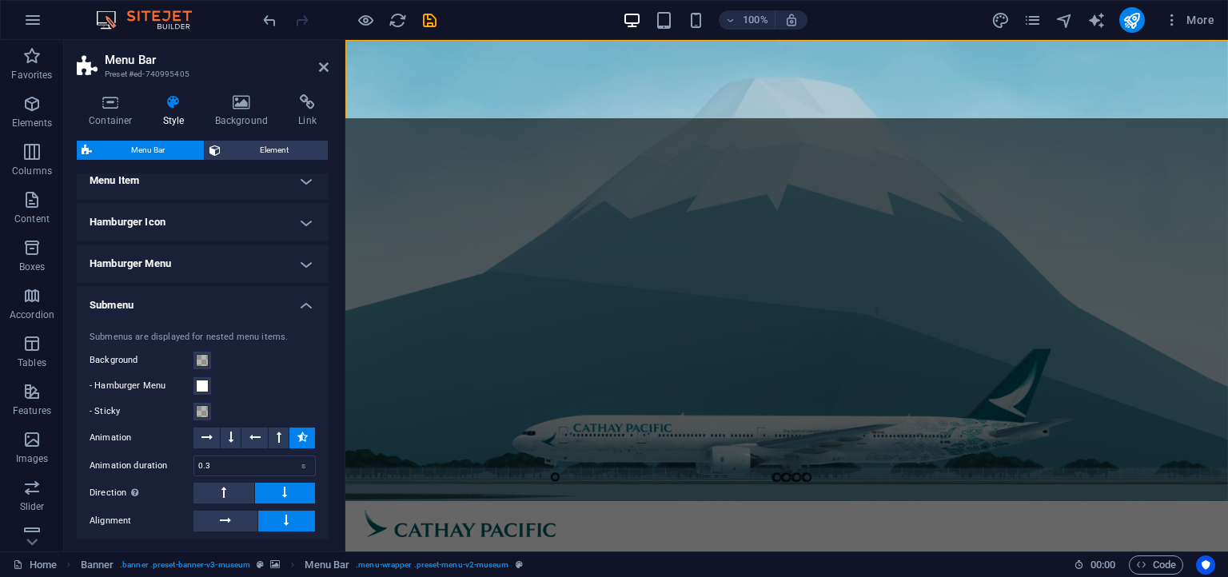
click at [209, 183] on h4 "Menu Item" at bounding box center [203, 180] width 252 height 38
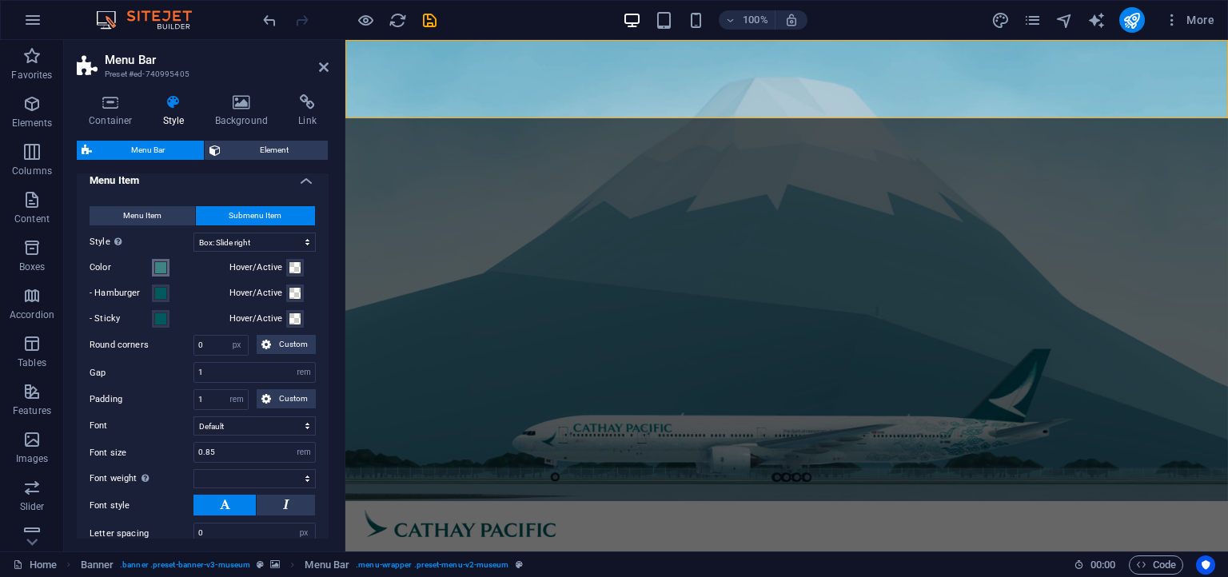
click at [161, 272] on button "Color" at bounding box center [161, 268] width 18 height 18
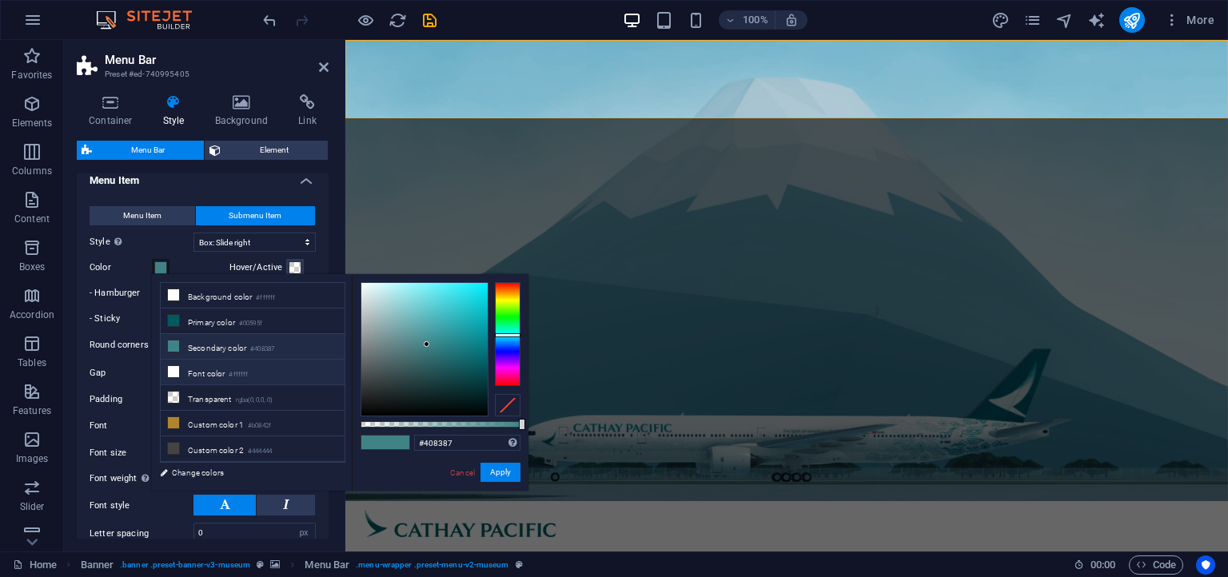
click at [225, 366] on li "Font color #ffffff" at bounding box center [253, 373] width 184 height 26
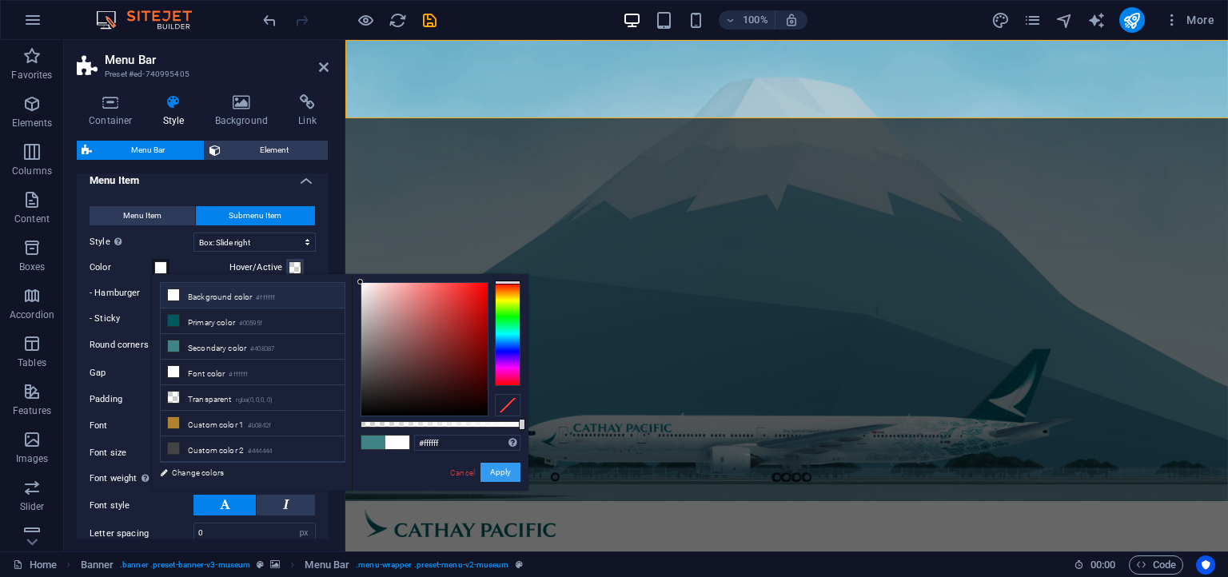
click at [495, 475] on button "Apply" at bounding box center [500, 472] width 40 height 19
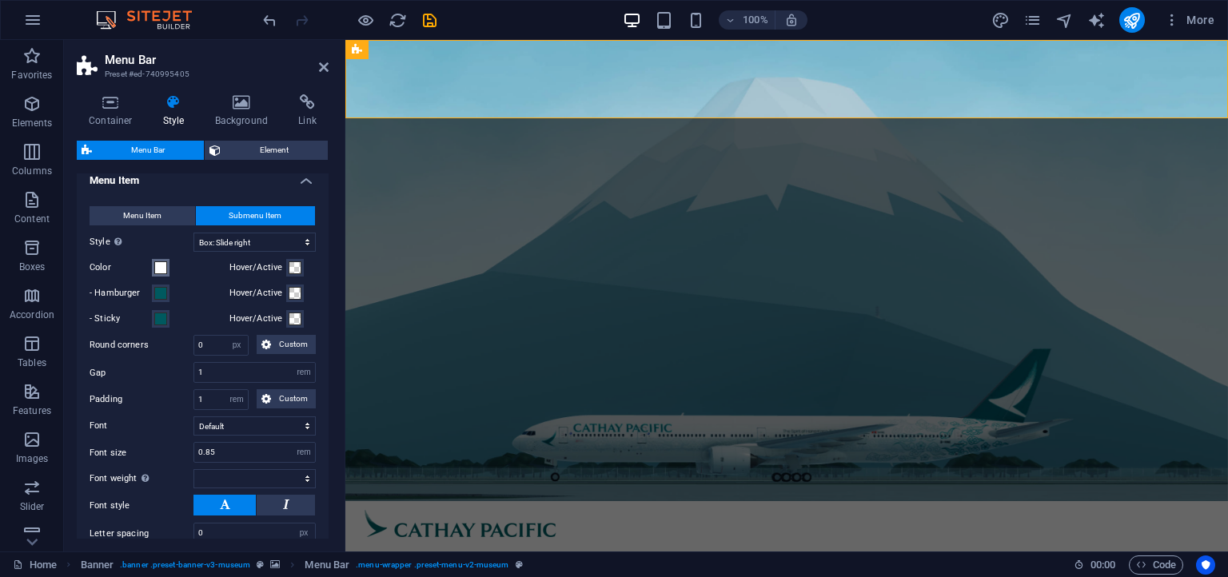
click at [165, 270] on span at bounding box center [160, 267] width 13 height 13
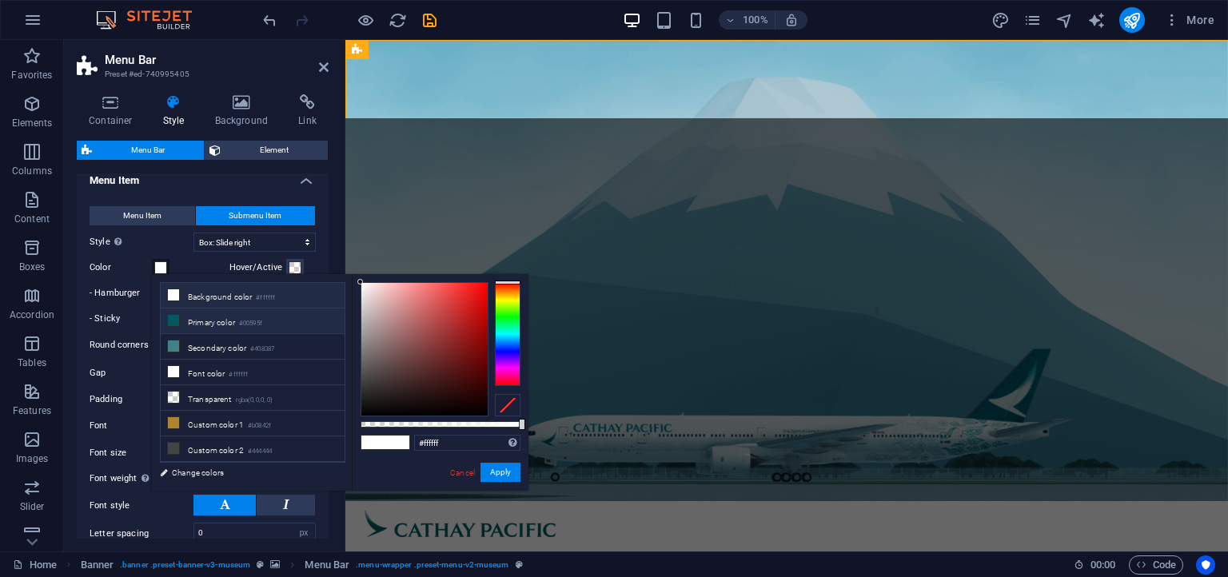
click at [227, 325] on li "Primary color #00595f" at bounding box center [253, 322] width 184 height 26
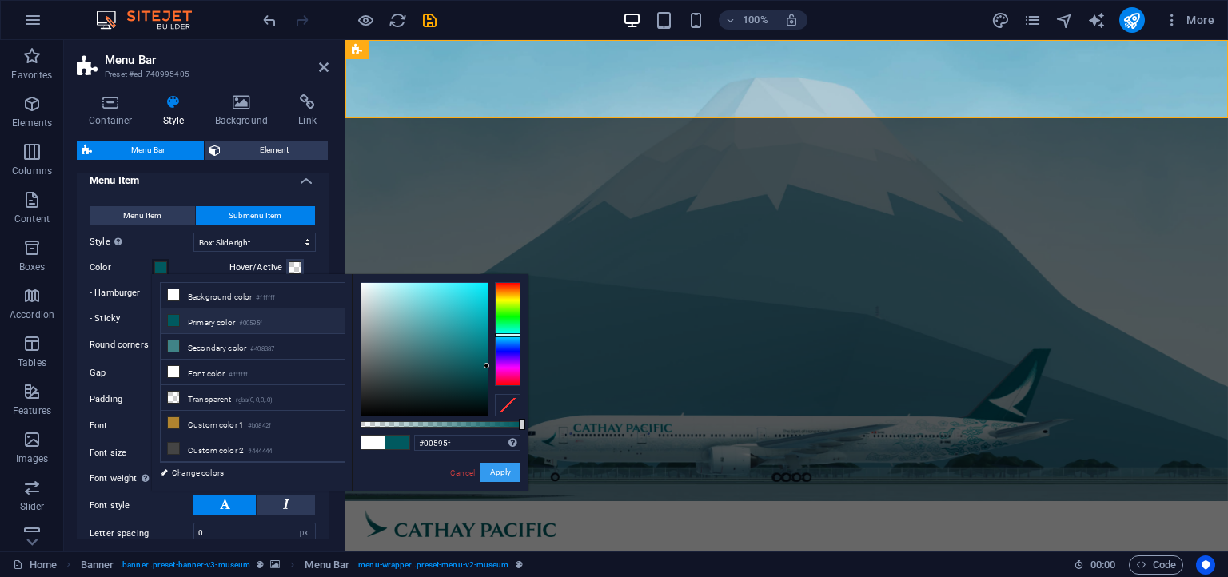
drag, startPoint x: 506, startPoint y: 472, endPoint x: 160, endPoint y: 433, distance: 348.5
click at [506, 472] on button "Apply" at bounding box center [500, 472] width 40 height 19
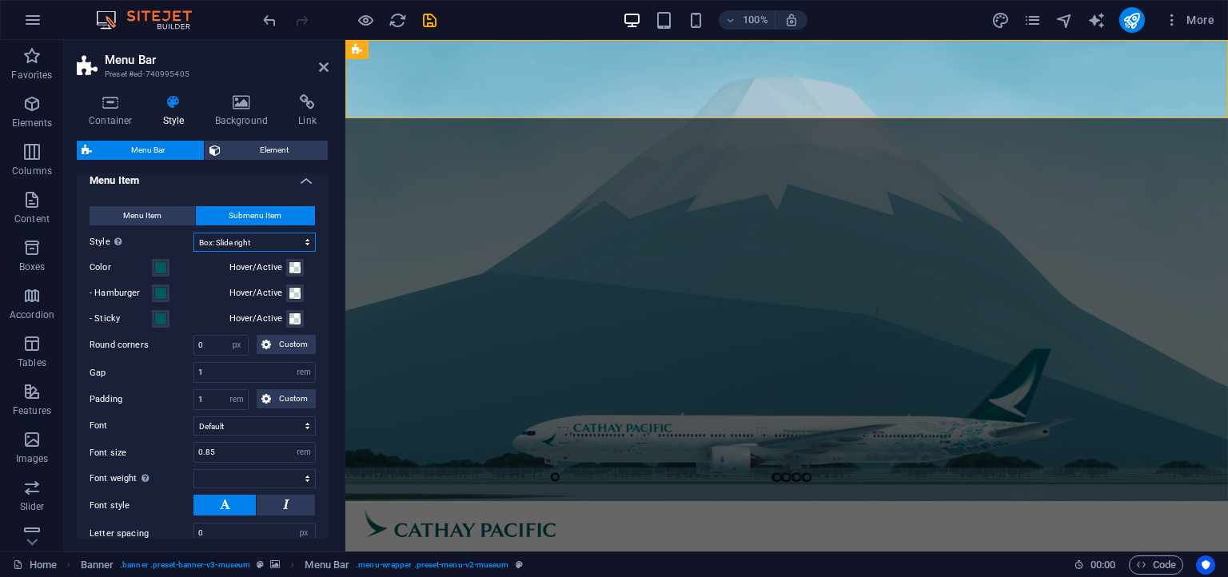
click at [193, 233] on select "Plain Text color Box: Fade Box: Flip vertical Box: Flip horizontal Box: Slide d…" at bounding box center [254, 242] width 122 height 19
click at [252, 238] on select "Plain Text color Box: Fade Box: Flip vertical Box: Flip horizontal Box: Slide d…" at bounding box center [254, 242] width 122 height 19
click at [193, 233] on select "Plain Text color Box: Fade Box: Flip vertical Box: Flip horizontal Box: Slide d…" at bounding box center [254, 242] width 122 height 19
click at [252, 238] on select "Plain Text color Box: Fade Box: Flip vertical Box: Flip horizontal Box: Slide d…" at bounding box center [254, 242] width 122 height 19
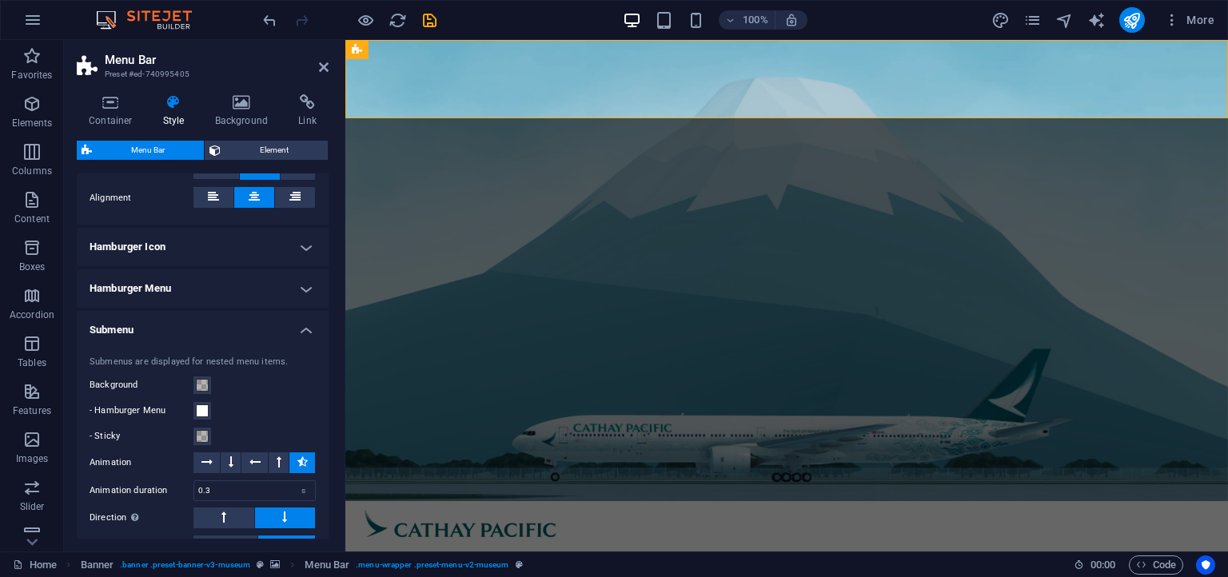
scroll to position [1190, 0]
click at [166, 293] on h4 "Hamburger Menu" at bounding box center [203, 291] width 252 height 38
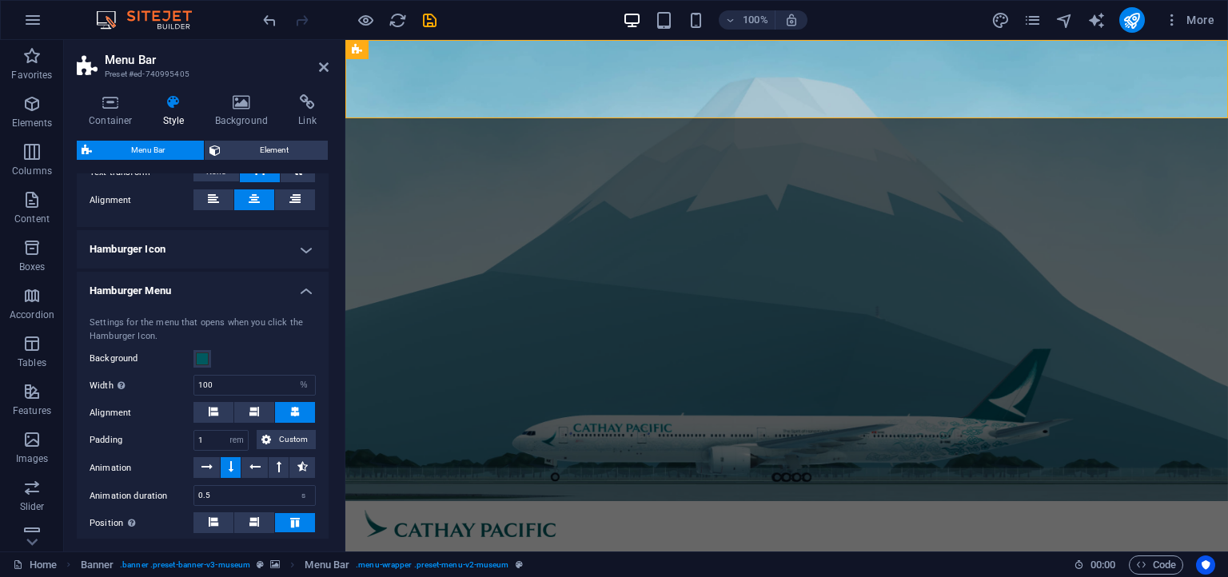
click at [168, 290] on h4 "Hamburger Menu" at bounding box center [203, 286] width 252 height 29
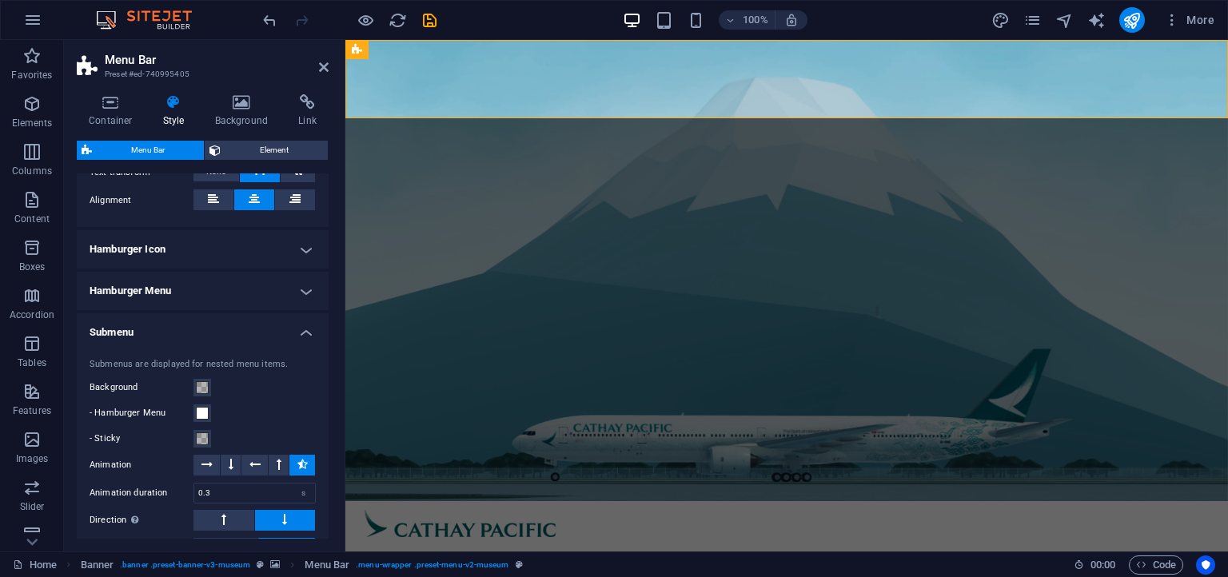
click at [165, 261] on h4 "Hamburger Icon" at bounding box center [203, 249] width 252 height 38
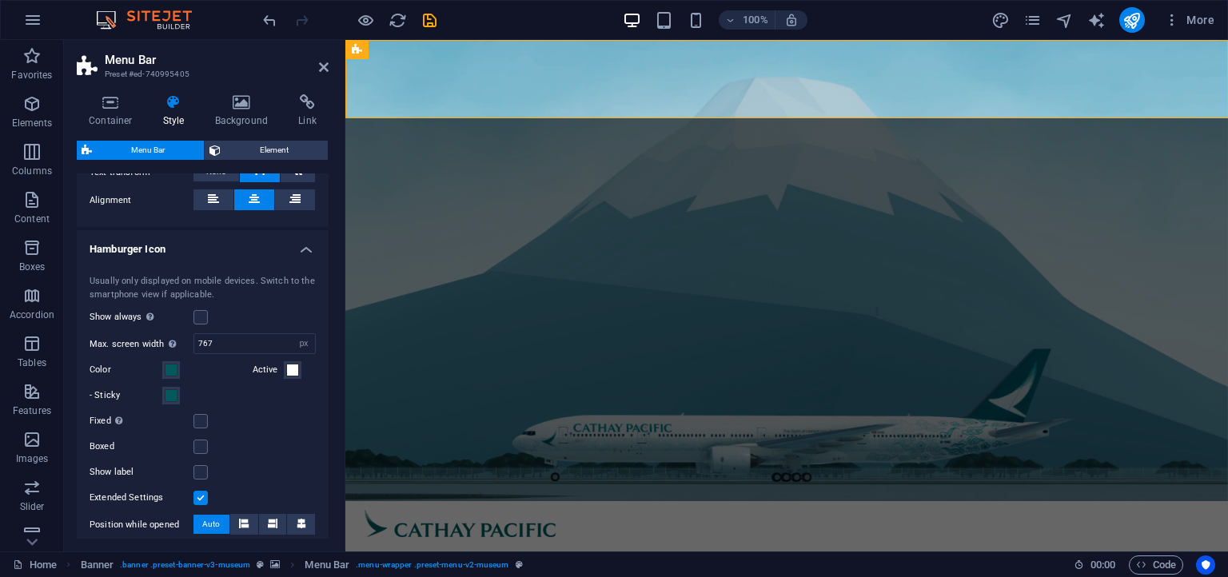
click at [168, 247] on h4 "Hamburger Icon" at bounding box center [203, 244] width 252 height 29
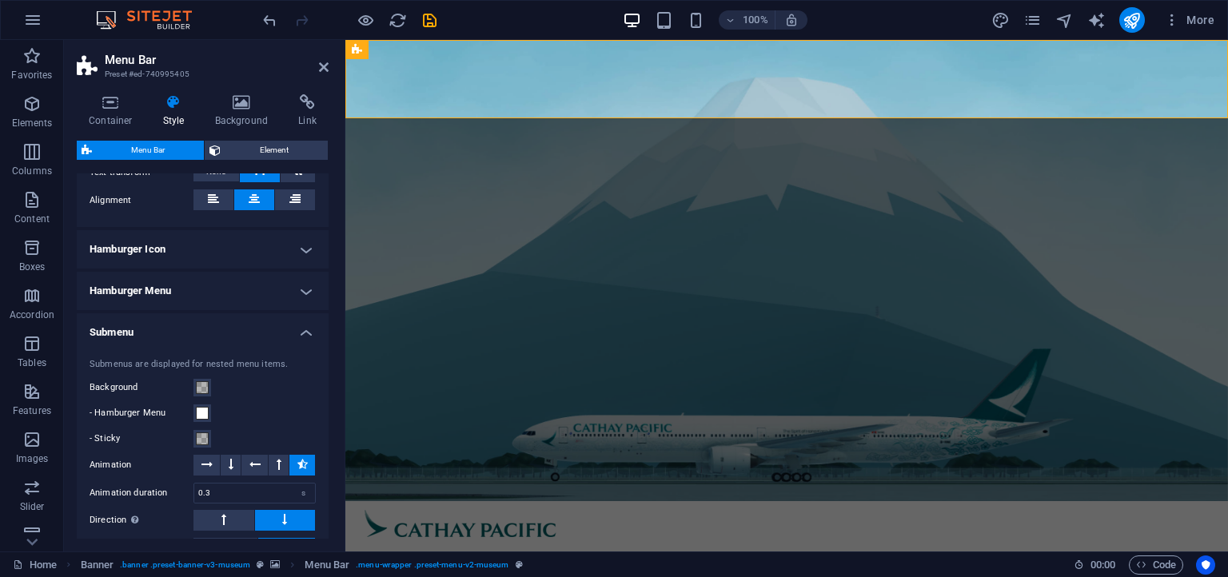
click at [168, 248] on h4 "Hamburger Icon" at bounding box center [203, 249] width 252 height 38
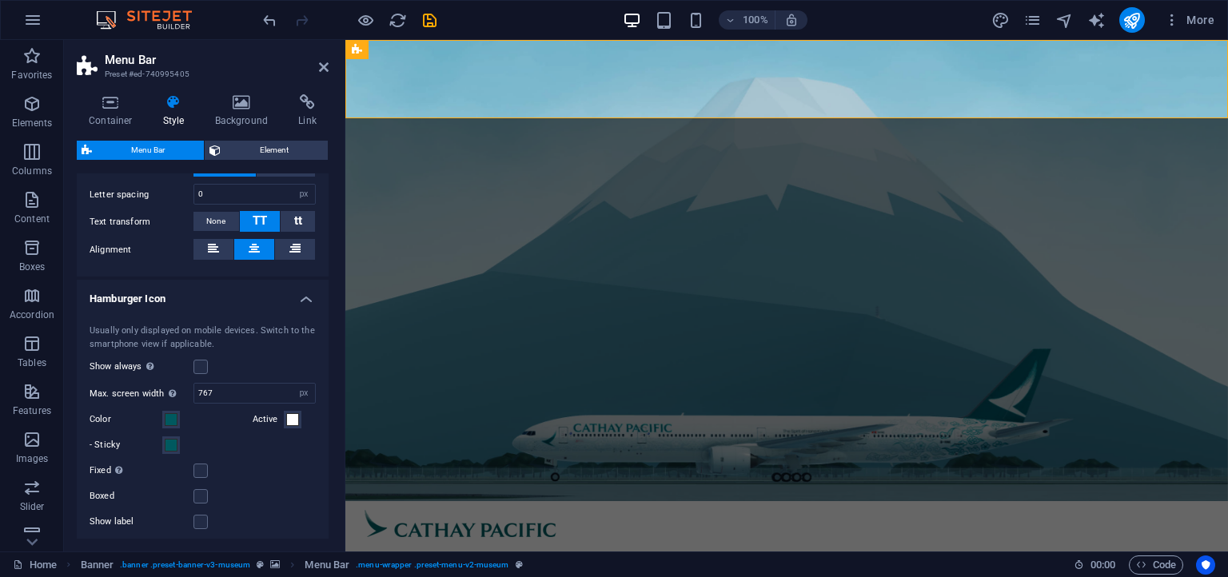
scroll to position [1118, 0]
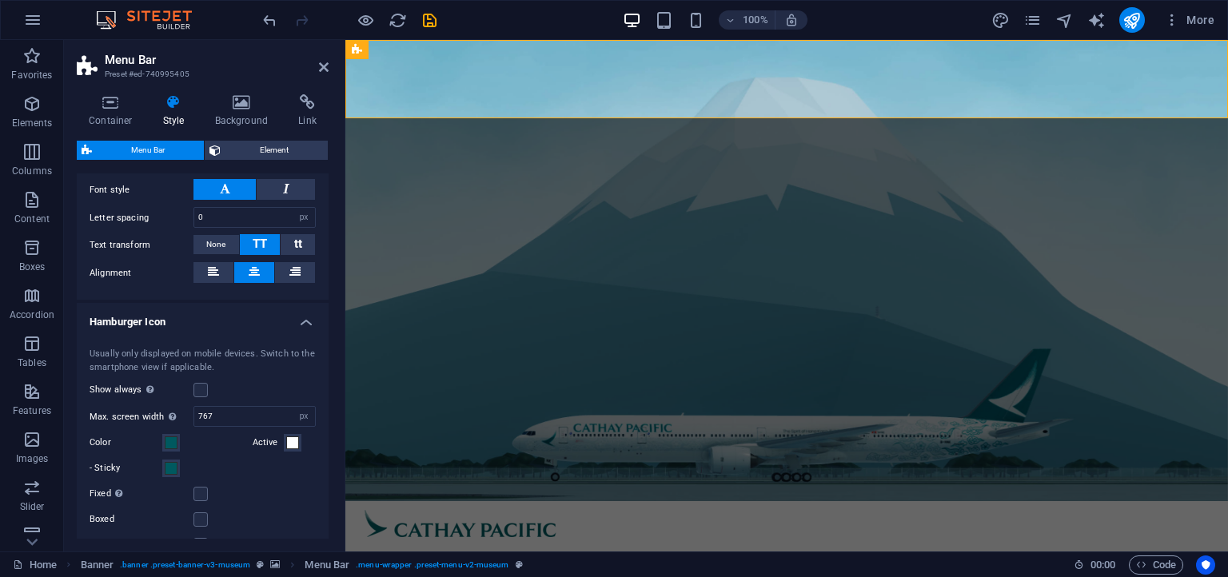
click at [215, 309] on h4 "Hamburger Icon" at bounding box center [203, 317] width 252 height 29
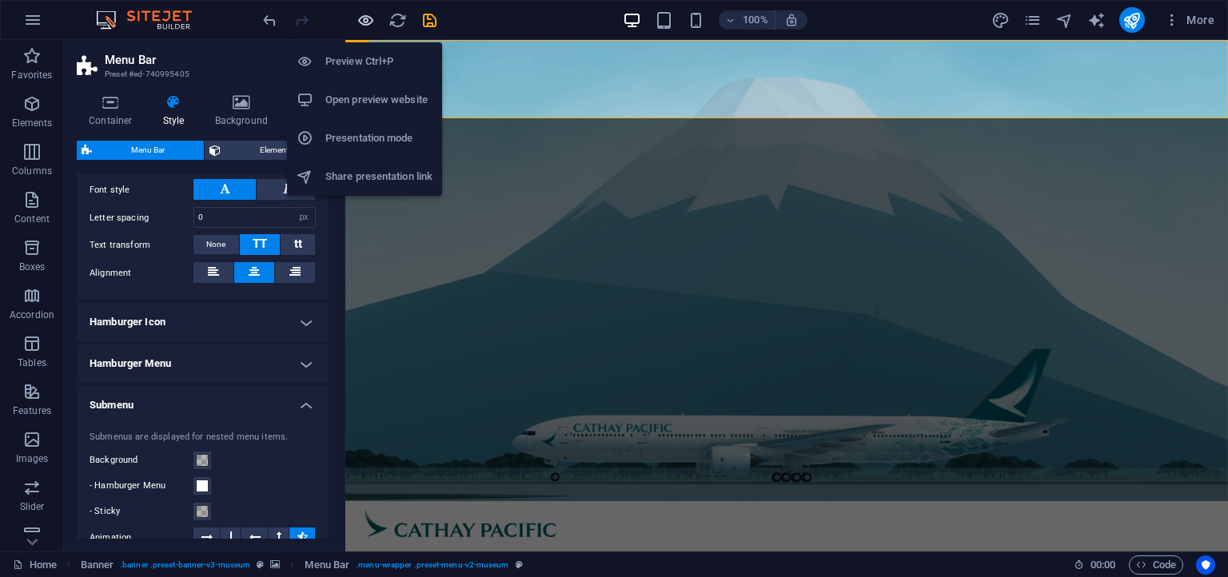
click at [369, 14] on icon "button" at bounding box center [366, 20] width 18 height 18
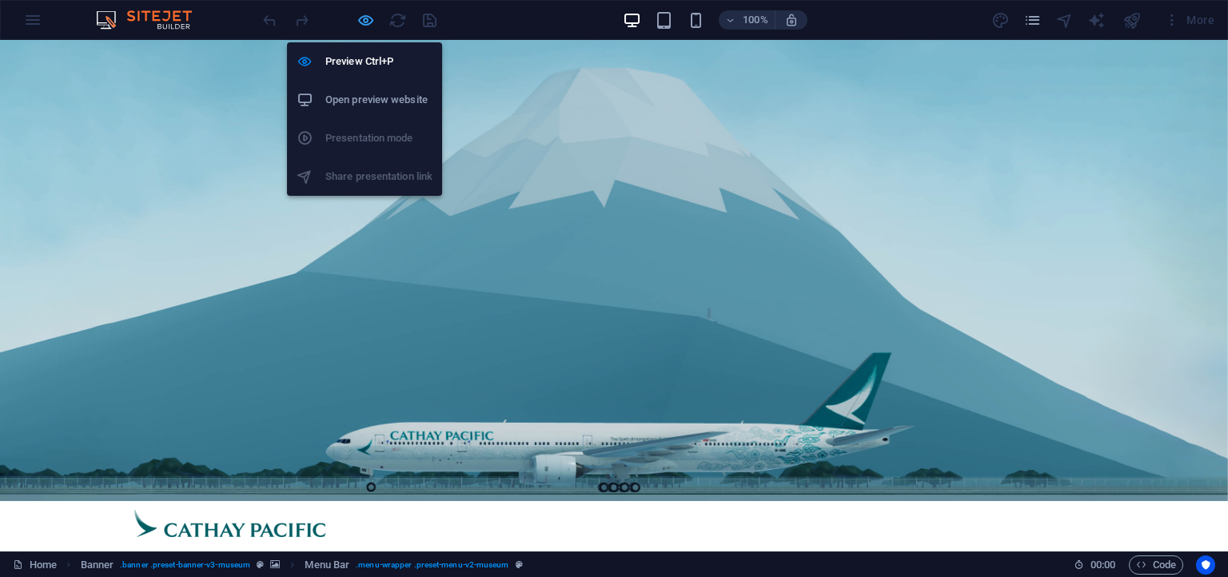
click at [369, 22] on icon "button" at bounding box center [366, 20] width 18 height 18
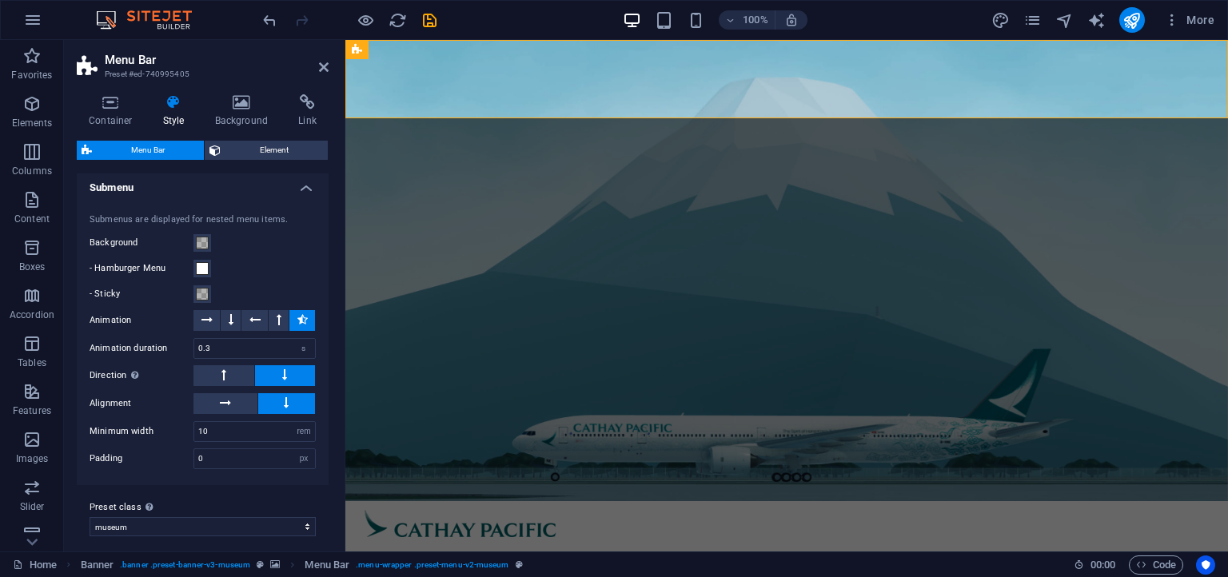
scroll to position [1337, 0]
click at [226, 312] on button at bounding box center [231, 319] width 20 height 21
click at [294, 315] on button at bounding box center [302, 319] width 26 height 21
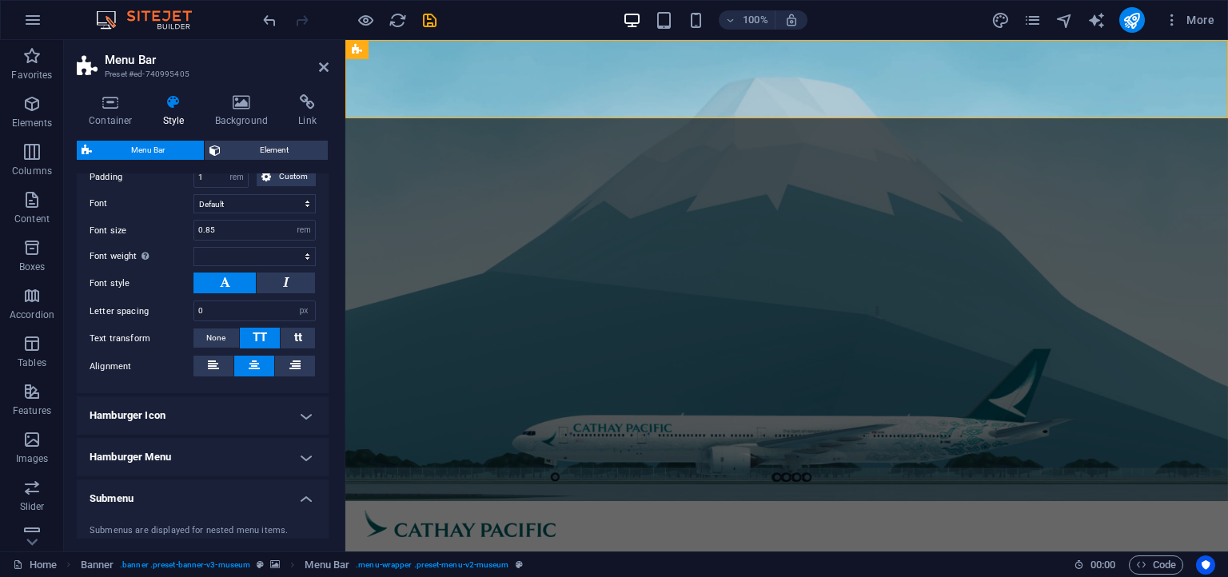
scroll to position [1045, 0]
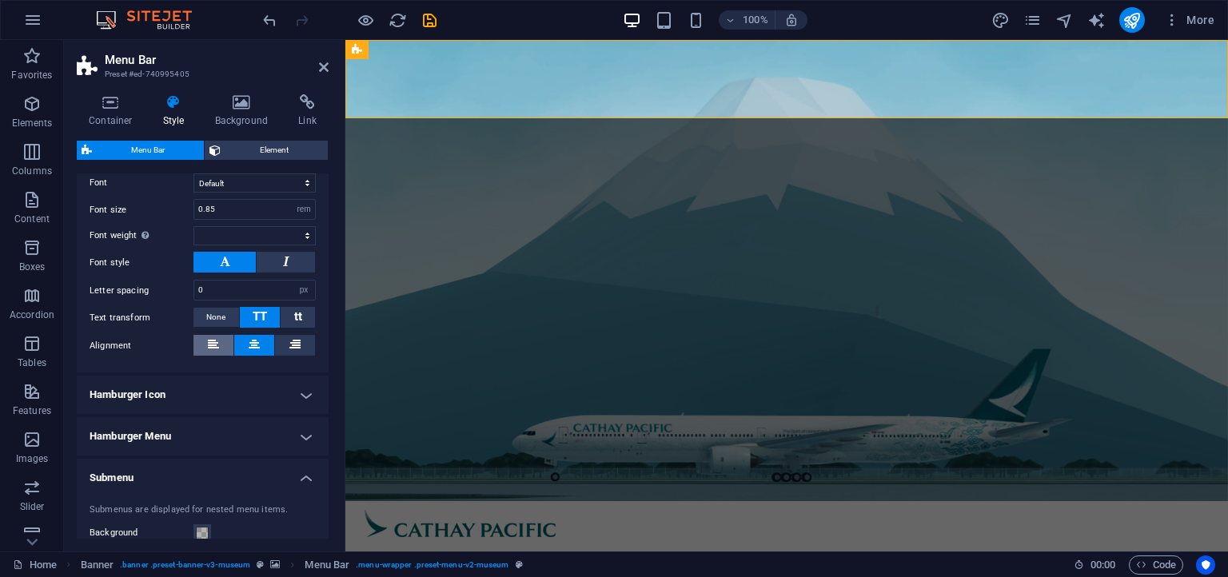
click at [218, 344] on icon at bounding box center [213, 344] width 11 height 19
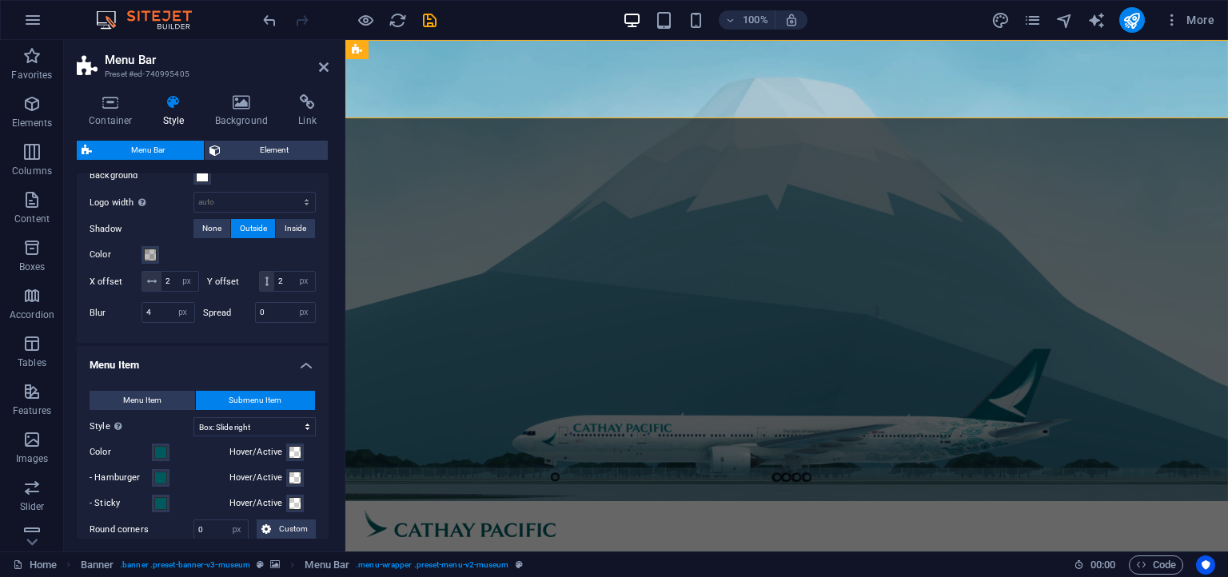
scroll to position [608, 0]
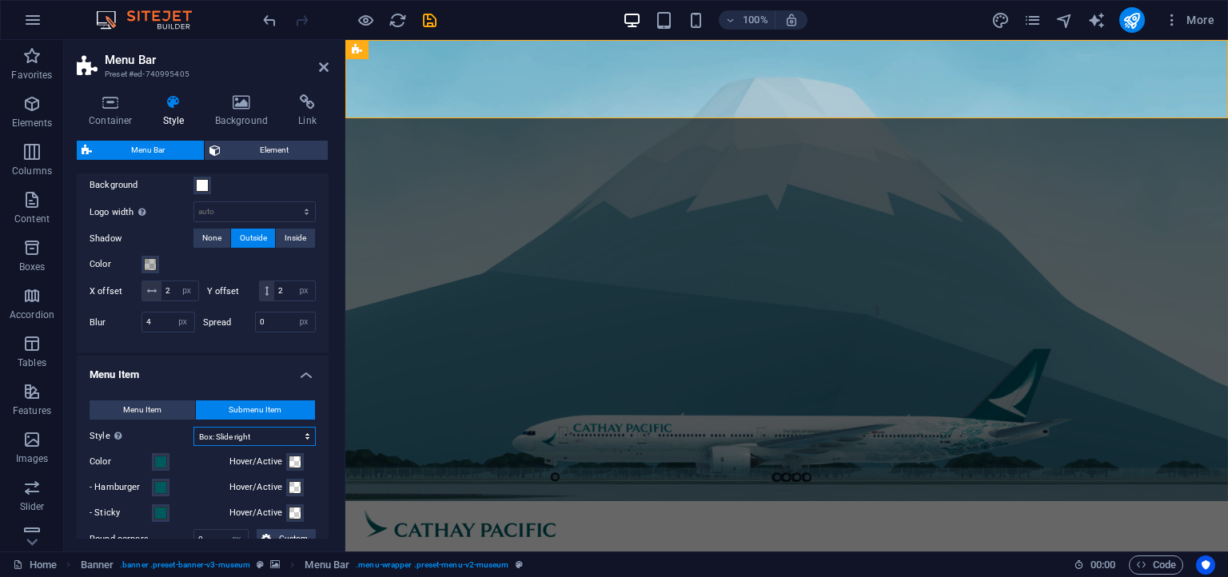
click at [193, 427] on select "Plain Text color Box: Fade Box: Flip vertical Box: Flip horizontal Box: Slide d…" at bounding box center [254, 436] width 122 height 19
click at [158, 359] on h4 "Menu Item" at bounding box center [203, 370] width 252 height 29
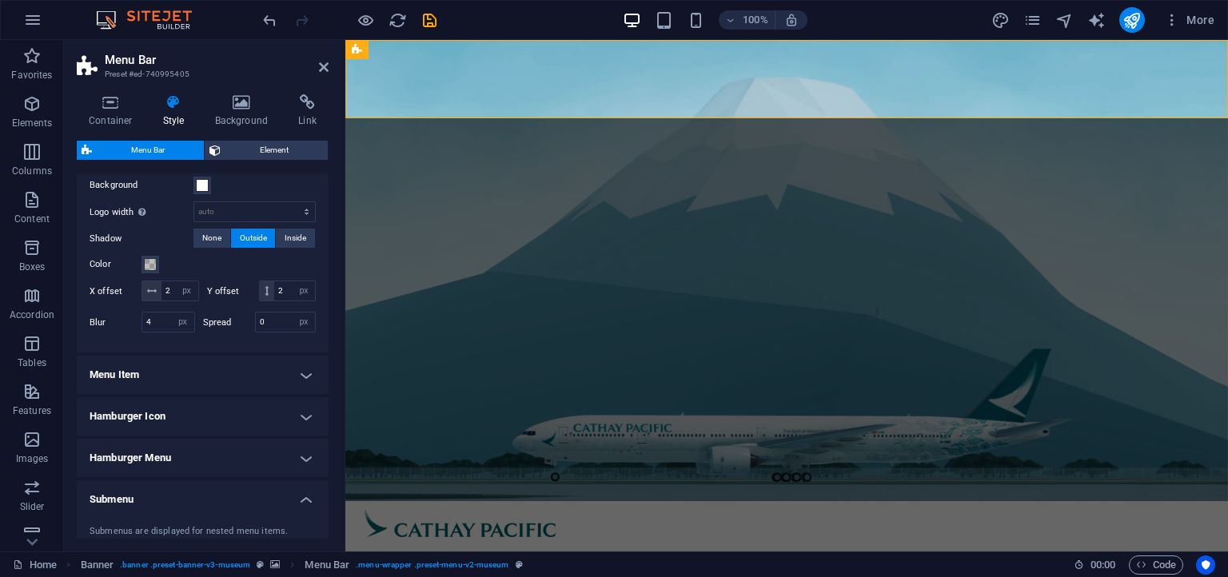
click at [158, 359] on h4 "Menu Item" at bounding box center [203, 375] width 252 height 38
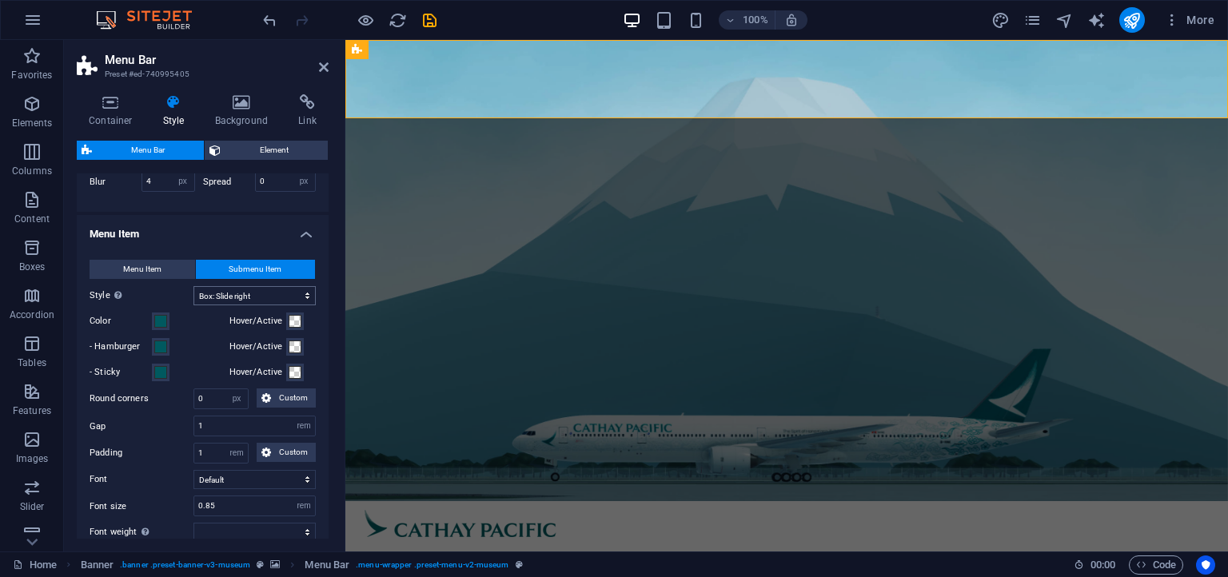
scroll to position [826, 0]
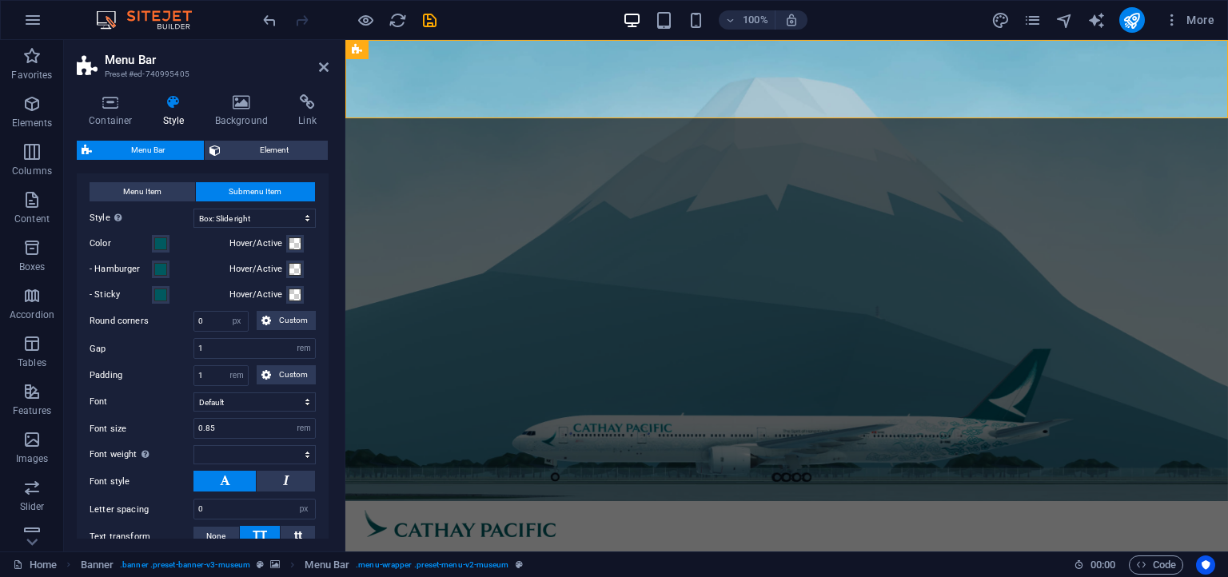
click at [84, 313] on div "Menu Item Submenu Item Style Switch to preview mode and move the mouse over men…" at bounding box center [203, 378] width 258 height 425
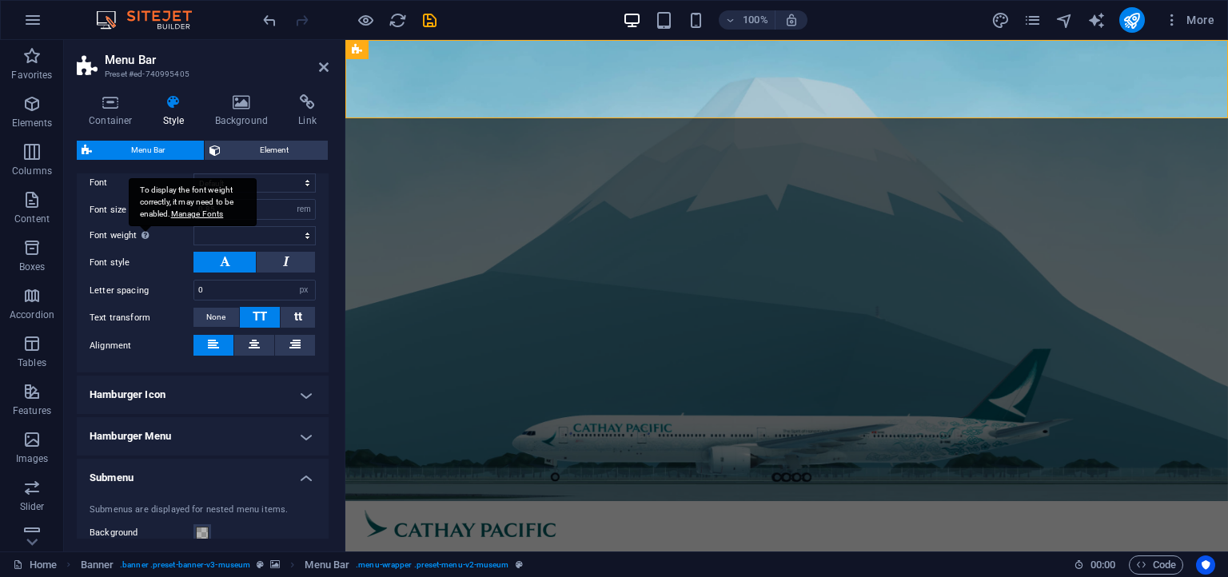
scroll to position [1263, 0]
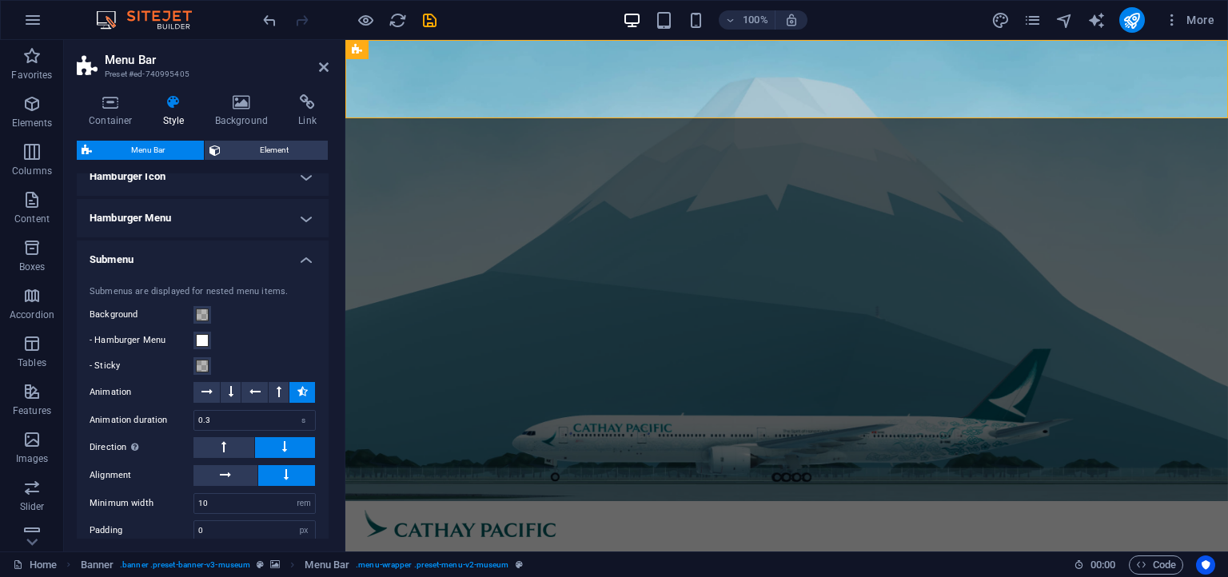
click at [149, 221] on h4 "Hamburger Menu" at bounding box center [203, 218] width 252 height 38
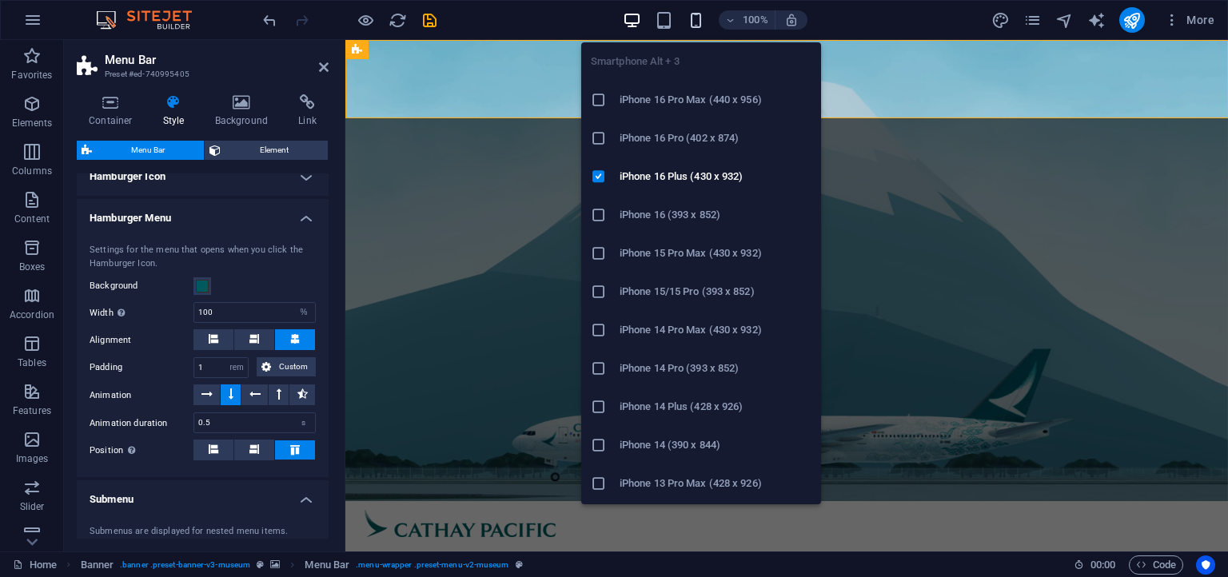
click at [692, 13] on icon "button" at bounding box center [696, 20] width 18 height 18
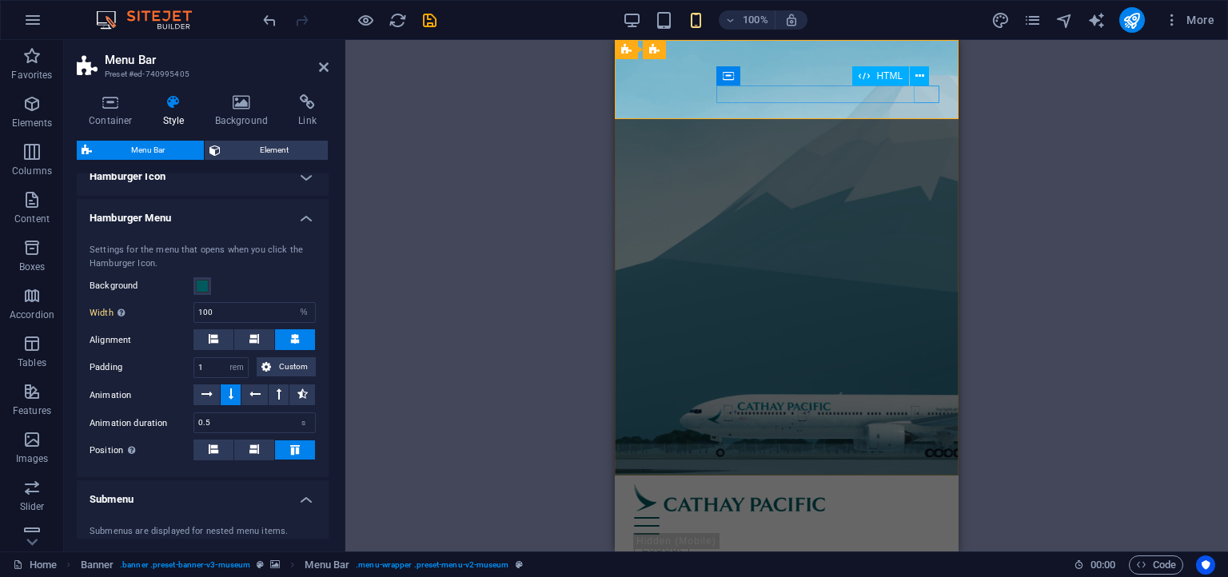
click at [932, 517] on div at bounding box center [786, 526] width 305 height 18
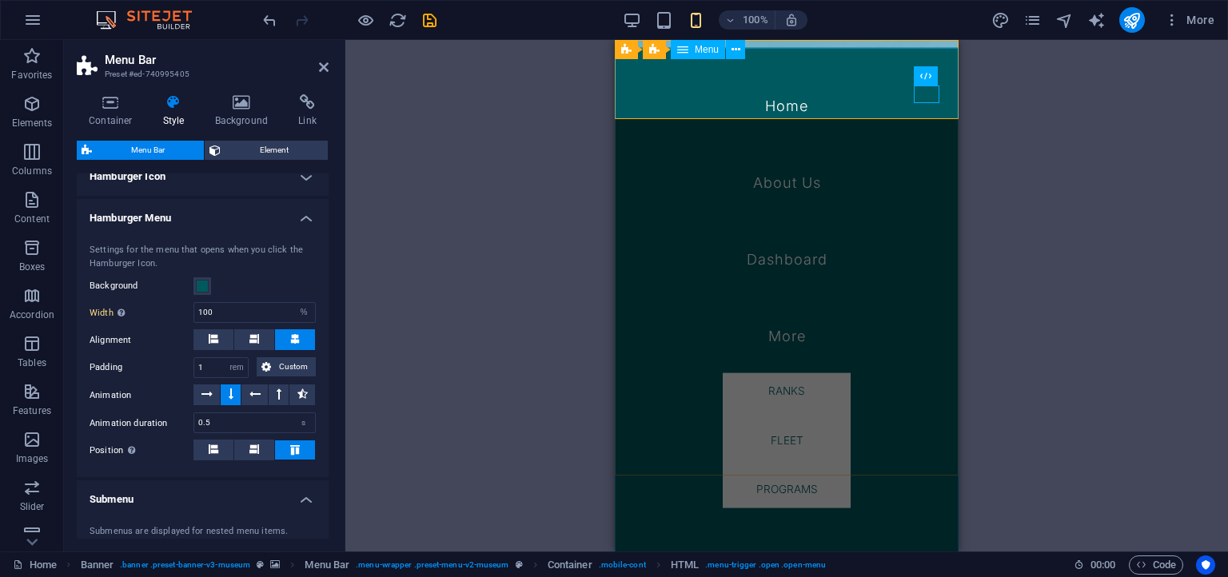
click at [922, 96] on nav "Home About Us Dashboard More Ranks Fleet Programs" at bounding box center [787, 304] width 344 height 512
click at [922, 95] on nav "Home About Us Dashboard More Ranks Fleet Programs" at bounding box center [787, 304] width 344 height 512
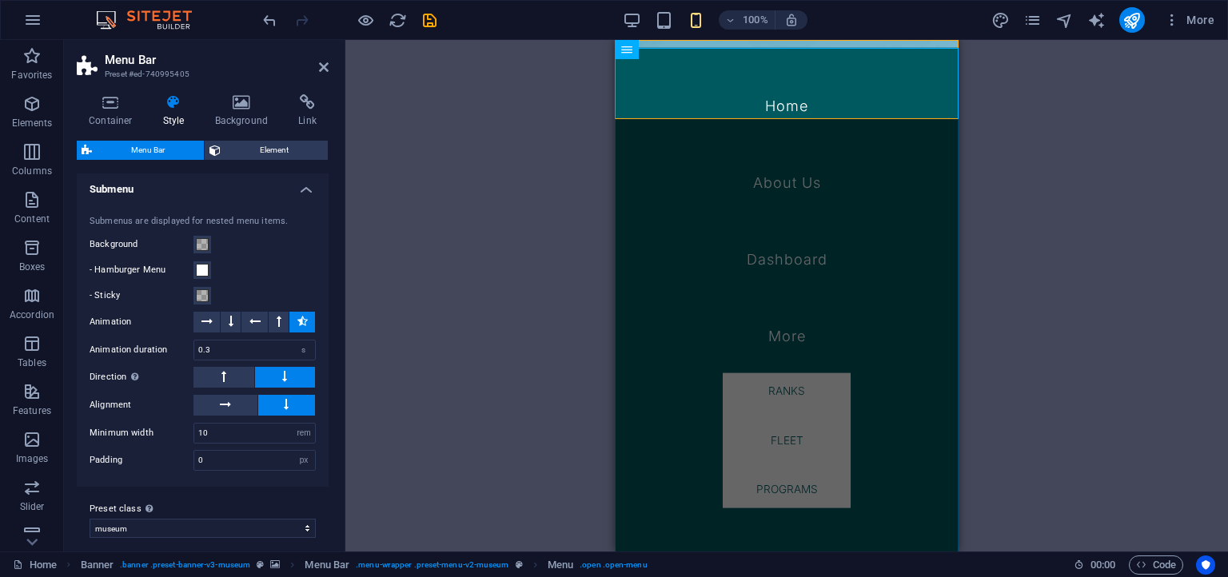
scroll to position [1573, 0]
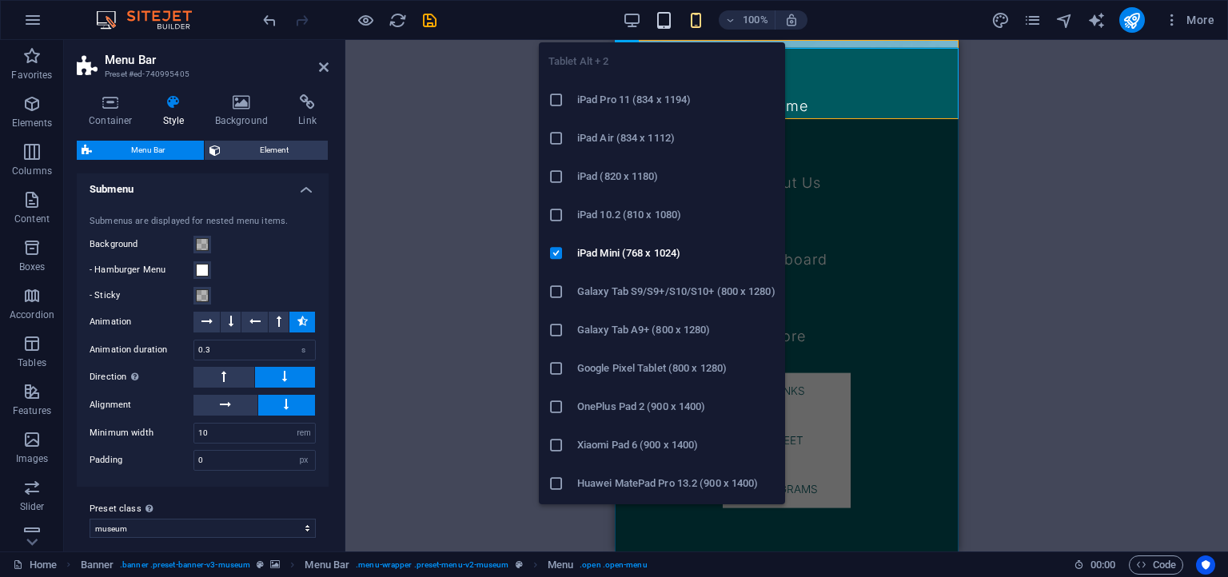
click at [656, 19] on icon "button" at bounding box center [664, 20] width 18 height 18
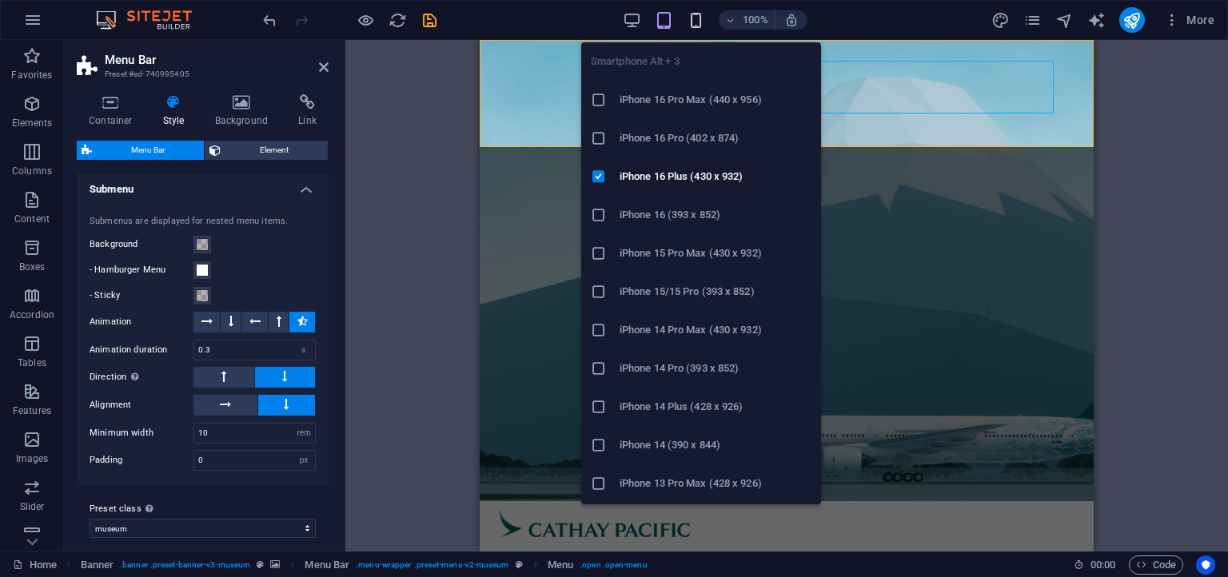
click at [691, 18] on icon "button" at bounding box center [696, 20] width 18 height 18
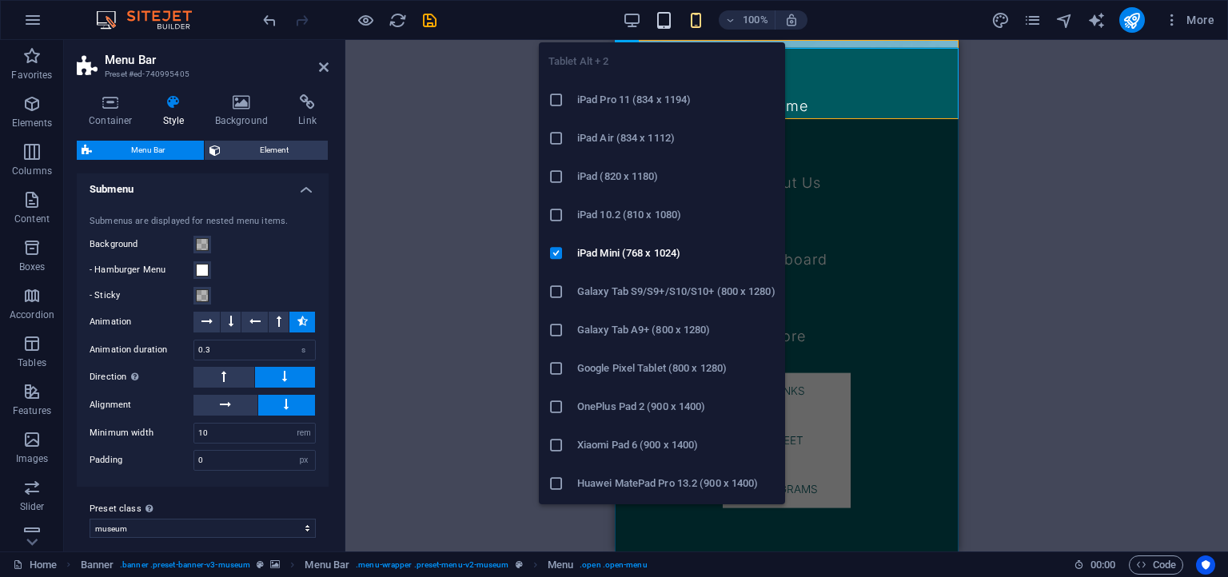
click at [670, 14] on icon "button" at bounding box center [664, 20] width 18 height 18
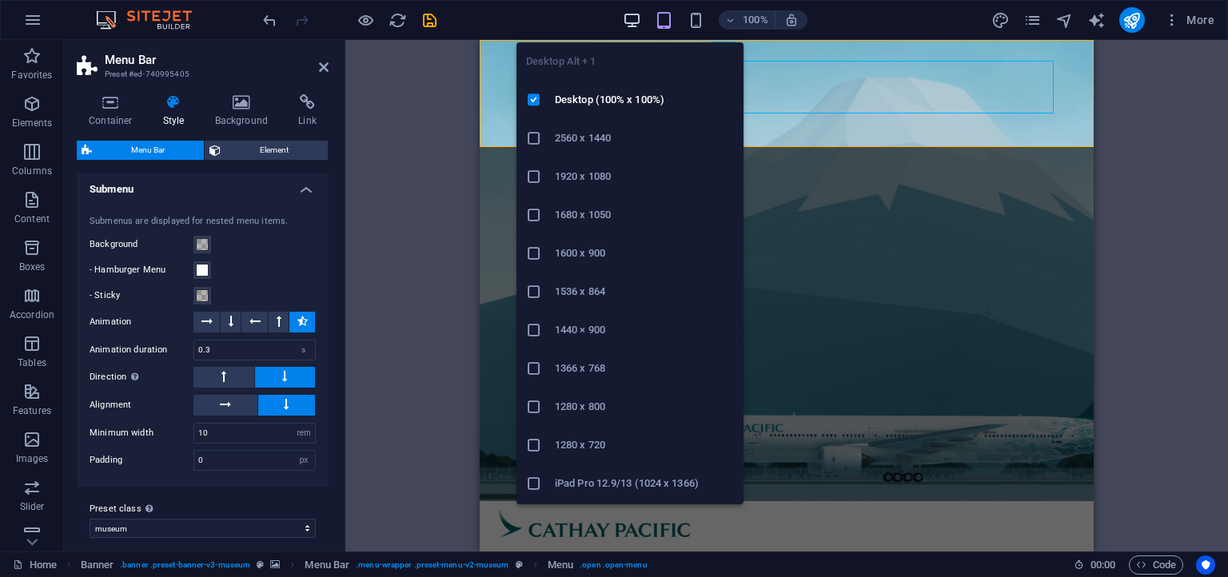
click at [639, 21] on icon "button" at bounding box center [632, 20] width 18 height 18
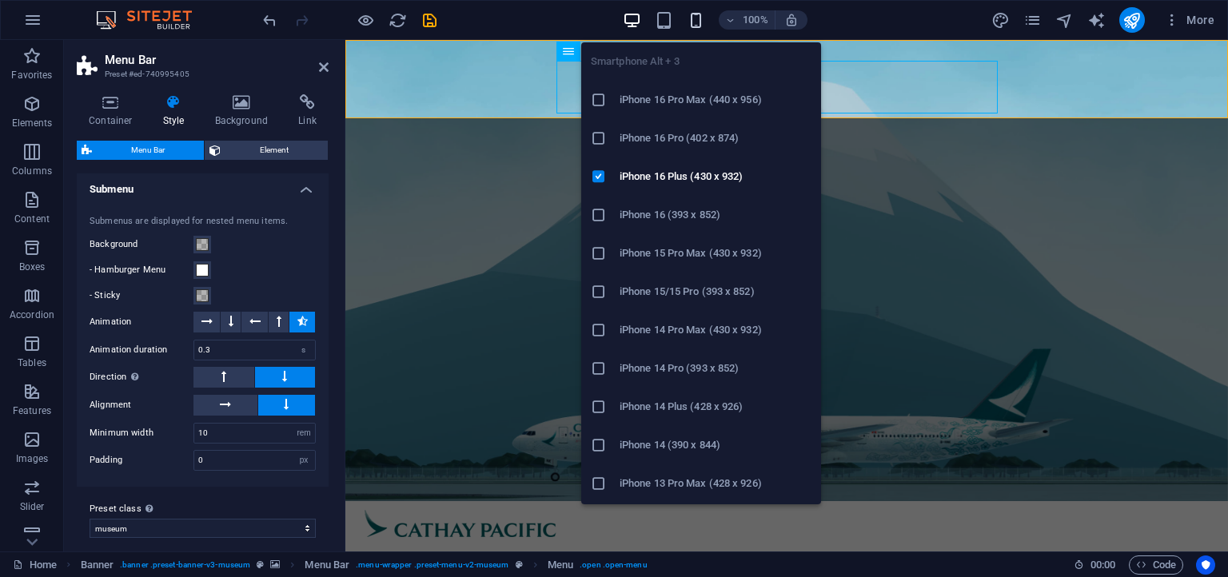
click at [699, 21] on icon "button" at bounding box center [696, 20] width 18 height 18
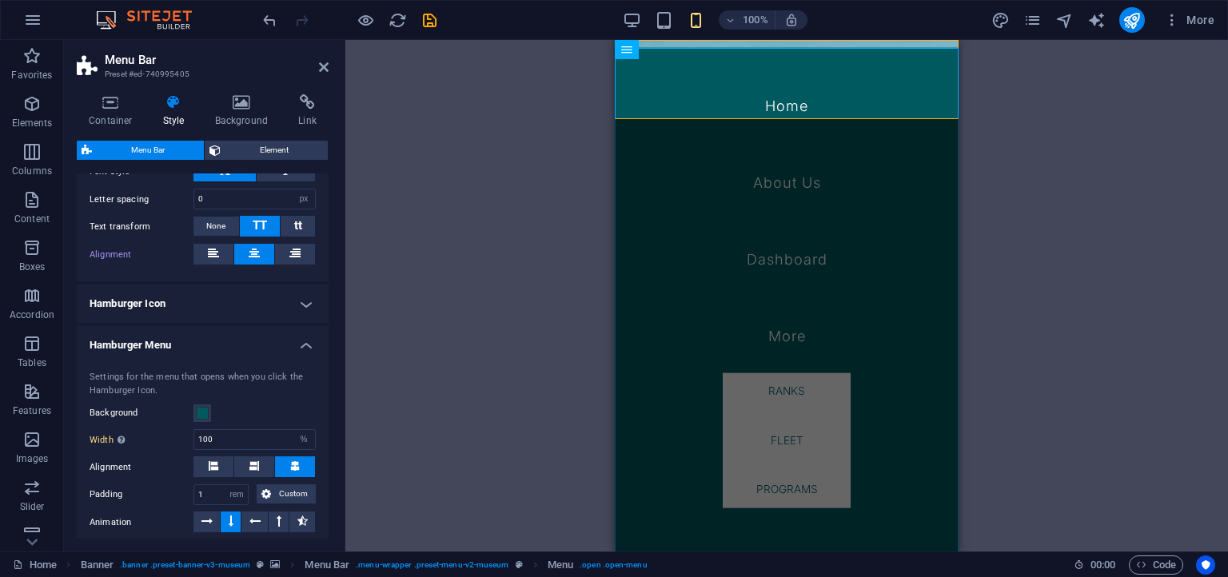
scroll to position [1209, 0]
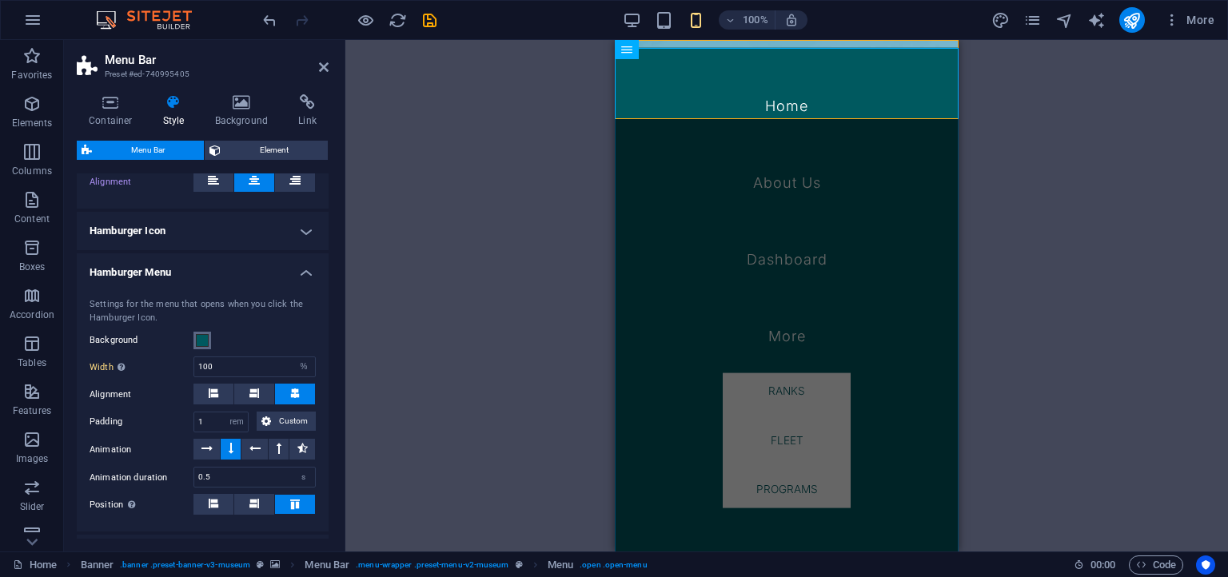
click at [202, 337] on span at bounding box center [202, 340] width 13 height 13
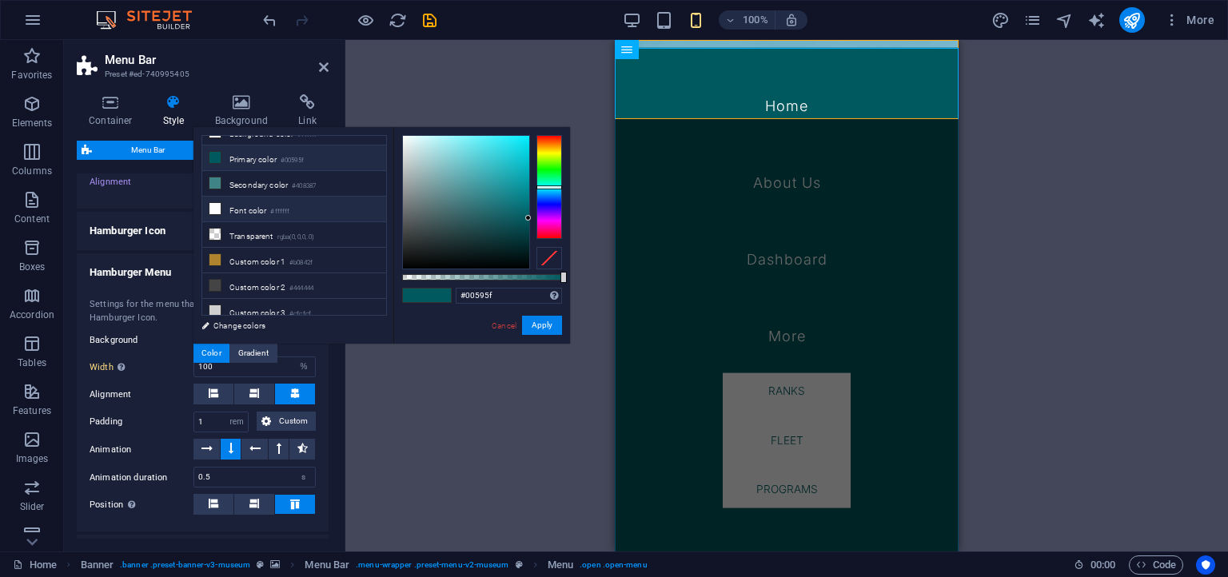
click at [252, 207] on li "Font color #ffffff" at bounding box center [294, 210] width 184 height 26
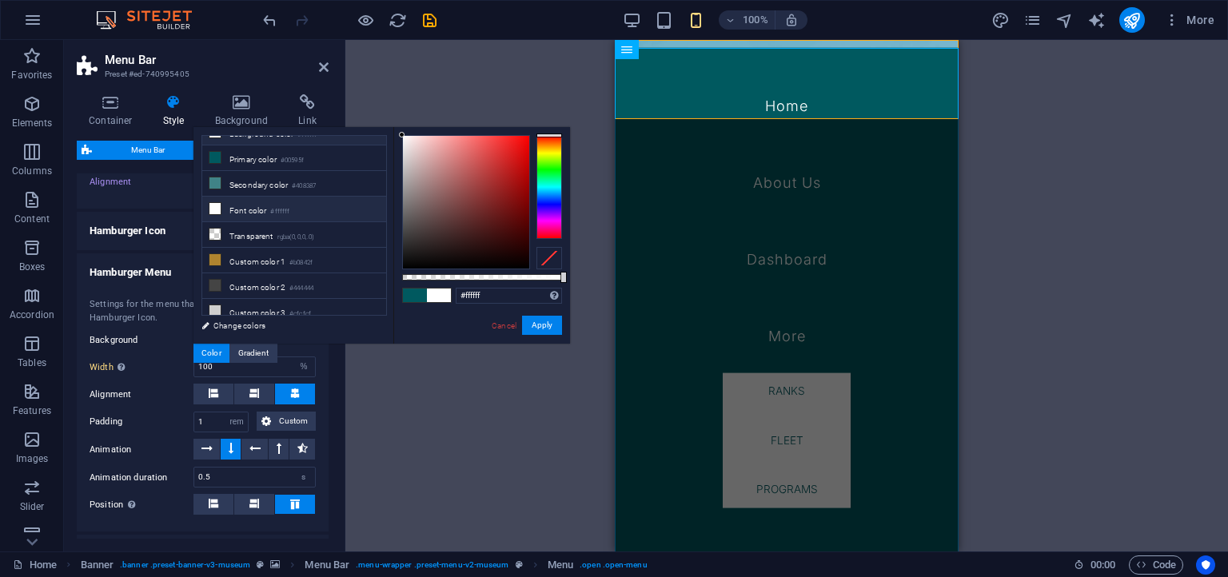
scroll to position [0, 0]
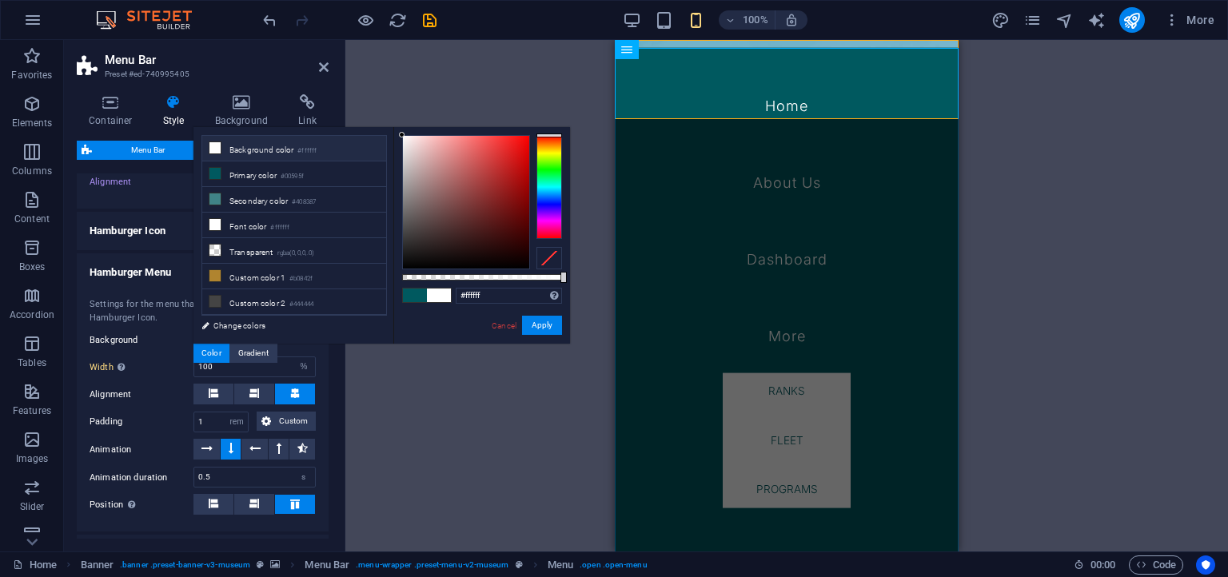
click at [265, 158] on li "Background color #ffffff" at bounding box center [294, 149] width 184 height 26
click at [273, 150] on li "Background color #ffffff" at bounding box center [294, 149] width 184 height 26
click at [556, 328] on button "Apply" at bounding box center [542, 325] width 40 height 19
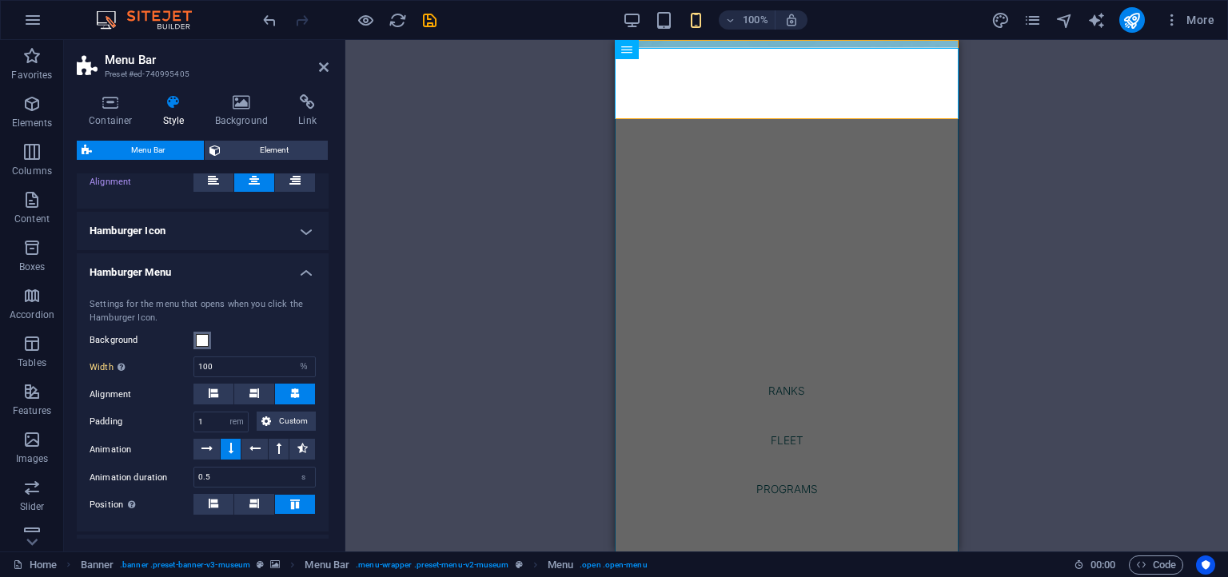
click at [203, 334] on span at bounding box center [202, 340] width 13 height 13
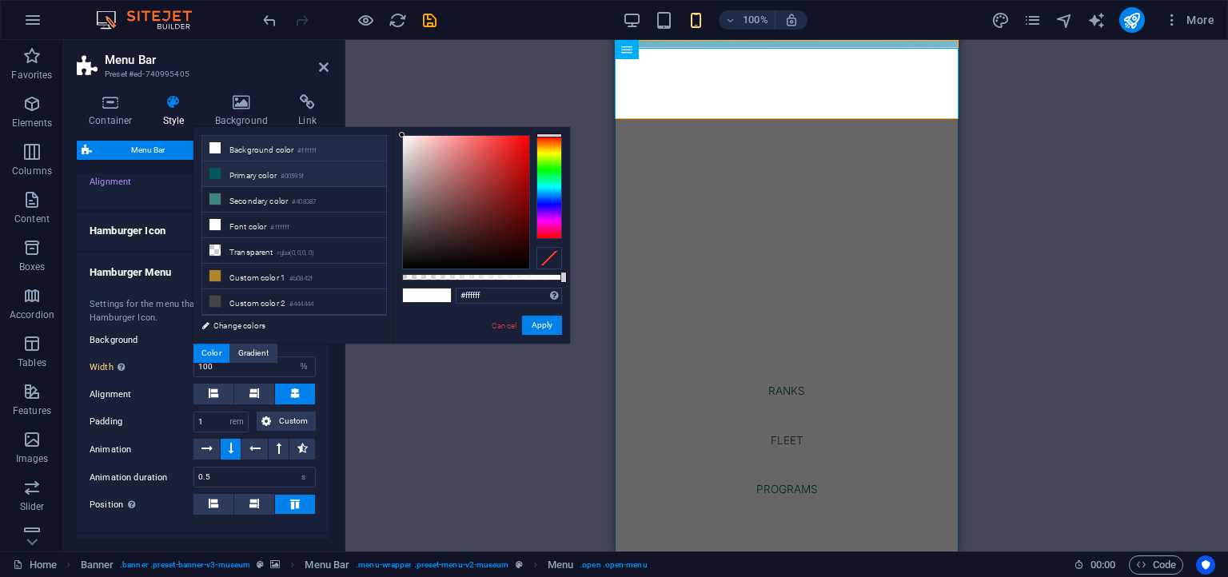
click at [299, 177] on small "#00595f" at bounding box center [292, 176] width 23 height 11
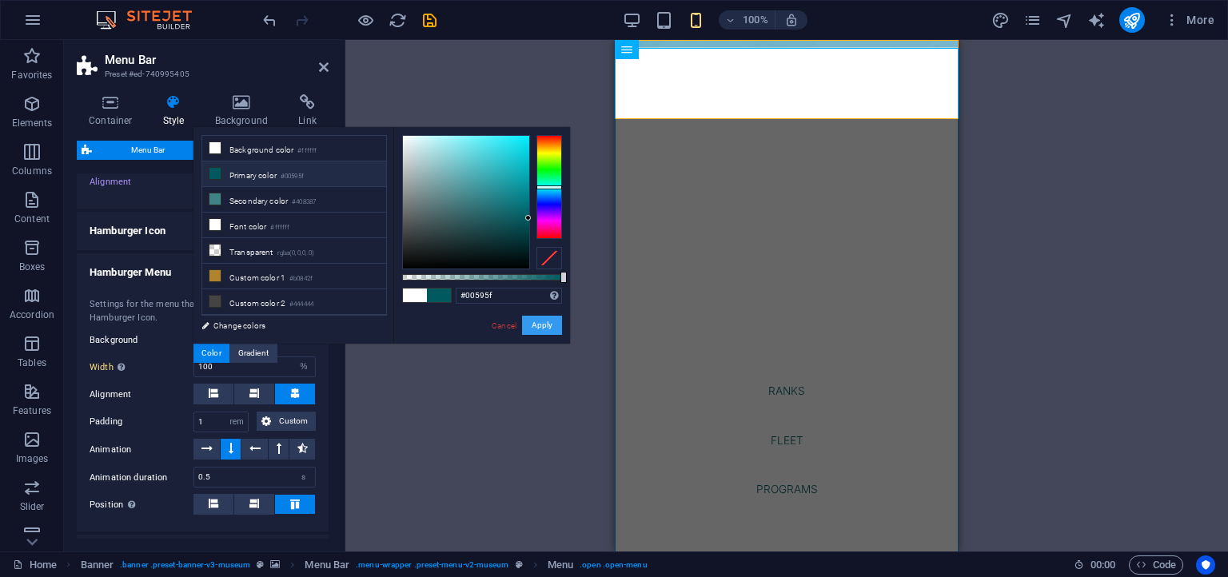
click at [532, 322] on button "Apply" at bounding box center [542, 325] width 40 height 19
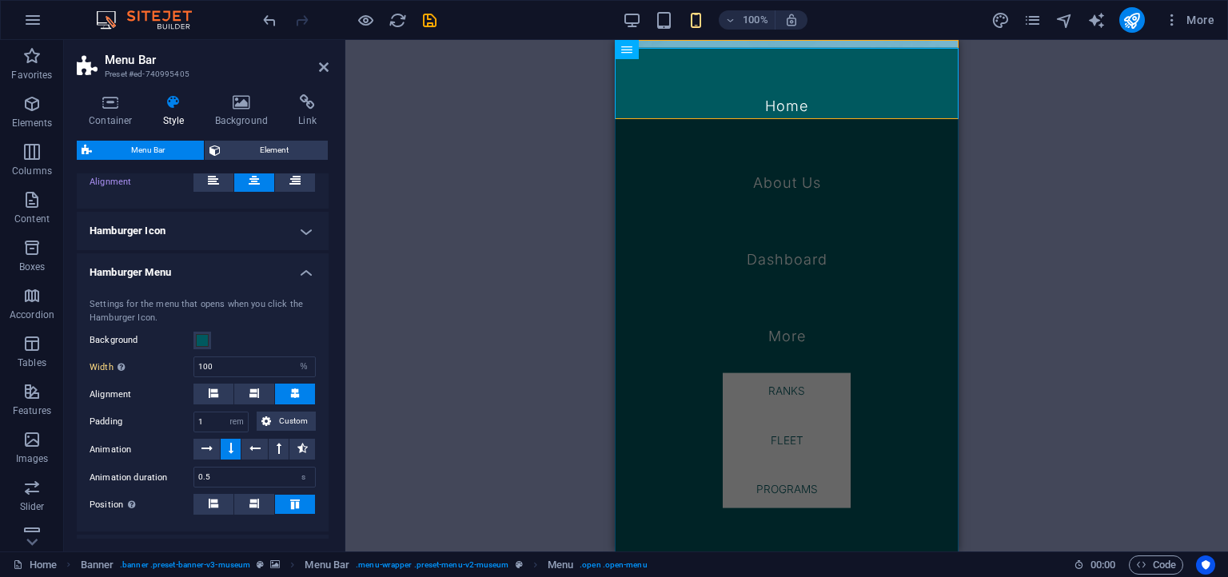
click at [238, 264] on h4 "Hamburger Menu" at bounding box center [203, 267] width 252 height 29
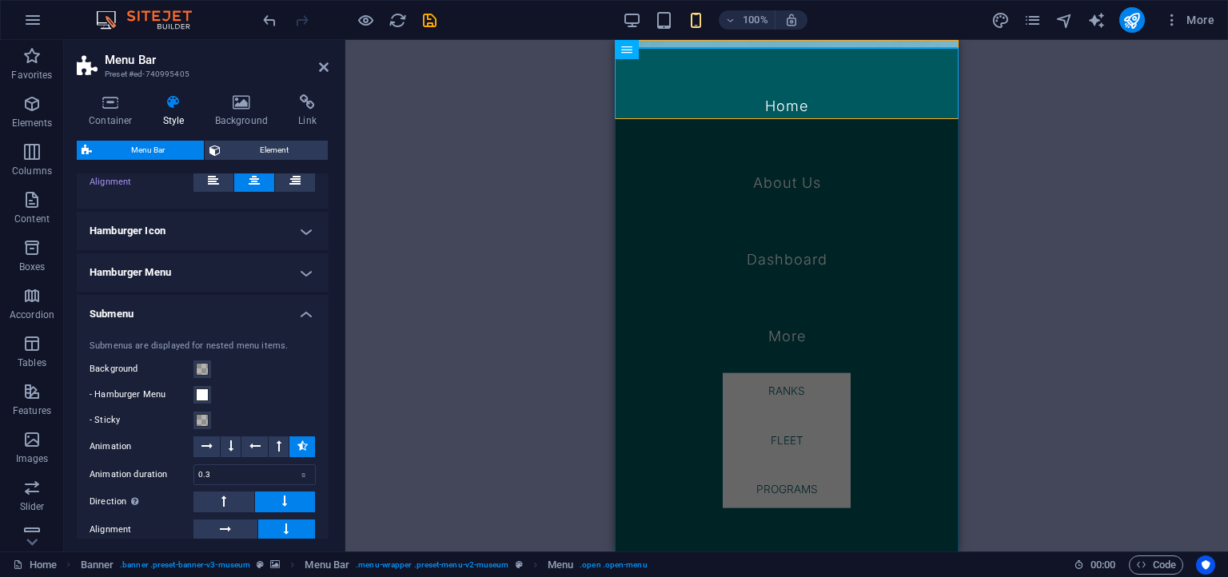
click at [259, 222] on h4 "Hamburger Icon" at bounding box center [203, 231] width 252 height 38
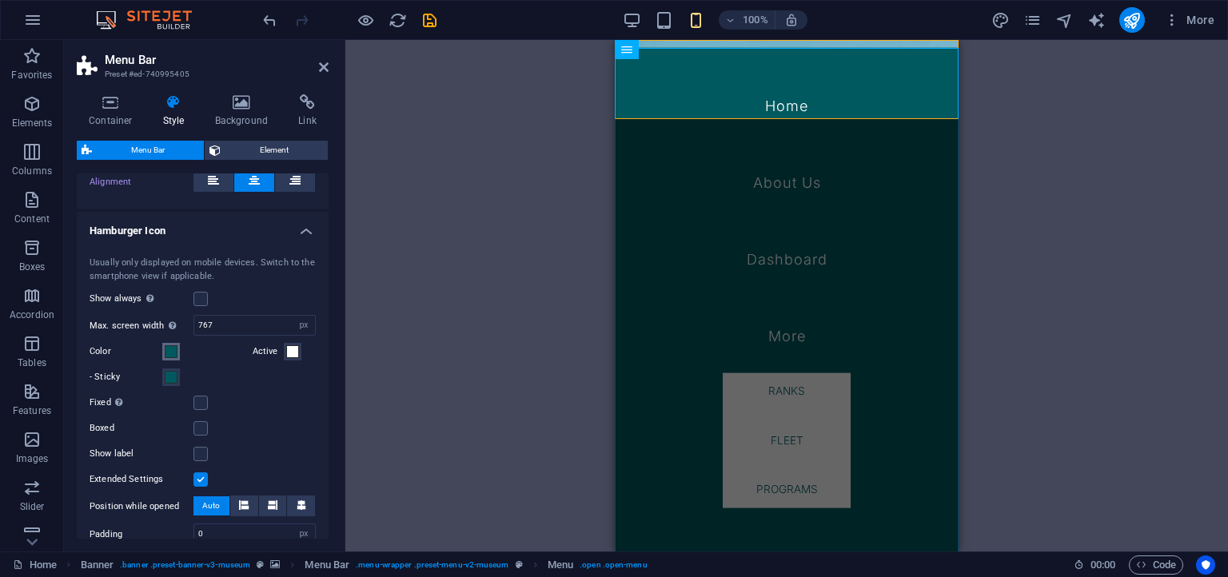
click at [170, 349] on span at bounding box center [171, 351] width 13 height 13
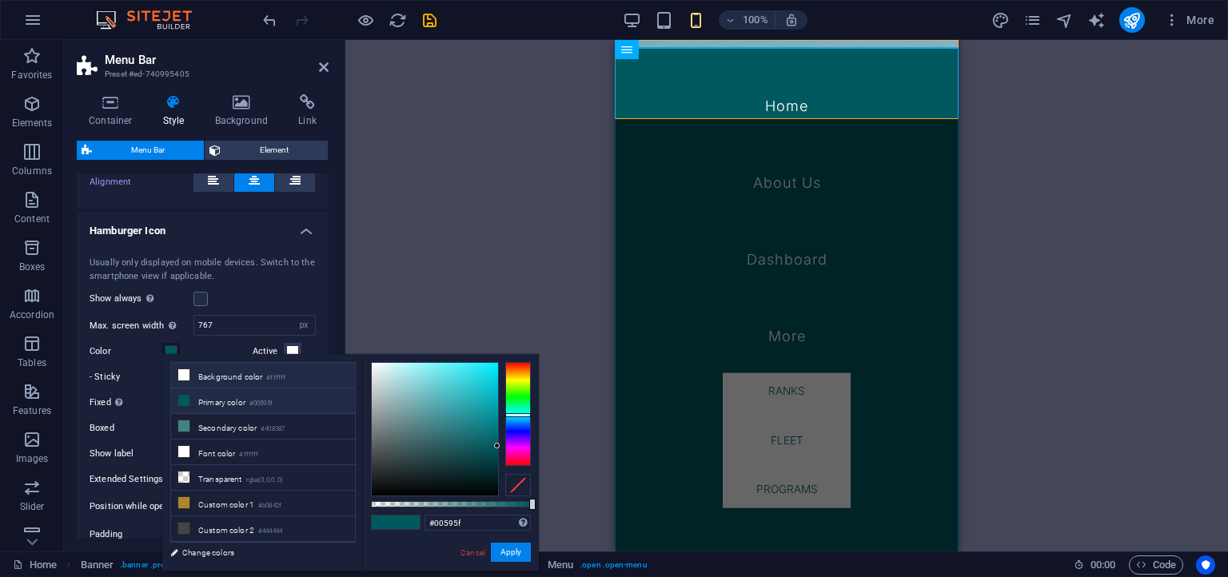
click at [241, 381] on li "Background color #ffffff" at bounding box center [263, 376] width 184 height 26
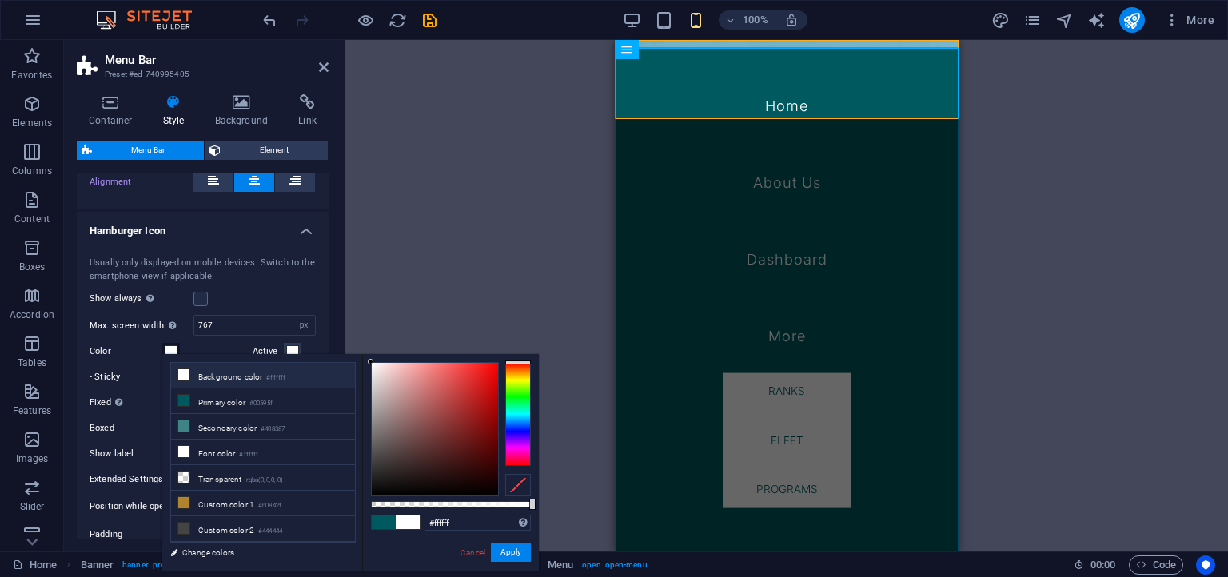
click at [119, 350] on label "Color" at bounding box center [126, 351] width 73 height 19
click at [162, 350] on button "Color" at bounding box center [171, 352] width 18 height 18
click at [512, 556] on button "Apply" at bounding box center [511, 552] width 40 height 19
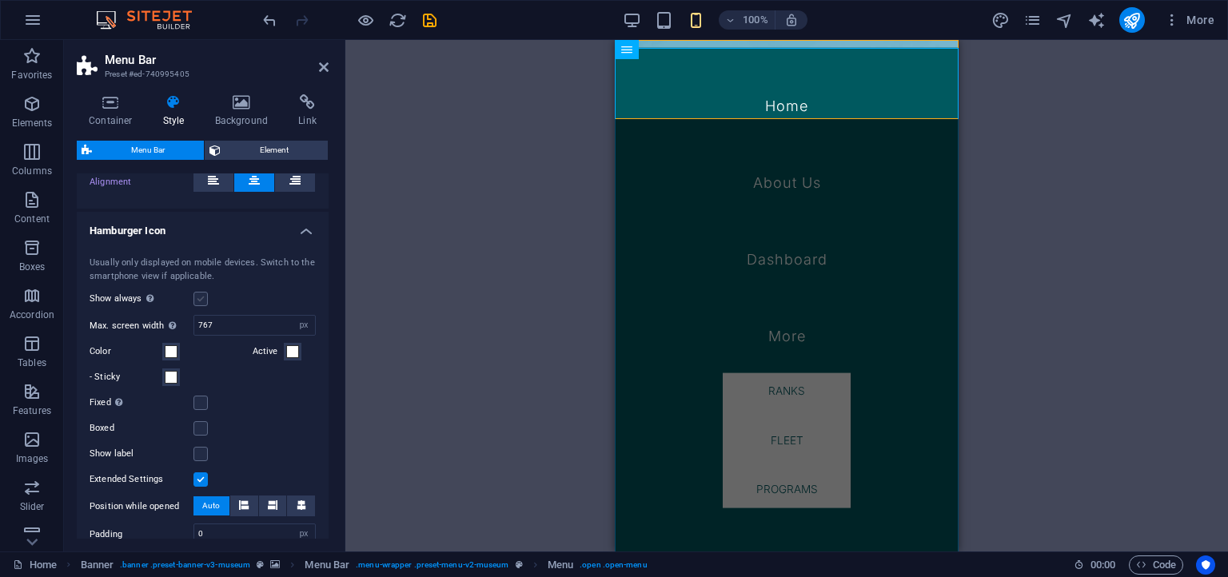
click at [200, 292] on label at bounding box center [200, 299] width 14 height 14
click at [0, 0] on input "Show always Shows the trigger for all viewports." at bounding box center [0, 0] width 0 height 0
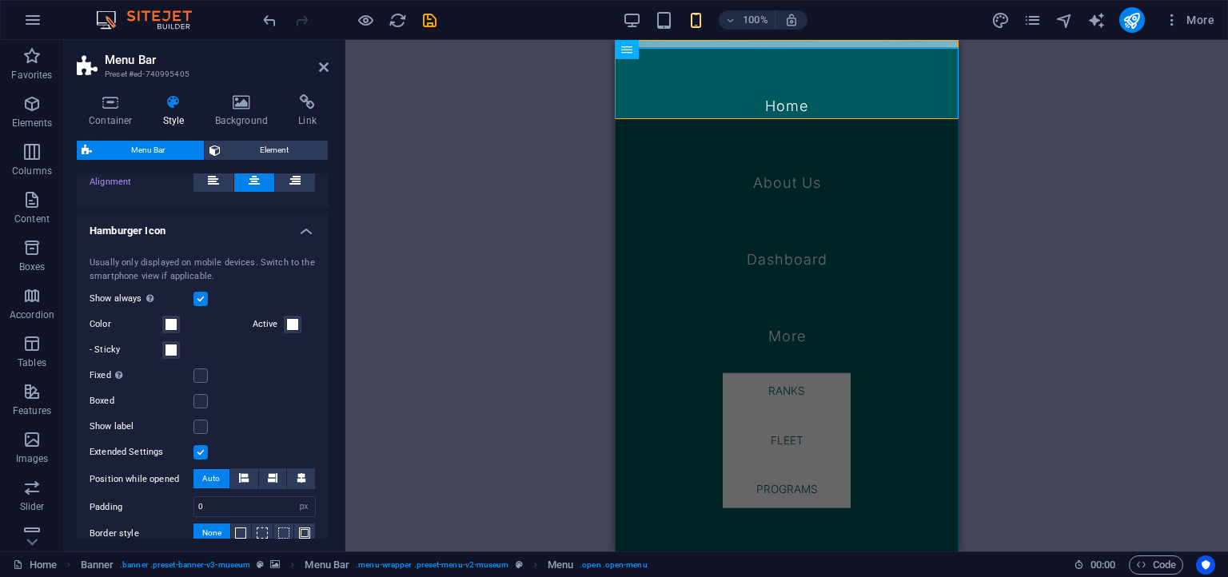
click at [200, 292] on label at bounding box center [200, 299] width 14 height 14
click at [0, 0] on input "Show always Shows the trigger for all viewports." at bounding box center [0, 0] width 0 height 0
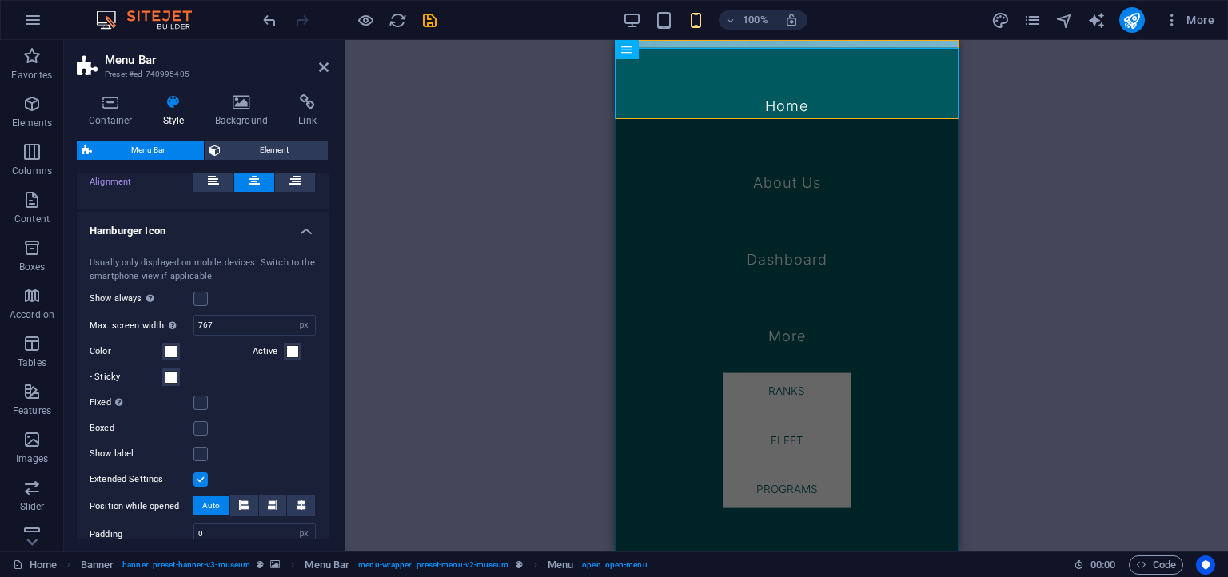
scroll to position [1355, 0]
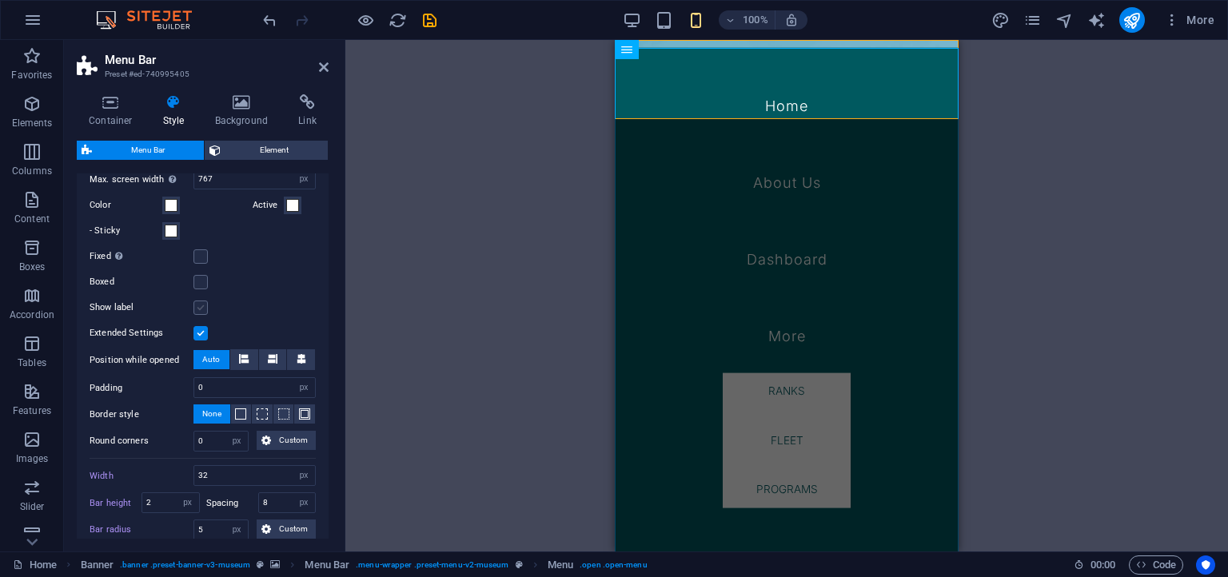
click at [199, 301] on label at bounding box center [200, 308] width 14 height 14
click at [0, 0] on input "Show label" at bounding box center [0, 0] width 0 height 0
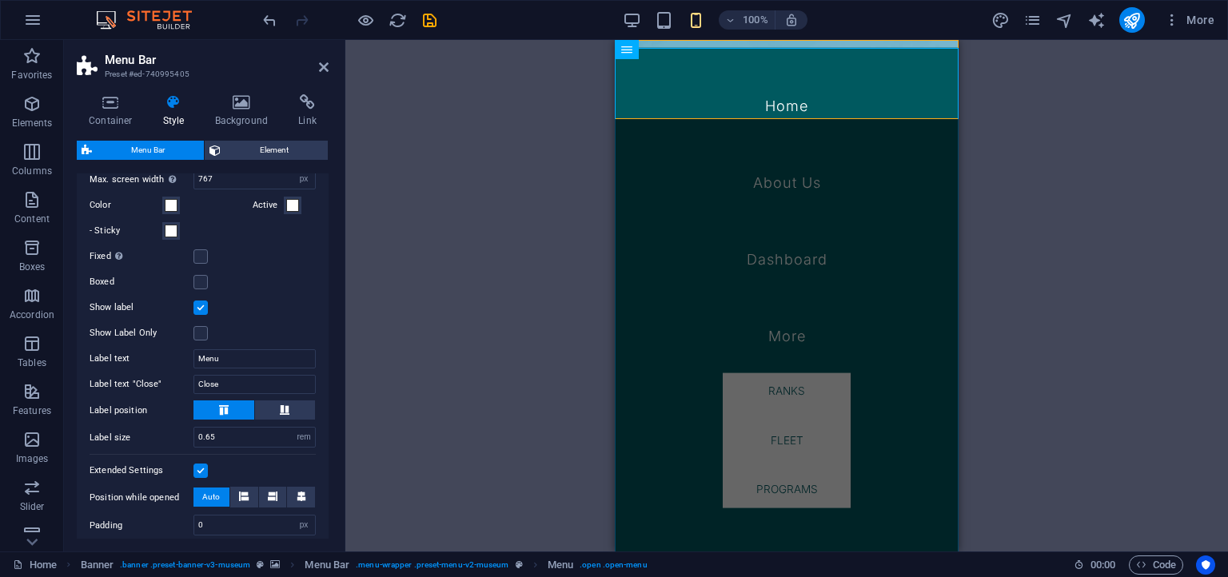
click at [199, 301] on label at bounding box center [200, 308] width 14 height 14
click at [0, 0] on input "Show label" at bounding box center [0, 0] width 0 height 0
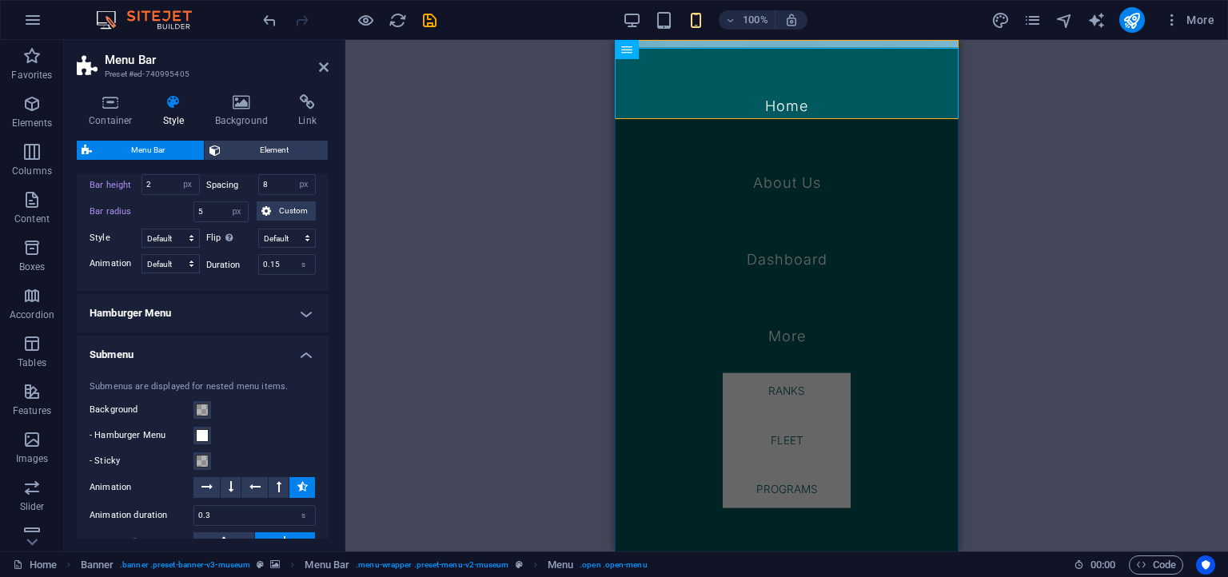
scroll to position [1720, 0]
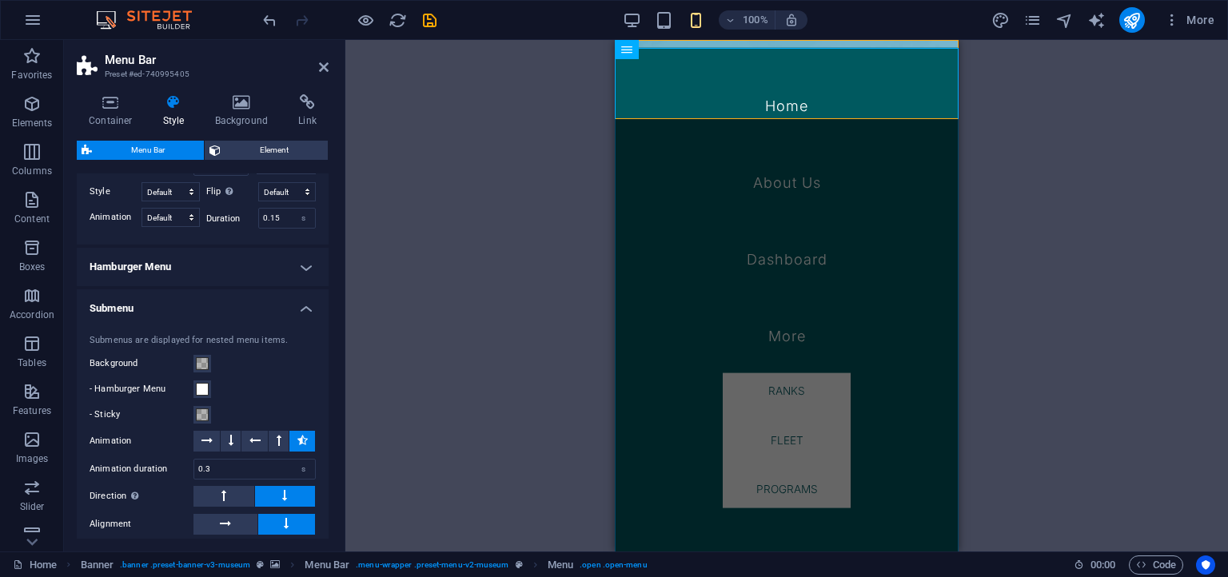
click at [214, 253] on h4 "Hamburger Menu" at bounding box center [203, 267] width 252 height 38
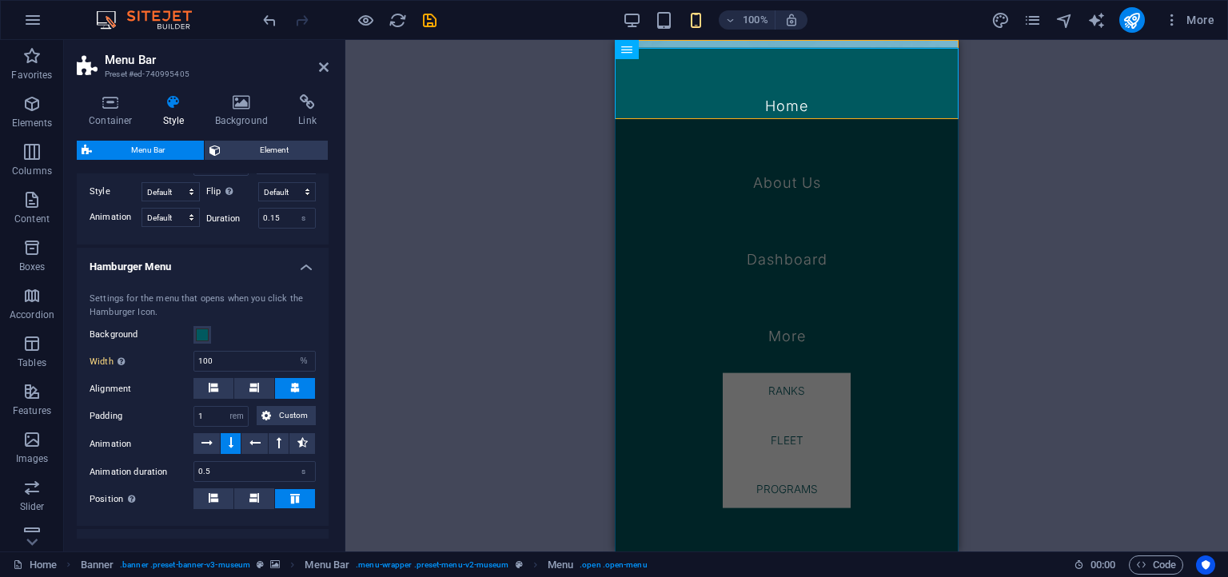
click at [142, 267] on h4 "Hamburger Menu" at bounding box center [203, 262] width 252 height 29
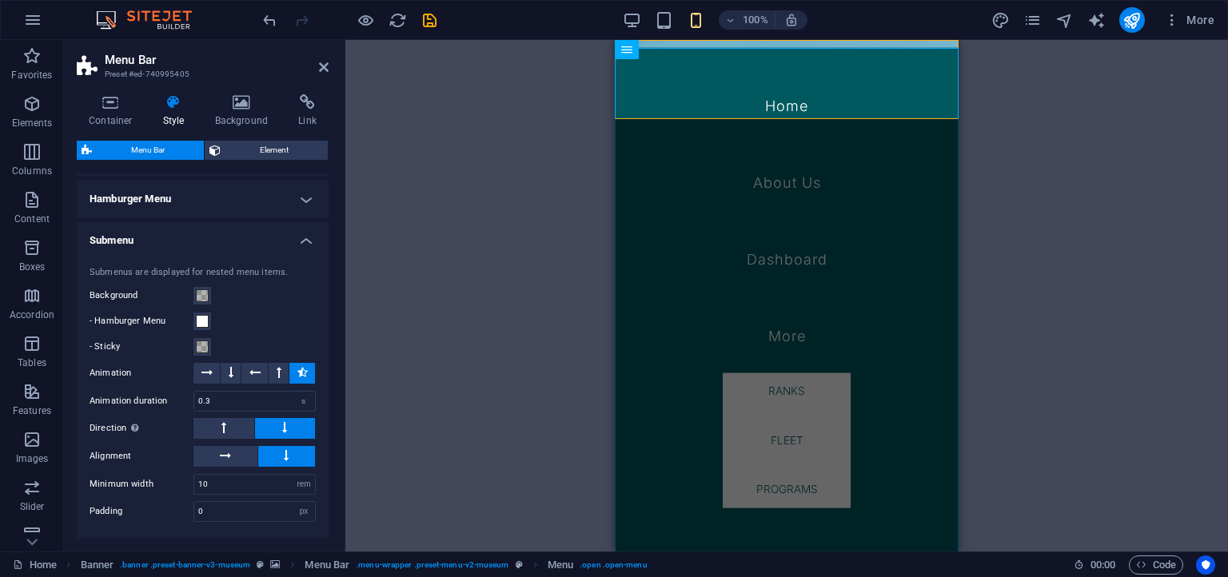
scroll to position [1839, 0]
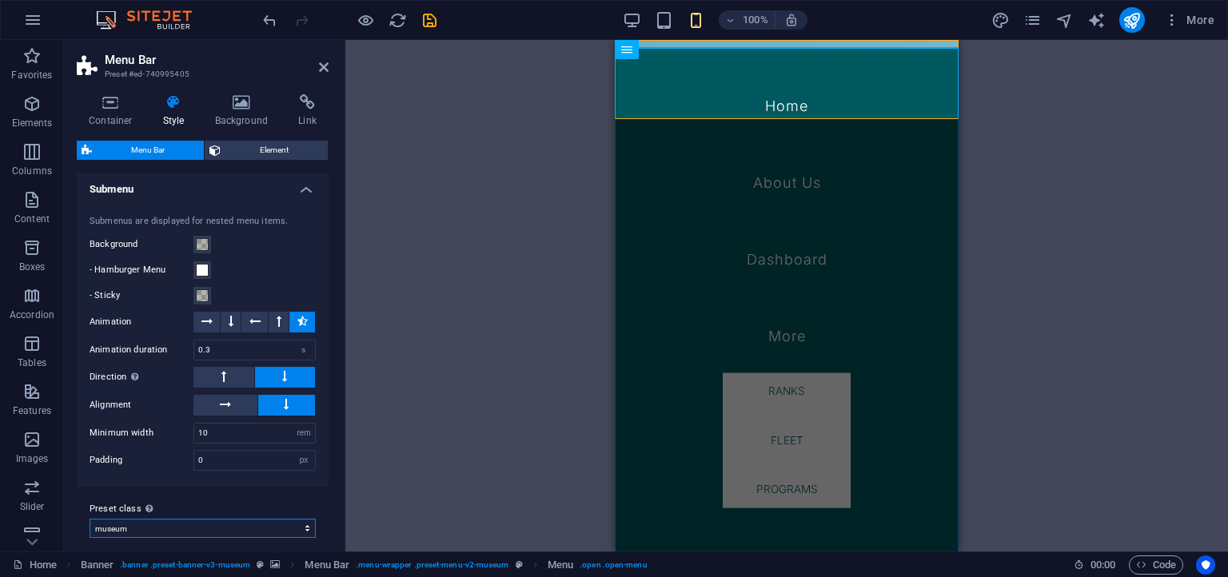
click at [90, 519] on select "museum Add preset class" at bounding box center [203, 528] width 226 height 19
click at [165, 523] on select "museum Add preset class" at bounding box center [203, 528] width 226 height 19
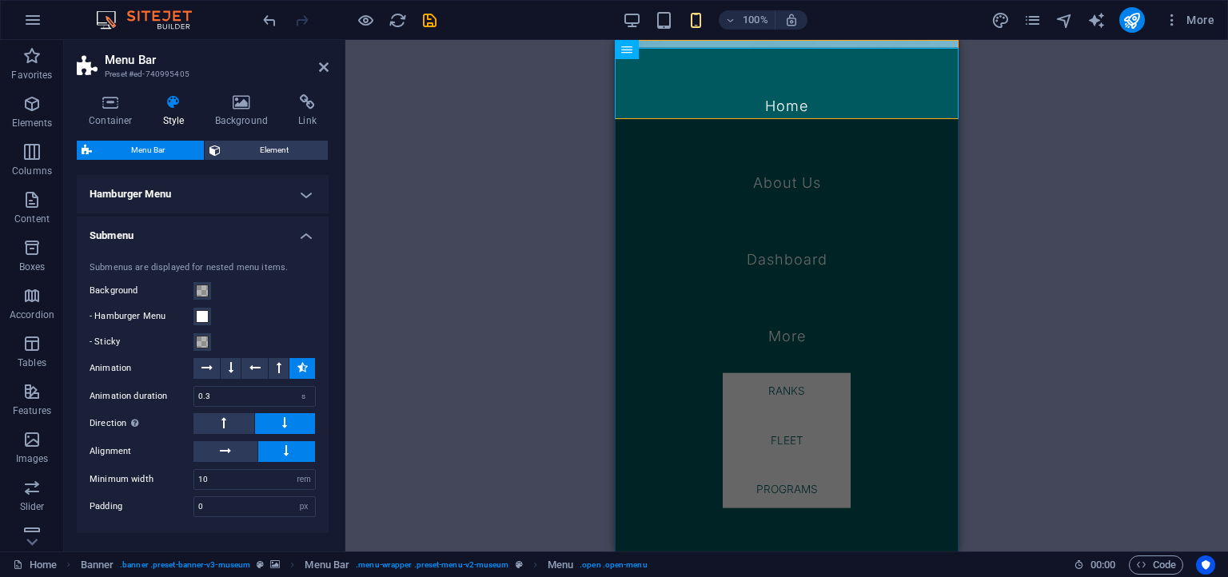
scroll to position [1766, 0]
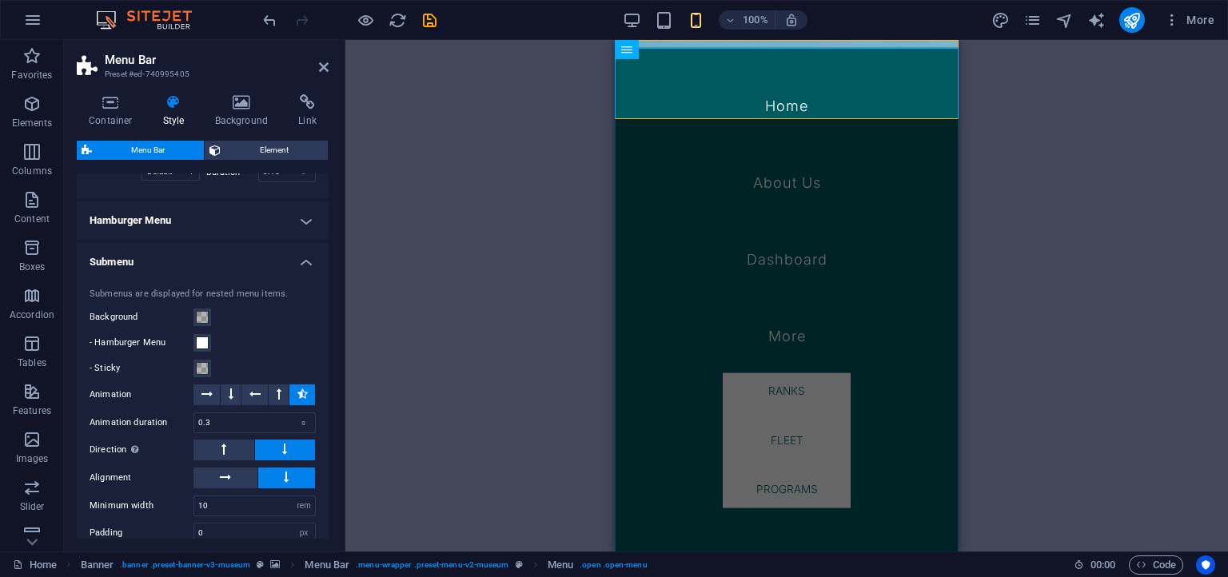
click at [267, 251] on h4 "Submenu" at bounding box center [203, 257] width 252 height 29
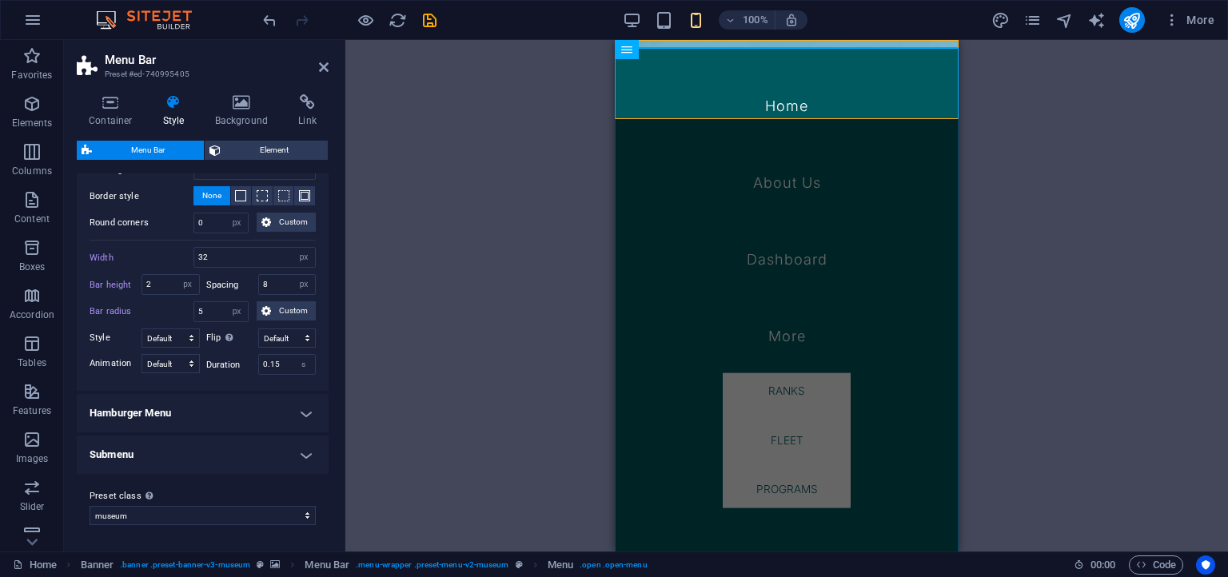
scroll to position [1564, 0]
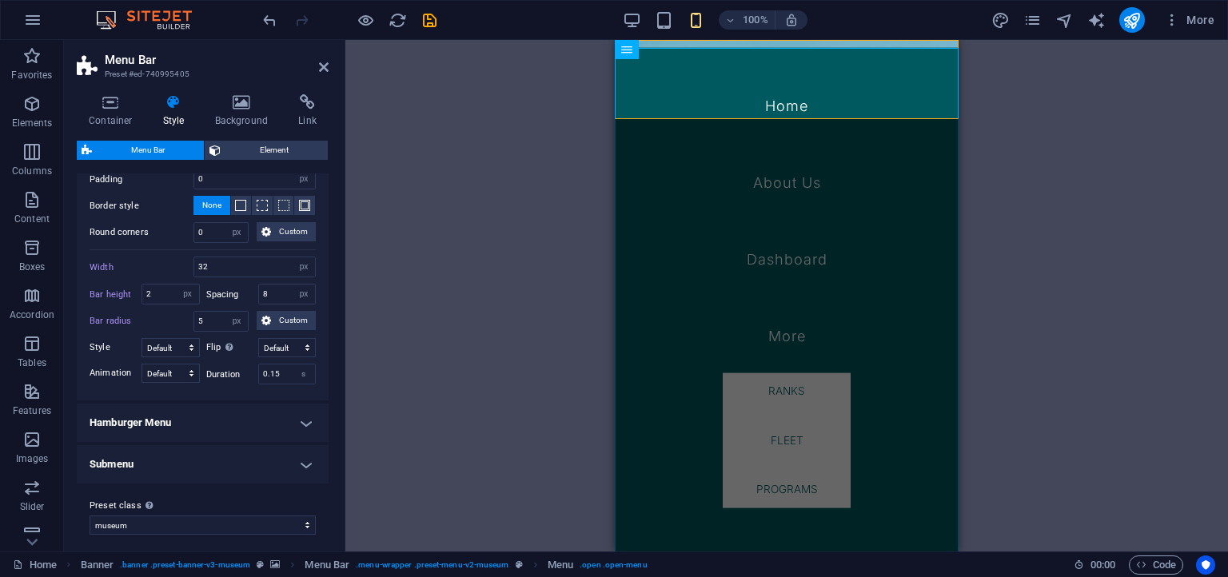
click at [221, 423] on h4 "Hamburger Menu" at bounding box center [203, 423] width 252 height 38
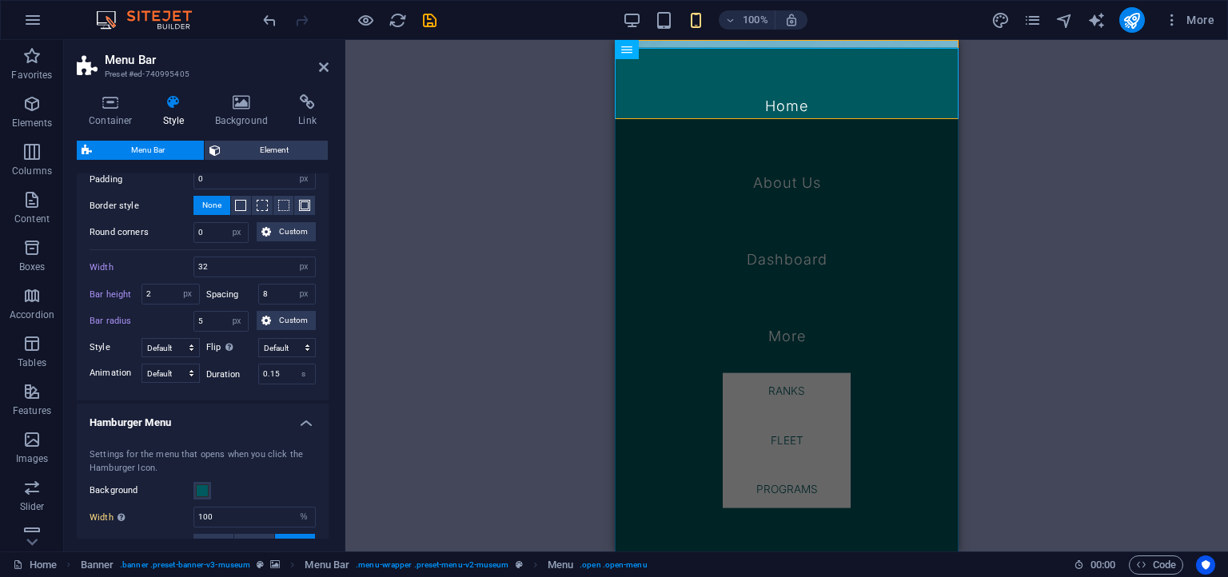
scroll to position [1783, 0]
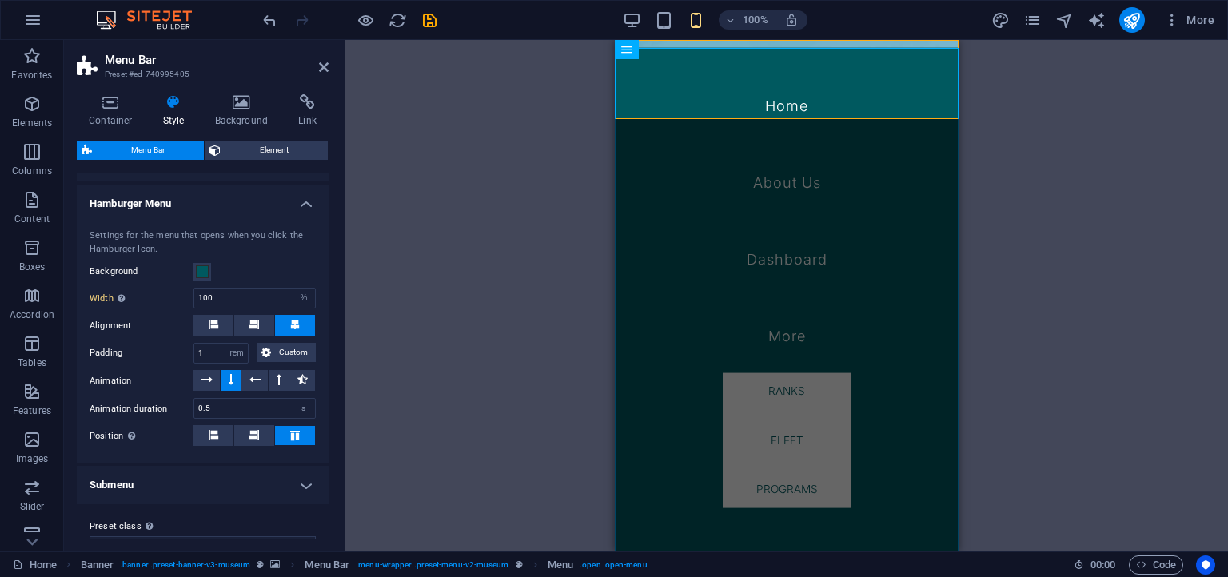
click at [188, 478] on h4 "Submenu" at bounding box center [203, 485] width 252 height 38
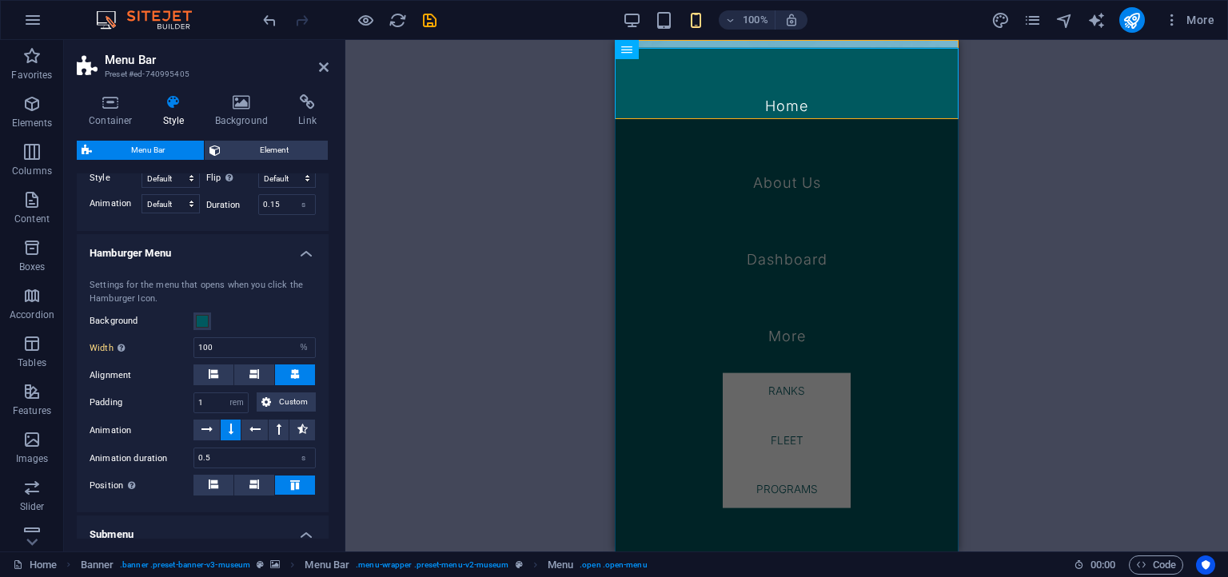
scroll to position [1710, 0]
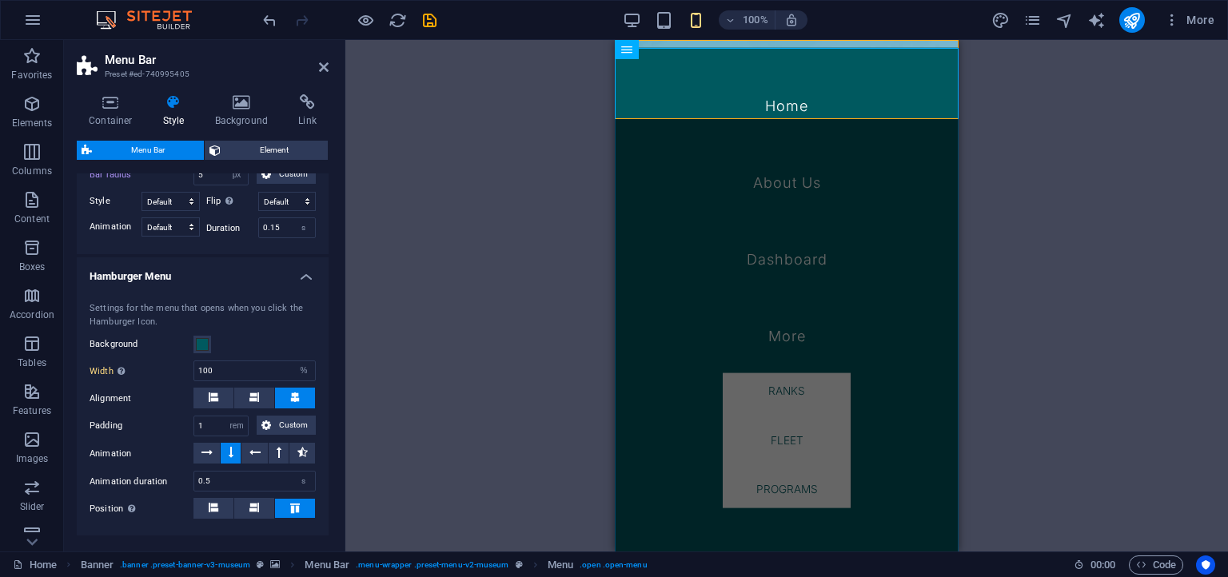
click at [190, 290] on div "Settings for the menu that opens when you click the Hamburger Icon. Background …" at bounding box center [203, 410] width 258 height 249
click at [204, 269] on h4 "Hamburger Menu" at bounding box center [203, 271] width 252 height 29
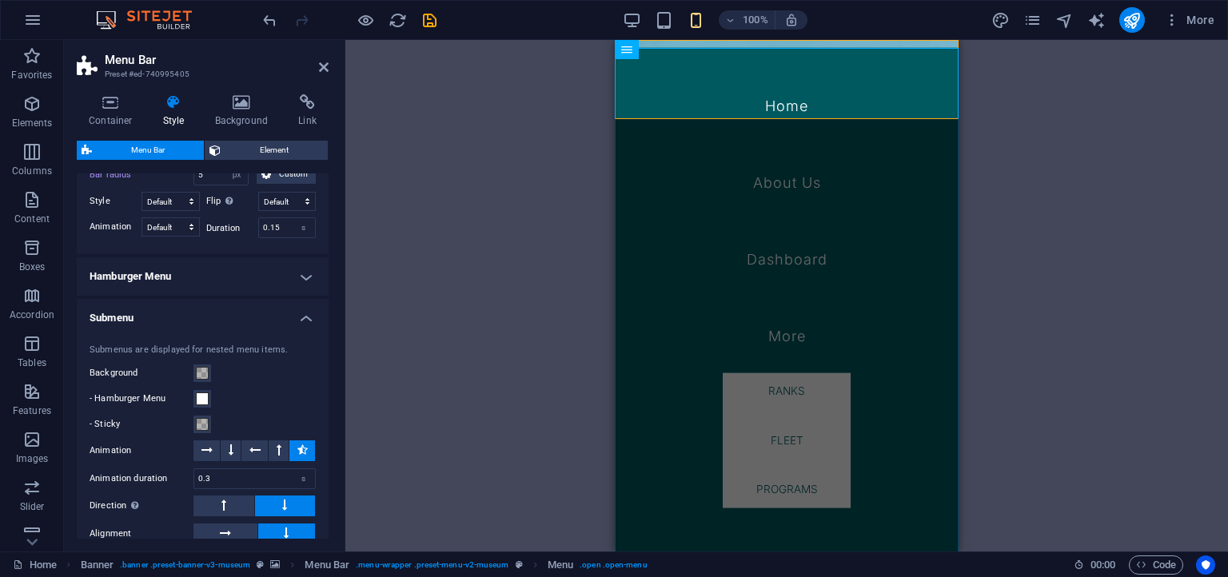
click at [161, 309] on h4 "Submenu" at bounding box center [203, 313] width 252 height 29
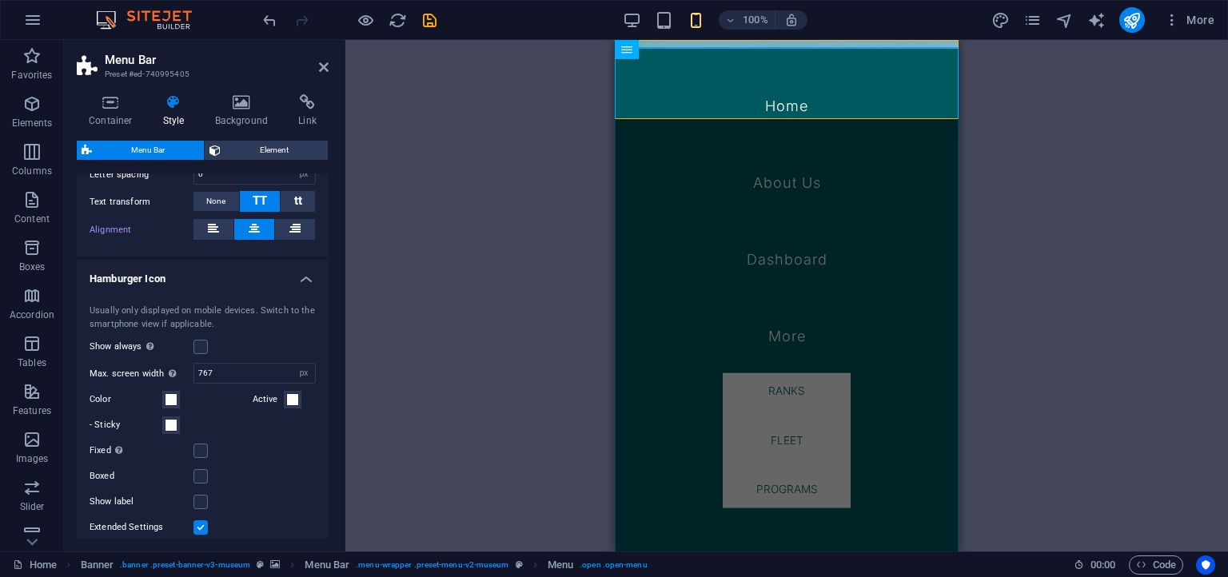
scroll to position [1054, 0]
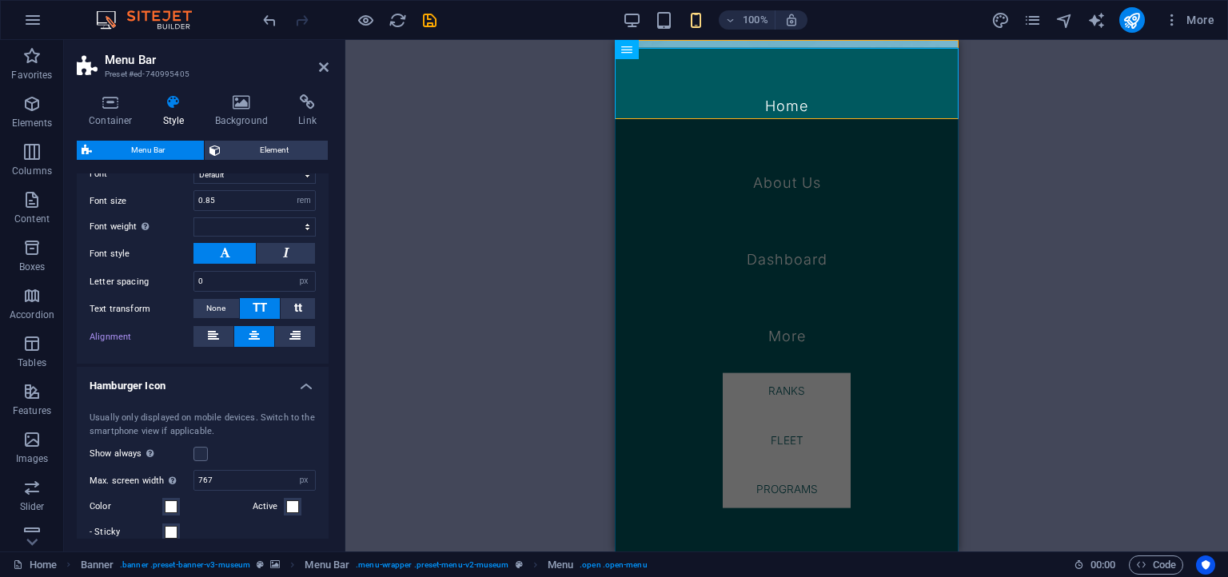
click at [233, 385] on h4 "Hamburger Icon" at bounding box center [203, 381] width 252 height 29
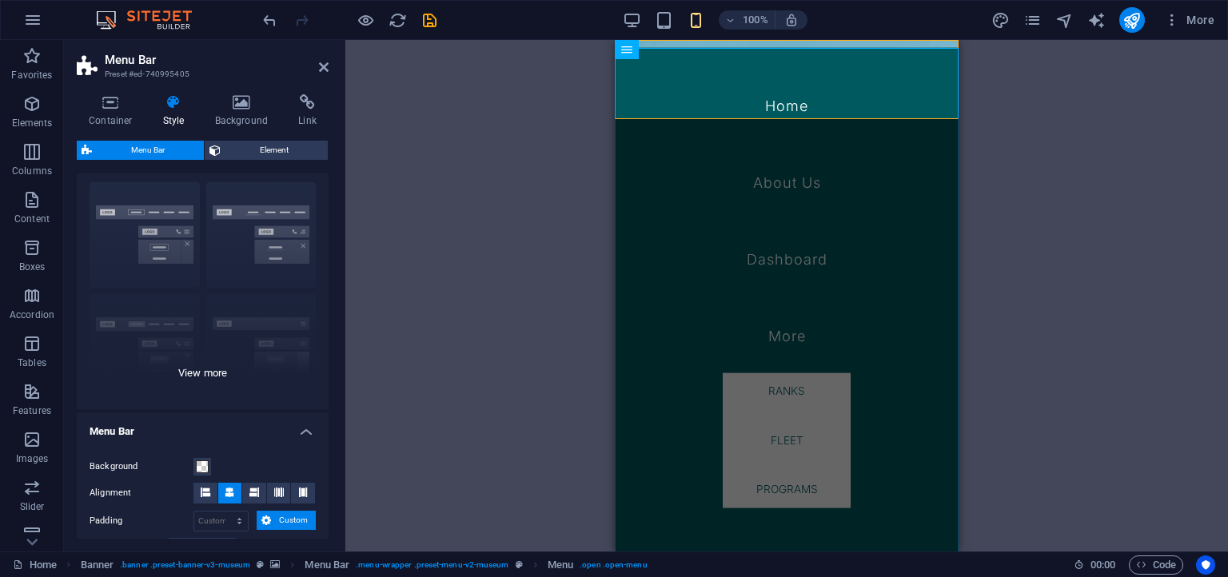
scroll to position [106, 0]
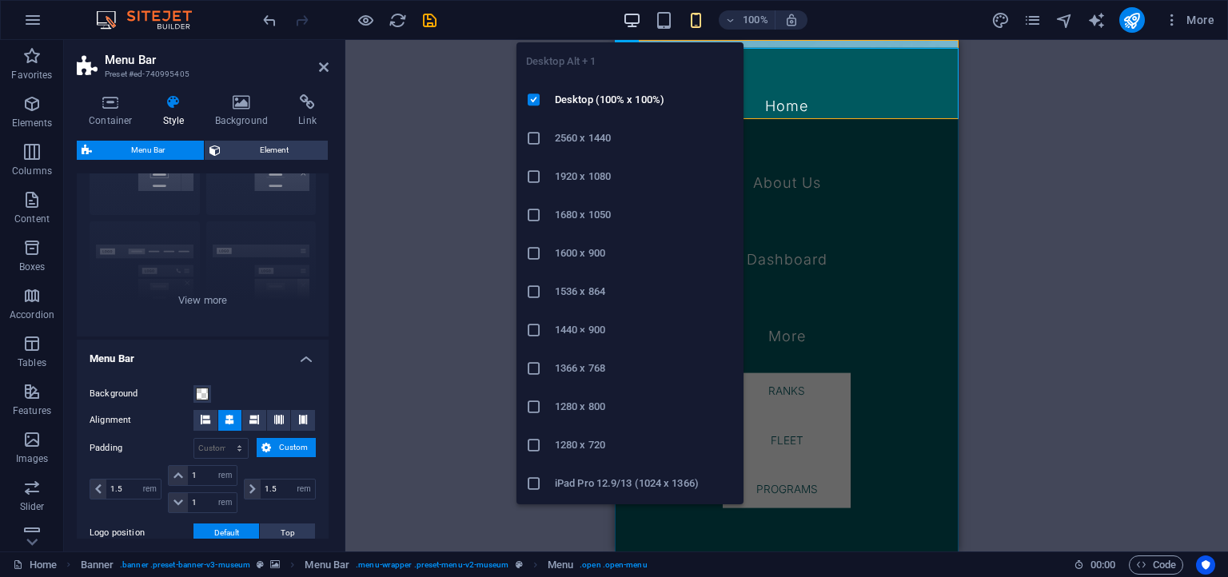
click at [633, 19] on icon "button" at bounding box center [632, 20] width 18 height 18
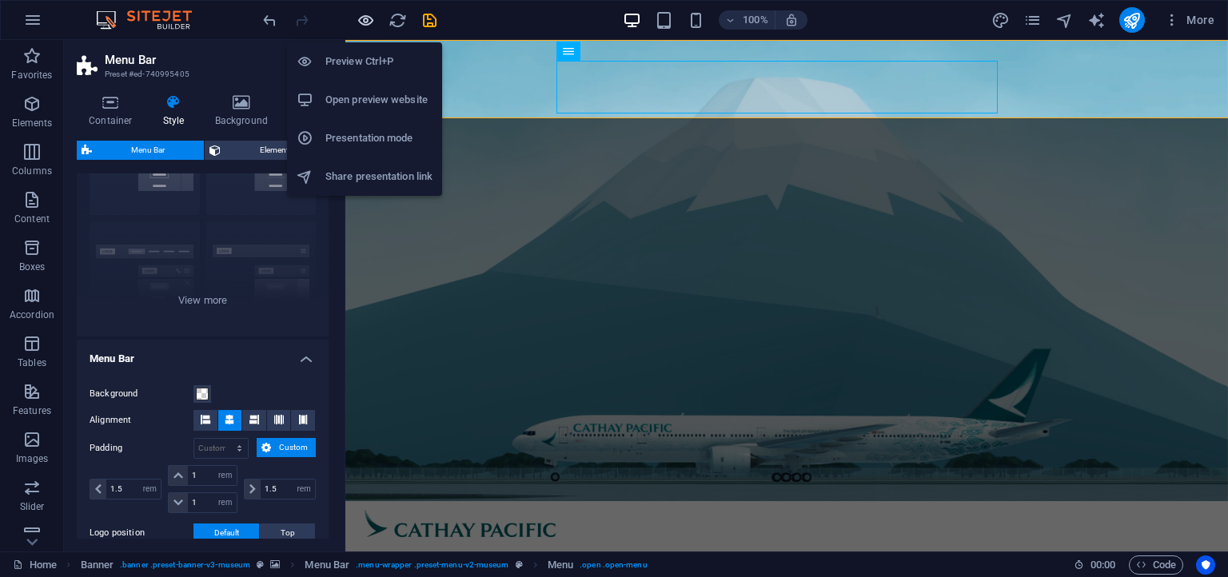
click at [360, 21] on icon "button" at bounding box center [366, 20] width 18 height 18
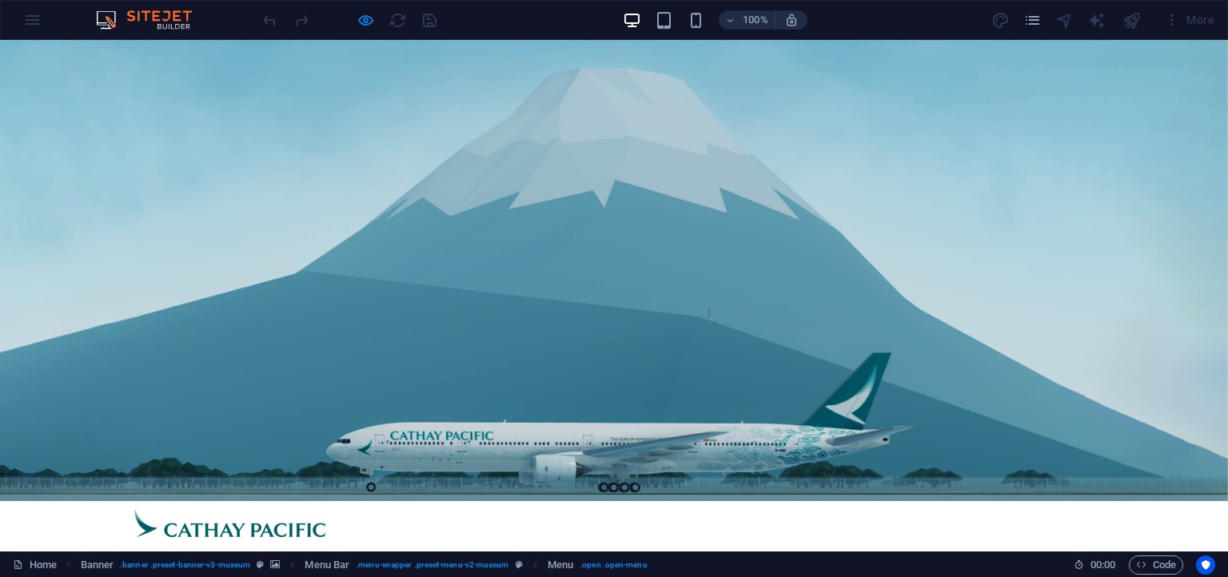
click at [787, 549] on link "More" at bounding box center [768, 569] width 38 height 40
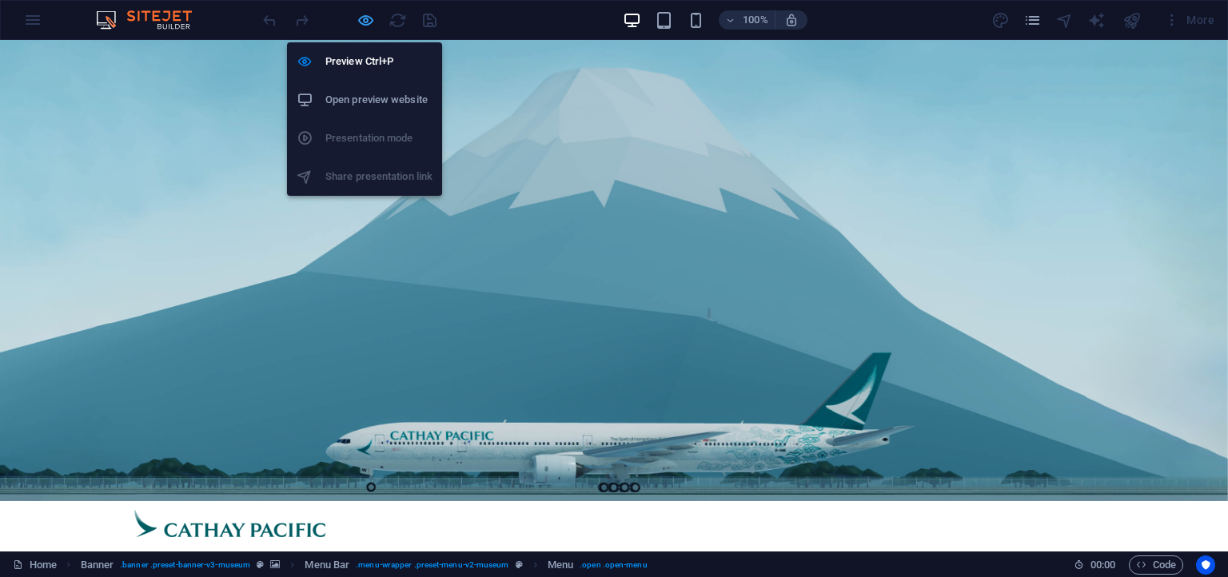
click at [365, 18] on icon "button" at bounding box center [366, 20] width 18 height 18
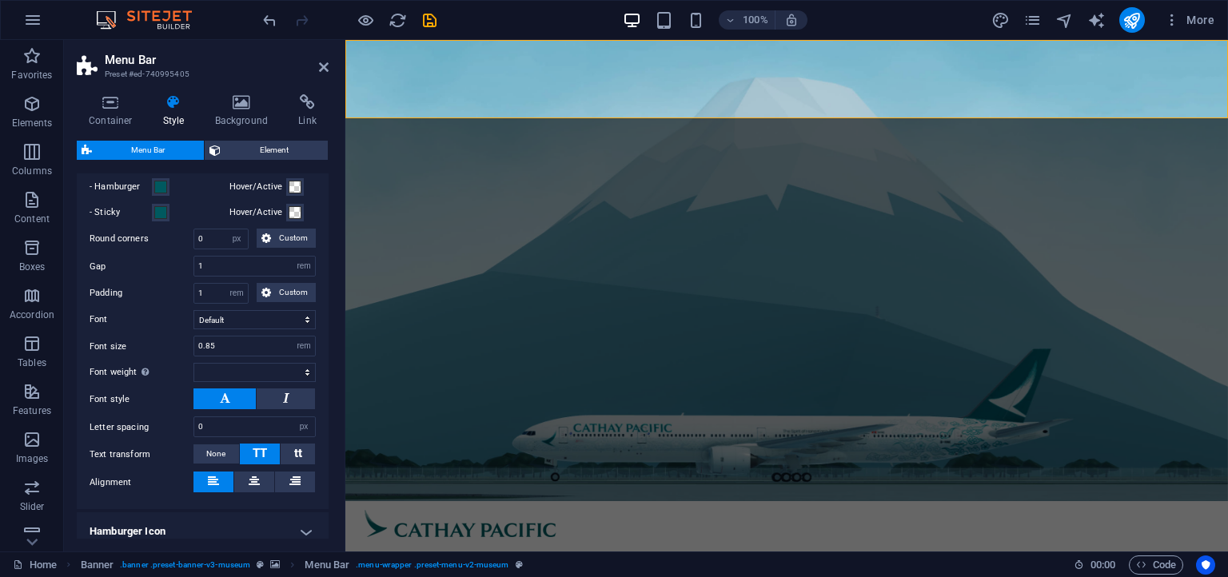
scroll to position [1054, 0]
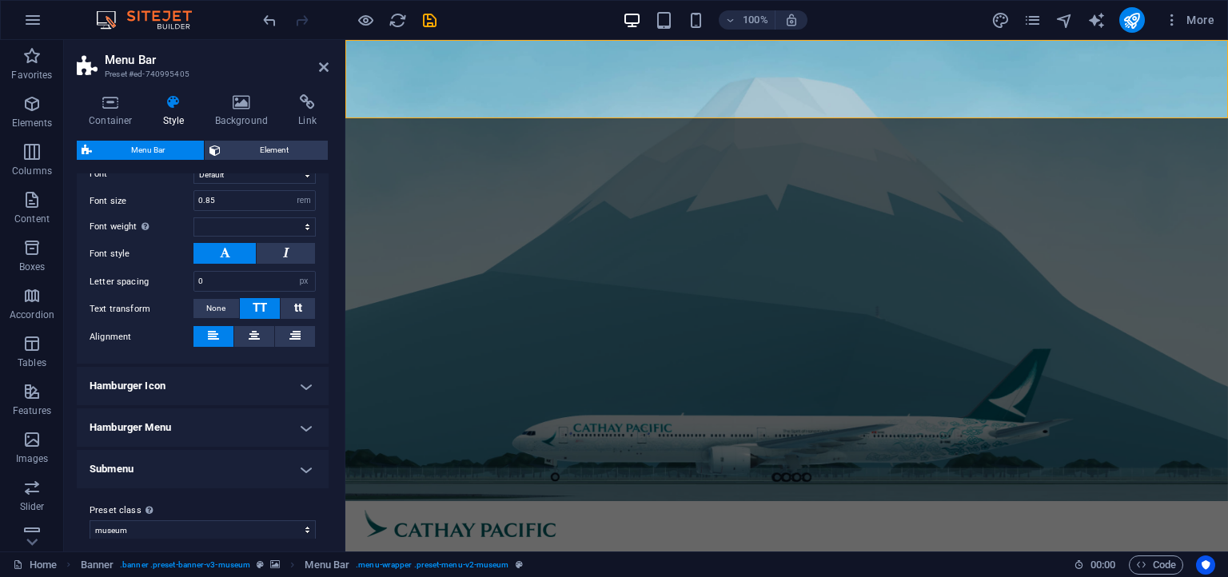
click at [125, 458] on h4 "Submenu" at bounding box center [203, 469] width 252 height 38
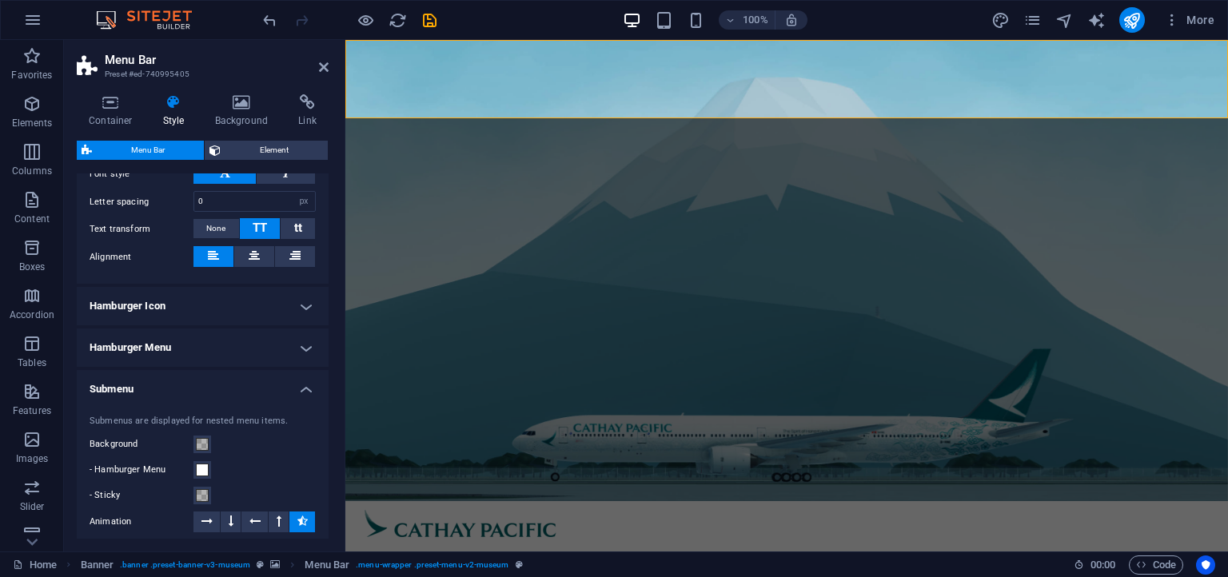
scroll to position [1126, 0]
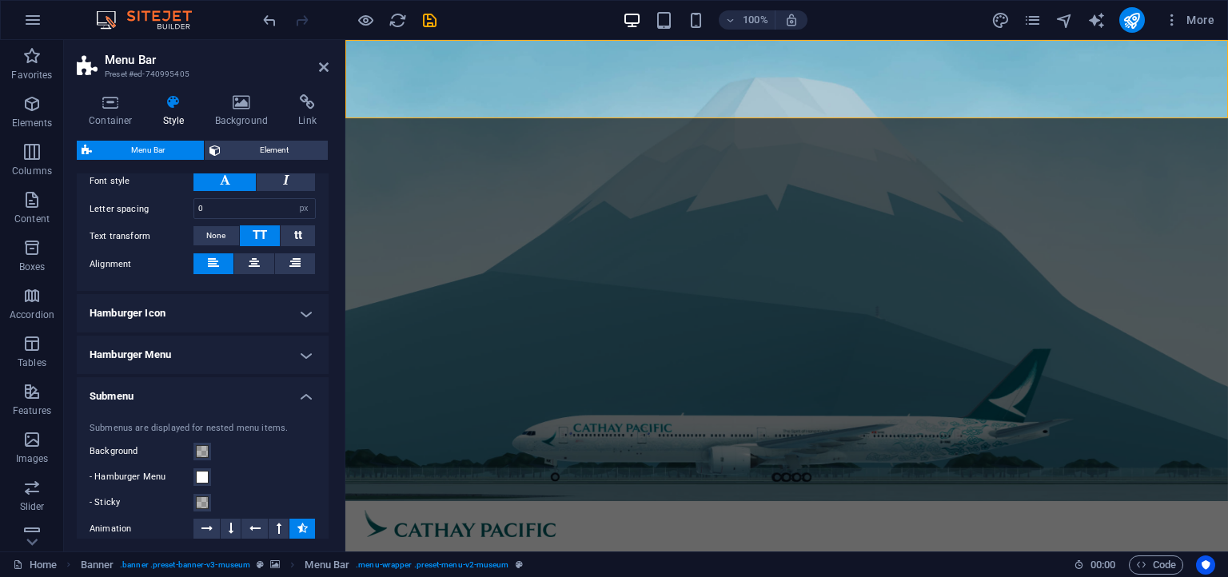
click at [188, 336] on h4 "Hamburger Menu" at bounding box center [203, 355] width 252 height 38
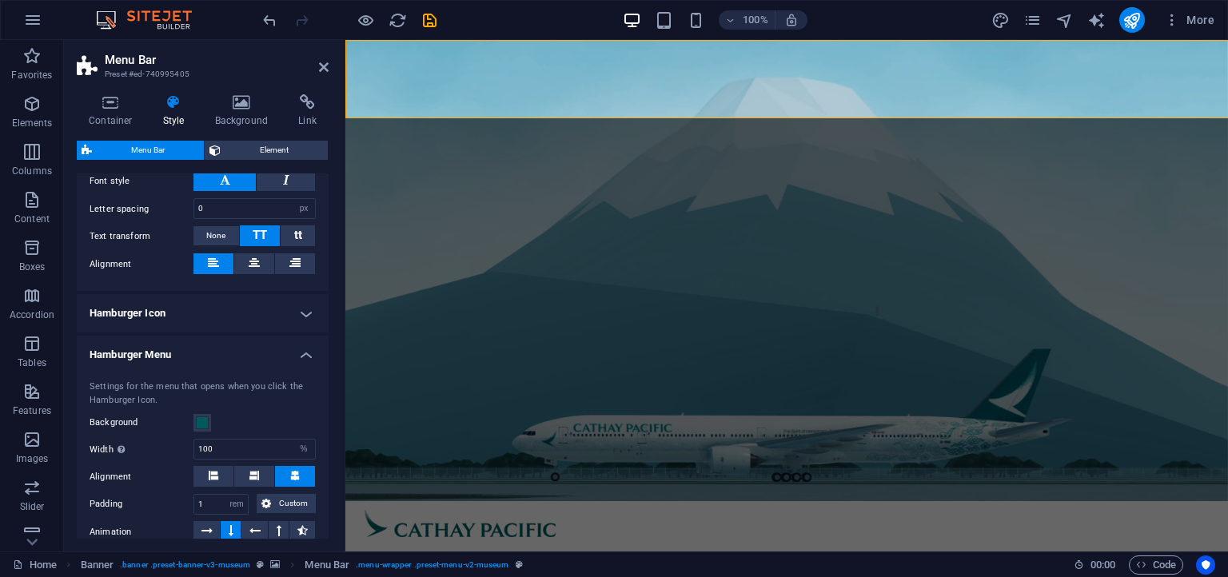
click at [188, 336] on h4 "Hamburger Menu" at bounding box center [203, 350] width 252 height 29
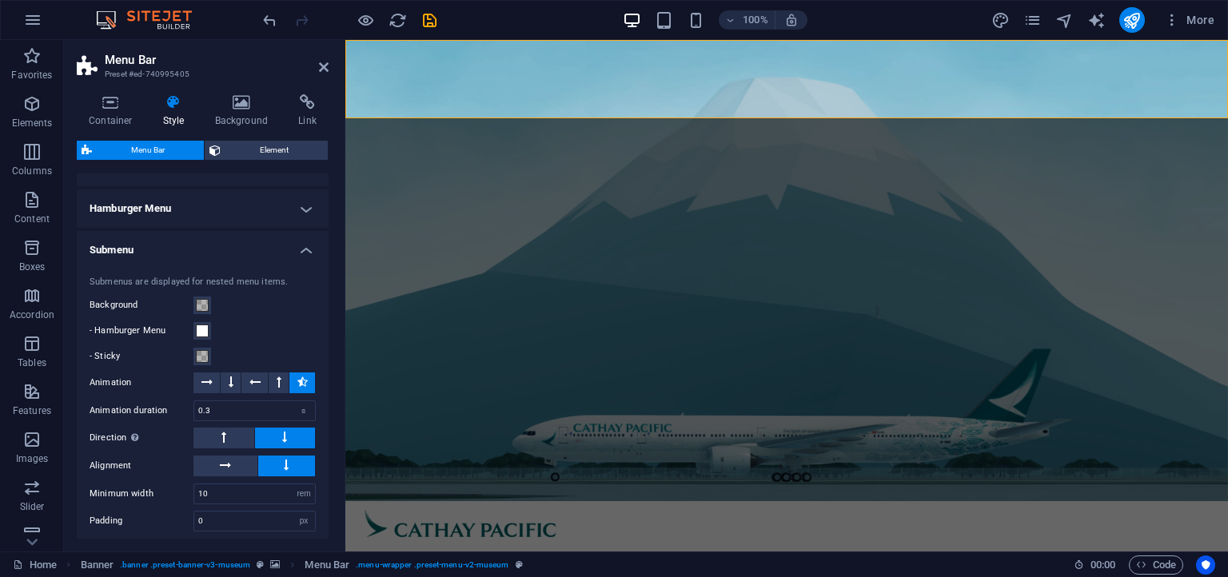
scroll to position [1337, 0]
